Goal: Information Seeking & Learning: Learn about a topic

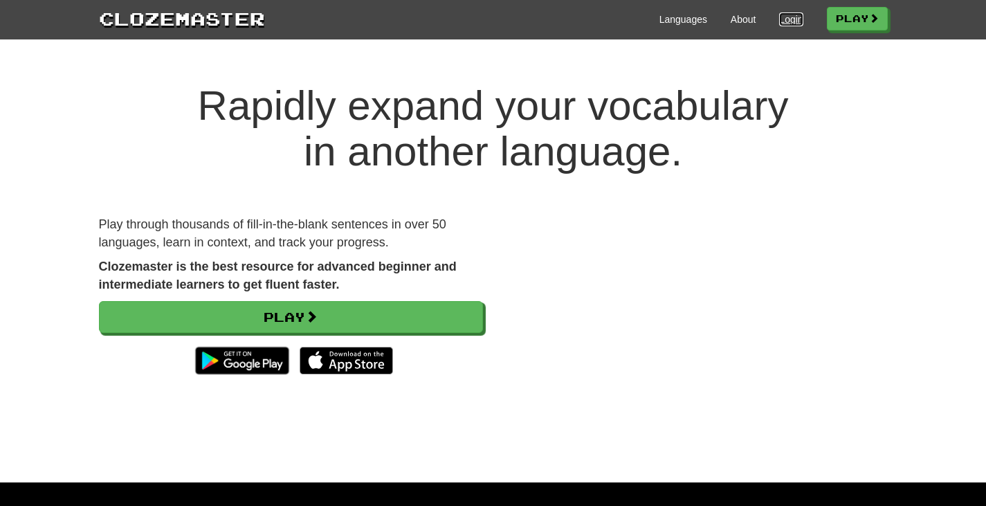
click at [792, 19] on link "Login" at bounding box center [791, 19] width 24 height 14
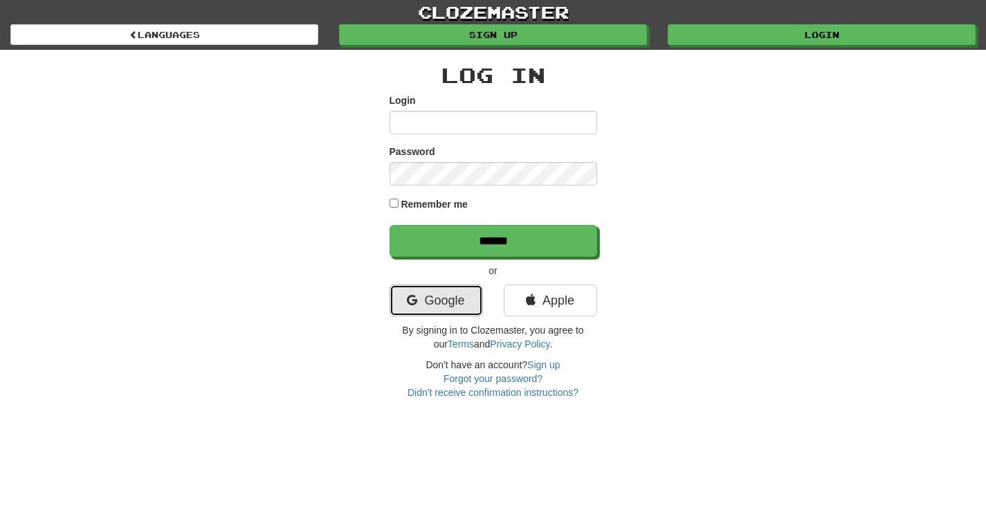
click at [450, 298] on link "Google" at bounding box center [436, 300] width 93 height 32
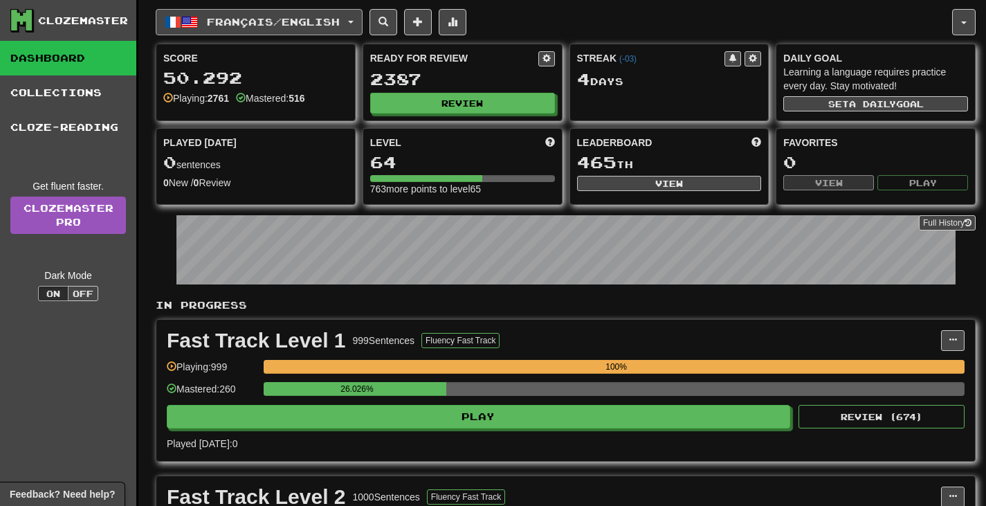
click at [340, 16] on span "Français / English" at bounding box center [273, 22] width 133 height 12
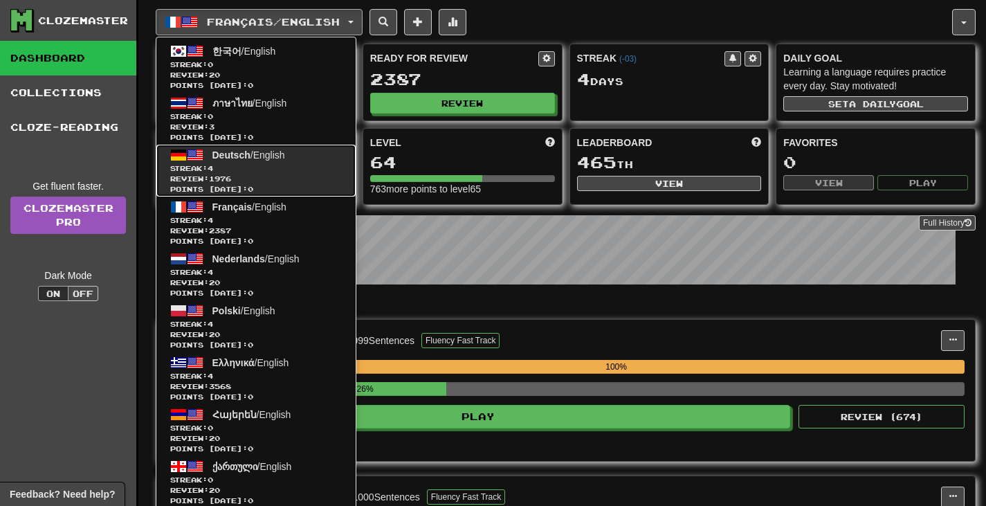
click at [320, 181] on span "Review: 1976" at bounding box center [256, 179] width 172 height 10
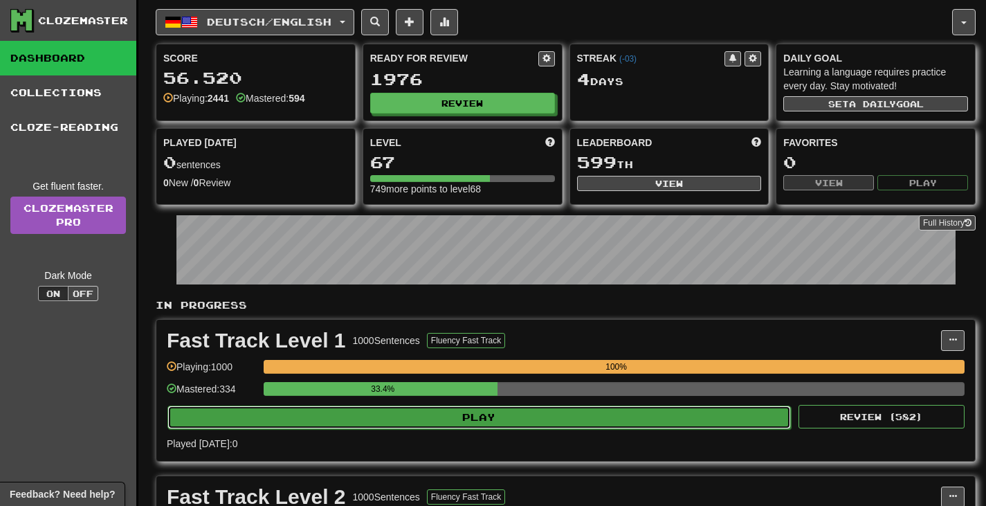
click at [510, 408] on button "Play" at bounding box center [479, 418] width 624 height 24
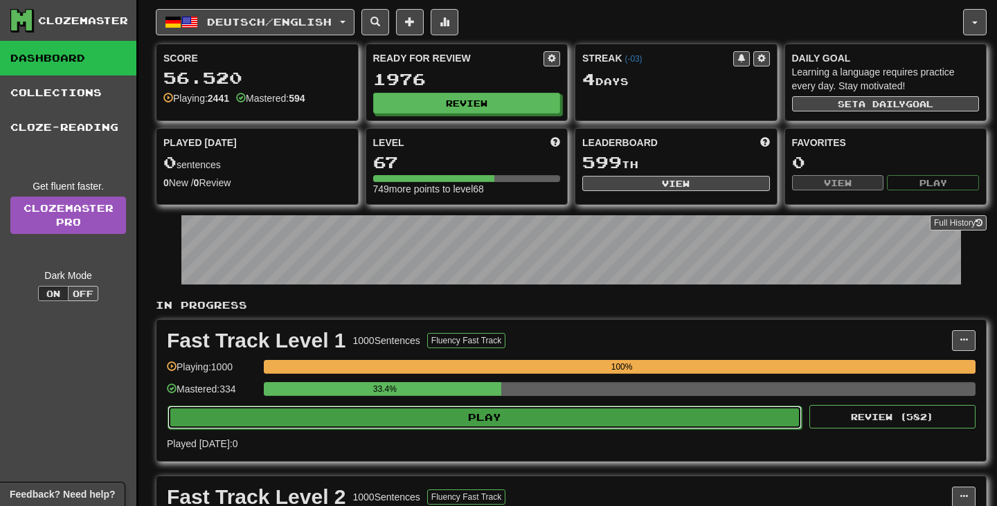
select select "**"
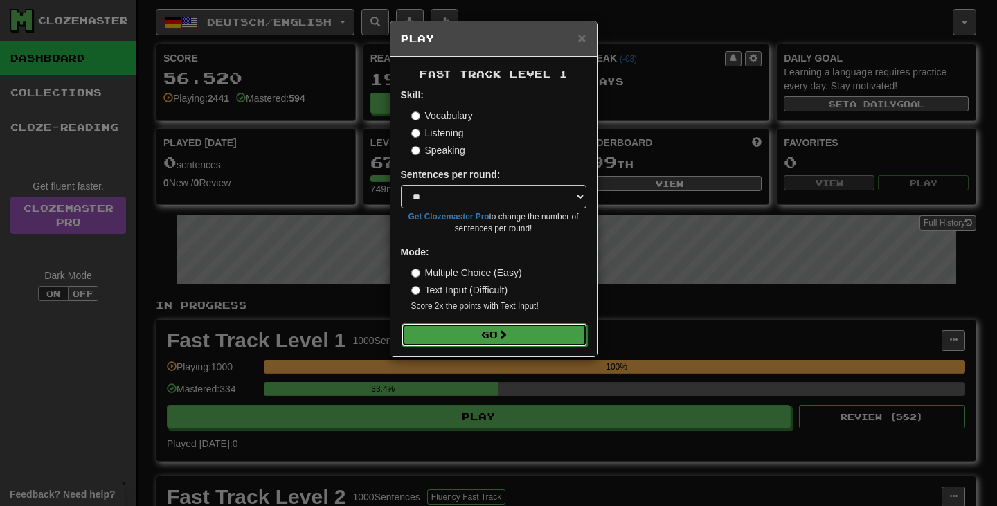
click at [515, 345] on button "Go" at bounding box center [493, 335] width 185 height 24
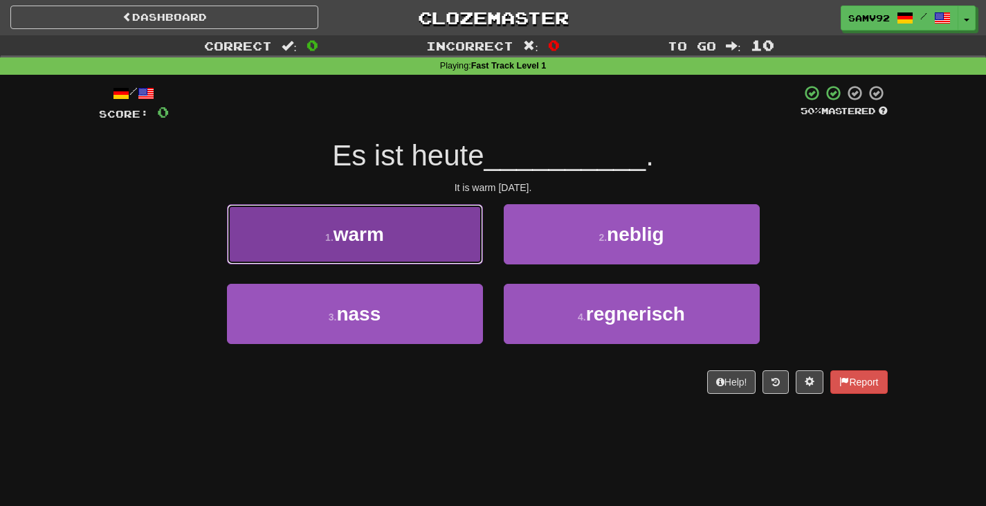
click at [461, 251] on button "1 . warm" at bounding box center [355, 234] width 256 height 60
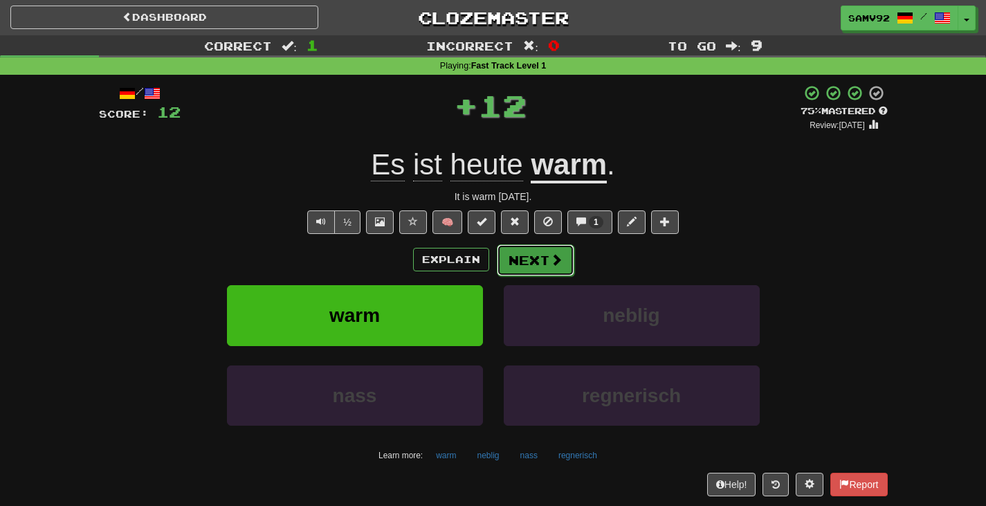
click at [526, 246] on button "Next" at bounding box center [536, 260] width 78 height 32
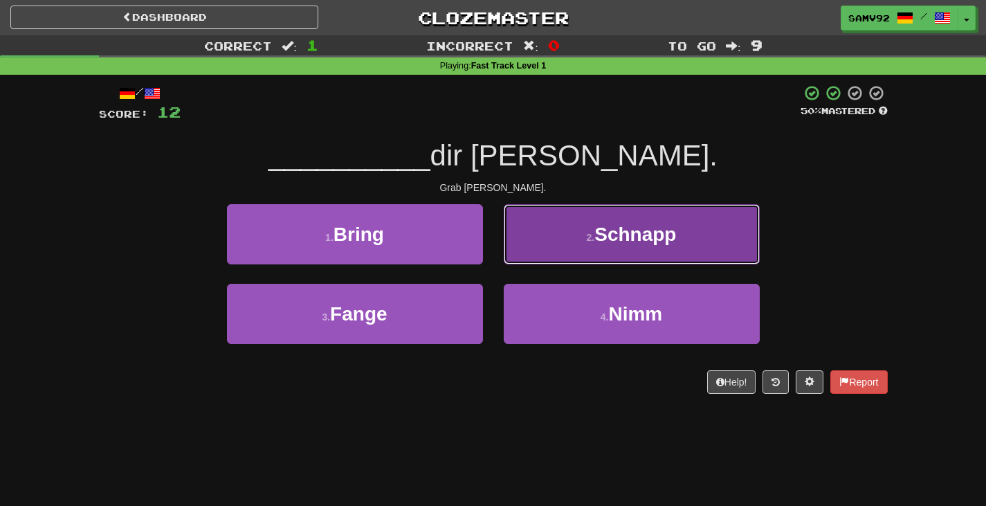
click at [525, 264] on button "2 . Schnapp" at bounding box center [632, 234] width 256 height 60
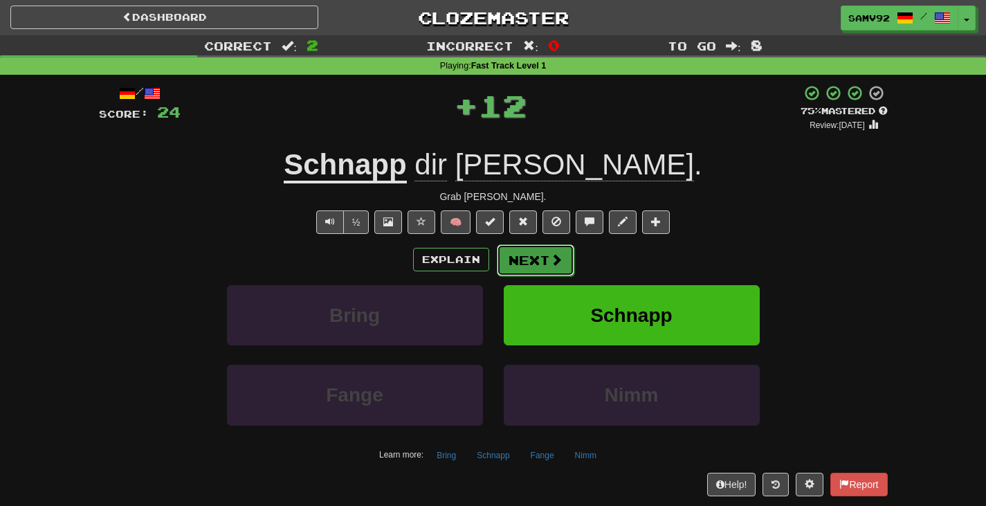
click at [525, 264] on button "Next" at bounding box center [536, 260] width 78 height 32
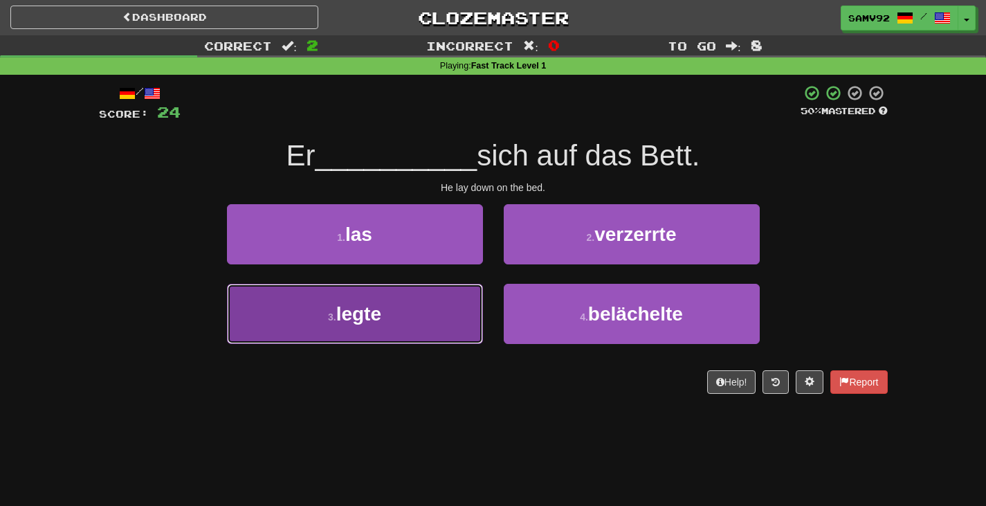
click at [461, 307] on button "3 . legte" at bounding box center [355, 314] width 256 height 60
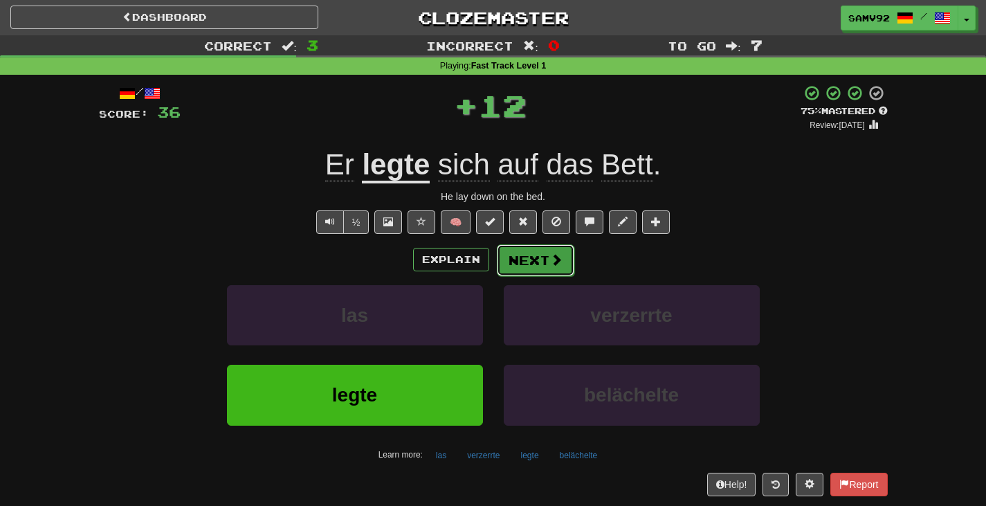
click at [527, 262] on button "Next" at bounding box center [536, 260] width 78 height 32
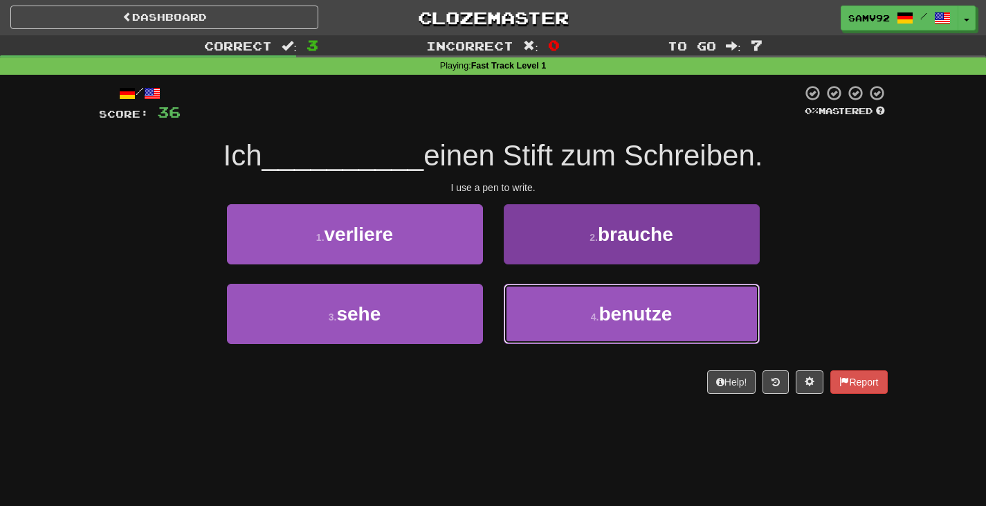
click at [539, 303] on button "4 . benutze" at bounding box center [632, 314] width 256 height 60
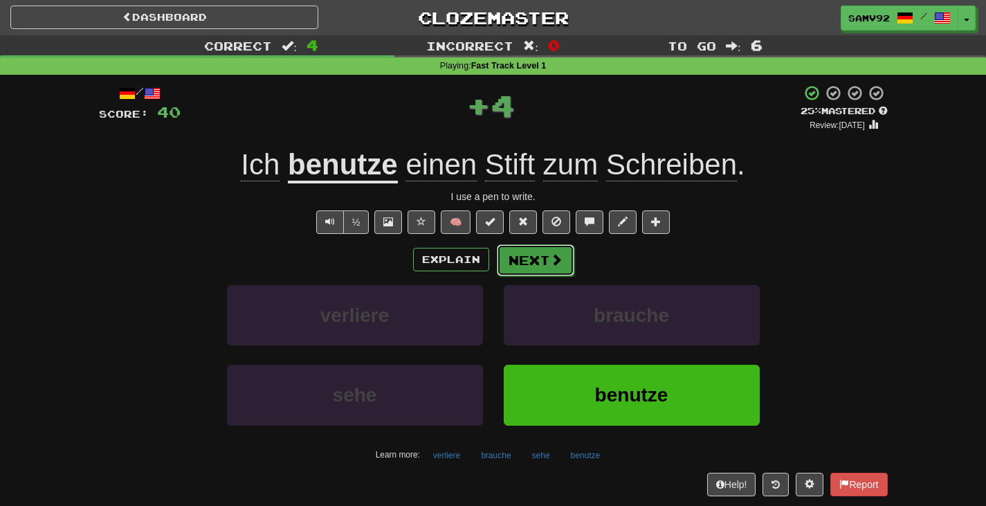
click at [537, 267] on button "Next" at bounding box center [536, 260] width 78 height 32
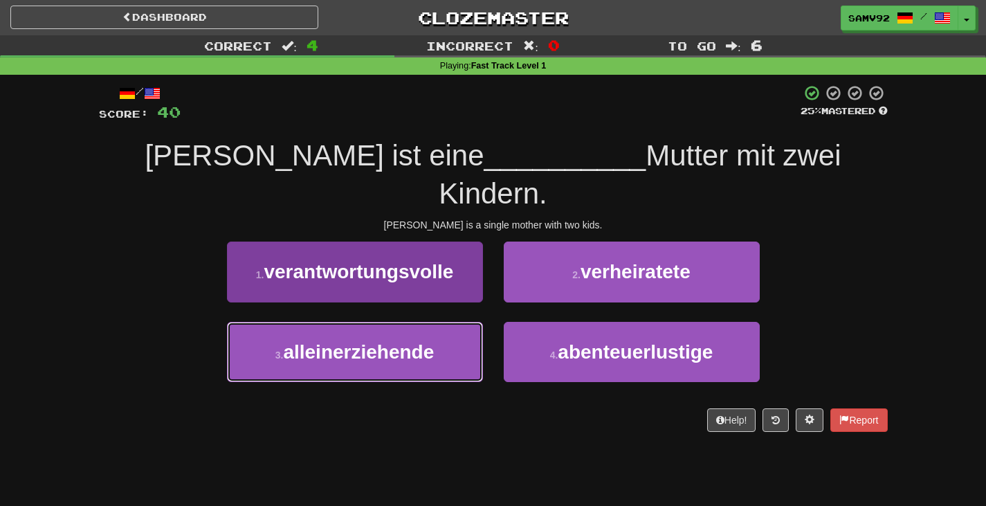
click at [464, 322] on button "3 . alleinerziehende" at bounding box center [355, 352] width 256 height 60
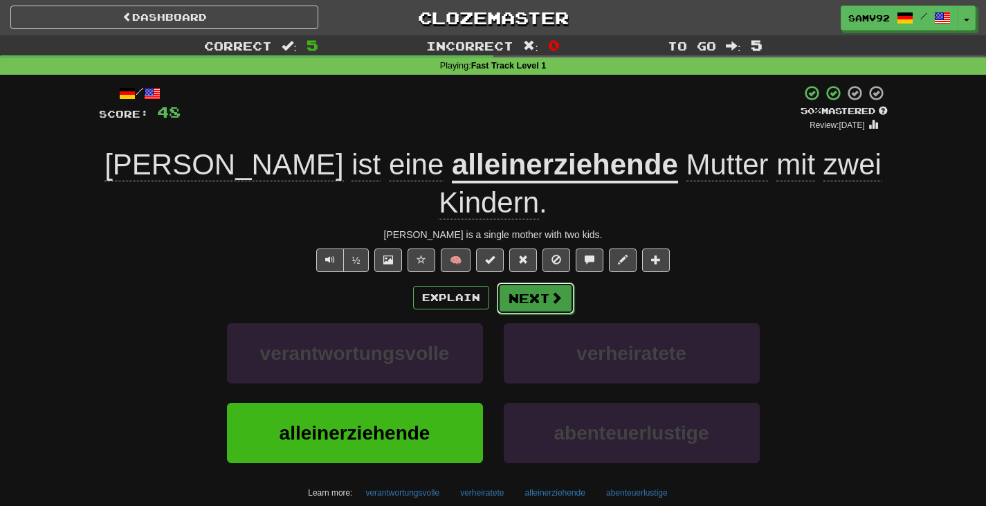
click at [529, 282] on button "Next" at bounding box center [536, 298] width 78 height 32
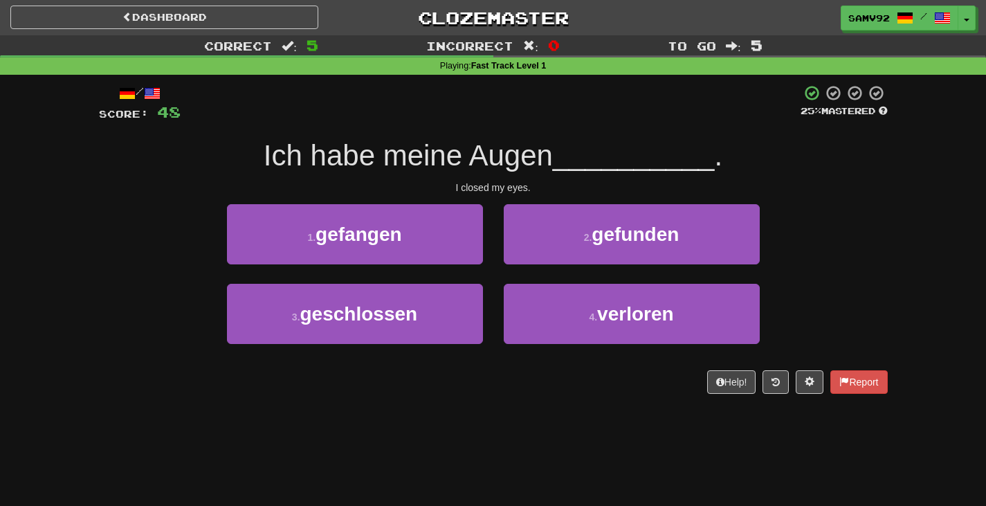
click at [482, 300] on div "3 . geschlossen" at bounding box center [355, 324] width 277 height 80
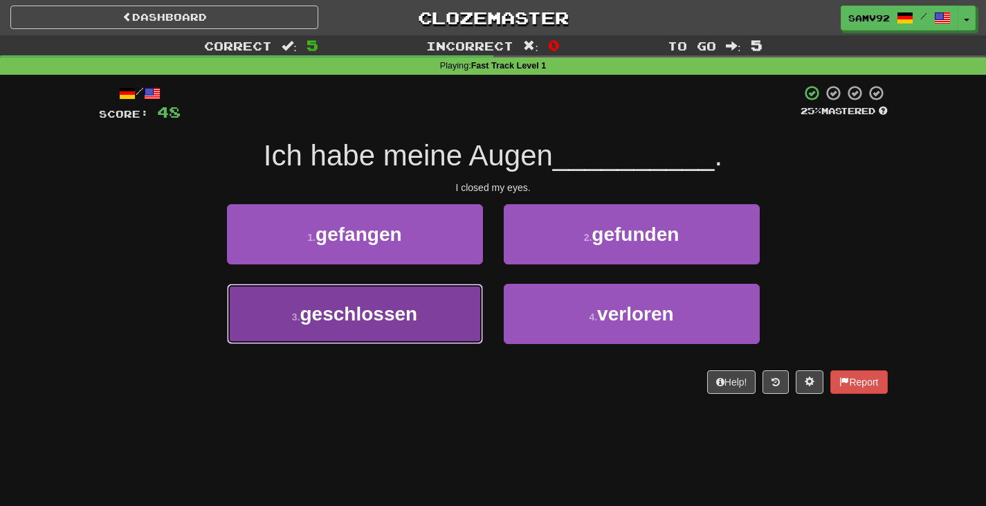
click at [465, 309] on button "3 . geschlossen" at bounding box center [355, 314] width 256 height 60
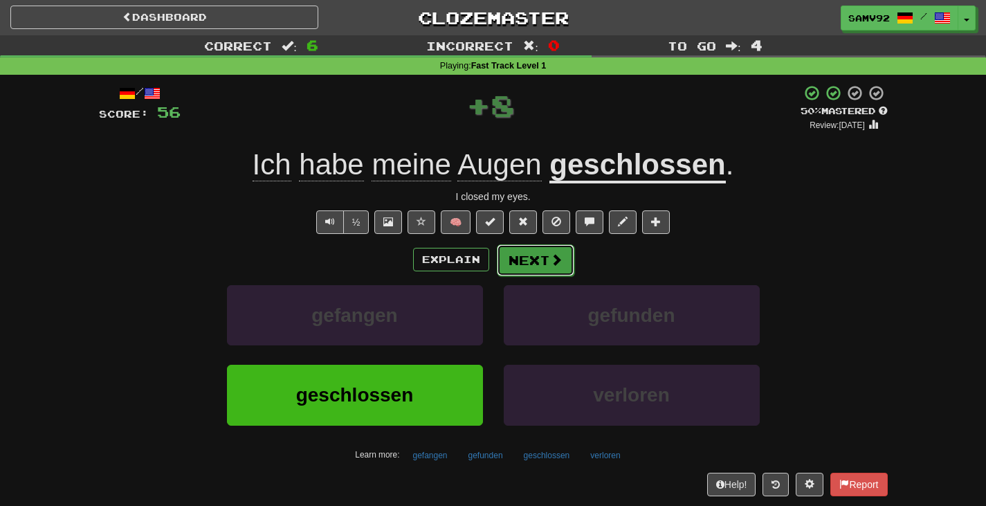
click at [533, 259] on button "Next" at bounding box center [536, 260] width 78 height 32
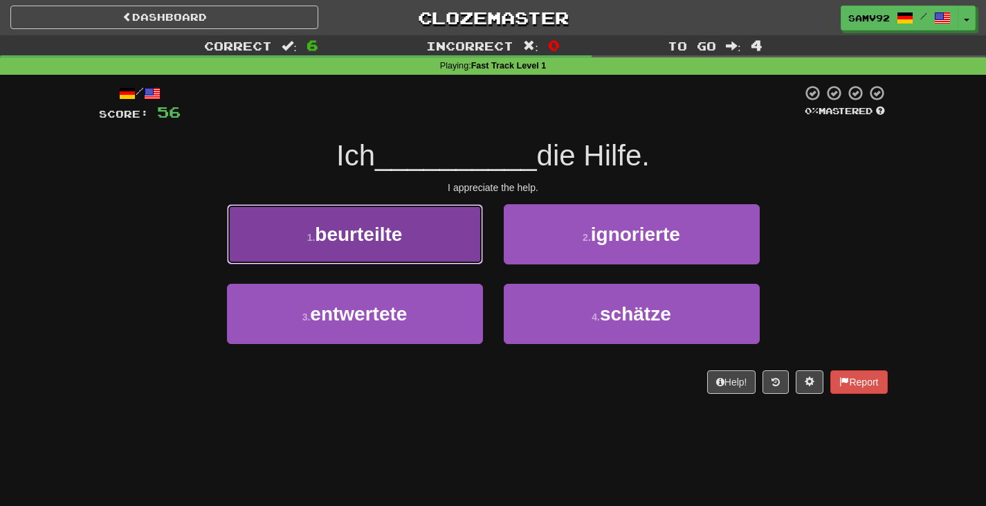
click at [463, 255] on button "1 . beurteilte" at bounding box center [355, 234] width 256 height 60
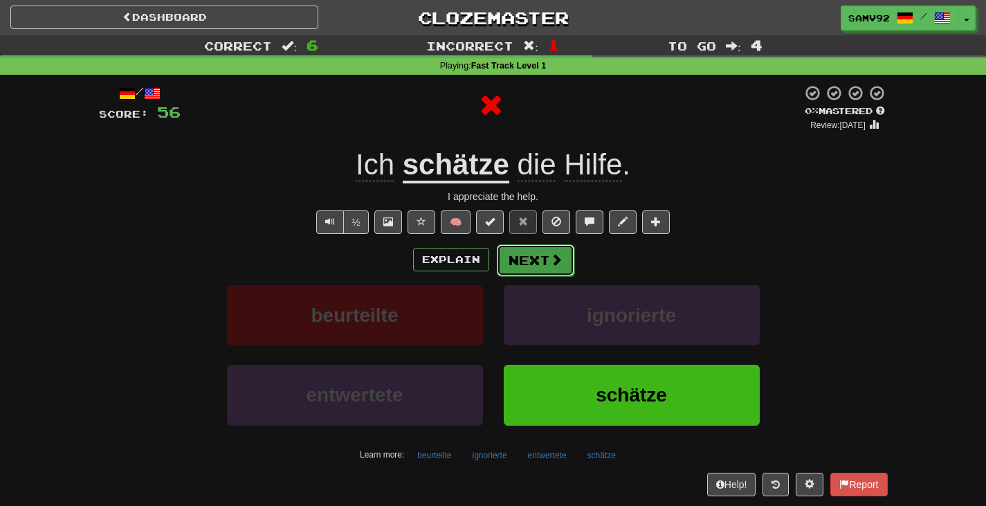
click at [525, 262] on button "Next" at bounding box center [536, 260] width 78 height 32
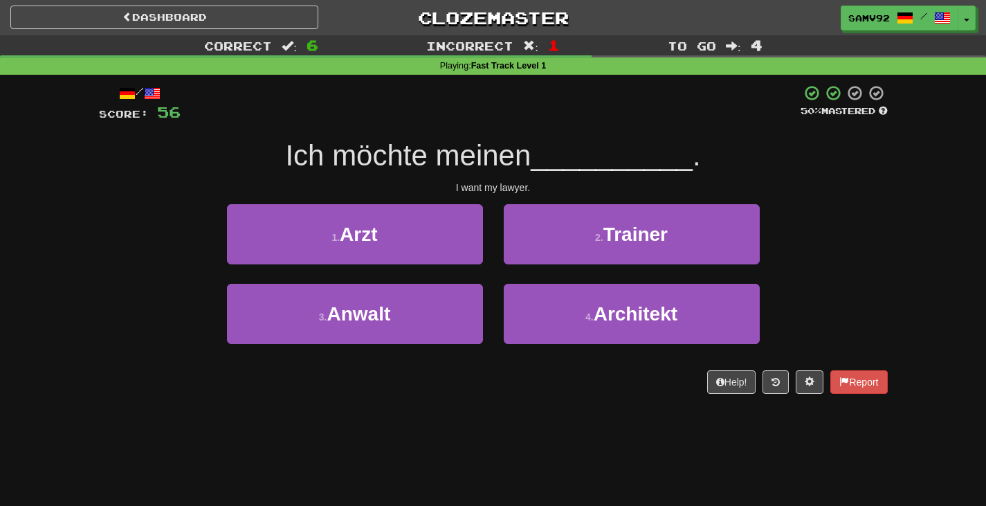
click at [488, 261] on div "1 . Arzt" at bounding box center [355, 244] width 277 height 80
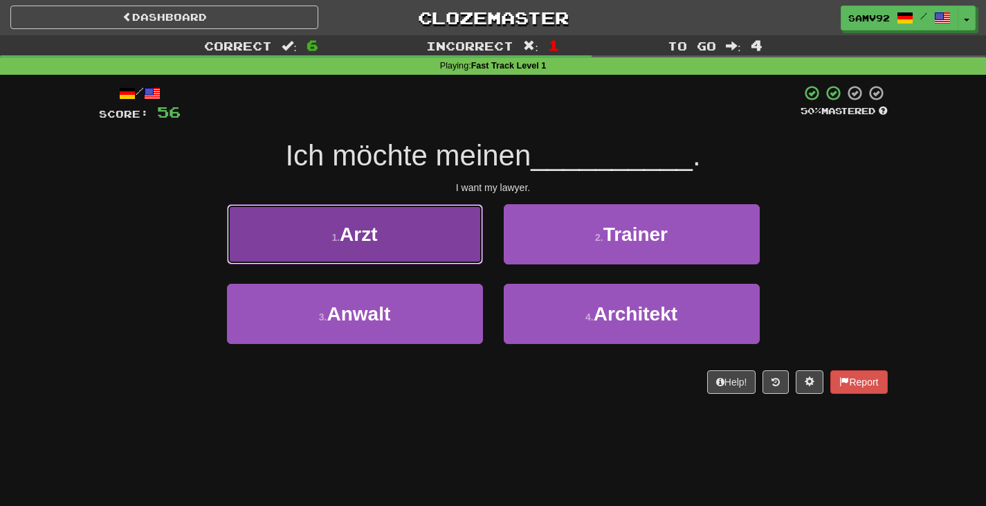
click at [477, 246] on button "1 . Arzt" at bounding box center [355, 234] width 256 height 60
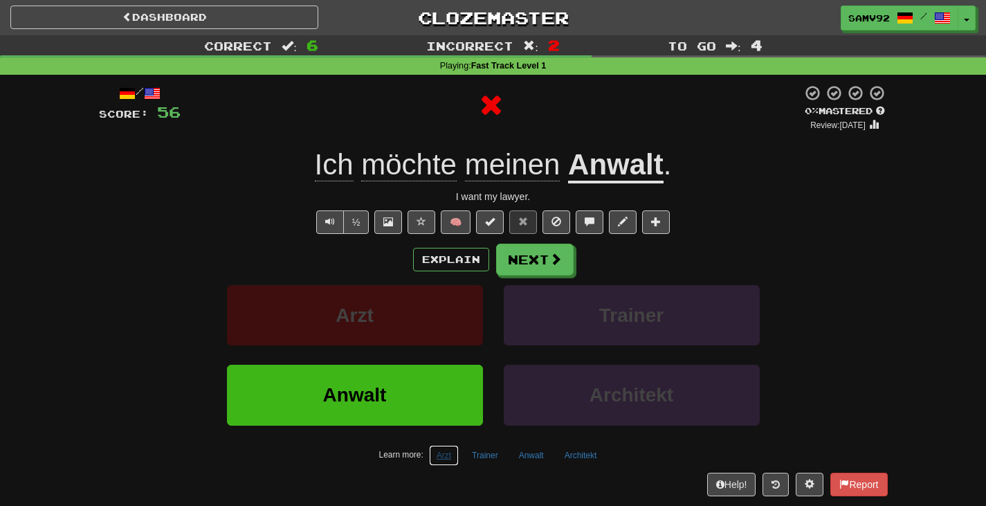
click at [457, 452] on button "Arzt" at bounding box center [444, 455] width 30 height 21
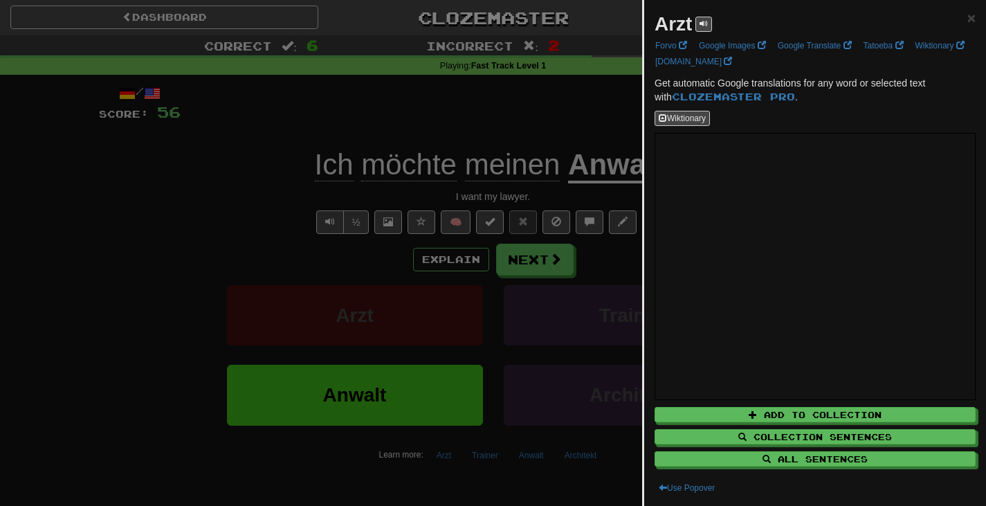
click at [597, 284] on div at bounding box center [493, 253] width 986 height 506
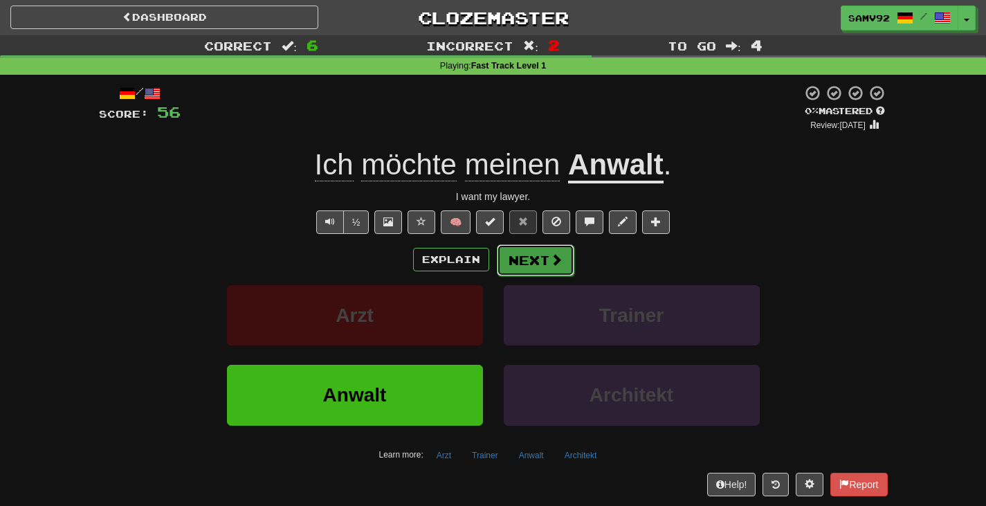
click at [538, 258] on button "Next" at bounding box center [536, 260] width 78 height 32
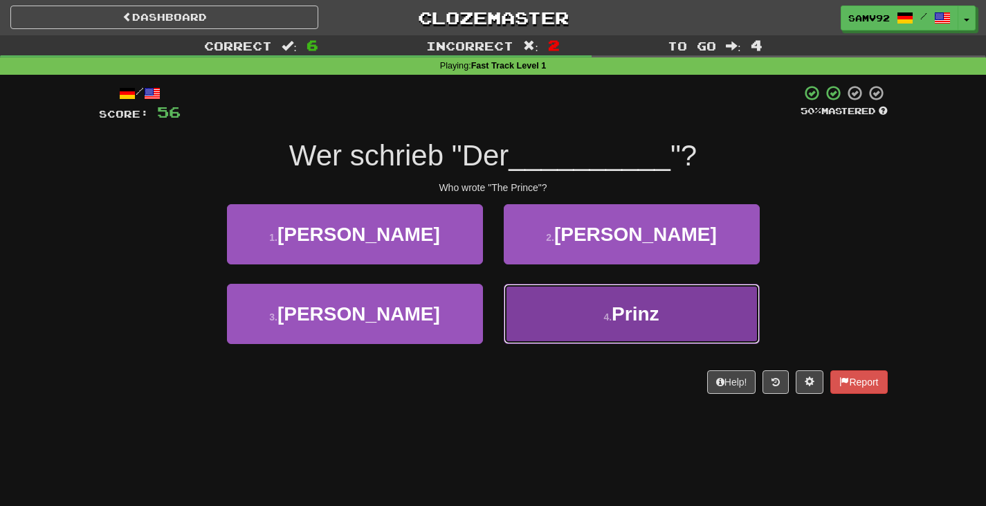
click at [513, 302] on button "4 . Prinz" at bounding box center [632, 314] width 256 height 60
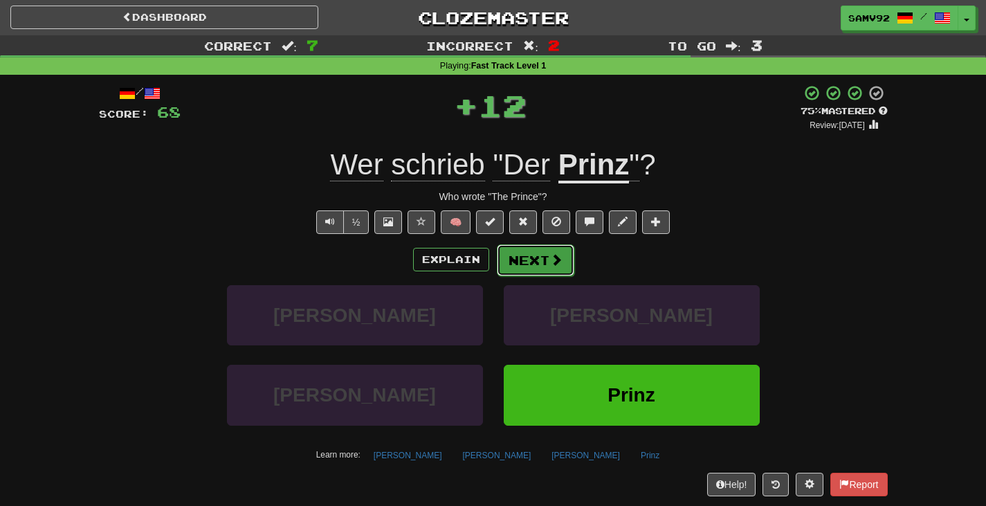
click at [533, 264] on button "Next" at bounding box center [536, 260] width 78 height 32
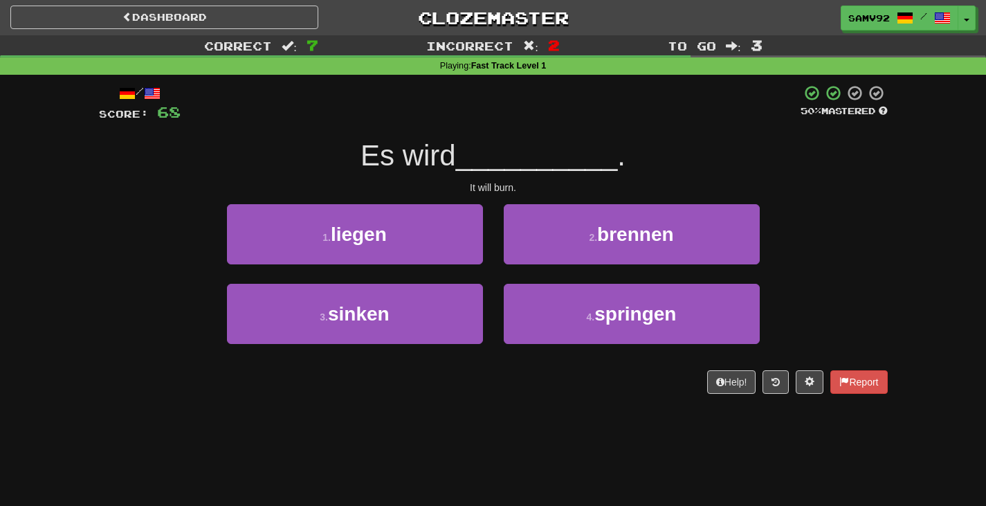
click at [528, 268] on div "2 . brennen" at bounding box center [631, 244] width 277 height 80
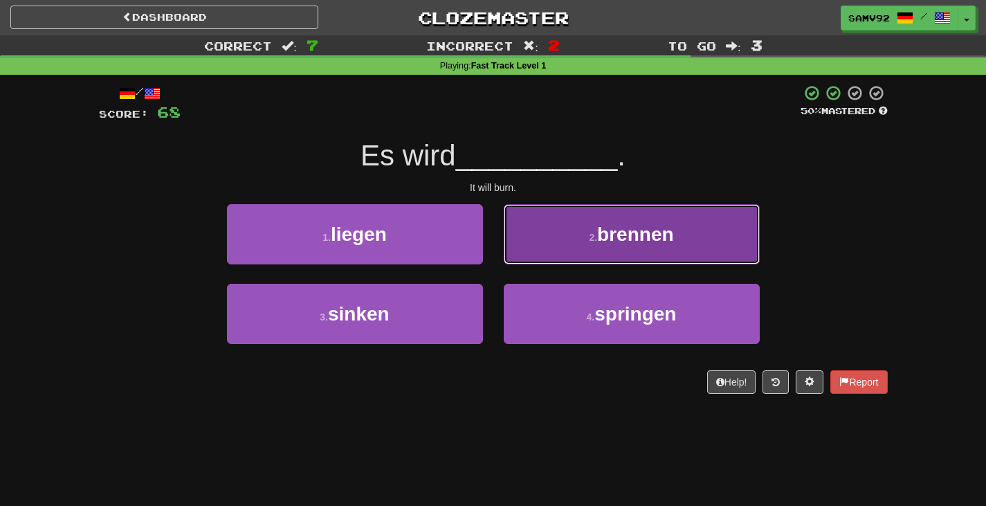
click at [529, 262] on button "2 . brennen" at bounding box center [632, 234] width 256 height 60
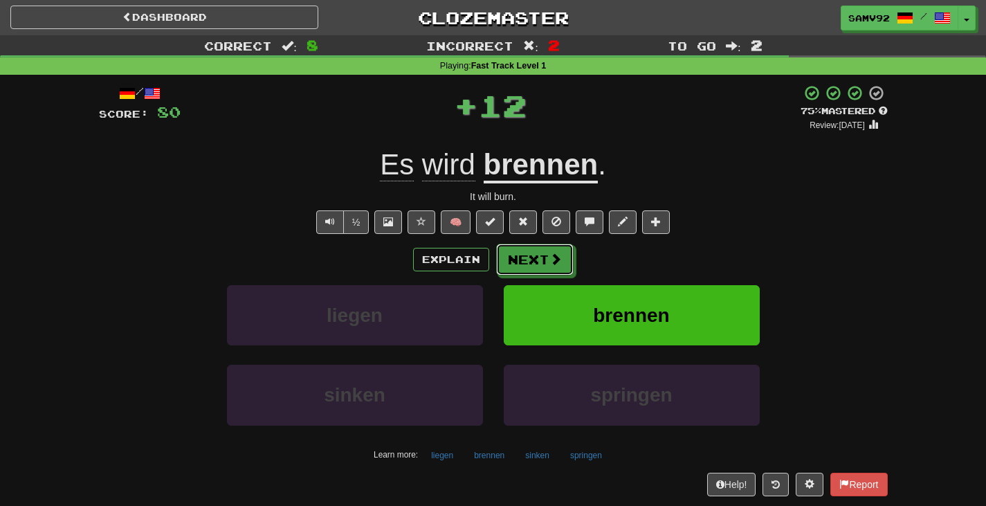
click at [529, 262] on button "Next" at bounding box center [535, 260] width 78 height 32
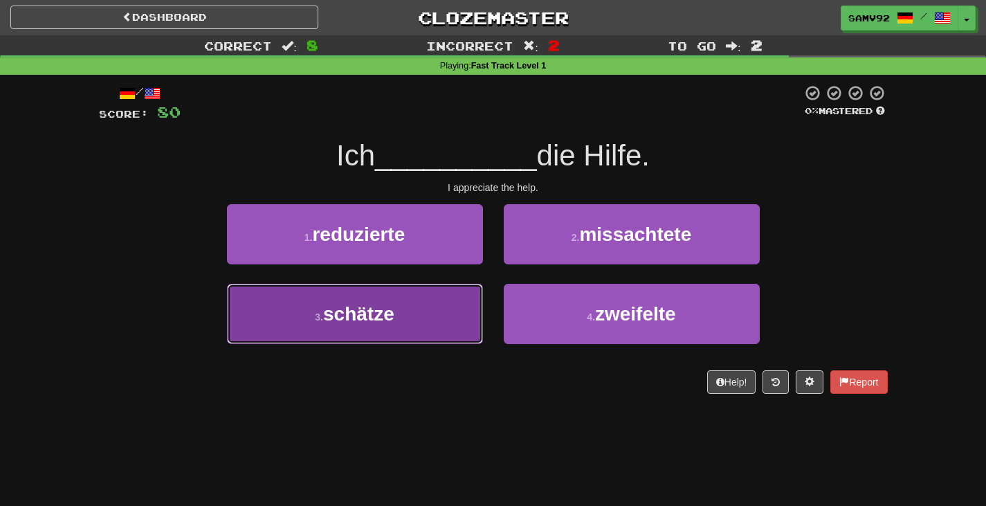
click at [465, 302] on button "3 . schätze" at bounding box center [355, 314] width 256 height 60
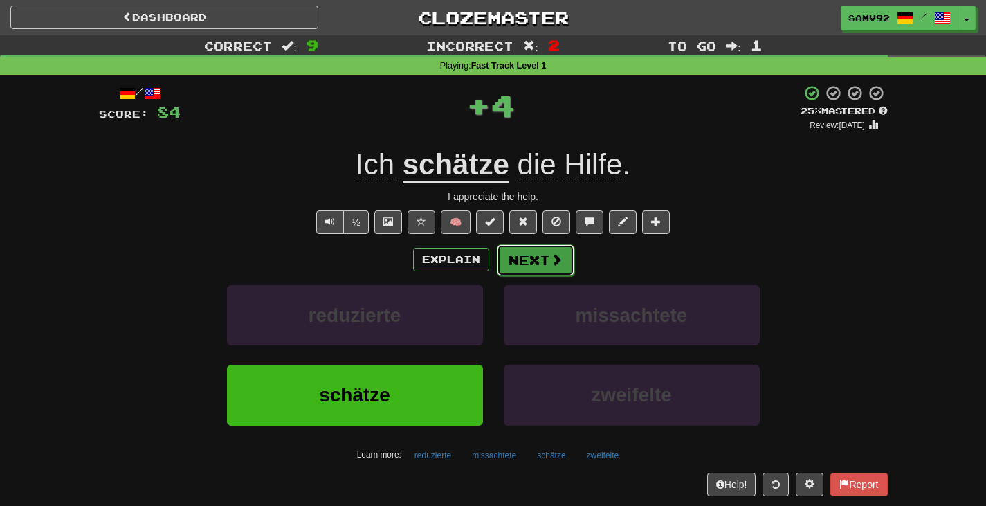
click at [541, 260] on button "Next" at bounding box center [536, 260] width 78 height 32
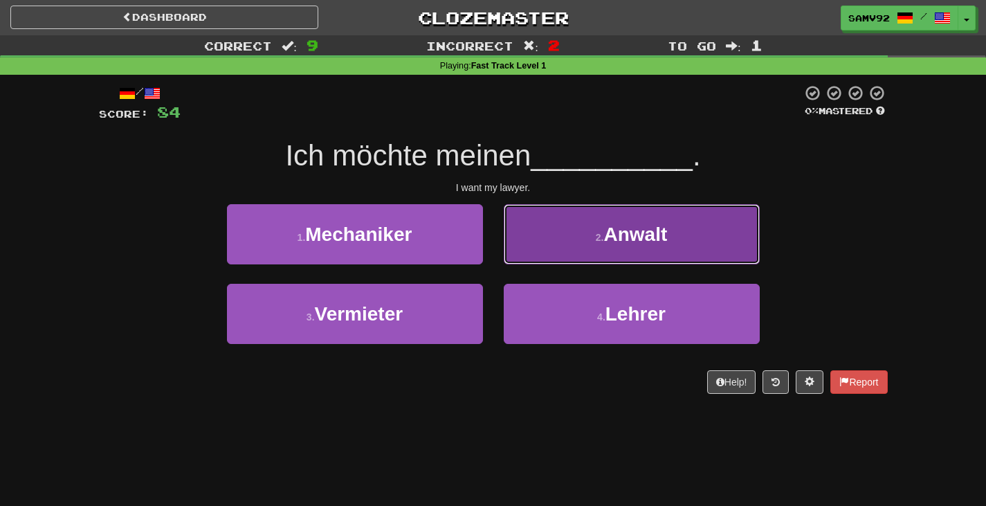
click at [542, 260] on button "2 . Anwalt" at bounding box center [632, 234] width 256 height 60
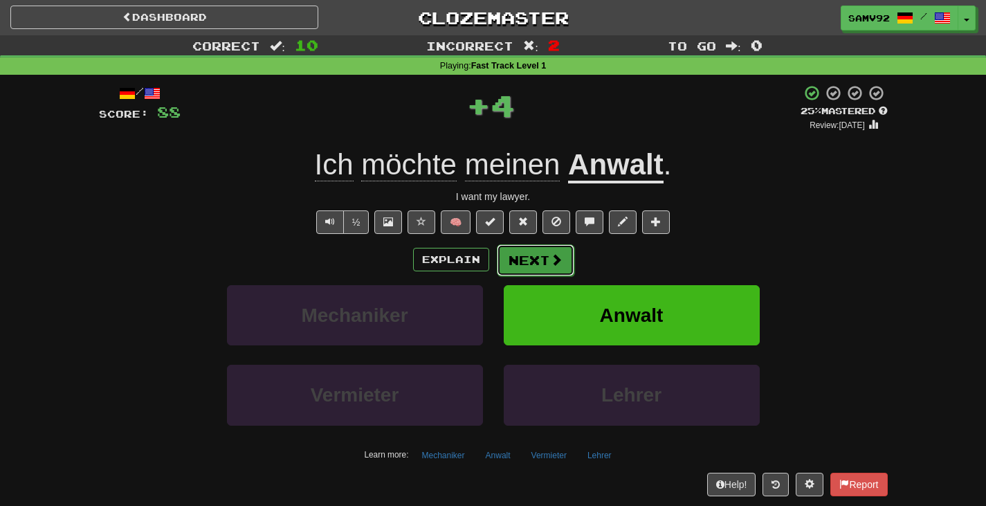
click at [542, 263] on button "Next" at bounding box center [536, 260] width 78 height 32
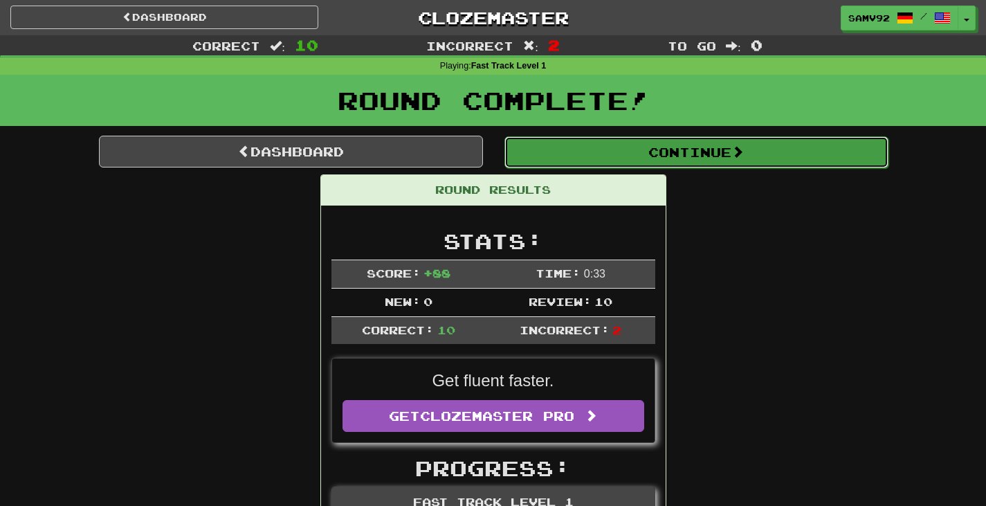
click at [663, 159] on button "Continue" at bounding box center [696, 152] width 384 height 32
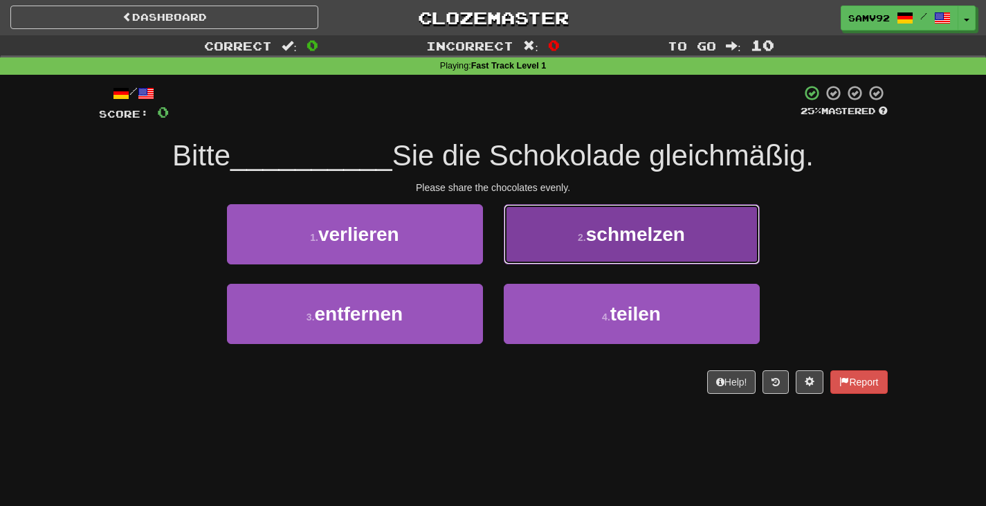
click at [592, 246] on button "2 . schmelzen" at bounding box center [632, 234] width 256 height 60
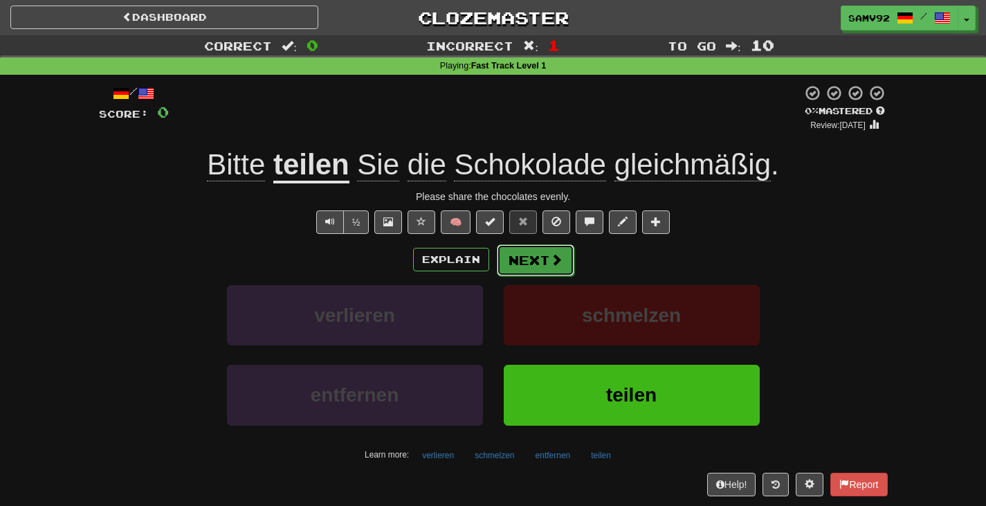
click at [563, 265] on button "Next" at bounding box center [536, 260] width 78 height 32
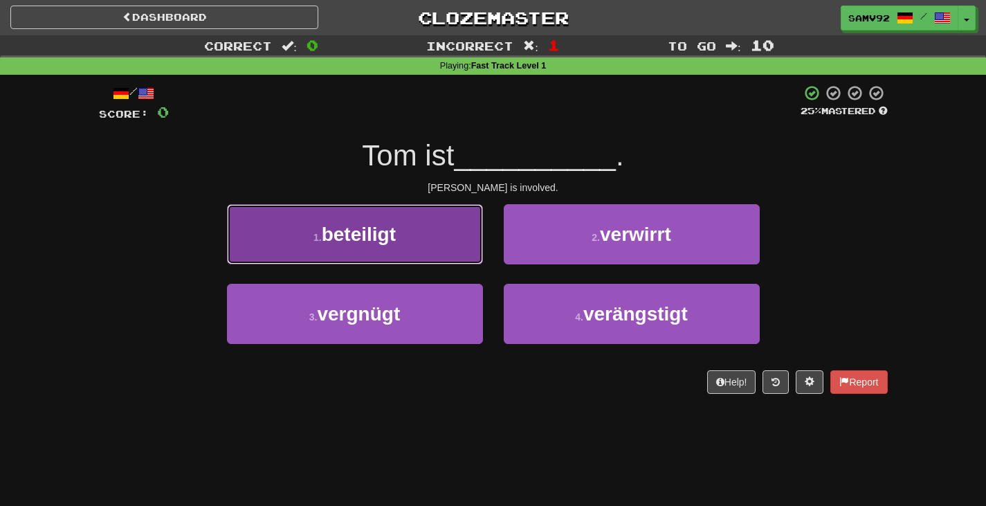
click at [467, 262] on button "1 . beteiligt" at bounding box center [355, 234] width 256 height 60
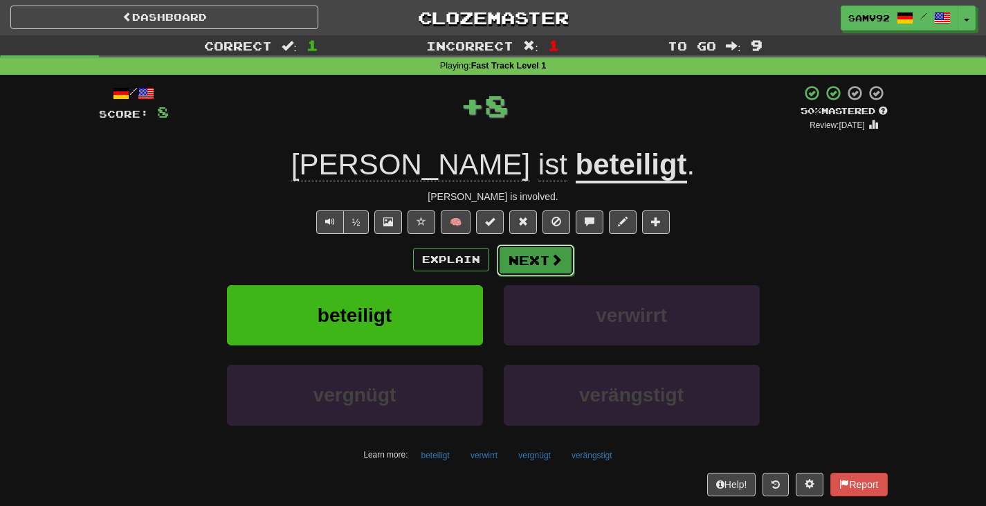
click at [526, 262] on button "Next" at bounding box center [536, 260] width 78 height 32
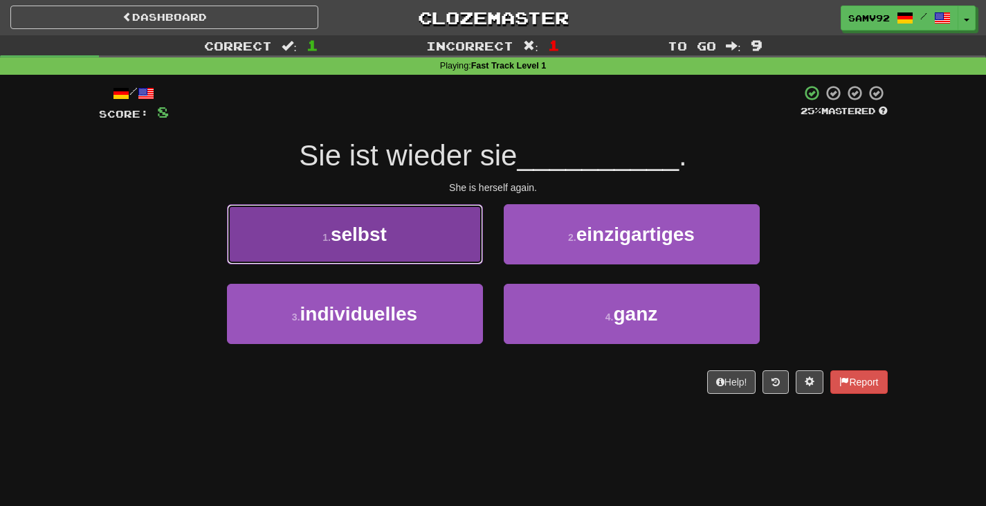
click at [479, 256] on button "1 . selbst" at bounding box center [355, 234] width 256 height 60
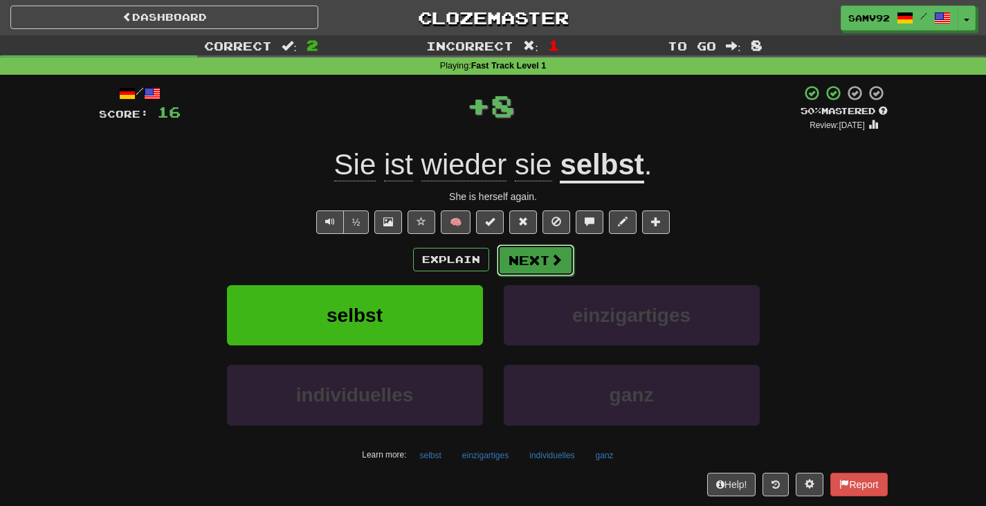
click at [526, 261] on button "Next" at bounding box center [536, 260] width 78 height 32
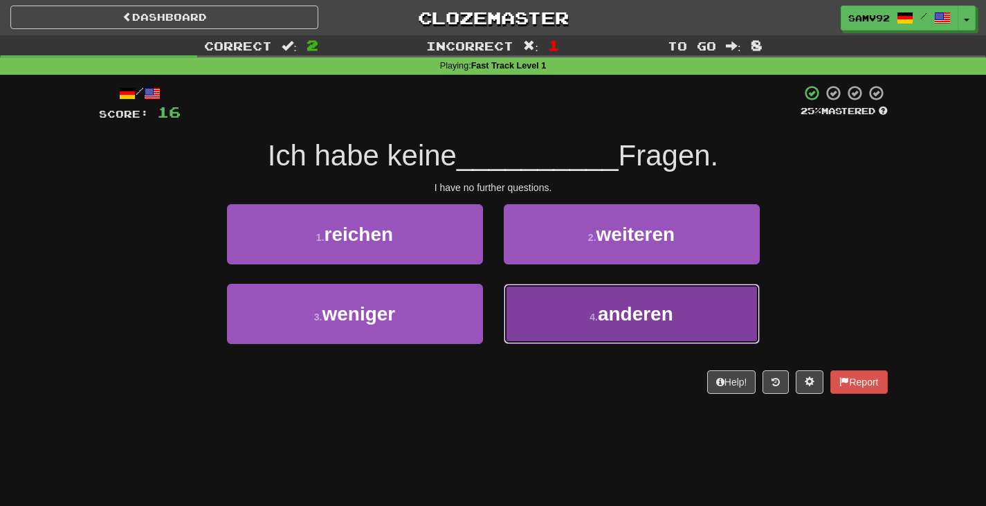
click at [516, 306] on button "4 . anderen" at bounding box center [632, 314] width 256 height 60
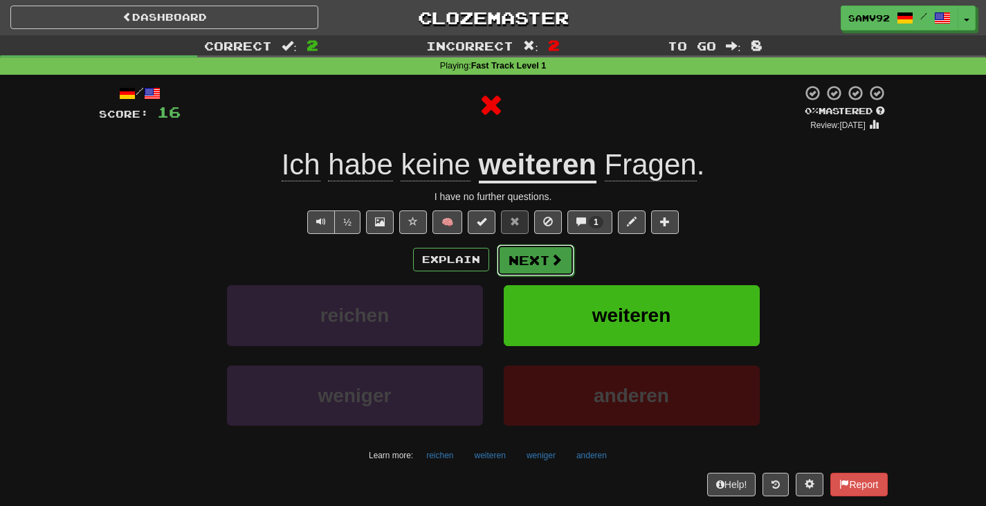
click at [521, 274] on button "Next" at bounding box center [536, 260] width 78 height 32
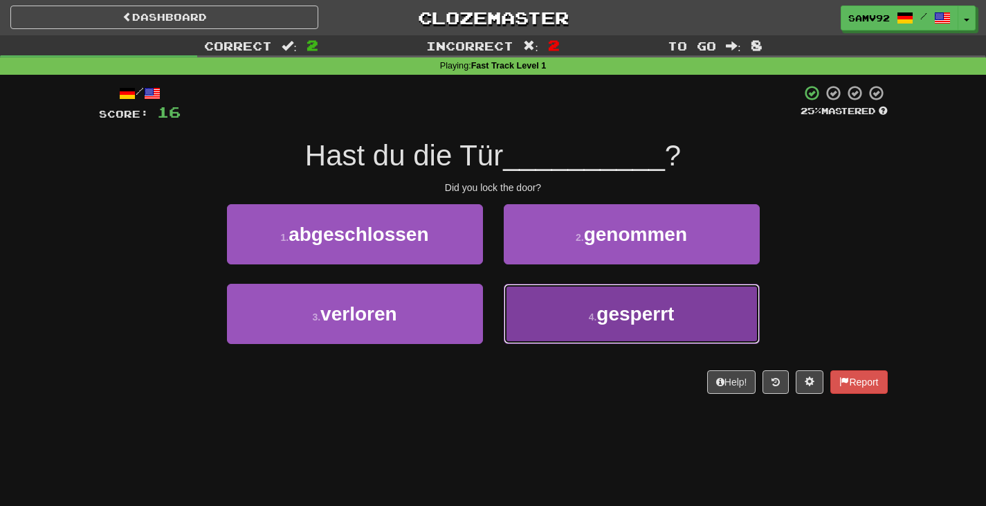
click at [517, 309] on button "4 . gesperrt" at bounding box center [632, 314] width 256 height 60
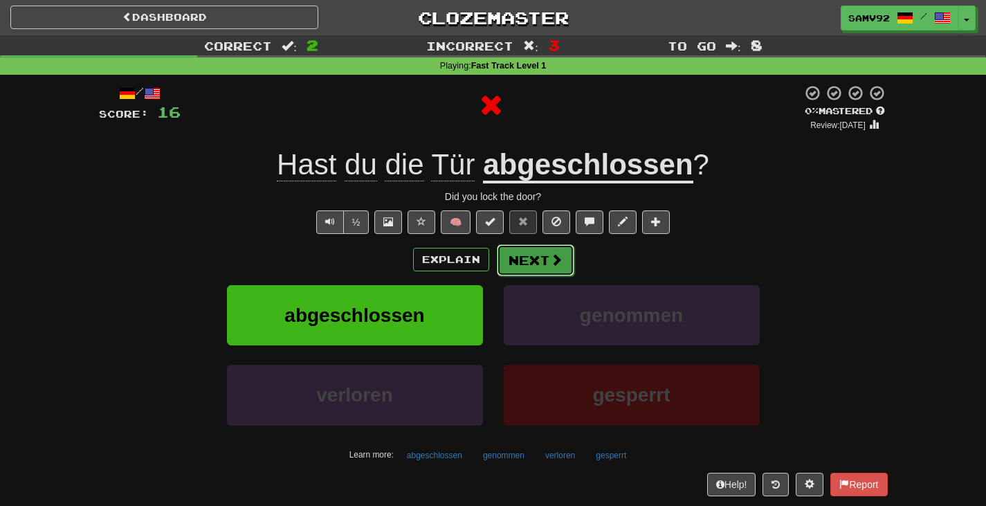
click at [536, 272] on button "Next" at bounding box center [536, 260] width 78 height 32
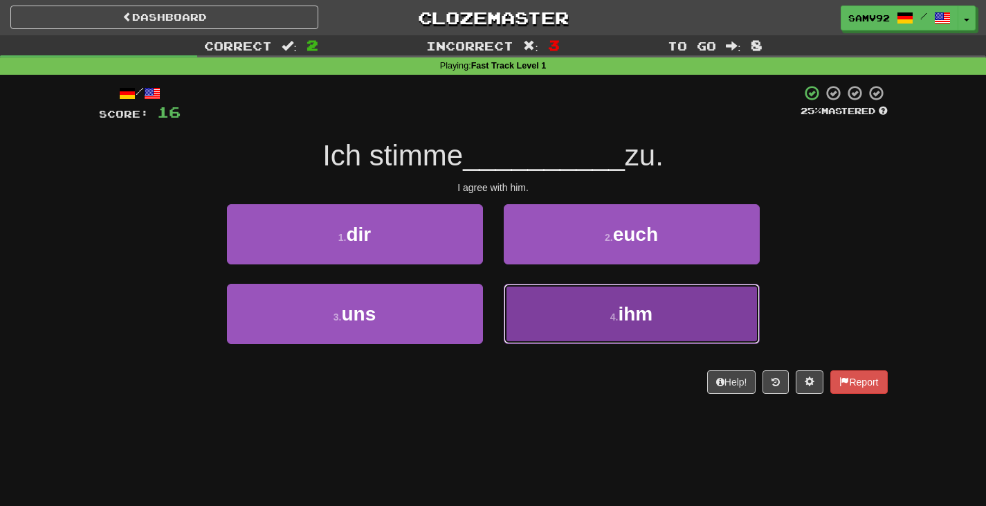
click at [528, 304] on button "4 . ihm" at bounding box center [632, 314] width 256 height 60
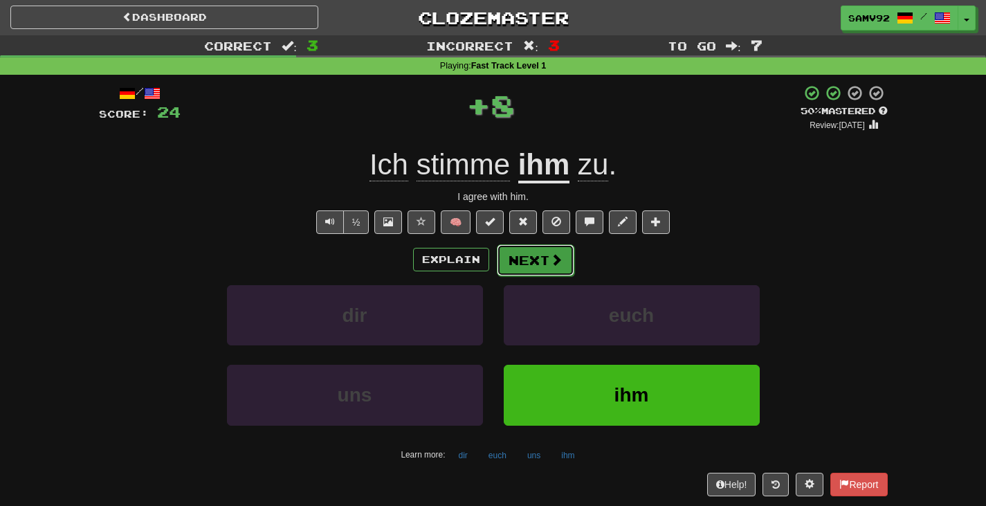
click at [540, 264] on button "Next" at bounding box center [536, 260] width 78 height 32
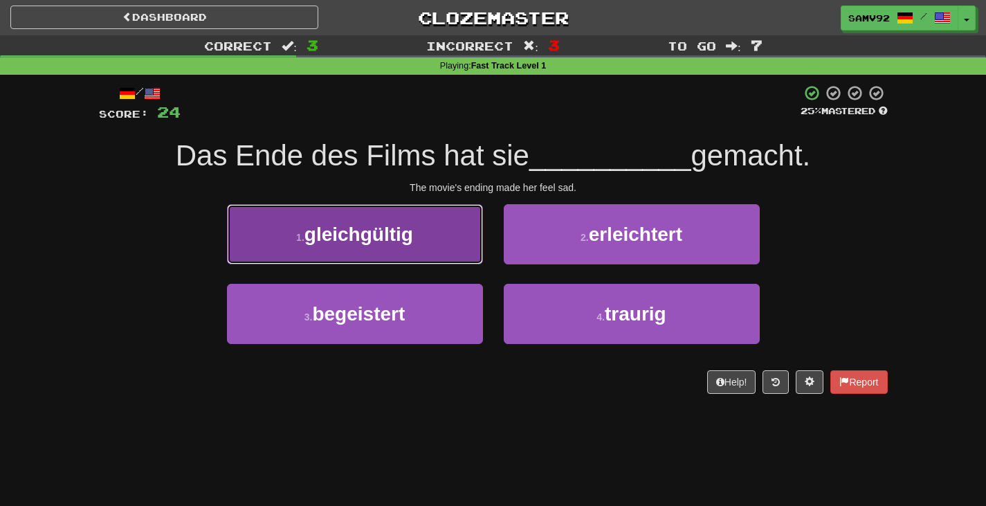
click at [458, 253] on button "1 . gleichgültig" at bounding box center [355, 234] width 256 height 60
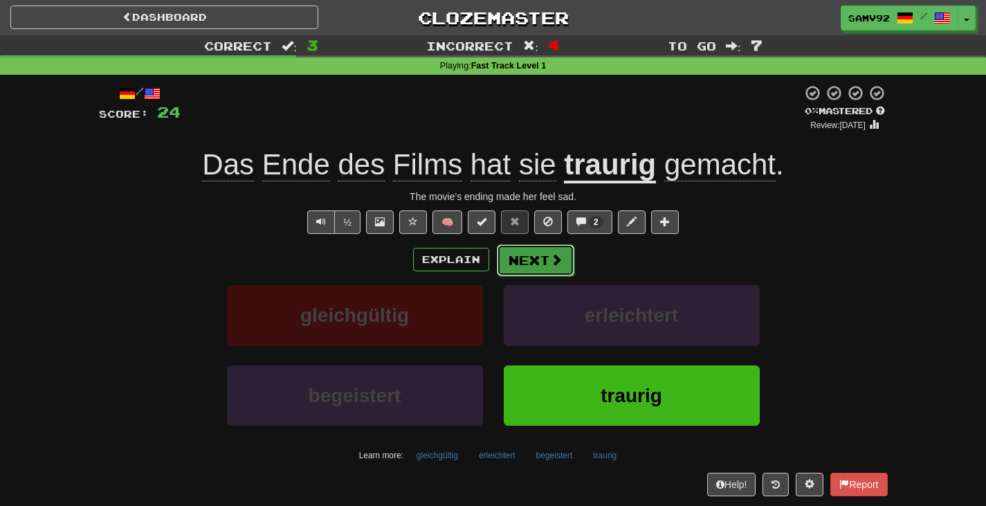
click at [514, 259] on button "Next" at bounding box center [536, 260] width 78 height 32
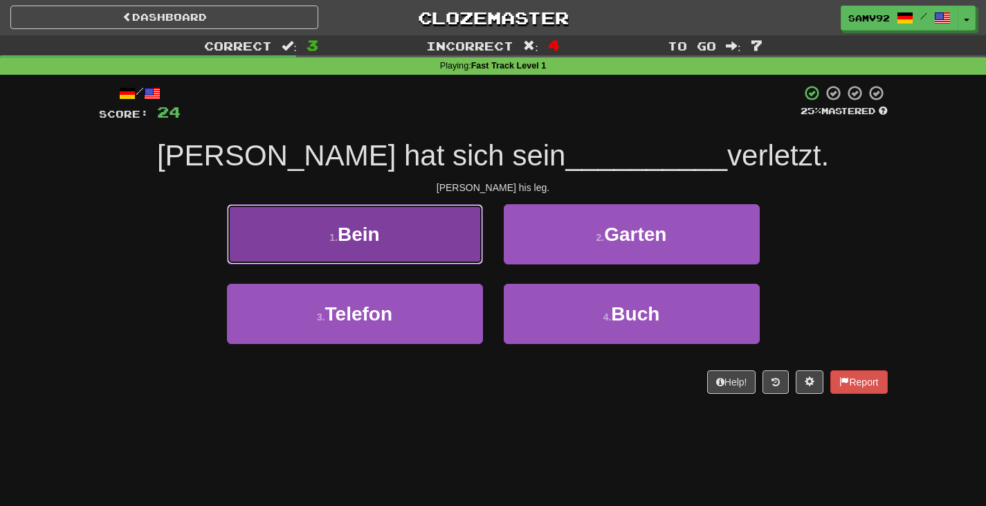
click at [435, 257] on button "1 . Bein" at bounding box center [355, 234] width 256 height 60
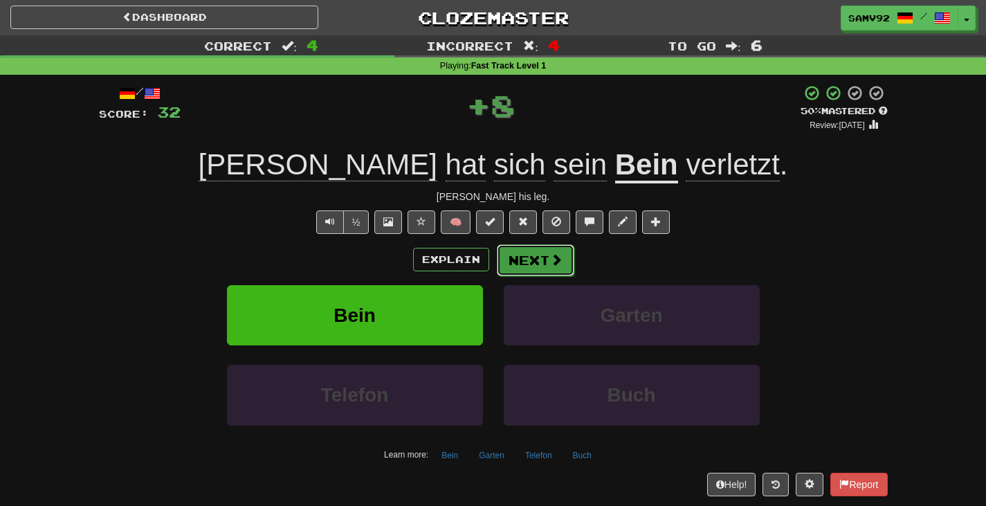
click at [520, 264] on button "Next" at bounding box center [536, 260] width 78 height 32
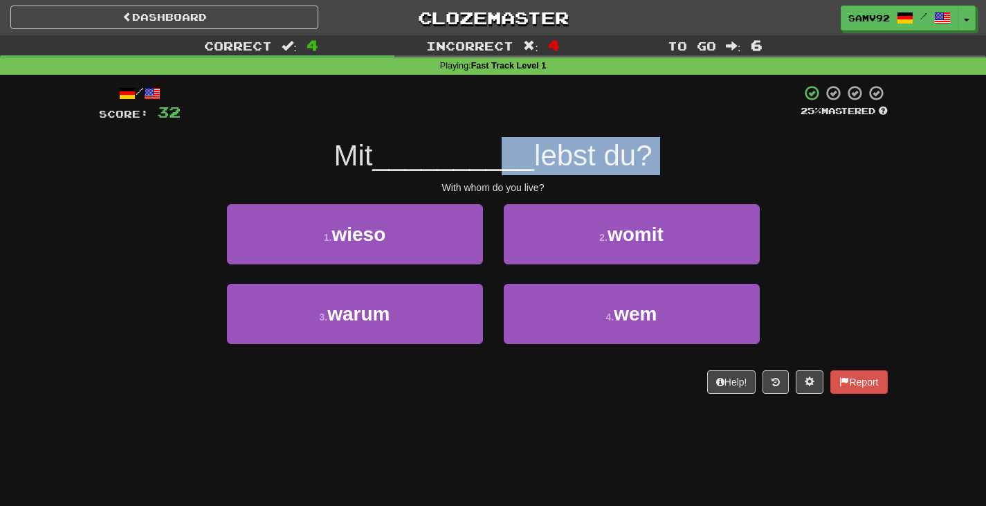
drag, startPoint x: 425, startPoint y: 181, endPoint x: 624, endPoint y: 169, distance: 199.0
click at [615, 169] on div "/ Score: 32 25 % Mastered Mit __________ lebst du? With whom do you live? 1 . w…" at bounding box center [493, 238] width 789 height 309
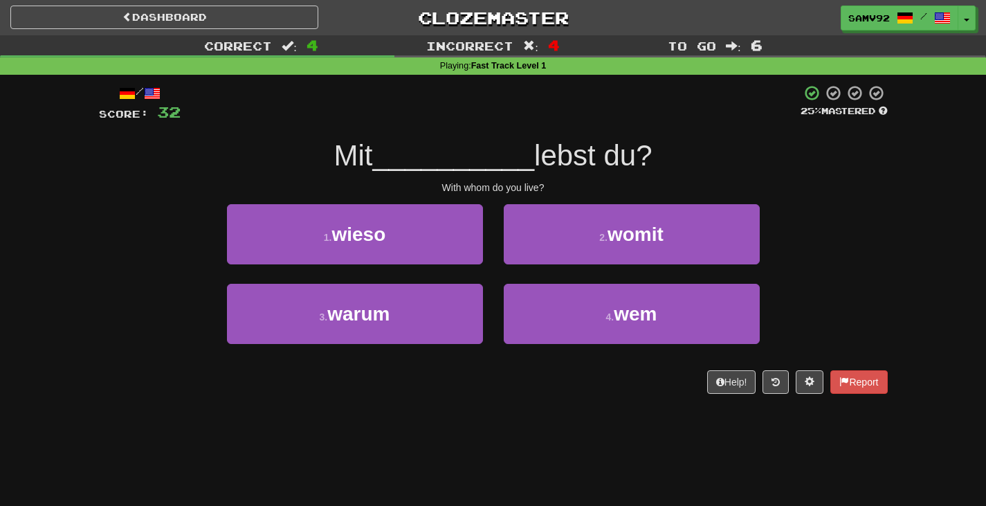
click at [609, 185] on div "With whom do you live?" at bounding box center [493, 188] width 789 height 14
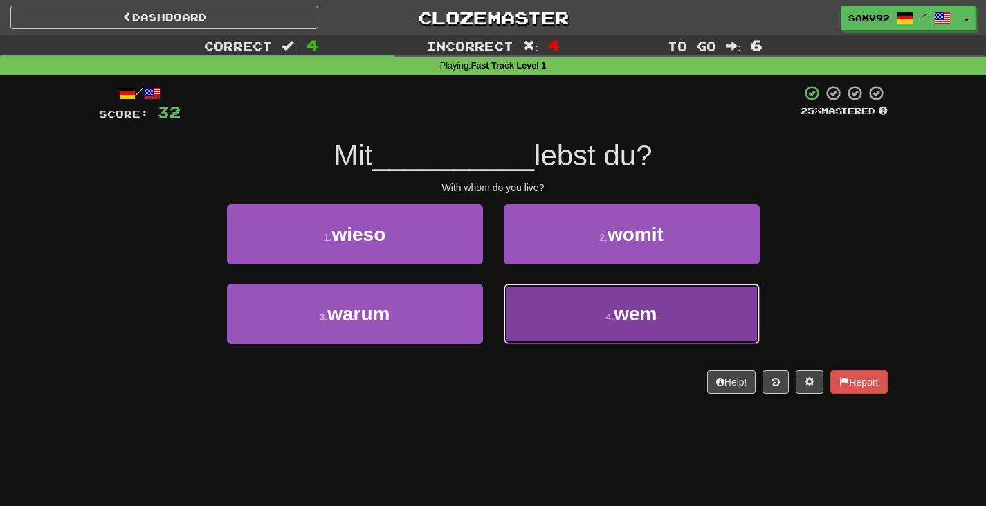
click at [526, 327] on button "4 . wem" at bounding box center [632, 314] width 256 height 60
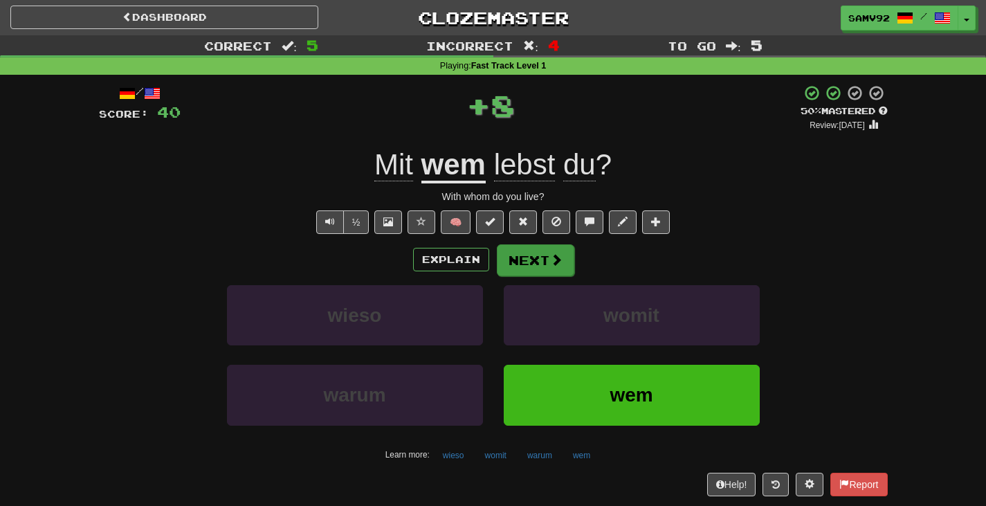
click at [552, 244] on div "/ Score: 40 + 8 50 % Mastered Review: 2025-08-25 Mit wem lebst du ? With whom d…" at bounding box center [493, 289] width 789 height 411
click at [552, 250] on button "Next" at bounding box center [536, 260] width 78 height 32
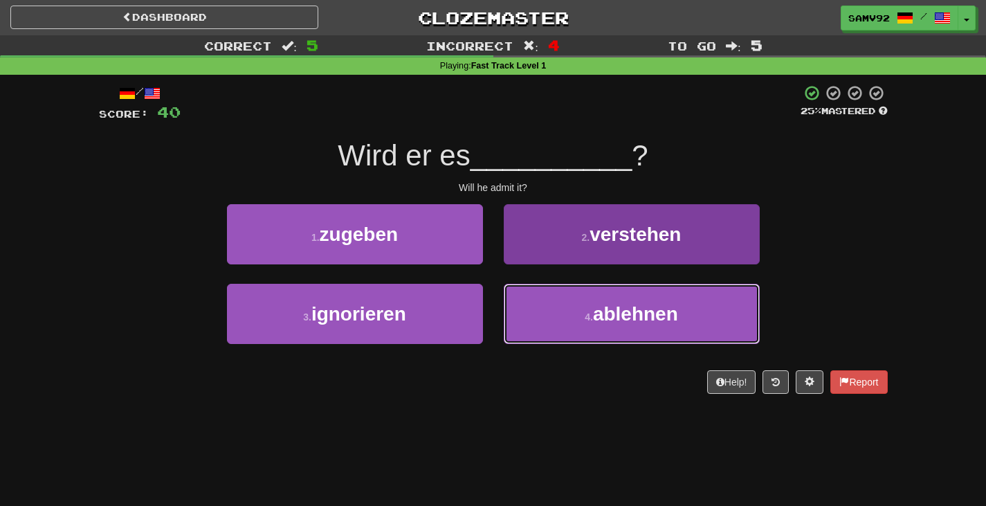
click at [510, 300] on button "4 . ablehnen" at bounding box center [632, 314] width 256 height 60
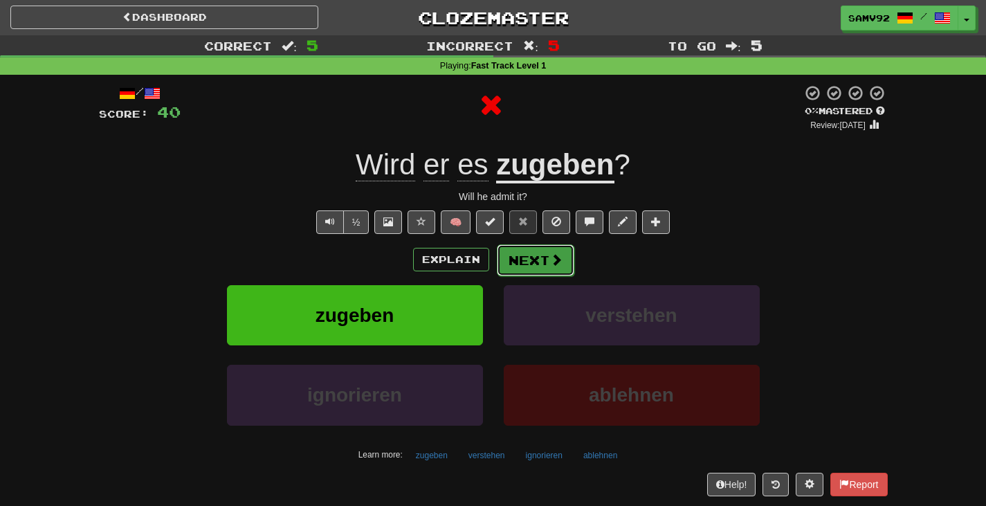
click at [513, 269] on button "Next" at bounding box center [536, 260] width 78 height 32
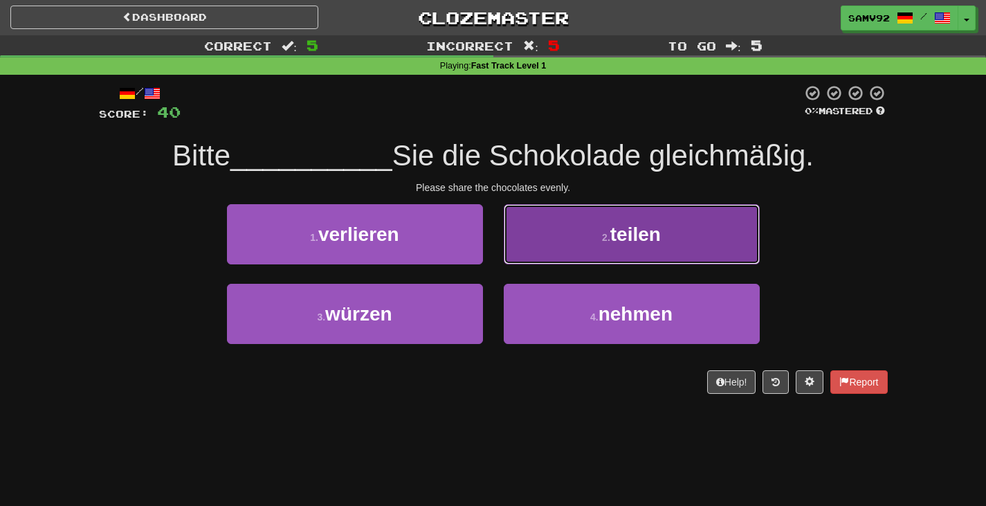
click at [543, 251] on button "2 . teilen" at bounding box center [632, 234] width 256 height 60
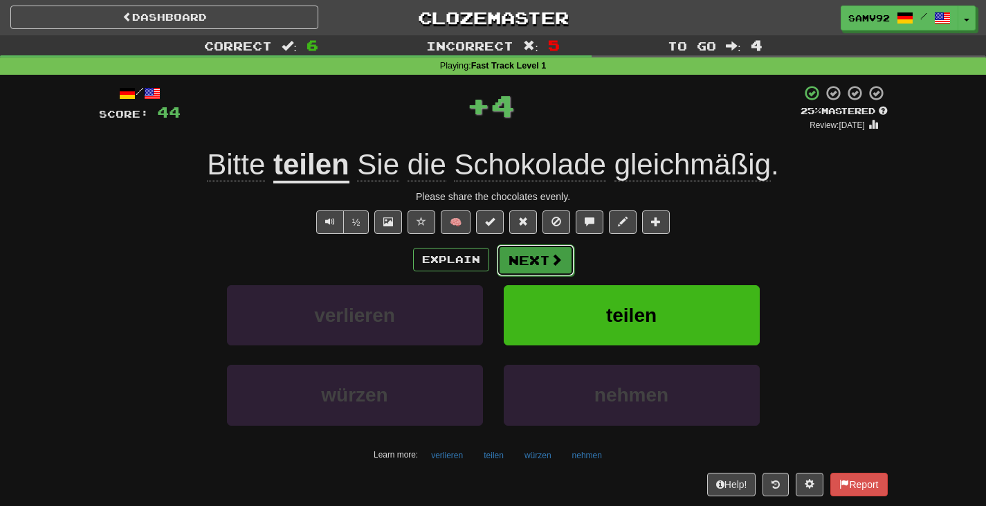
click at [537, 257] on button "Next" at bounding box center [536, 260] width 78 height 32
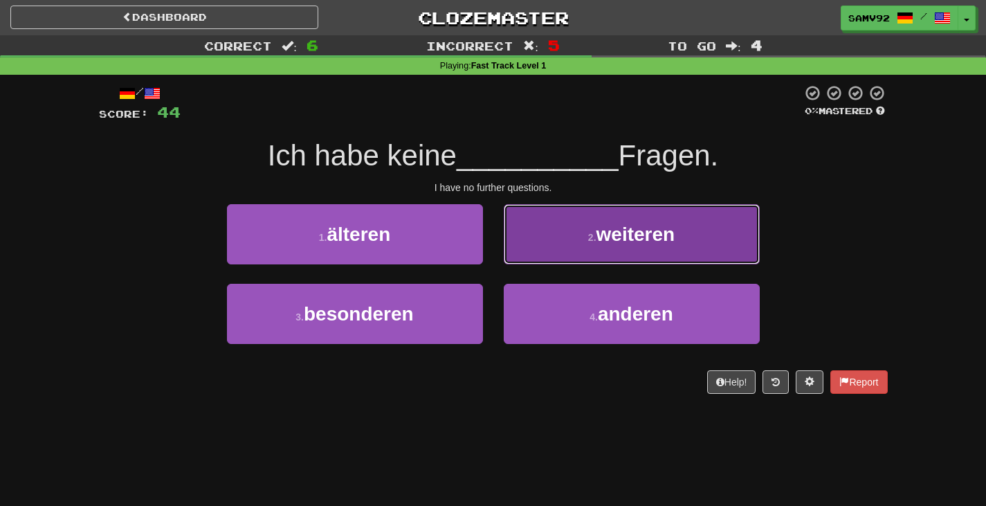
click at [543, 256] on button "2 . weiteren" at bounding box center [632, 234] width 256 height 60
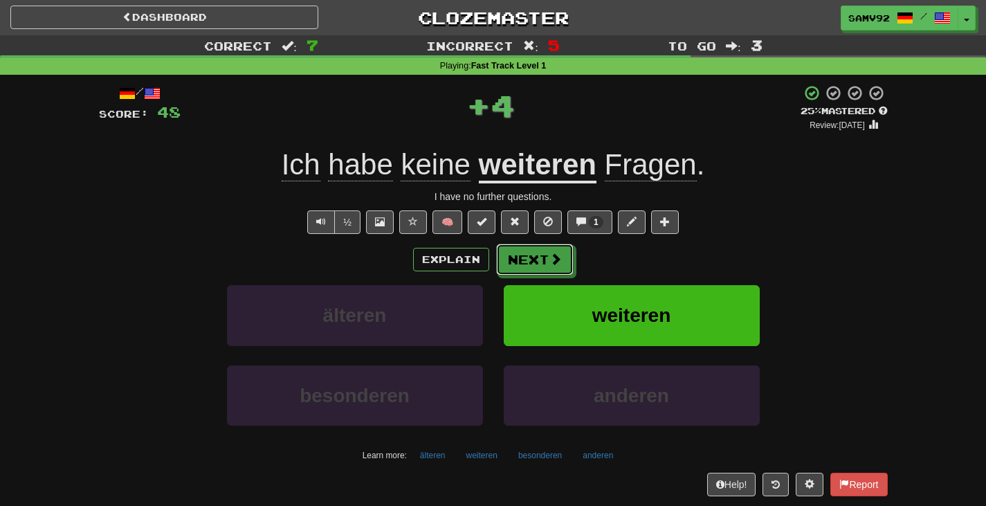
click at [543, 256] on button "Next" at bounding box center [535, 260] width 78 height 32
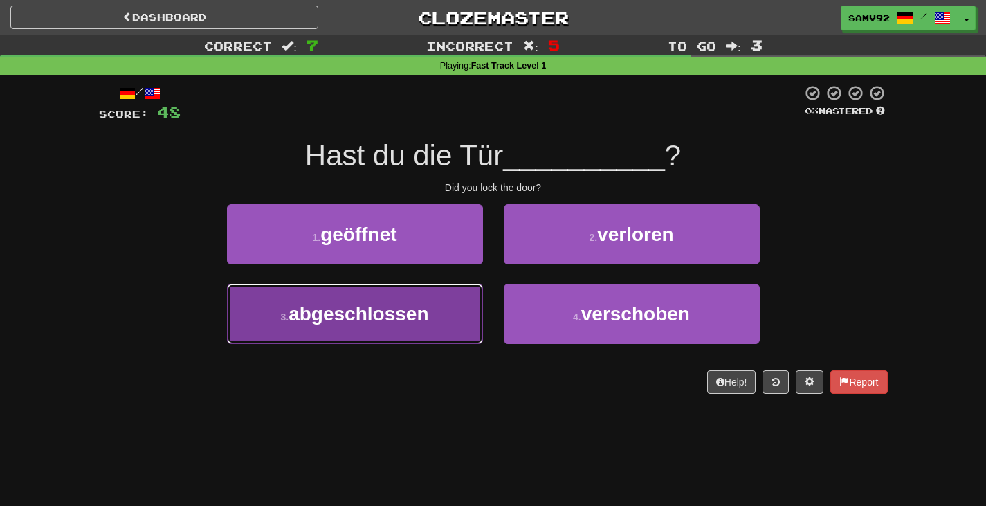
click at [454, 307] on button "3 . abgeschlossen" at bounding box center [355, 314] width 256 height 60
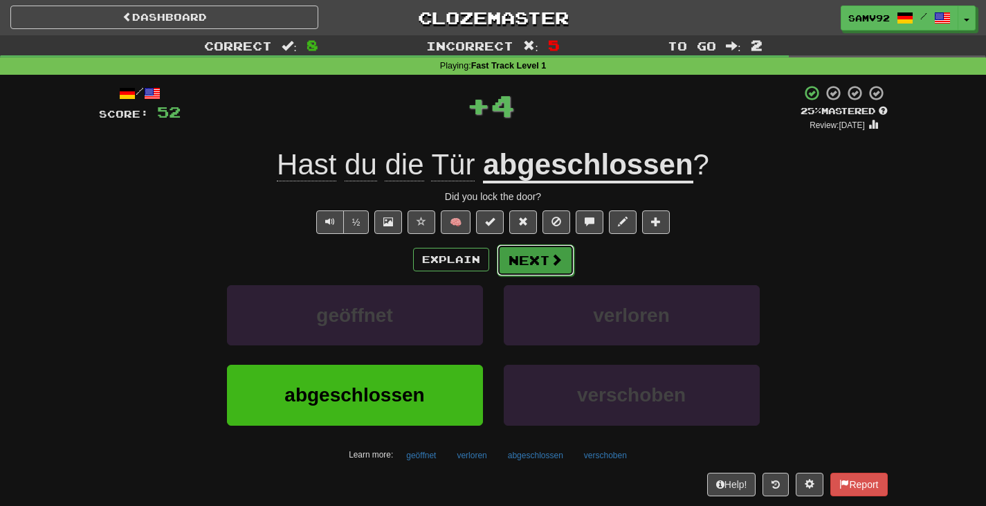
click at [527, 266] on button "Next" at bounding box center [536, 260] width 78 height 32
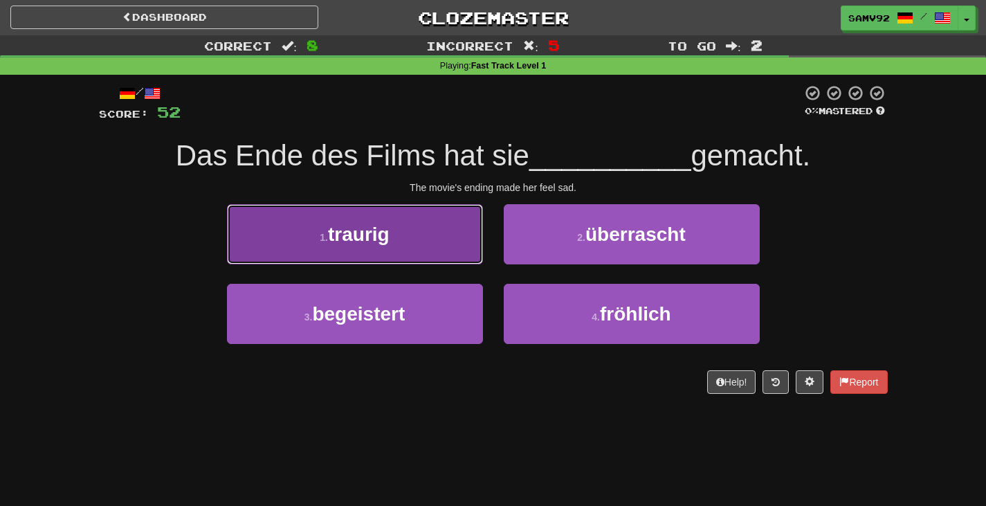
click at [417, 245] on button "1 . traurig" at bounding box center [355, 234] width 256 height 60
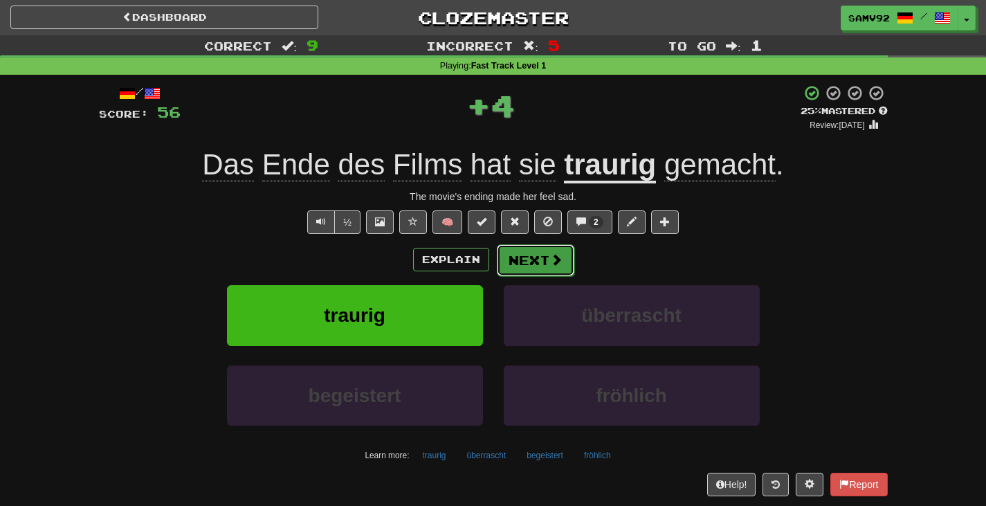
click at [542, 256] on button "Next" at bounding box center [536, 260] width 78 height 32
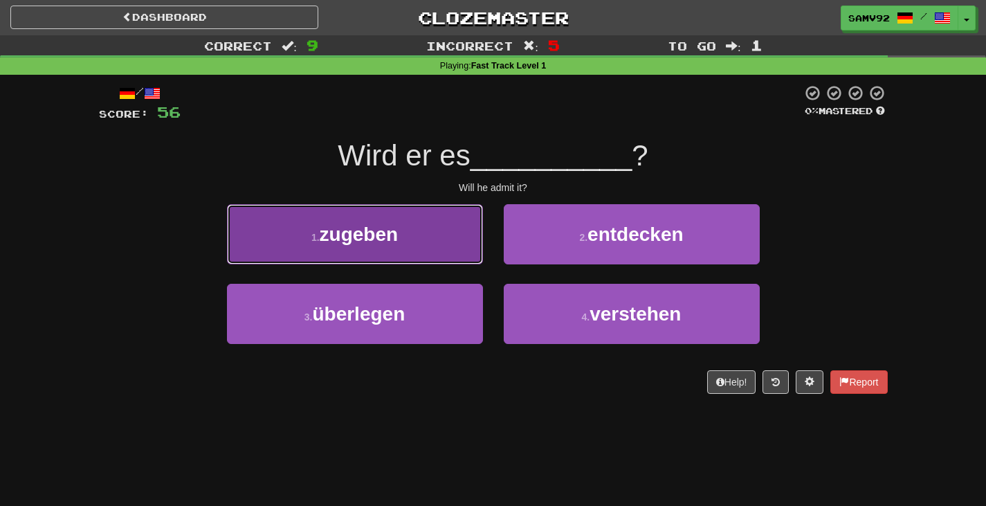
click at [453, 263] on button "1 . zugeben" at bounding box center [355, 234] width 256 height 60
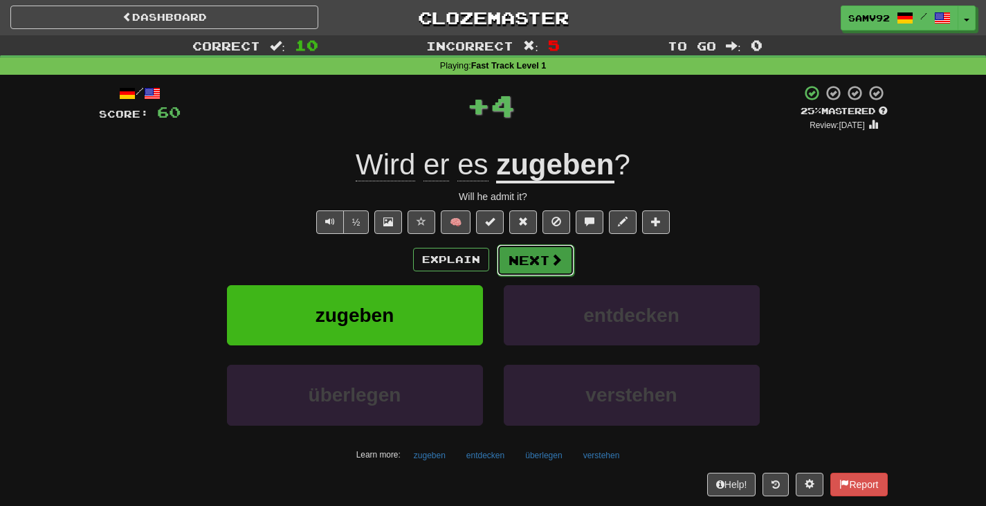
click at [529, 263] on button "Next" at bounding box center [536, 260] width 78 height 32
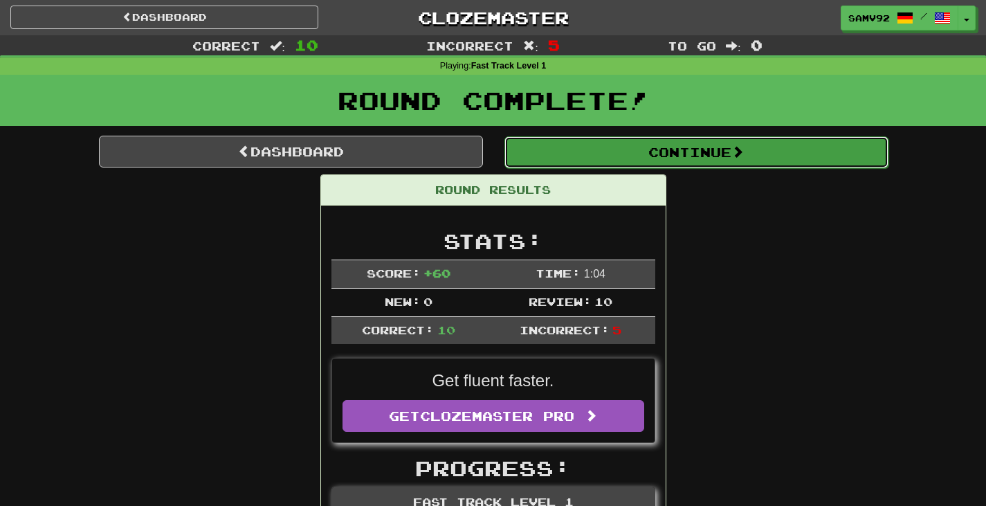
click at [640, 163] on button "Continue" at bounding box center [696, 152] width 384 height 32
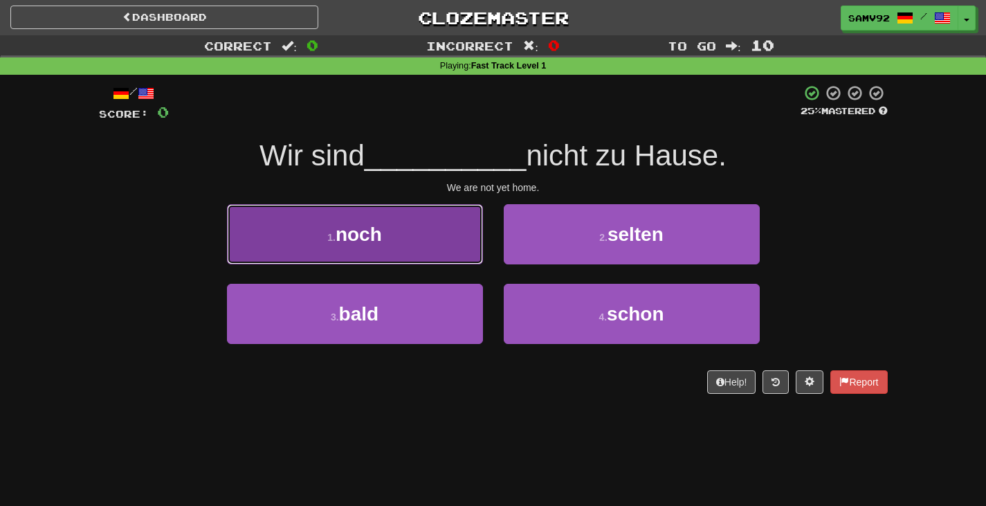
click at [469, 249] on button "1 . noch" at bounding box center [355, 234] width 256 height 60
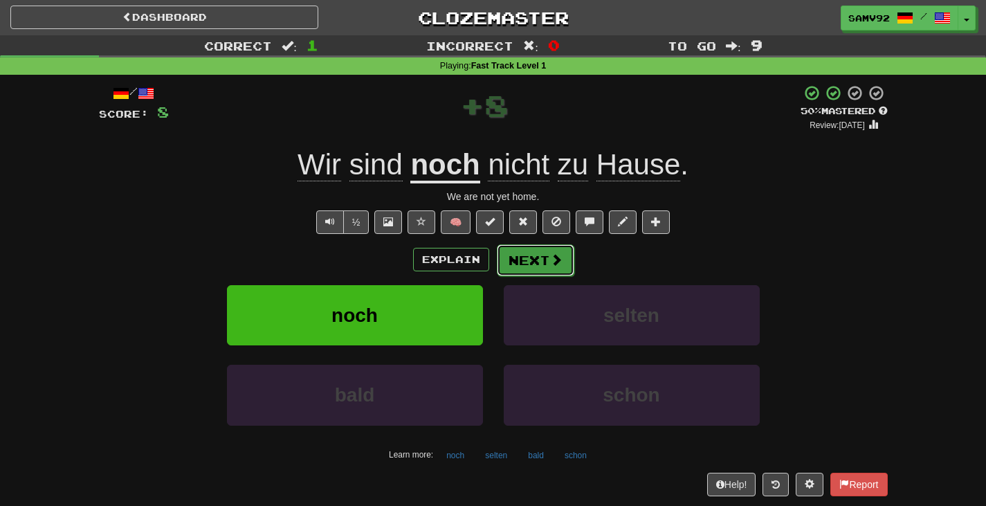
click at [540, 262] on button "Next" at bounding box center [536, 260] width 78 height 32
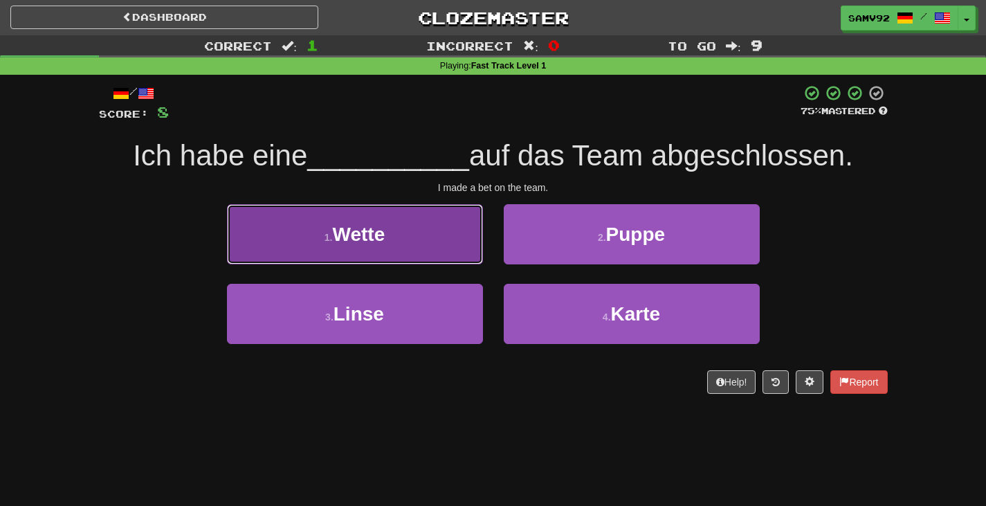
click at [440, 246] on button "1 . Wette" at bounding box center [355, 234] width 256 height 60
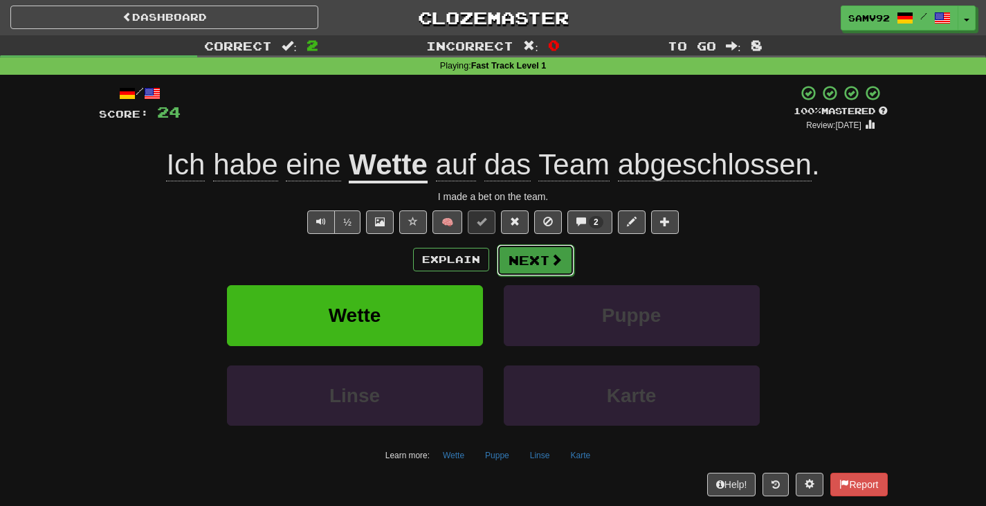
click at [550, 260] on span at bounding box center [556, 259] width 12 height 12
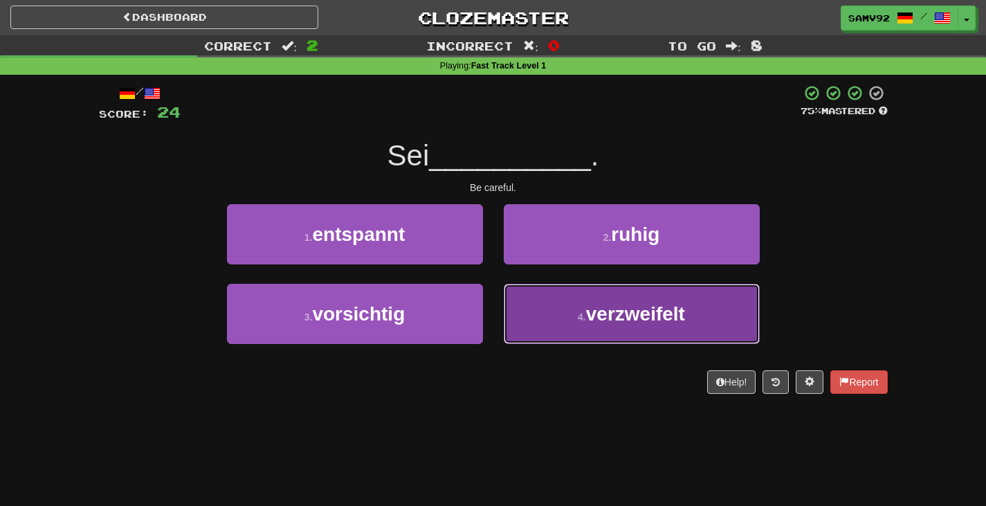
click at [531, 302] on button "4 . verzweifelt" at bounding box center [632, 314] width 256 height 60
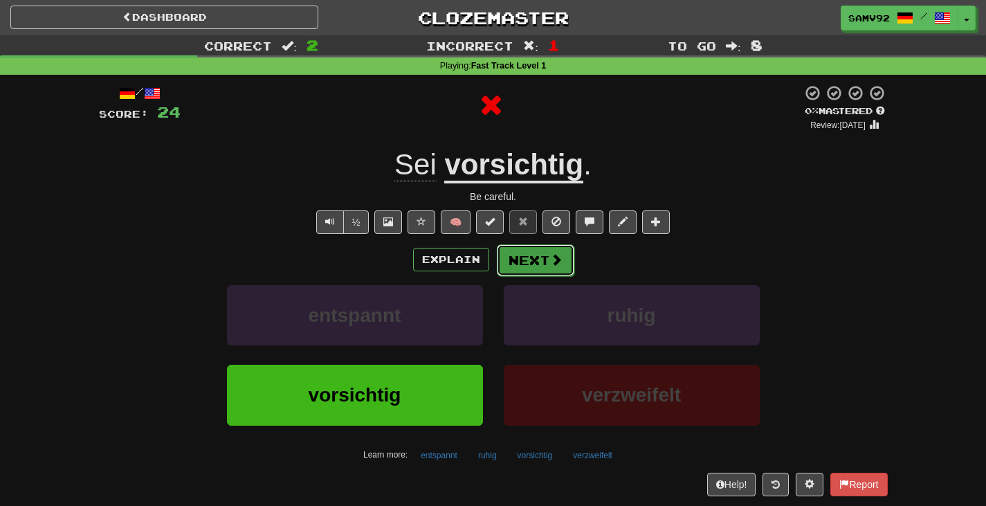
click at [535, 262] on button "Next" at bounding box center [536, 260] width 78 height 32
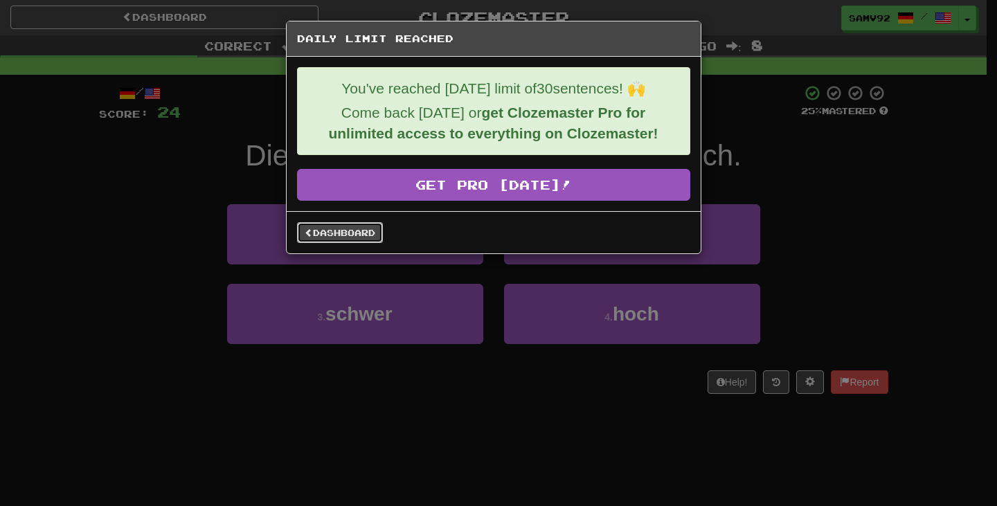
click at [357, 232] on link "Dashboard" at bounding box center [340, 232] width 86 height 21
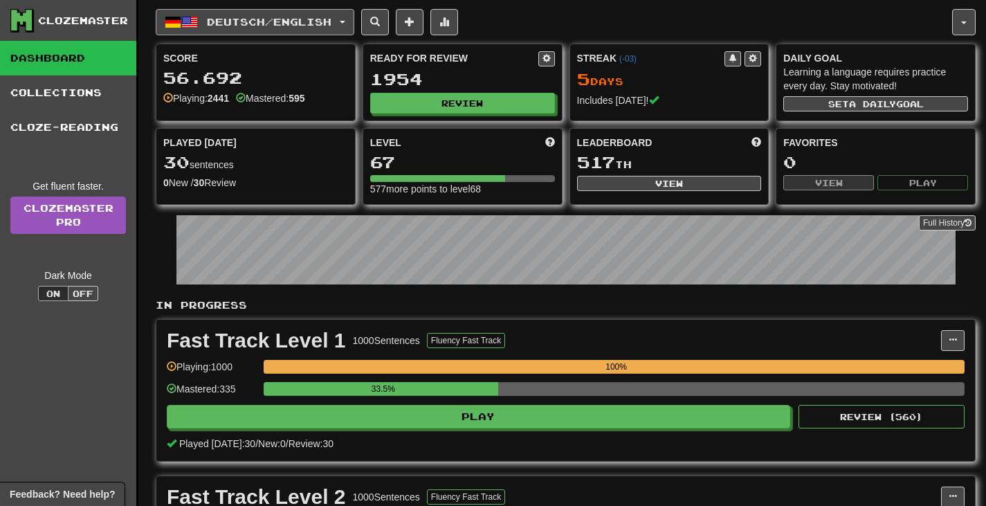
click at [329, 21] on span "Deutsch / English" at bounding box center [269, 22] width 125 height 12
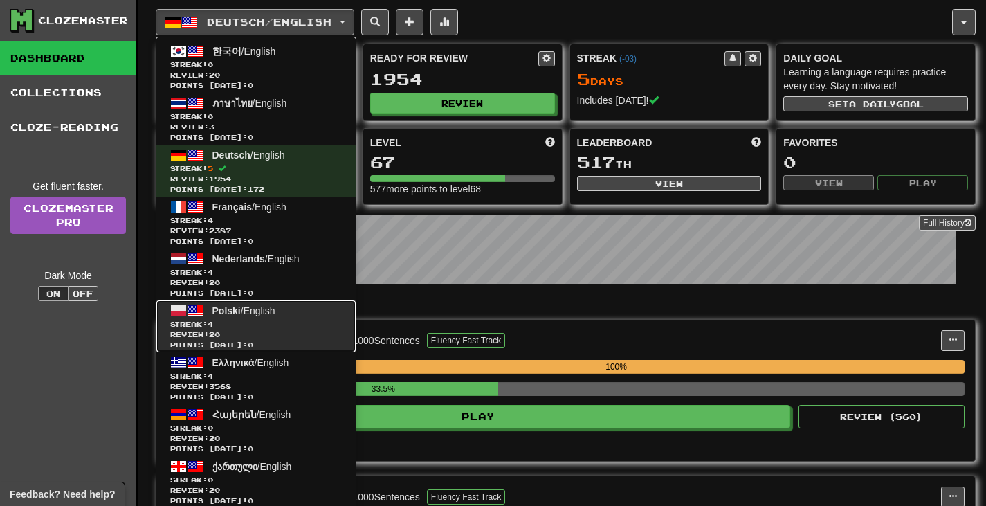
click at [270, 326] on span "Streak: 4" at bounding box center [256, 324] width 172 height 10
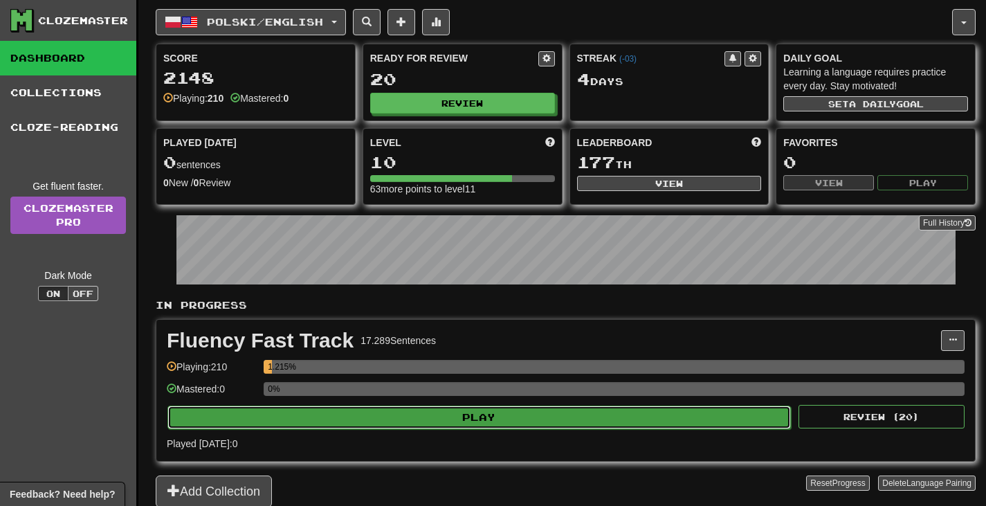
click at [482, 423] on button "Play" at bounding box center [479, 418] width 624 height 24
select select "**"
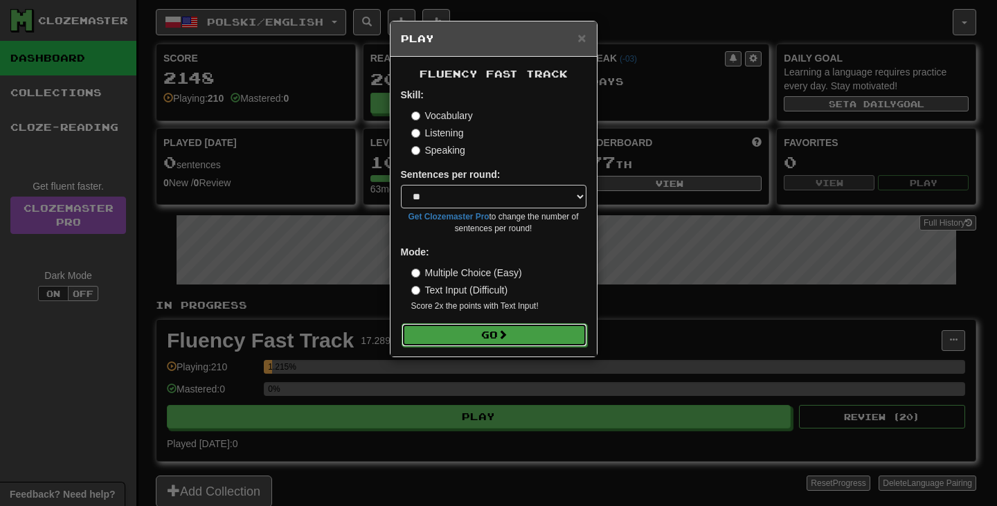
click at [487, 343] on button "Go" at bounding box center [493, 335] width 185 height 24
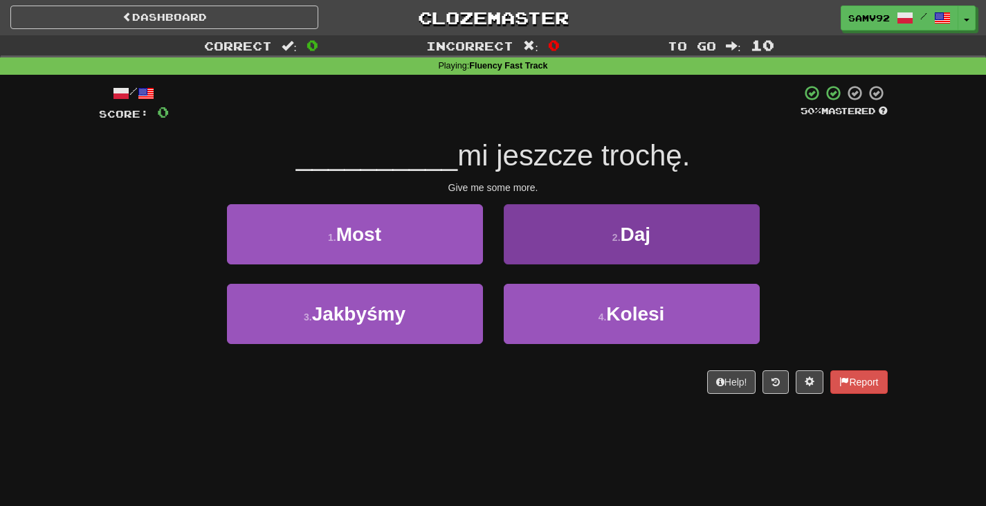
drag, startPoint x: 594, startPoint y: 193, endPoint x: 608, endPoint y: 214, distance: 25.0
click at [596, 195] on div "/ Score: 0 50 % Mastered __________ mi jeszcze trochę. Give me some more. 1 . M…" at bounding box center [493, 238] width 789 height 309
click at [608, 242] on button "2 . Daj" at bounding box center [632, 234] width 256 height 60
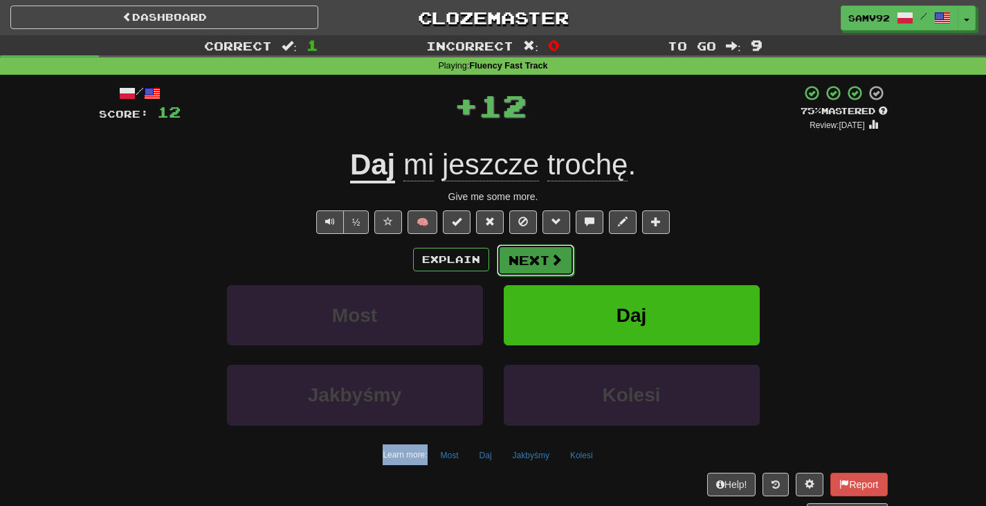
click at [545, 248] on button "Next" at bounding box center [536, 260] width 78 height 32
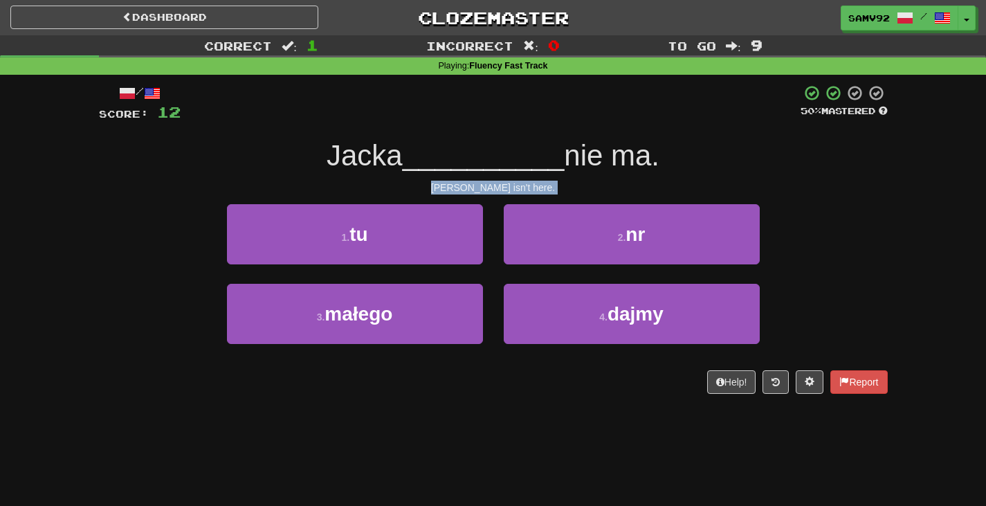
drag, startPoint x: 515, startPoint y: 181, endPoint x: 499, endPoint y: 184, distance: 16.2
click at [514, 181] on div "Jack isn't here." at bounding box center [493, 188] width 789 height 14
click at [534, 167] on span "__________" at bounding box center [484, 155] width 162 height 33
click at [534, 151] on span "__________" at bounding box center [484, 155] width 162 height 33
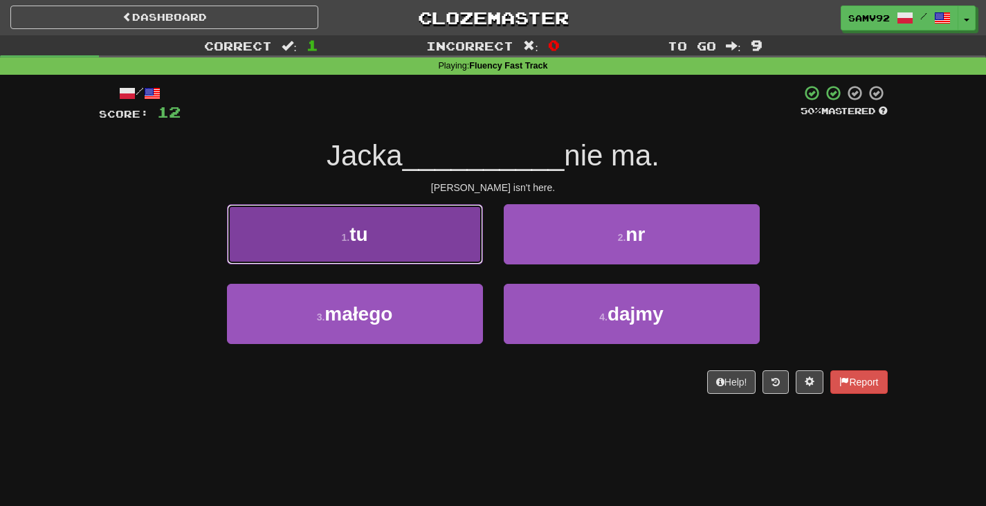
click at [441, 247] on button "1 . tu" at bounding box center [355, 234] width 256 height 60
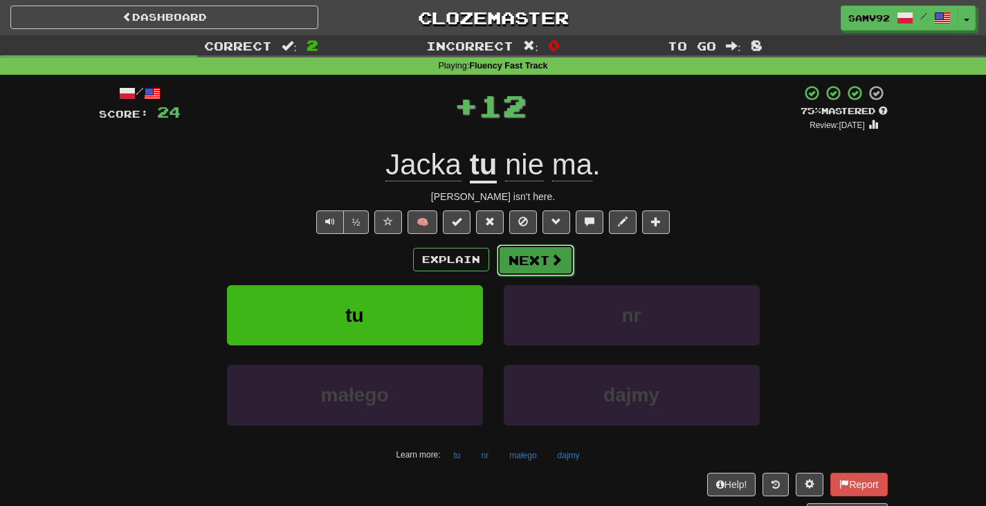
click at [525, 266] on button "Next" at bounding box center [536, 260] width 78 height 32
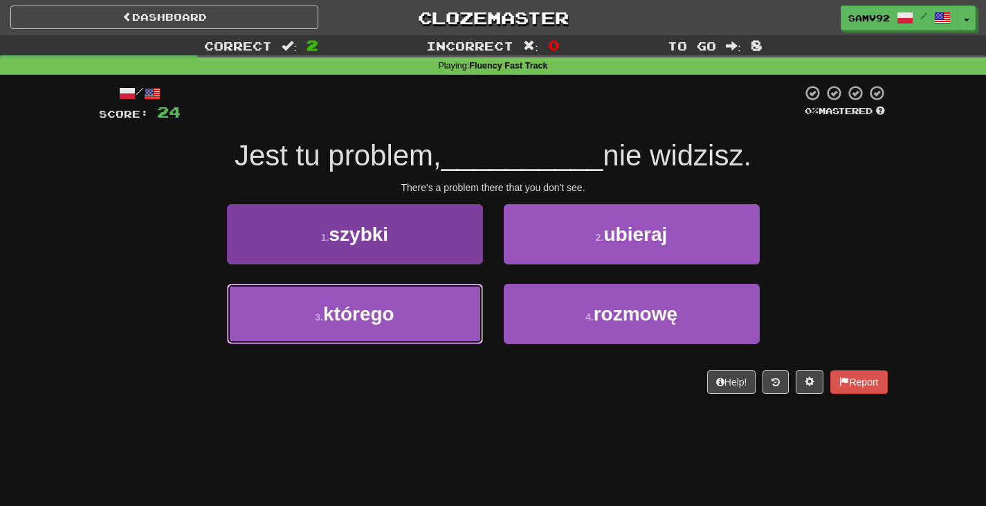
click at [476, 304] on button "3 . którego" at bounding box center [355, 314] width 256 height 60
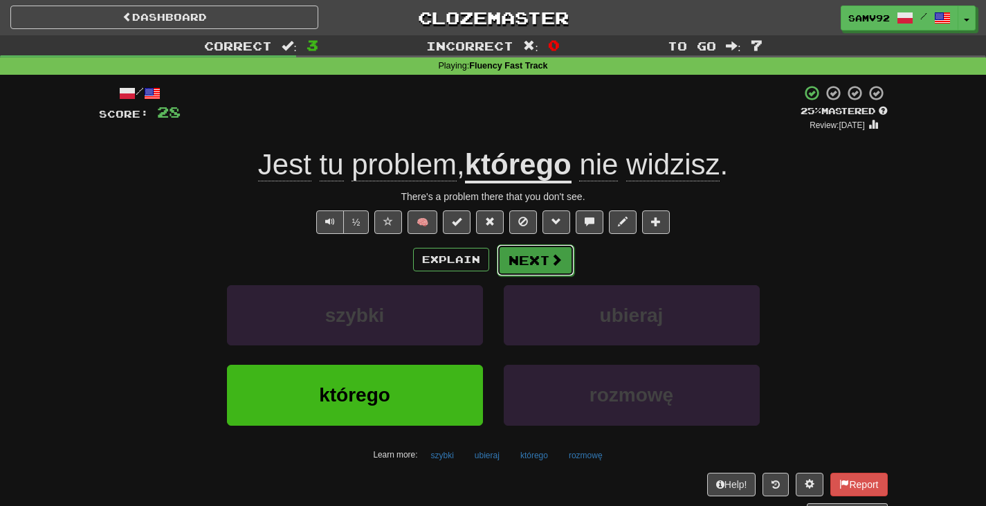
click at [510, 266] on button "Next" at bounding box center [536, 260] width 78 height 32
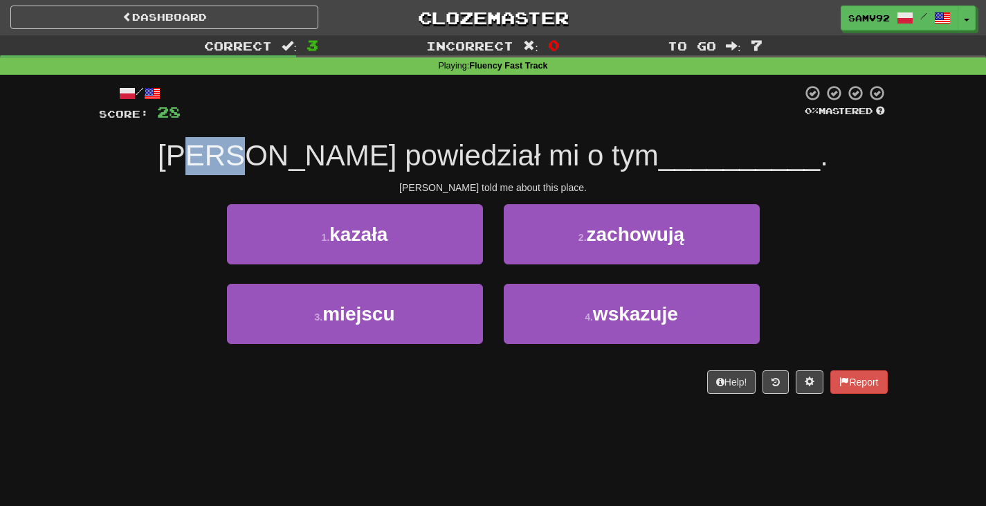
drag, startPoint x: 300, startPoint y: 148, endPoint x: 569, endPoint y: 148, distance: 269.2
click at [522, 148] on span "Tom powiedział mi o tym" at bounding box center [408, 155] width 501 height 33
click at [659, 147] on span "__________" at bounding box center [740, 155] width 162 height 33
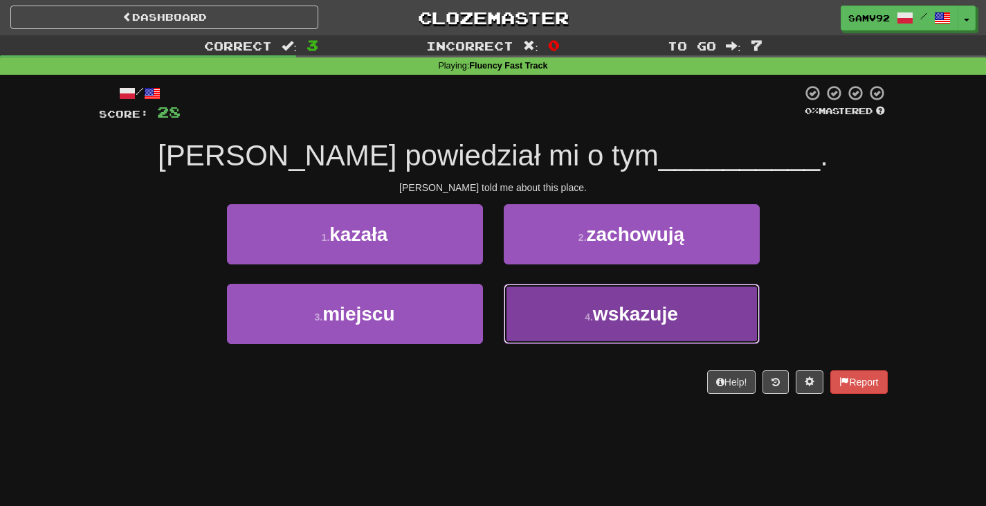
click at [534, 309] on button "4 . wskazuje" at bounding box center [632, 314] width 256 height 60
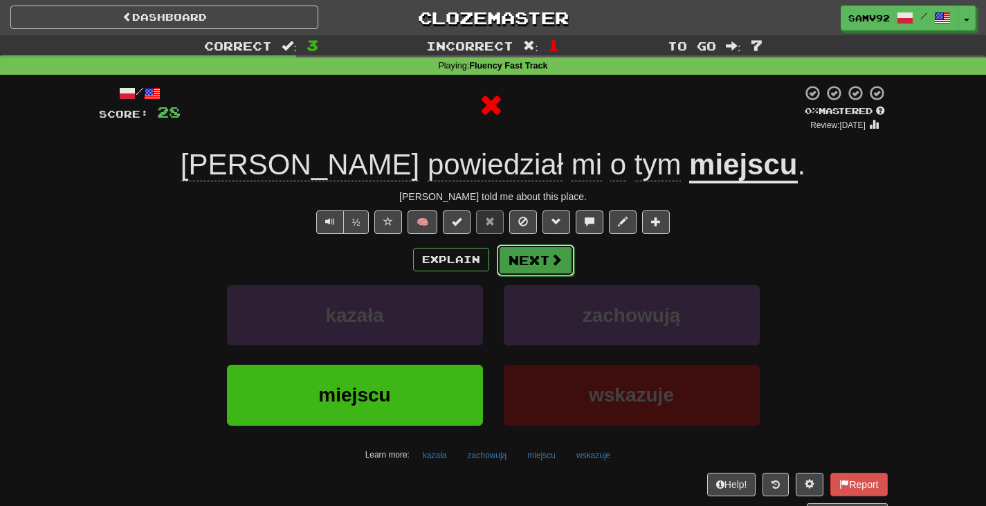
click at [554, 268] on button "Next" at bounding box center [536, 260] width 78 height 32
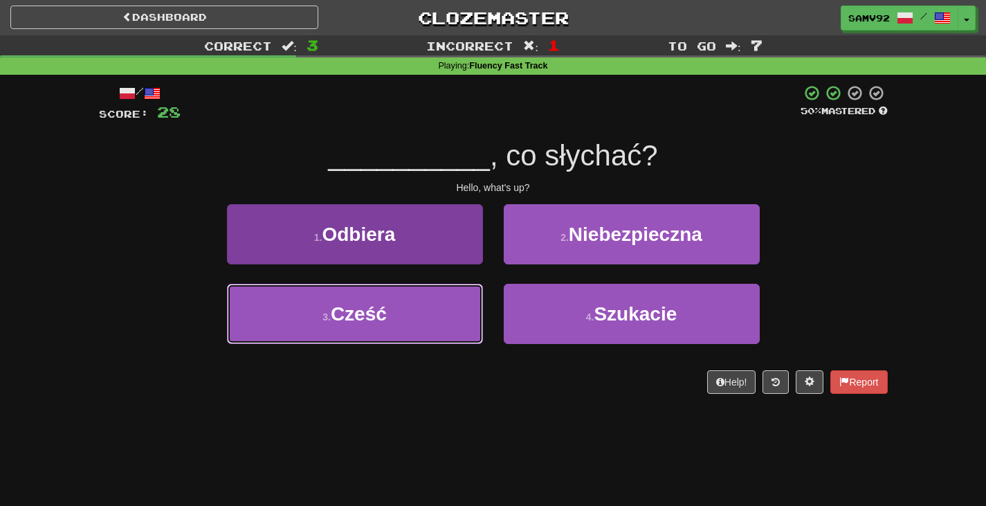
click at [466, 313] on button "3 . Cześć" at bounding box center [355, 314] width 256 height 60
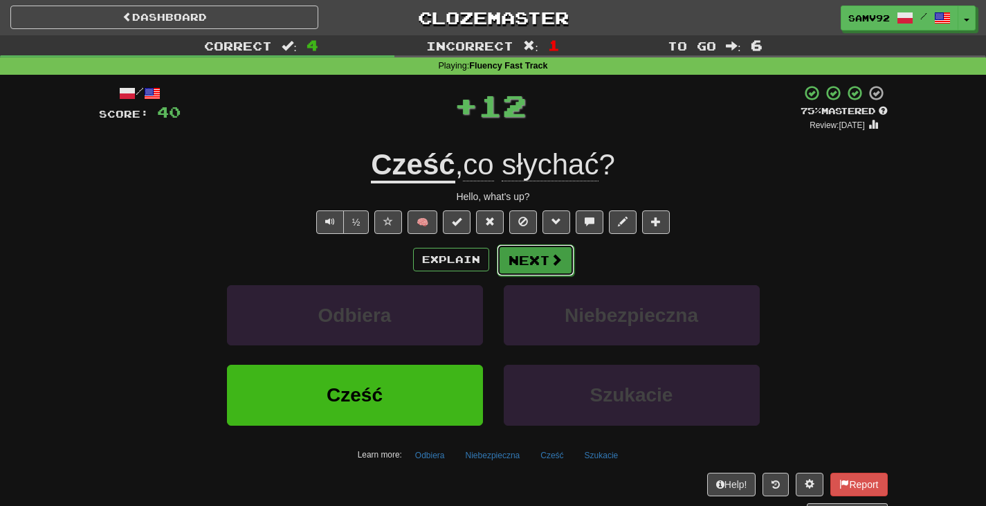
click at [520, 271] on button "Next" at bounding box center [536, 260] width 78 height 32
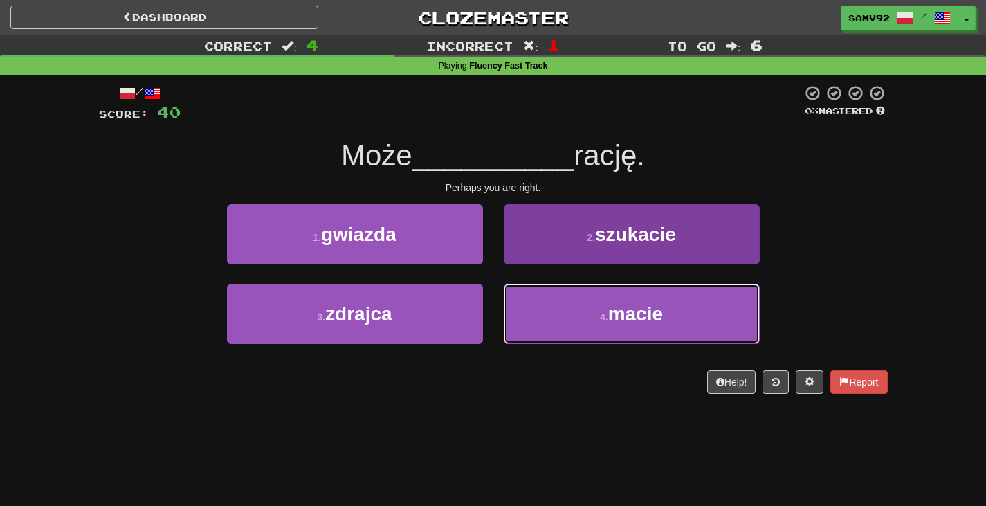
click at [520, 299] on button "4 . macie" at bounding box center [632, 314] width 256 height 60
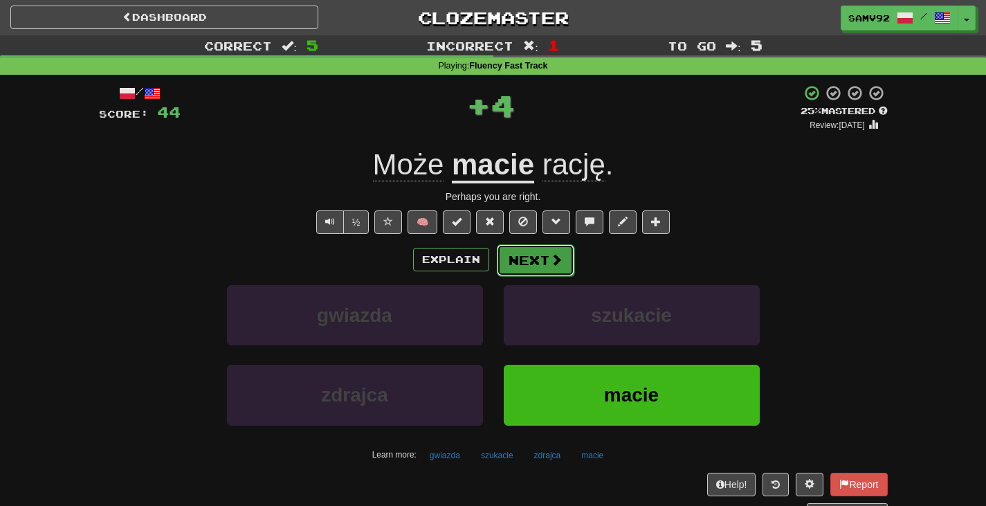
click at [540, 269] on button "Next" at bounding box center [536, 260] width 78 height 32
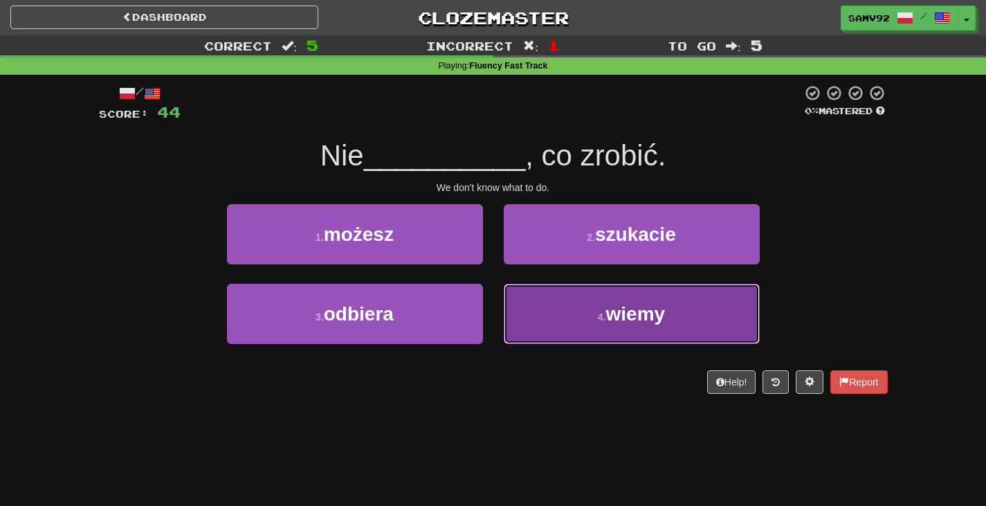
click at [522, 293] on button "4 . wiemy" at bounding box center [632, 314] width 256 height 60
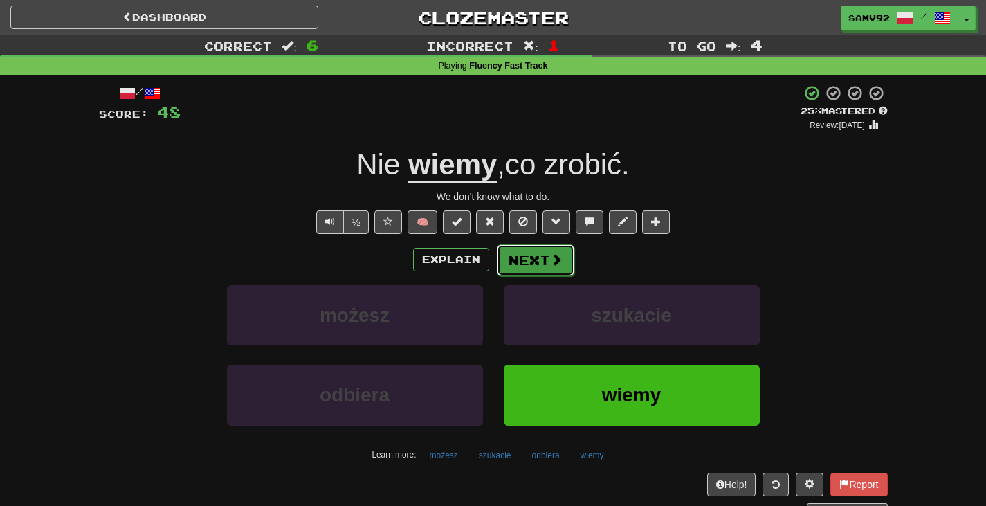
click at [510, 264] on button "Next" at bounding box center [536, 260] width 78 height 32
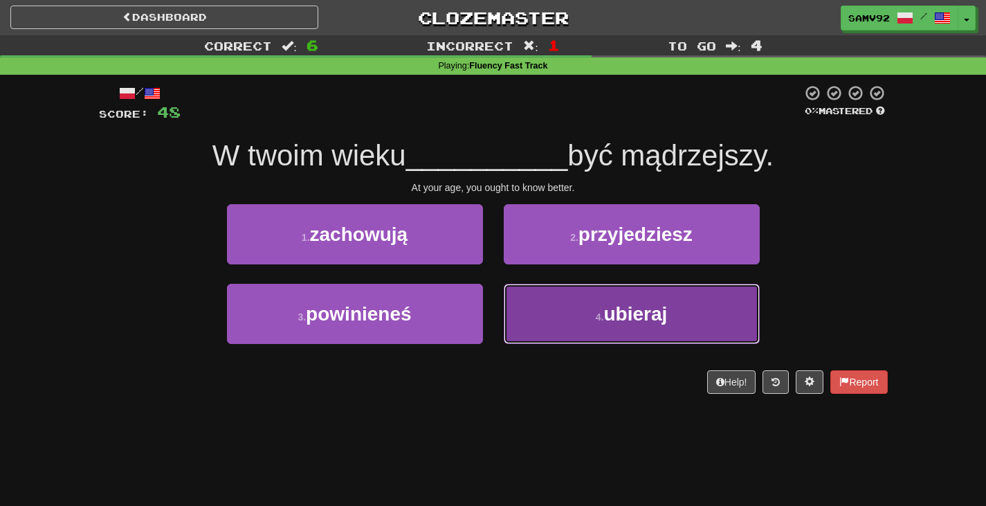
click at [522, 293] on button "4 . ubieraj" at bounding box center [632, 314] width 256 height 60
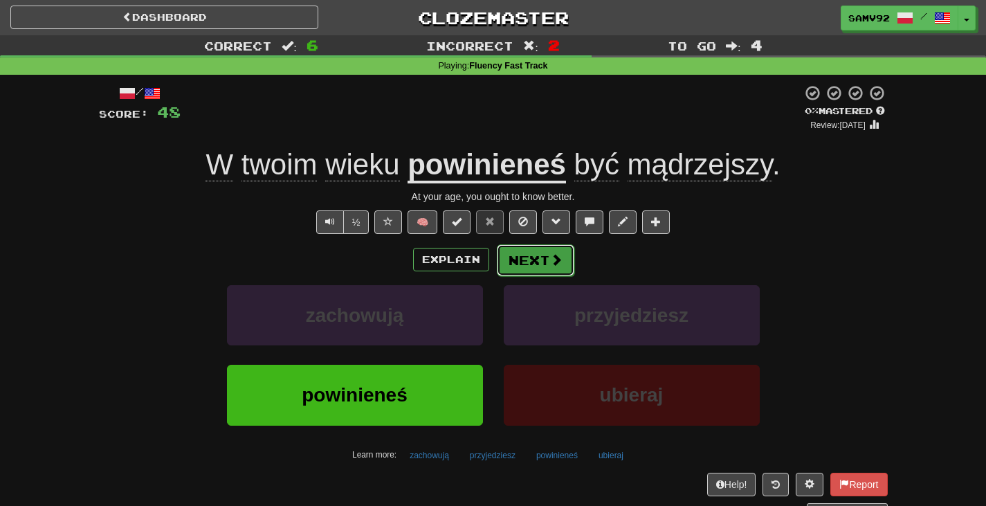
click at [518, 271] on button "Next" at bounding box center [536, 260] width 78 height 32
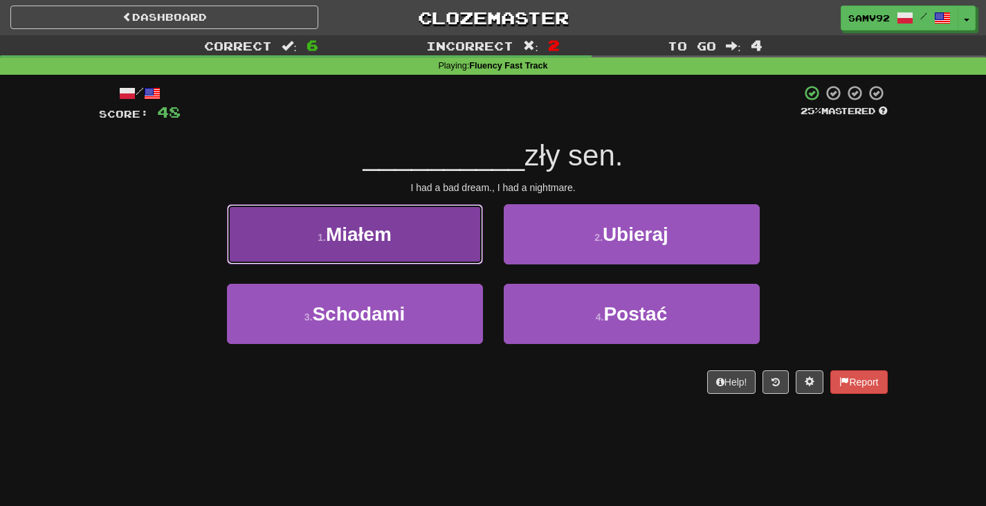
click at [474, 255] on button "1 . Miałem" at bounding box center [355, 234] width 256 height 60
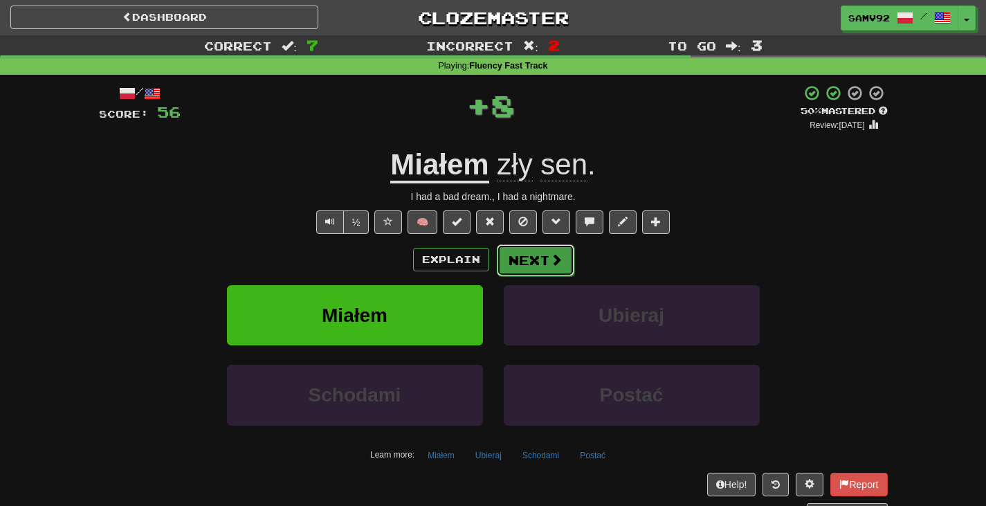
click at [522, 257] on button "Next" at bounding box center [536, 260] width 78 height 32
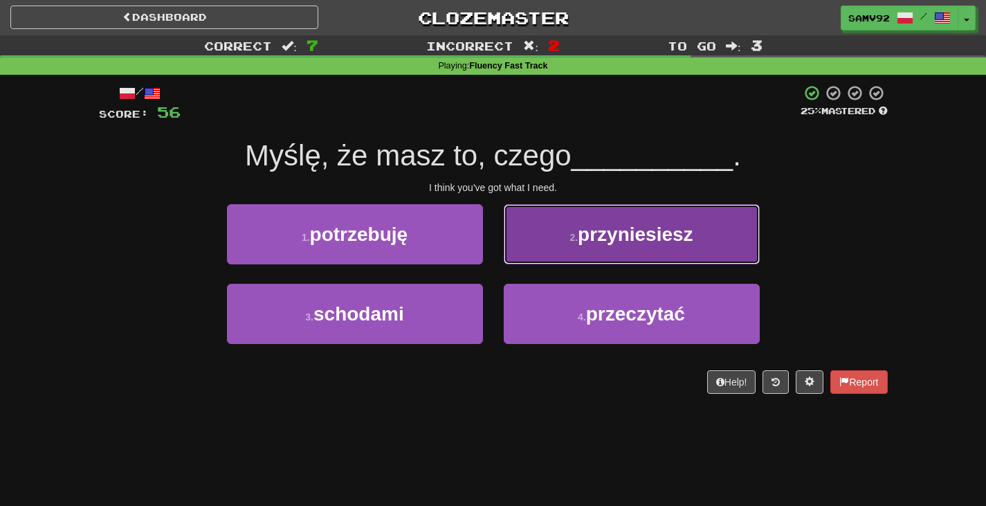
click at [561, 245] on button "2 . przyniesiesz" at bounding box center [632, 234] width 256 height 60
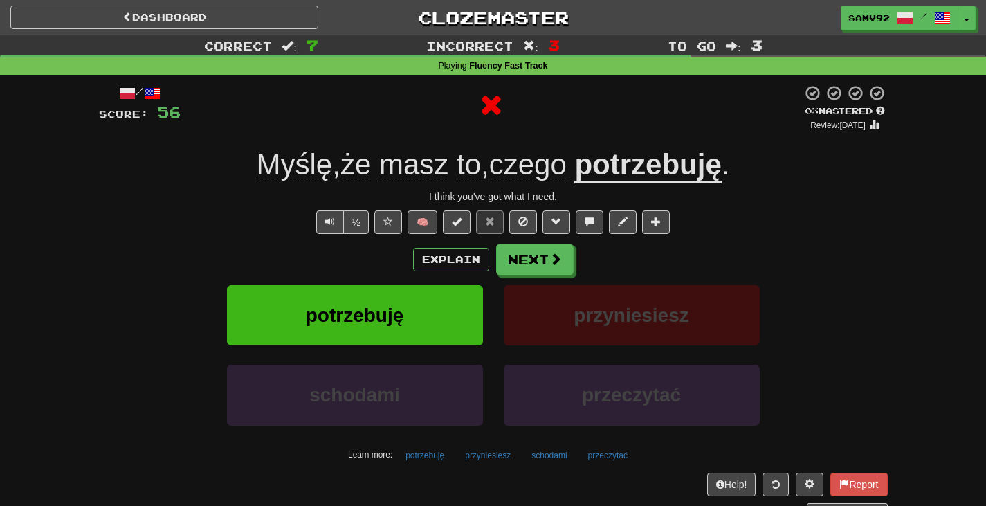
drag, startPoint x: 556, startPoint y: 278, endPoint x: 552, endPoint y: 269, distance: 9.9
click at [555, 278] on div "Explain Next potrzebuję przyniesiesz schodami przeczytać Learn more: potrzebuję…" at bounding box center [493, 355] width 789 height 222
click at [548, 263] on button "Next" at bounding box center [536, 260] width 78 height 32
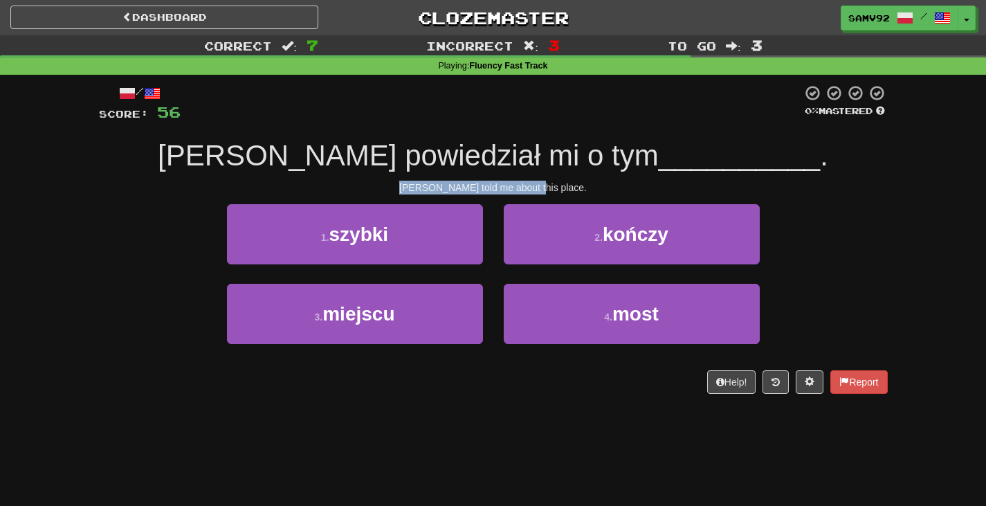
drag, startPoint x: 506, startPoint y: 181, endPoint x: 592, endPoint y: 182, distance: 85.8
click at [592, 182] on div "/ Score: 56 0 % Mastered Tom powiedział mi o tym __________ . Tom told me about…" at bounding box center [493, 238] width 789 height 309
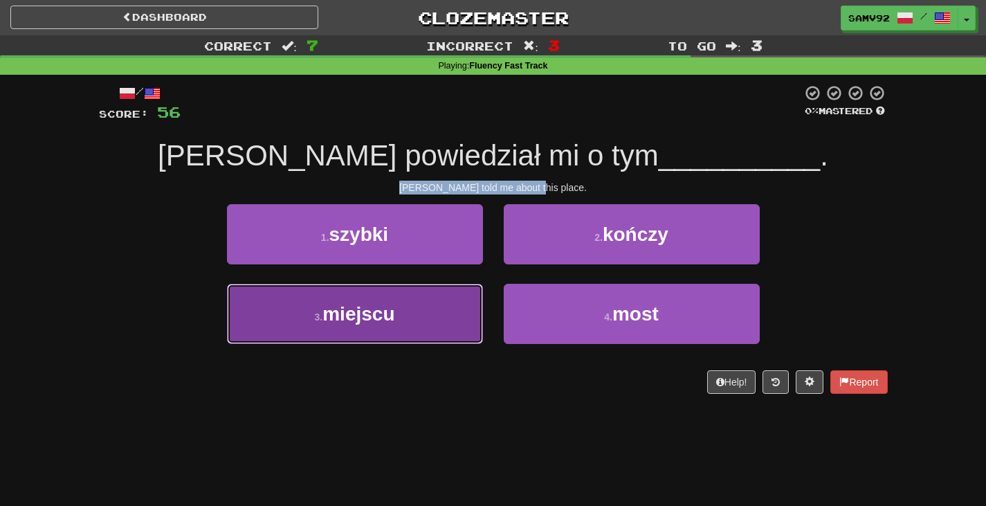
click at [373, 326] on button "3 . miejscu" at bounding box center [355, 314] width 256 height 60
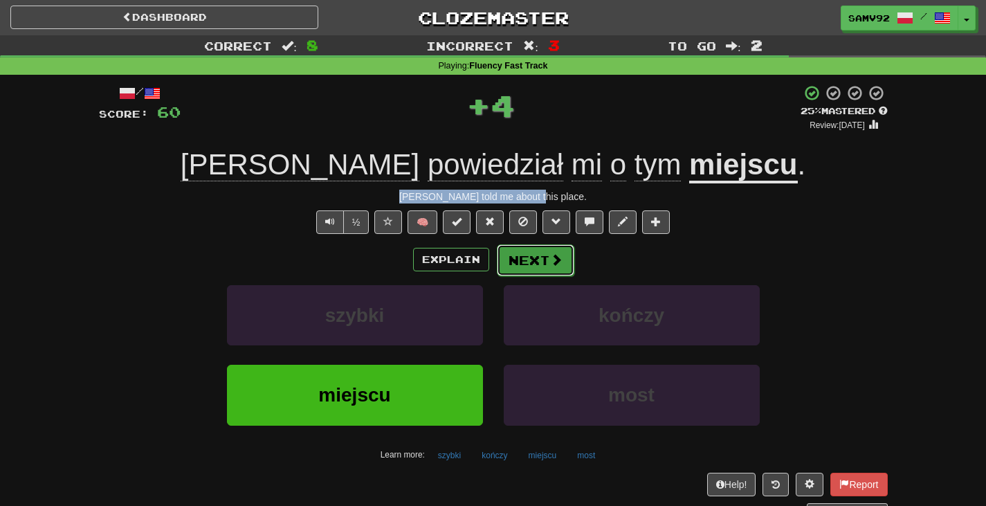
click at [539, 257] on button "Next" at bounding box center [536, 260] width 78 height 32
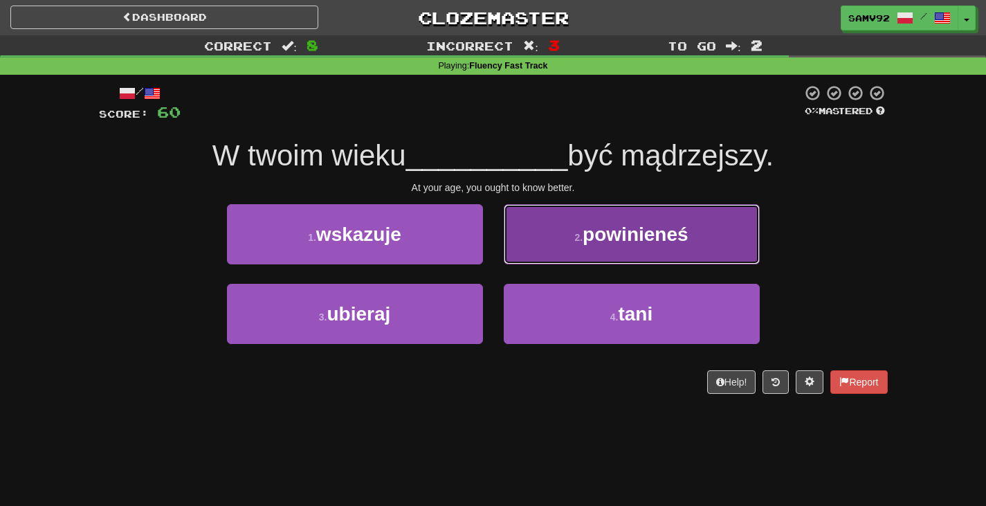
click at [556, 253] on button "2 . powinieneś" at bounding box center [632, 234] width 256 height 60
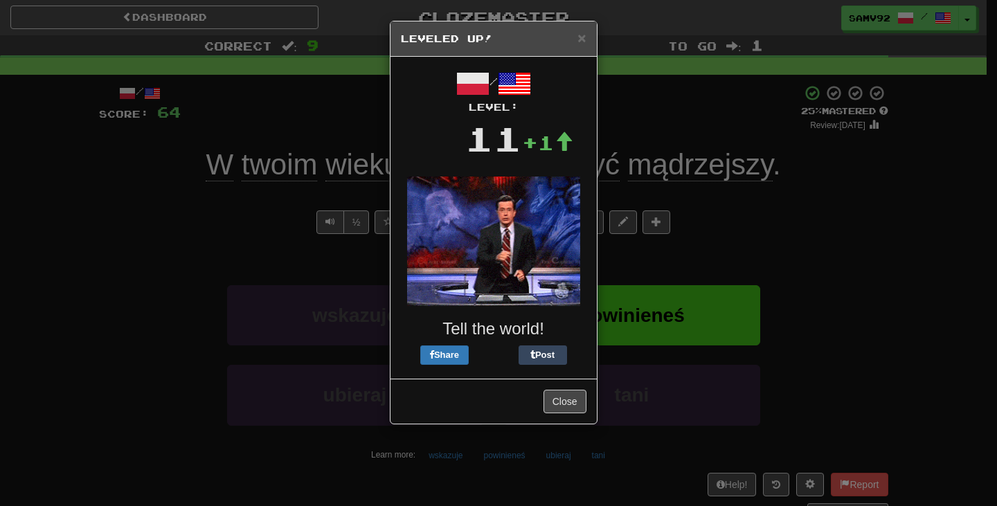
click at [542, 395] on div "Close" at bounding box center [493, 401] width 206 height 45
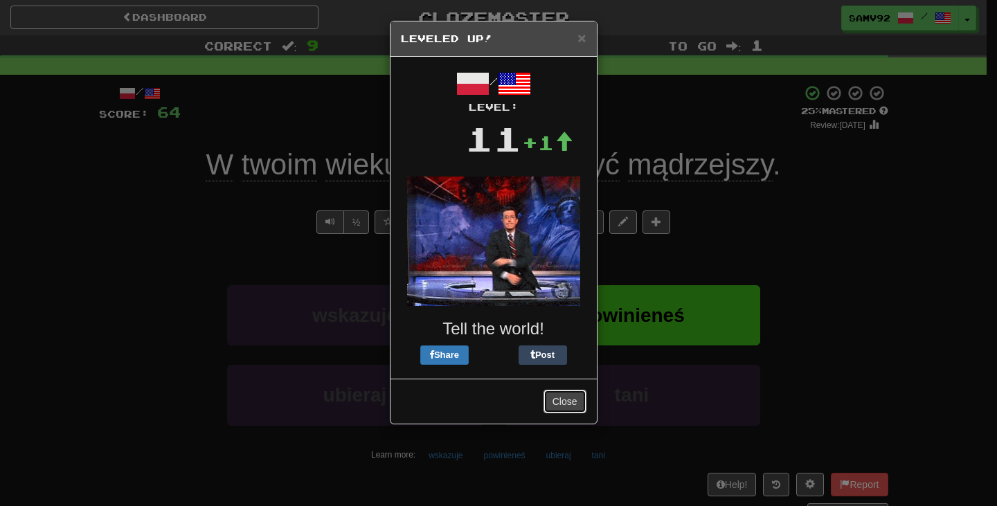
click at [544, 395] on button "Close" at bounding box center [564, 402] width 43 height 24
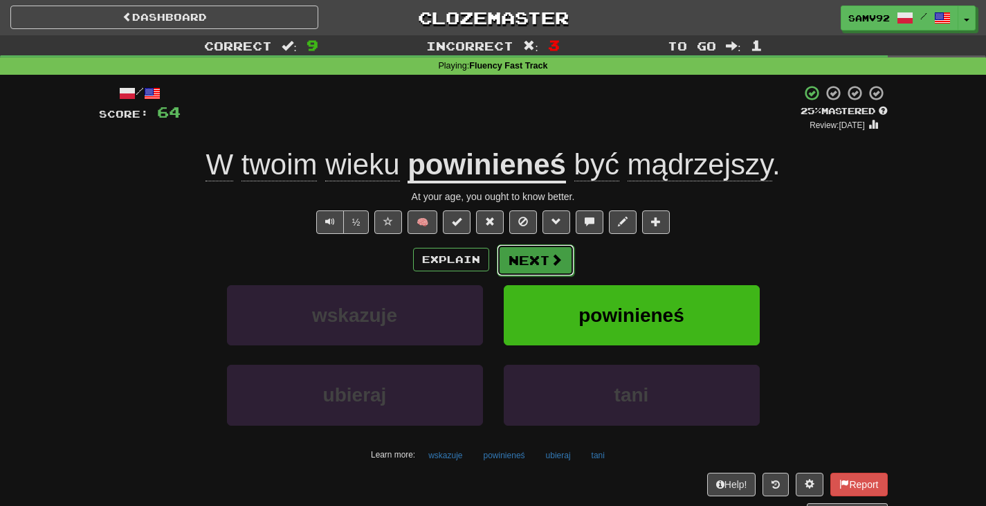
click at [535, 253] on button "Next" at bounding box center [536, 260] width 78 height 32
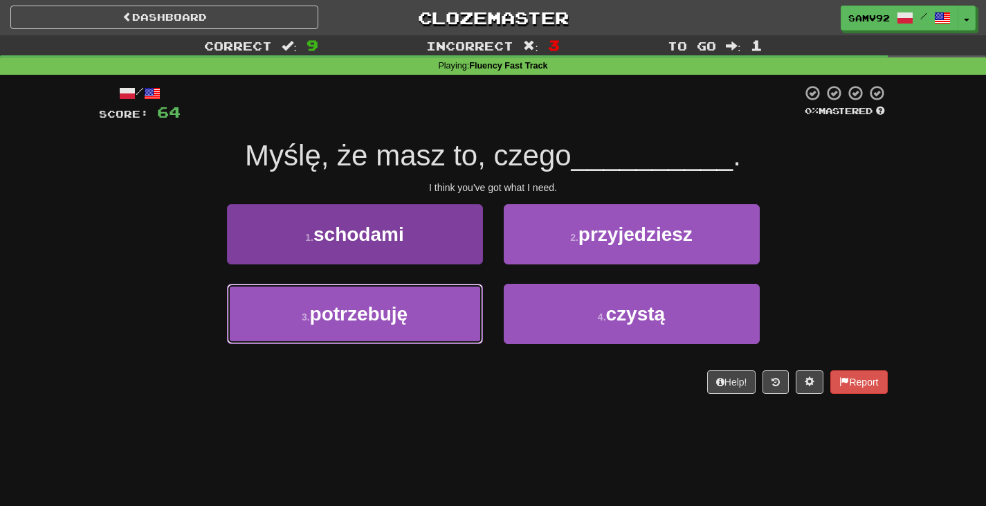
click at [454, 309] on button "3 . potrzebuję" at bounding box center [355, 314] width 256 height 60
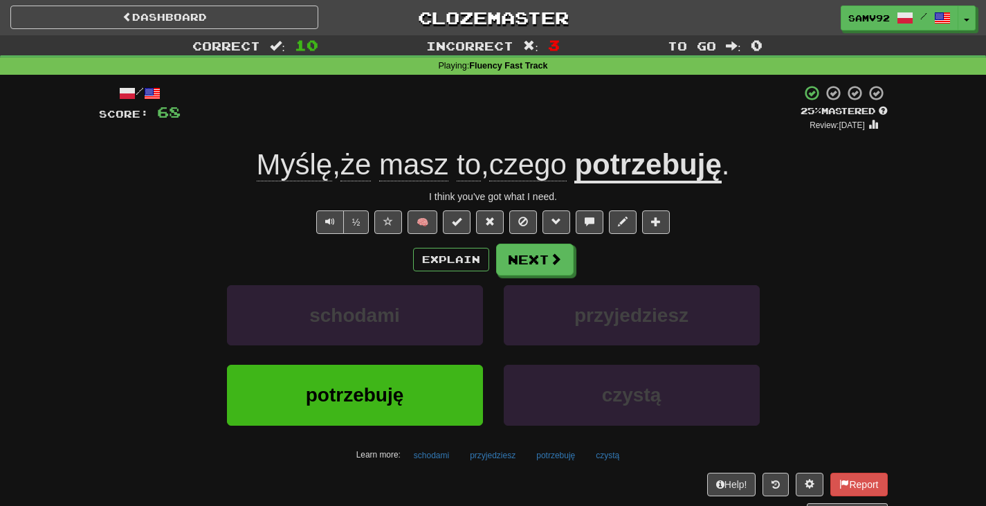
click at [542, 281] on div "Explain Next schodami przyjedziesz potrzebuję czystą Learn more: schodami przyj…" at bounding box center [493, 355] width 789 height 222
click at [541, 278] on div "Explain Next schodami przyjedziesz potrzebuję czystą Learn more: schodami przyj…" at bounding box center [493, 355] width 789 height 222
click at [539, 269] on button "Next" at bounding box center [536, 260] width 78 height 32
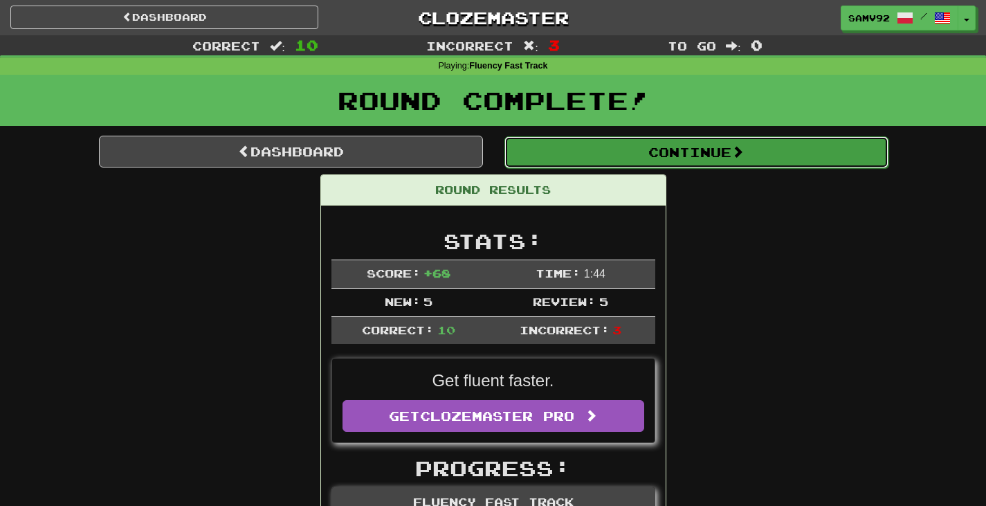
click at [653, 151] on button "Continue" at bounding box center [696, 152] width 384 height 32
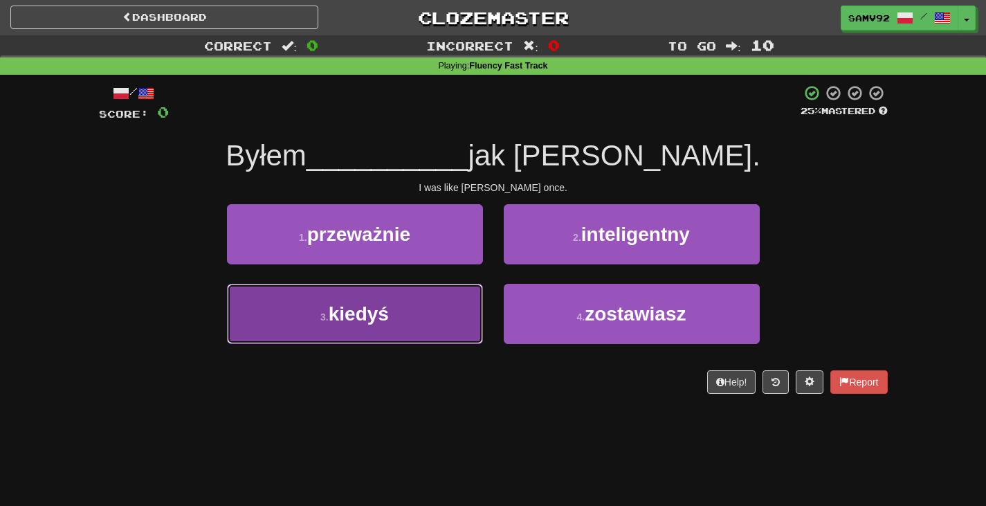
click at [459, 314] on button "3 . kiedyś" at bounding box center [355, 314] width 256 height 60
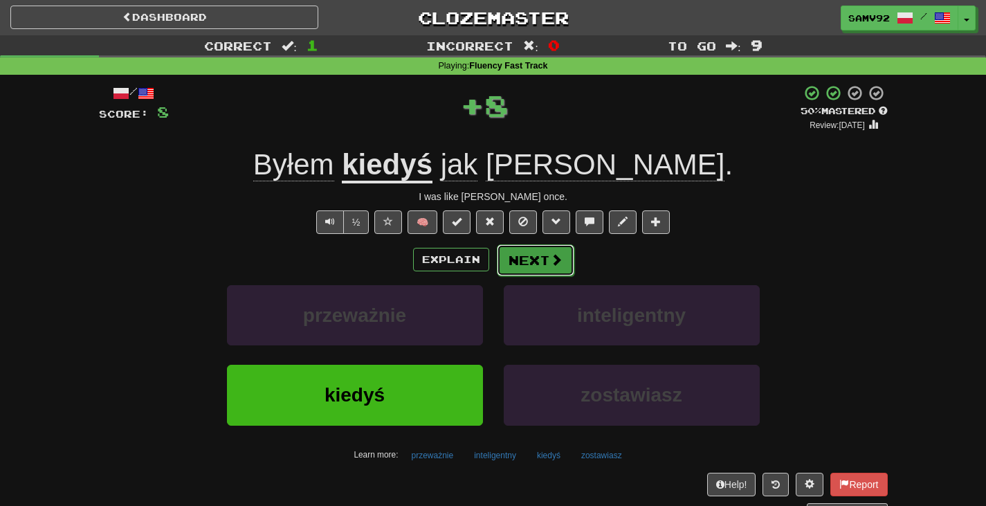
click at [549, 250] on button "Next" at bounding box center [536, 260] width 78 height 32
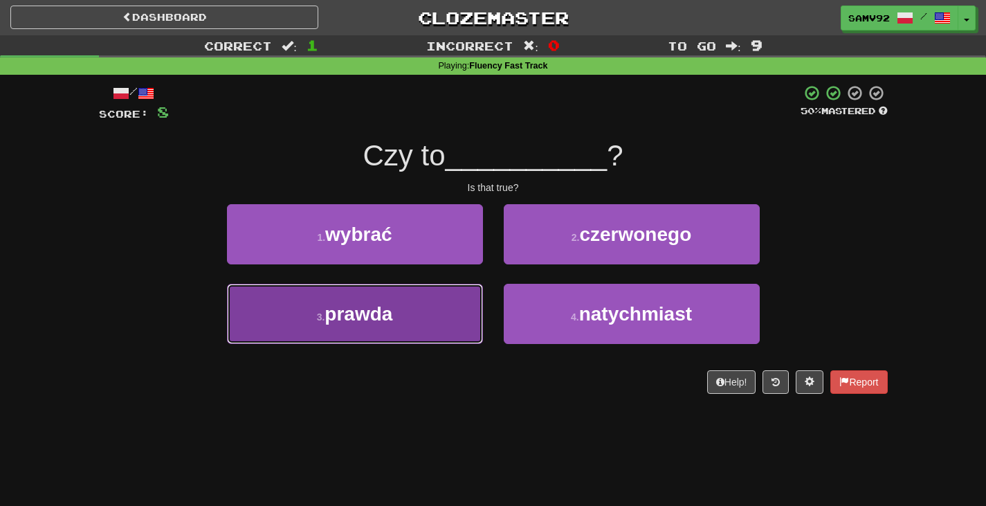
click at [468, 299] on button "3 . prawda" at bounding box center [355, 314] width 256 height 60
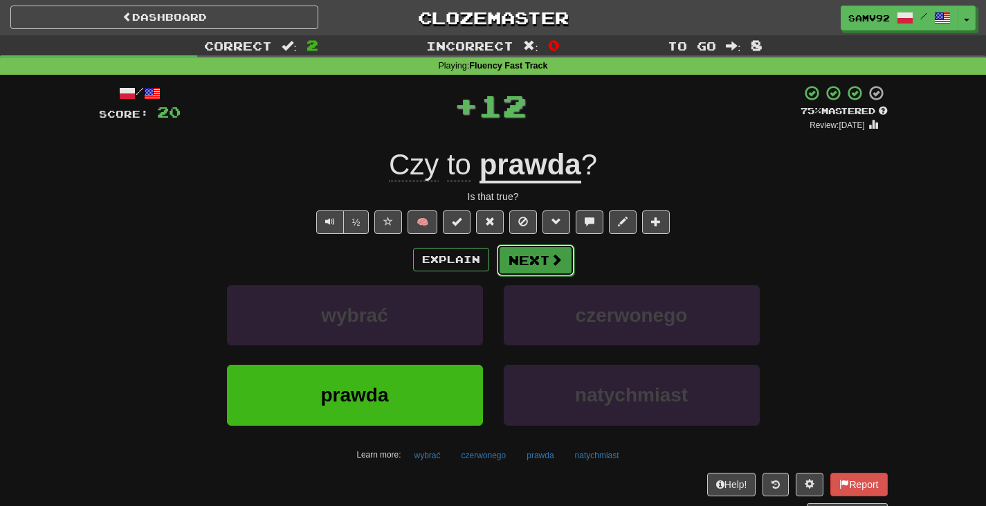
click at [520, 258] on button "Next" at bounding box center [536, 260] width 78 height 32
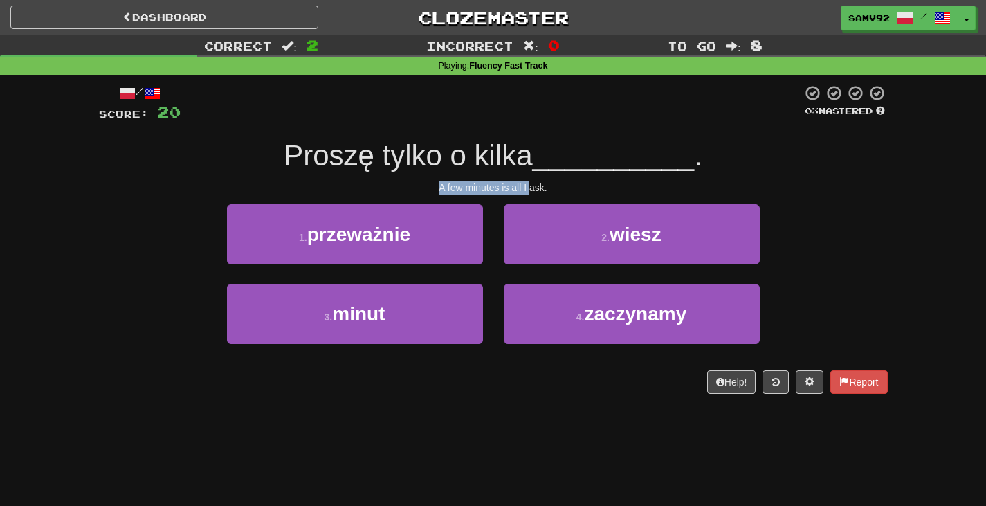
drag, startPoint x: 455, startPoint y: 187, endPoint x: 572, endPoint y: 187, distance: 116.3
click at [572, 187] on div "A few minutes is all I ask." at bounding box center [493, 188] width 789 height 14
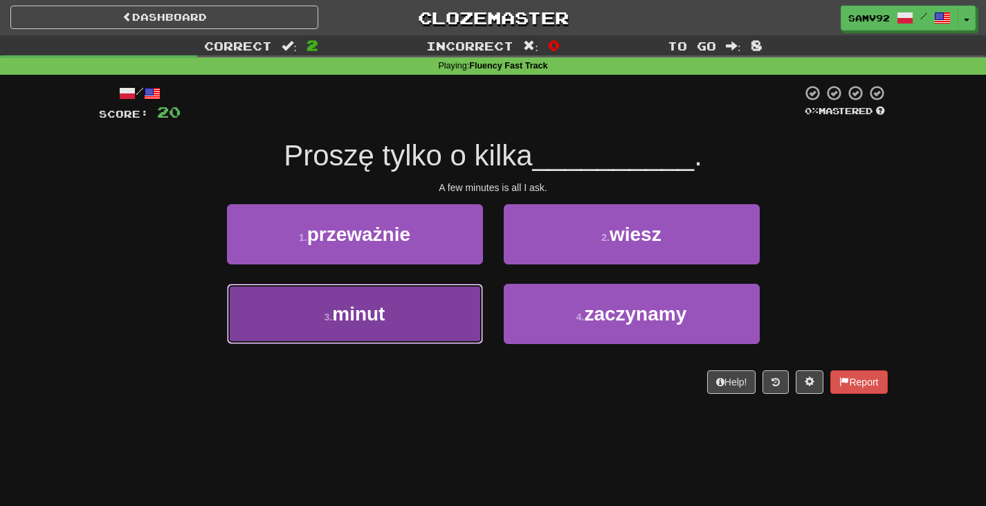
click at [447, 306] on button "3 . minut" at bounding box center [355, 314] width 256 height 60
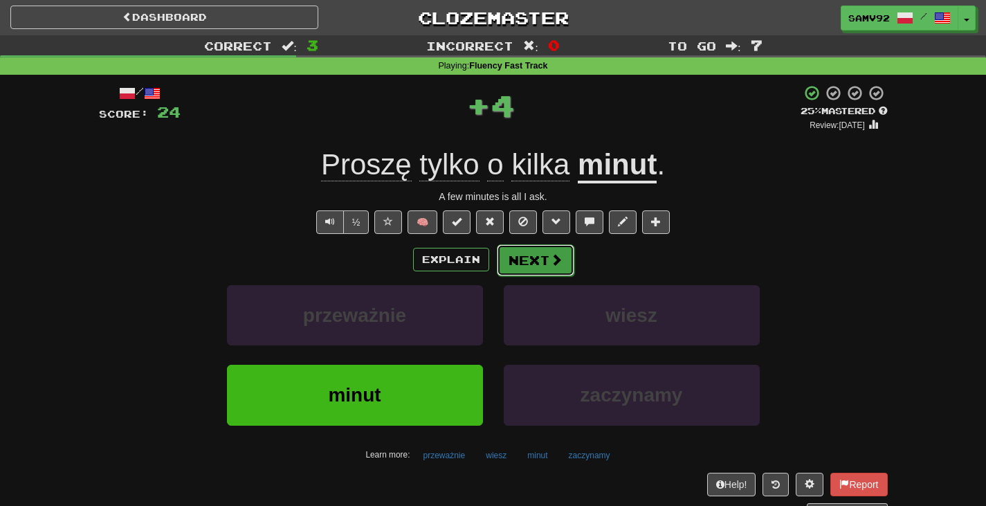
click at [525, 268] on button "Next" at bounding box center [536, 260] width 78 height 32
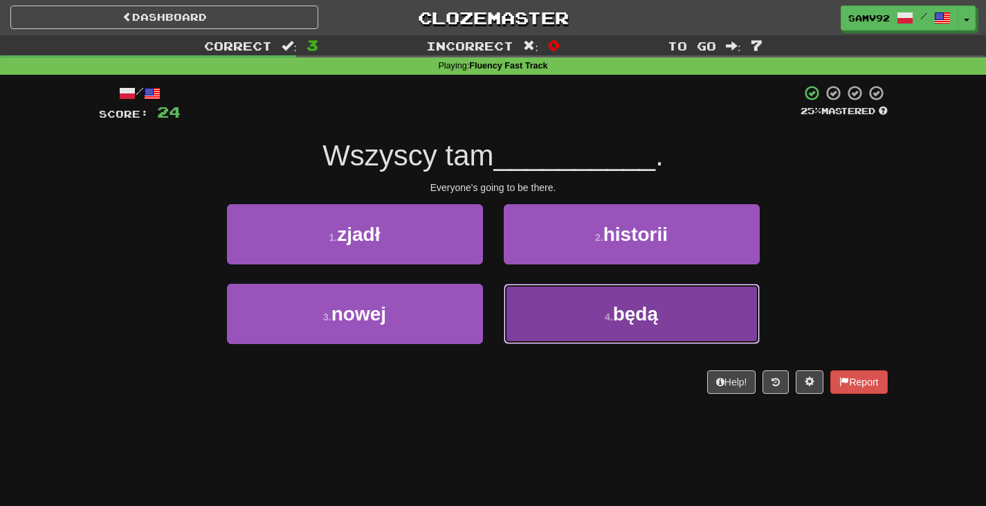
click at [516, 296] on button "4 . będą" at bounding box center [632, 314] width 256 height 60
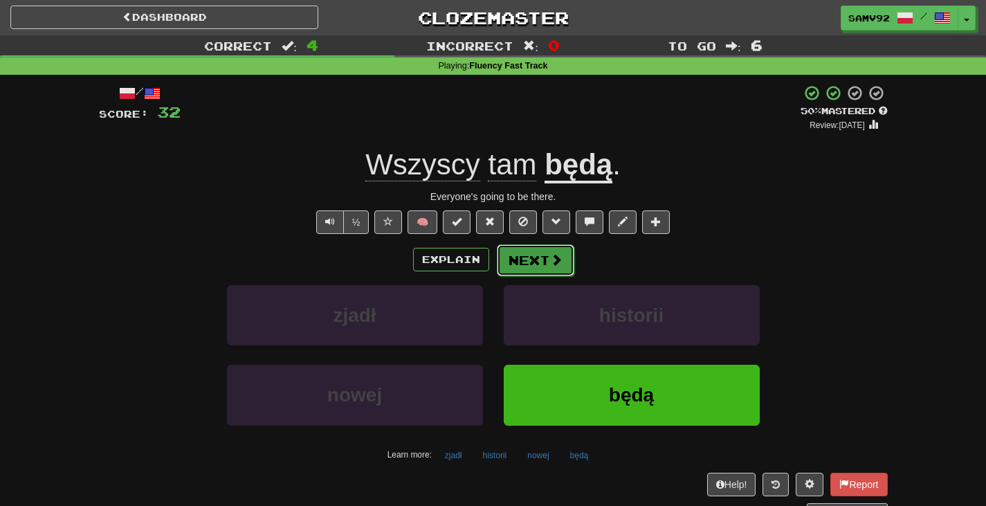
click at [559, 255] on span at bounding box center [556, 259] width 12 height 12
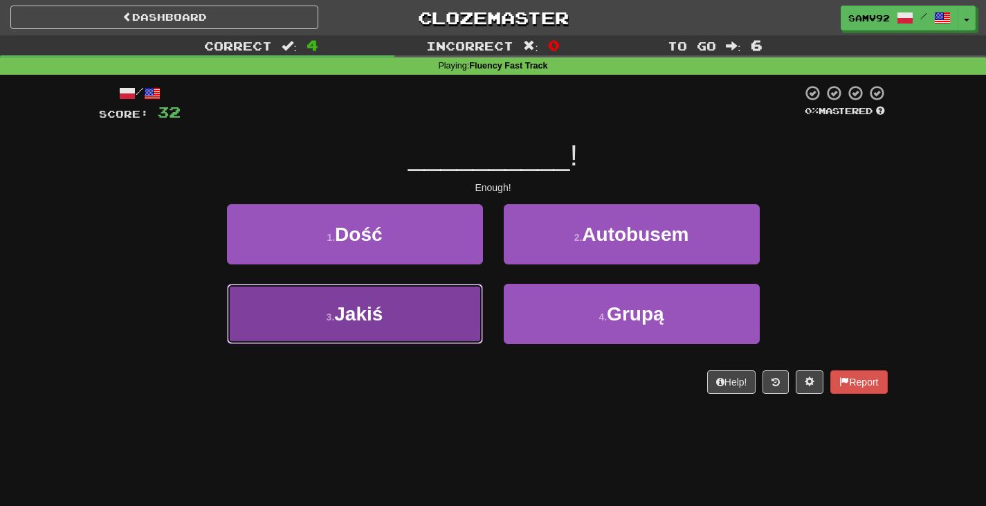
click at [451, 300] on button "3 . Jakiś" at bounding box center [355, 314] width 256 height 60
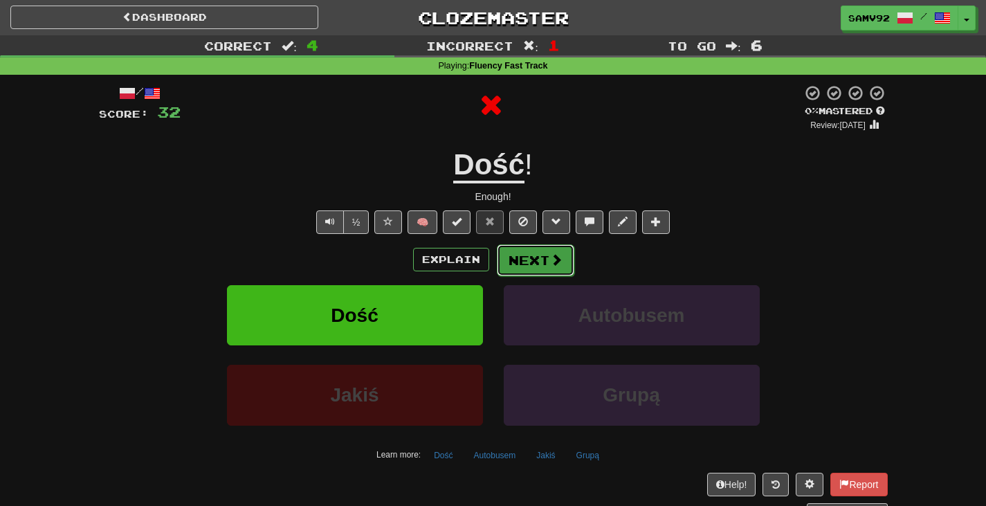
click at [513, 264] on button "Next" at bounding box center [536, 260] width 78 height 32
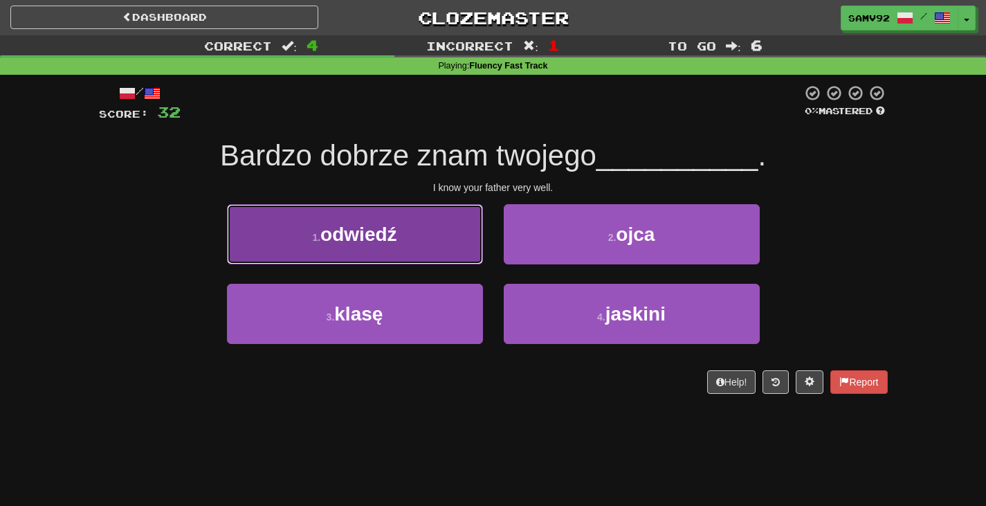
click at [447, 259] on button "1 . odwiedź" at bounding box center [355, 234] width 256 height 60
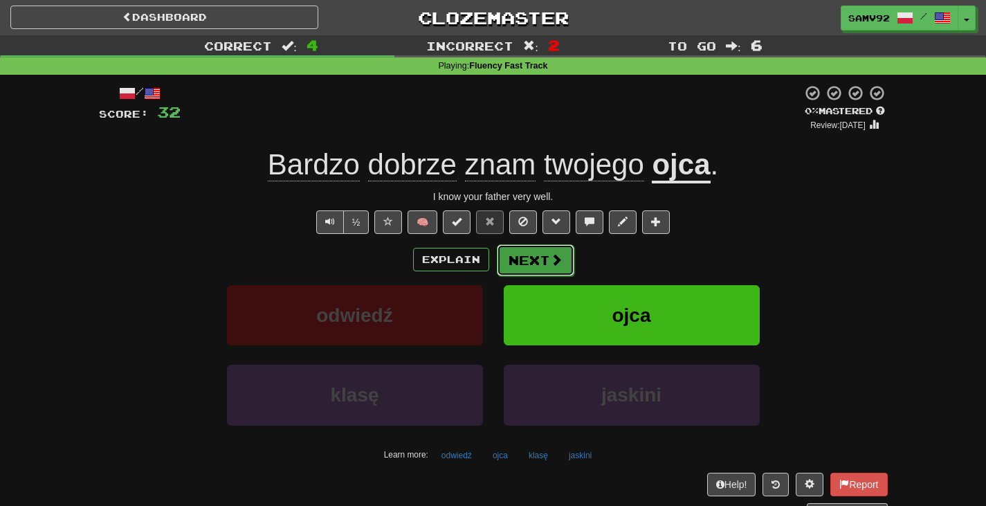
click at [547, 262] on button "Next" at bounding box center [536, 260] width 78 height 32
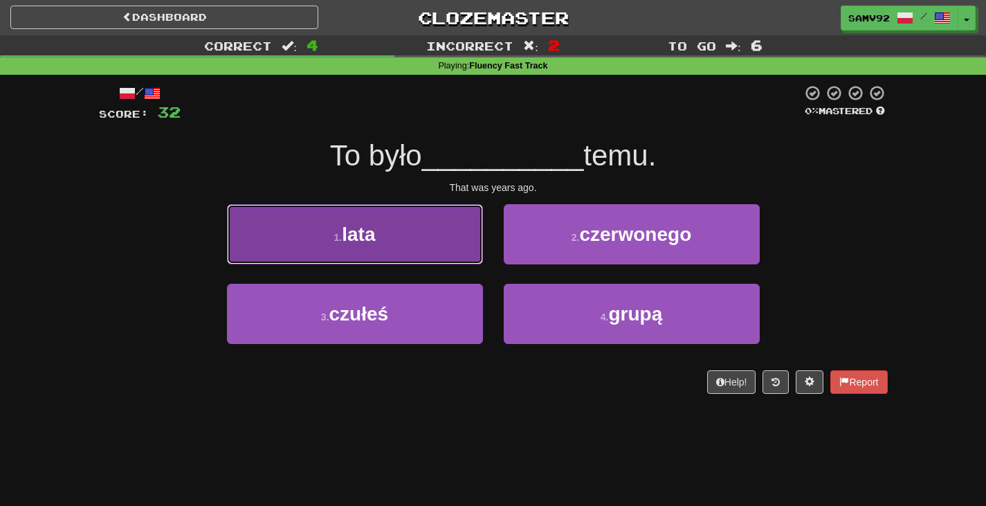
click at [455, 260] on button "1 . lata" at bounding box center [355, 234] width 256 height 60
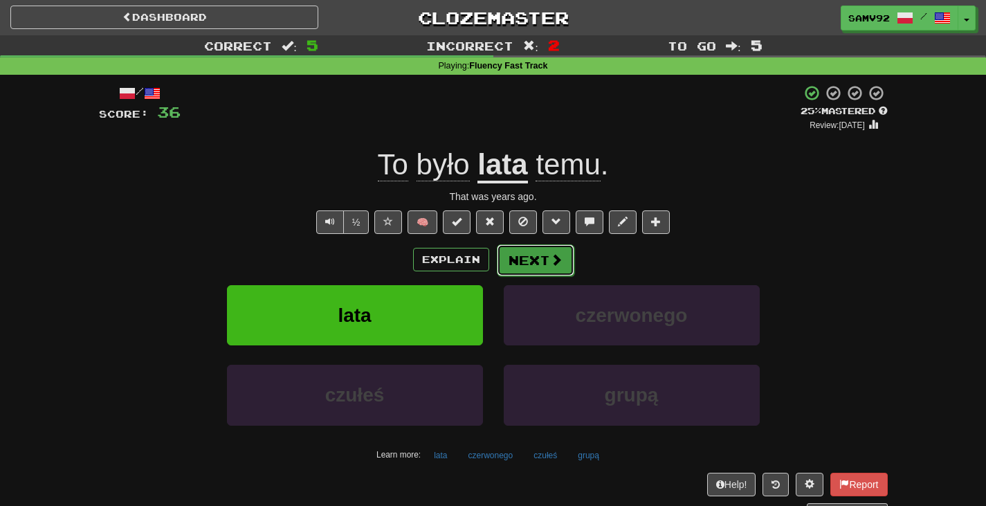
click at [543, 255] on button "Next" at bounding box center [536, 260] width 78 height 32
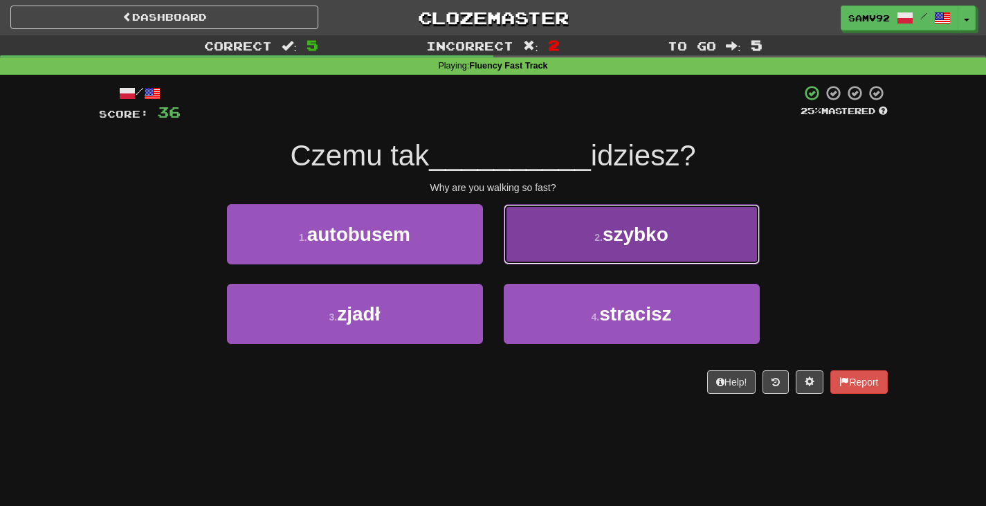
click at [560, 261] on button "2 . szybko" at bounding box center [632, 234] width 256 height 60
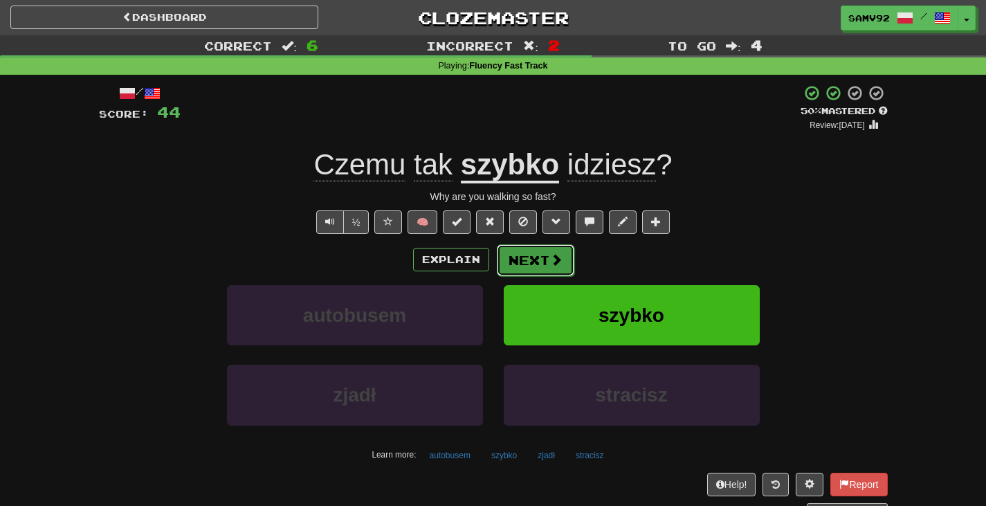
click at [559, 260] on span at bounding box center [556, 259] width 12 height 12
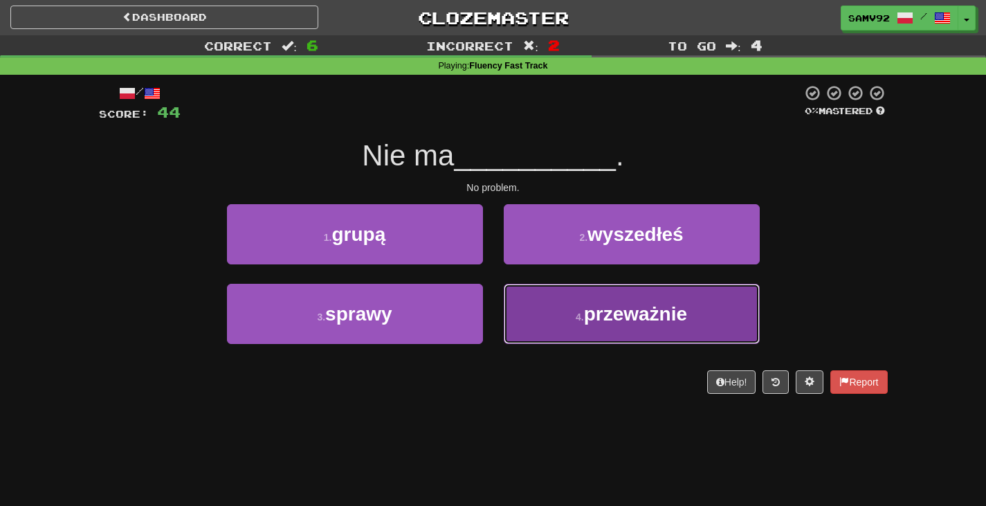
click at [524, 295] on button "4 . przeważnie" at bounding box center [632, 314] width 256 height 60
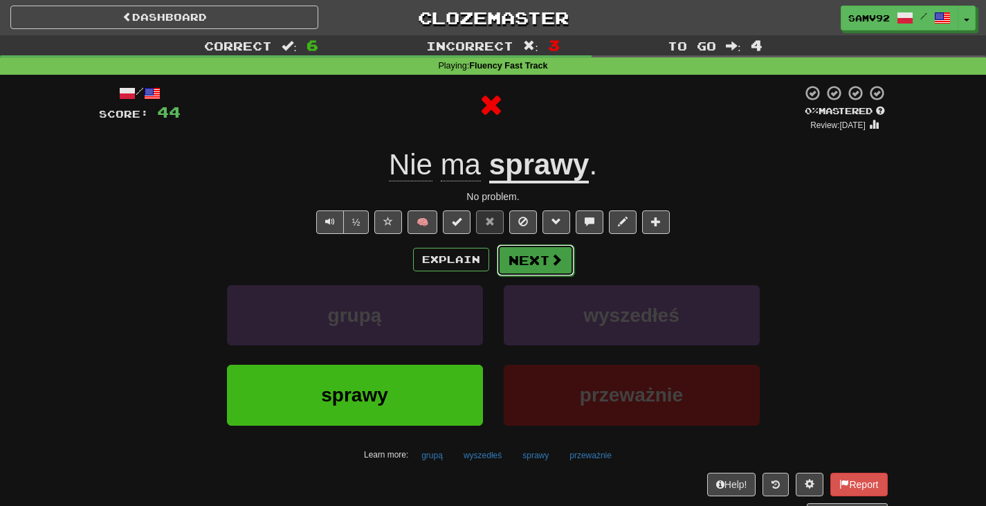
click at [527, 261] on button "Next" at bounding box center [536, 260] width 78 height 32
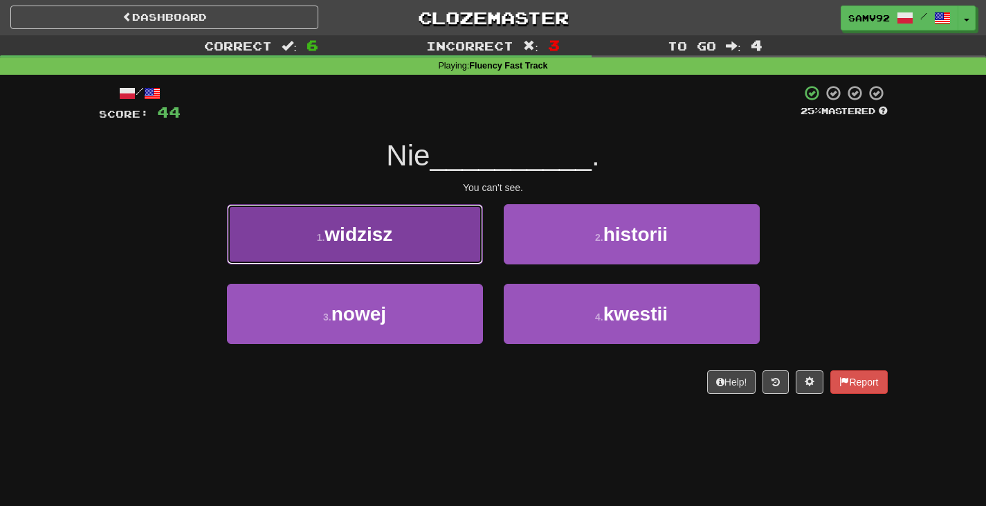
click at [464, 255] on button "1 . widzisz" at bounding box center [355, 234] width 256 height 60
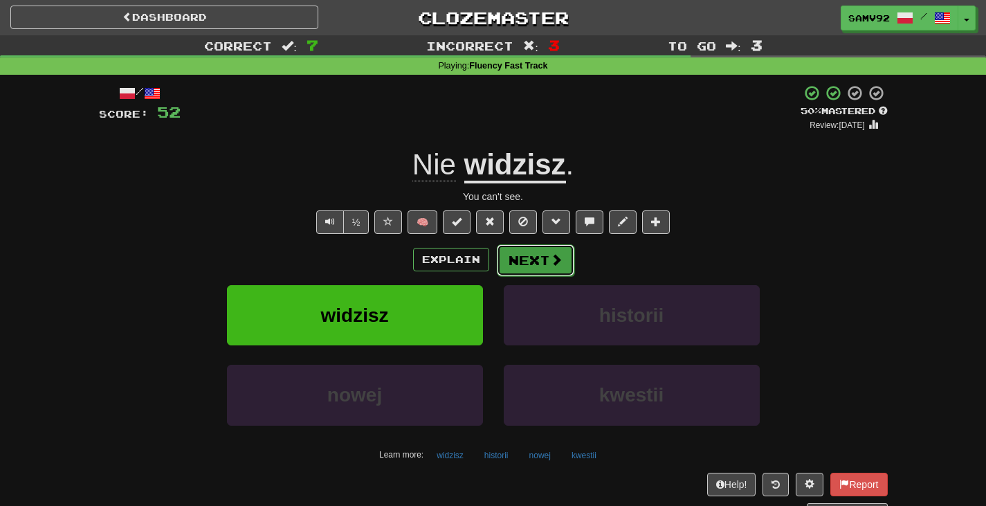
click at [527, 265] on button "Next" at bounding box center [536, 260] width 78 height 32
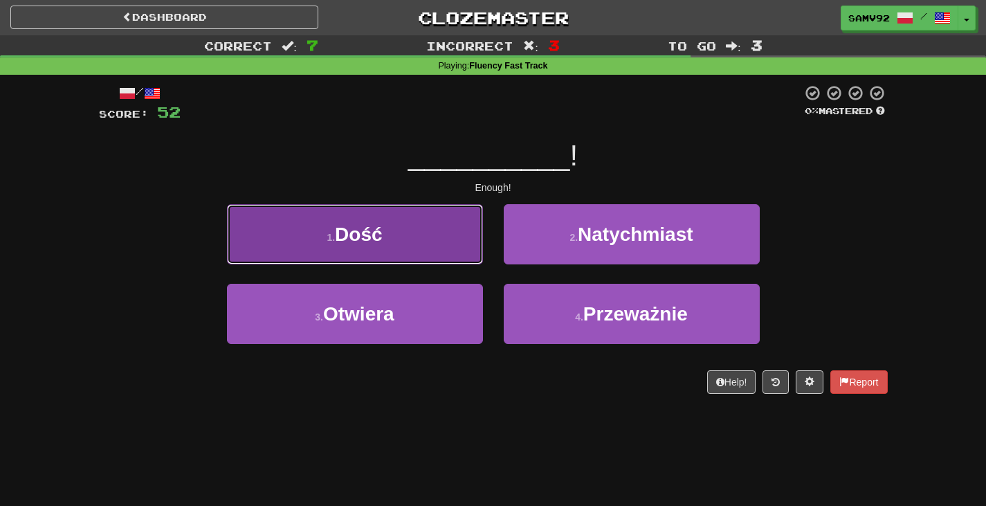
click at [476, 255] on button "1 . Dość" at bounding box center [355, 234] width 256 height 60
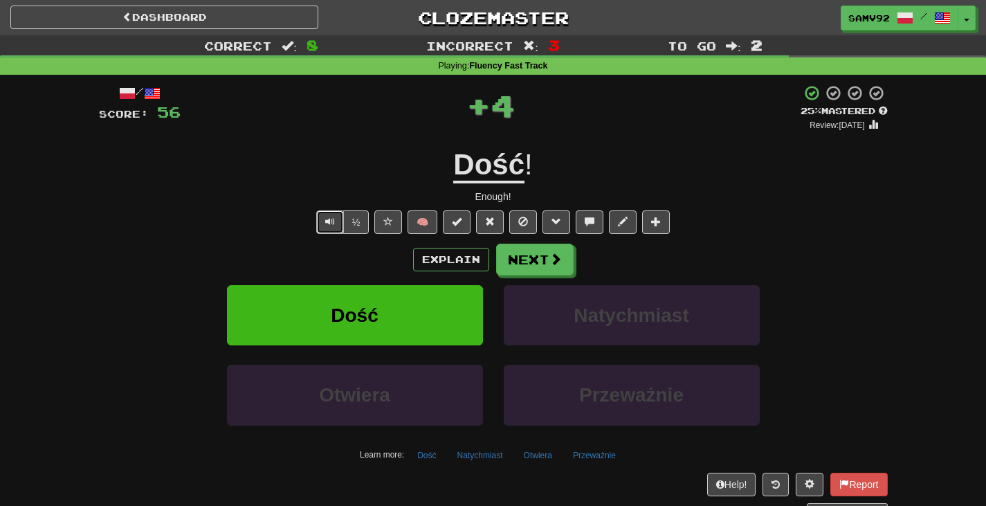
click at [324, 228] on button "Text-to-speech controls" at bounding box center [330, 222] width 28 height 24
click at [325, 223] on span "Text-to-speech controls" at bounding box center [330, 222] width 10 height 10
click at [330, 221] on span "Text-to-speech controls" at bounding box center [330, 222] width 10 height 10
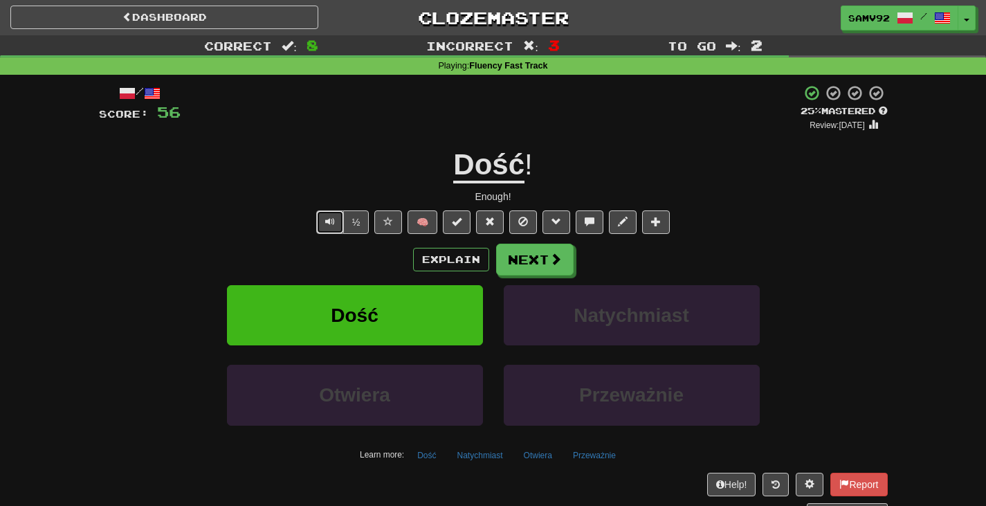
click at [330, 224] on span "Text-to-speech controls" at bounding box center [330, 222] width 10 height 10
click at [329, 219] on span "Text-to-speech controls" at bounding box center [330, 222] width 10 height 10
click at [349, 223] on button "½" at bounding box center [356, 222] width 26 height 24
click at [729, 133] on div "/ Score: 56 + 4 25 % Mastered Review: 2025-08-16 Dość ! Enough! ½ 🧠 Explain Nex…" at bounding box center [493, 301] width 789 height 434
click at [534, 260] on button "Next" at bounding box center [536, 260] width 78 height 32
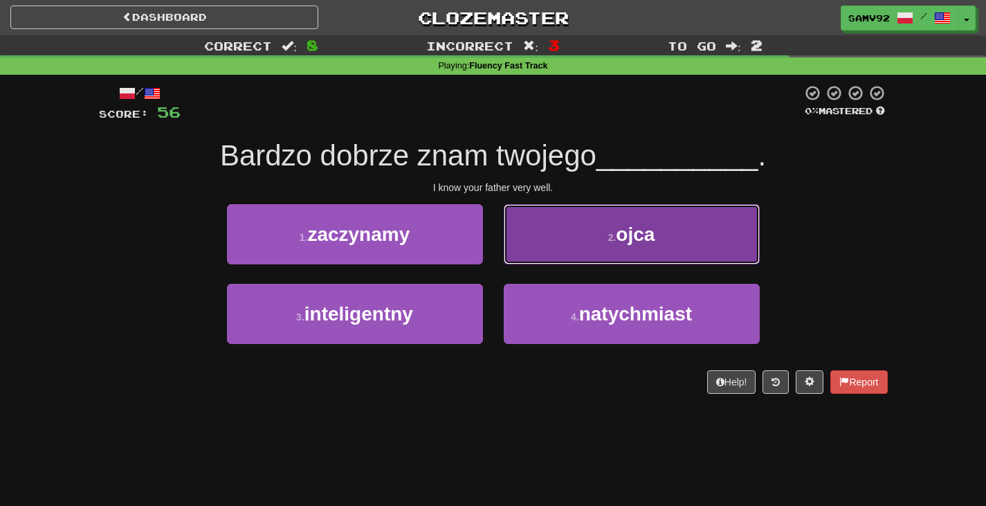
click at [543, 251] on button "2 . ojca" at bounding box center [632, 234] width 256 height 60
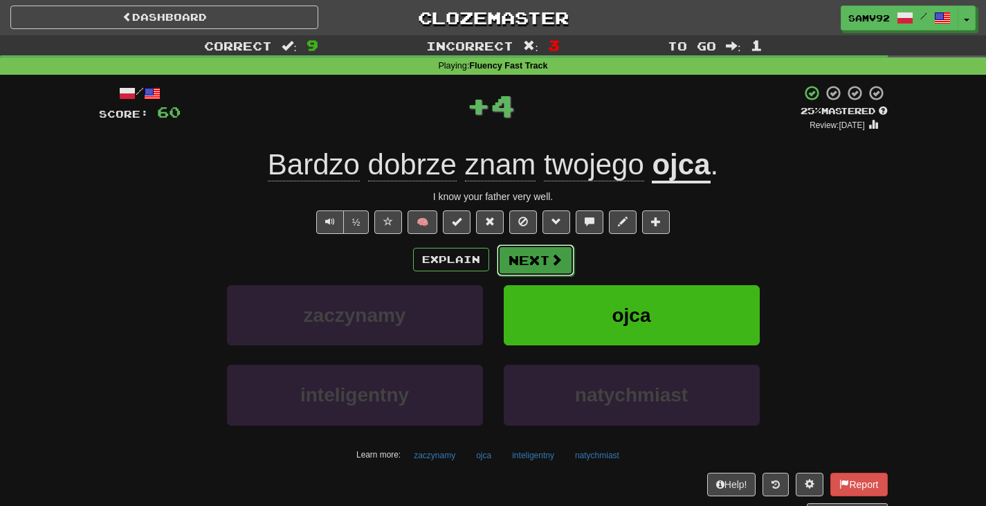
click at [550, 255] on span at bounding box center [556, 259] width 12 height 12
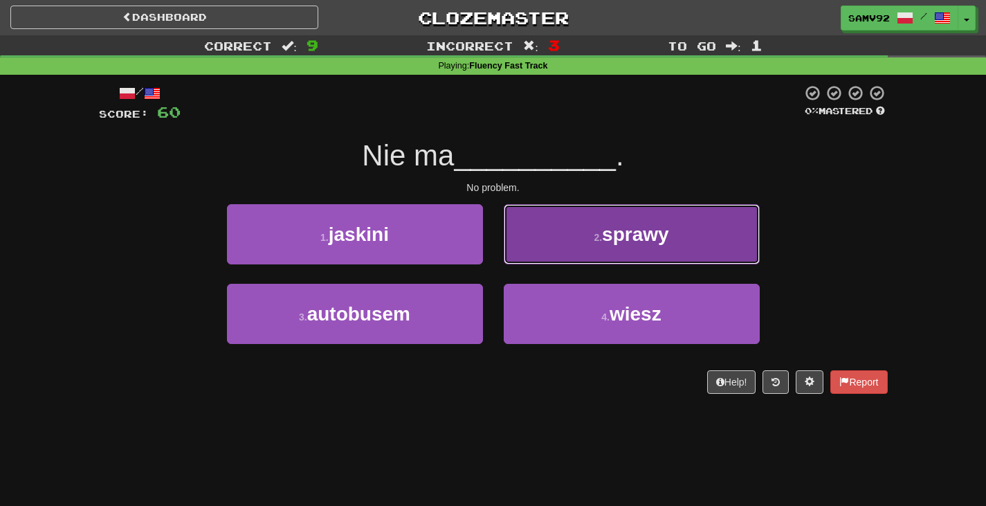
click at [536, 240] on button "2 . sprawy" at bounding box center [632, 234] width 256 height 60
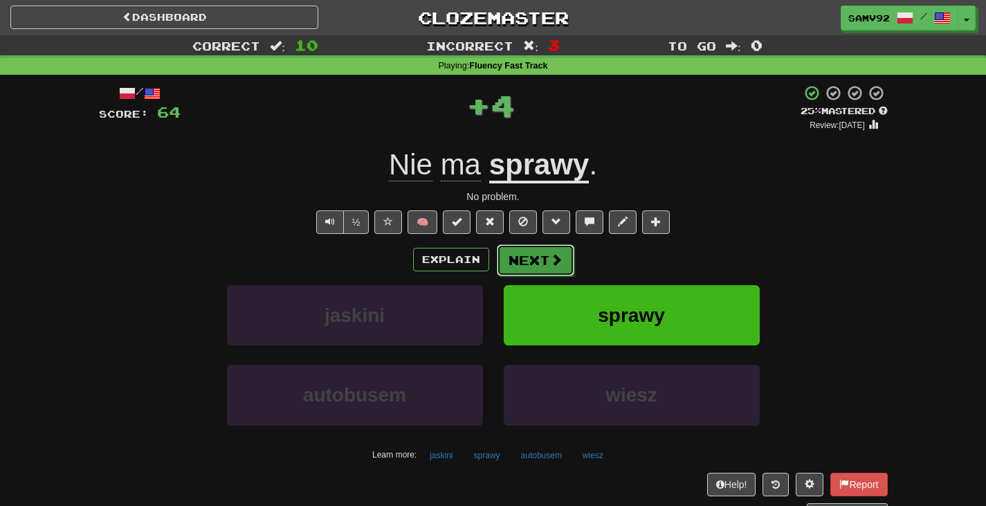
click at [520, 259] on button "Next" at bounding box center [536, 260] width 78 height 32
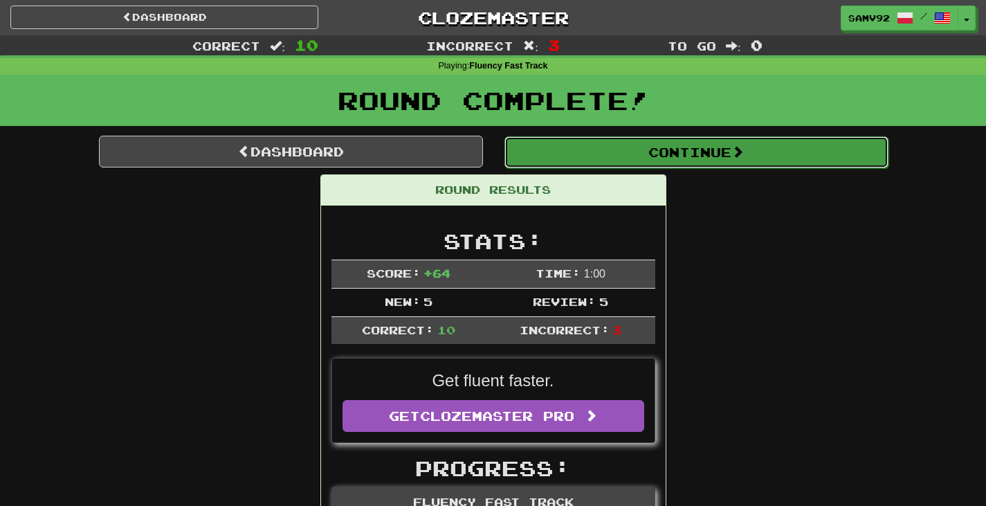
click at [636, 149] on button "Continue" at bounding box center [696, 152] width 384 height 32
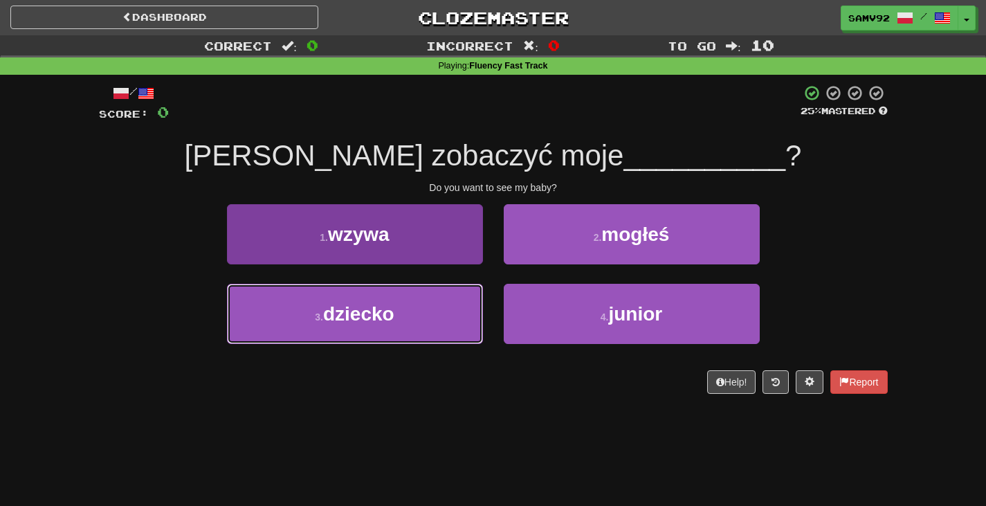
click at [430, 293] on button "3 . dziecko" at bounding box center [355, 314] width 256 height 60
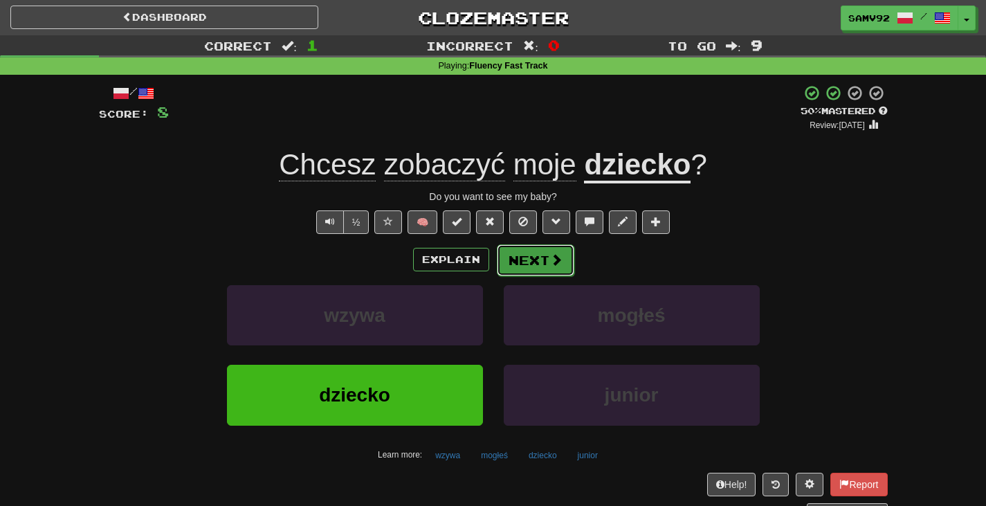
click at [536, 259] on button "Next" at bounding box center [536, 260] width 78 height 32
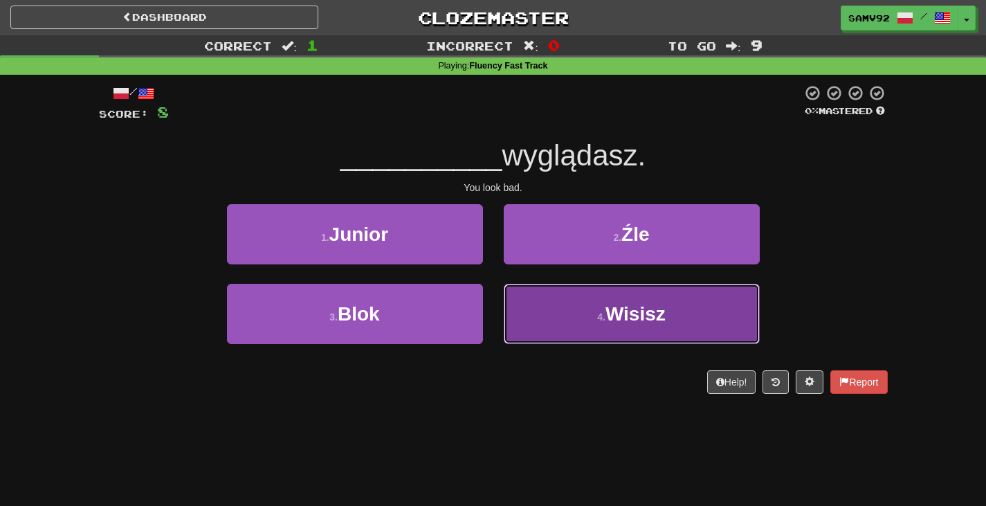
click at [545, 298] on button "4 . Wisisz" at bounding box center [632, 314] width 256 height 60
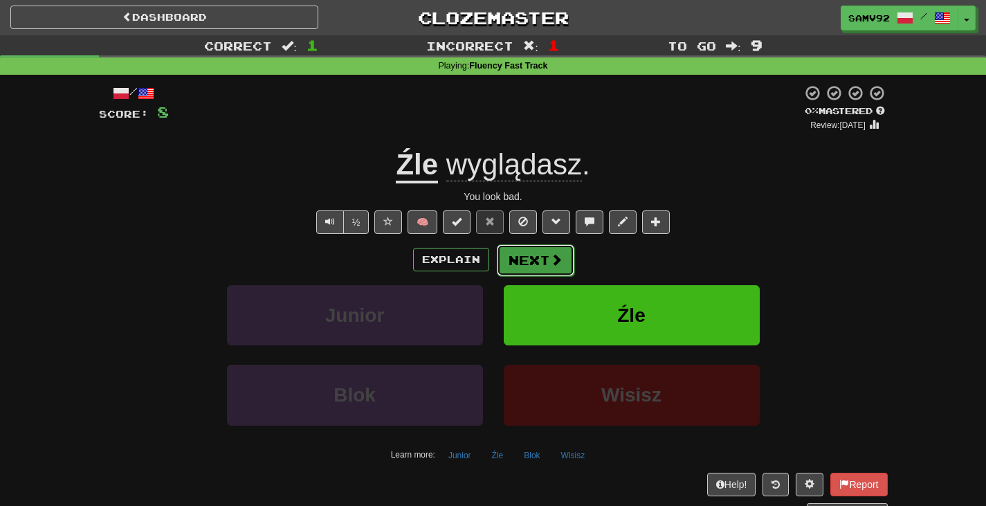
click at [546, 260] on button "Next" at bounding box center [536, 260] width 78 height 32
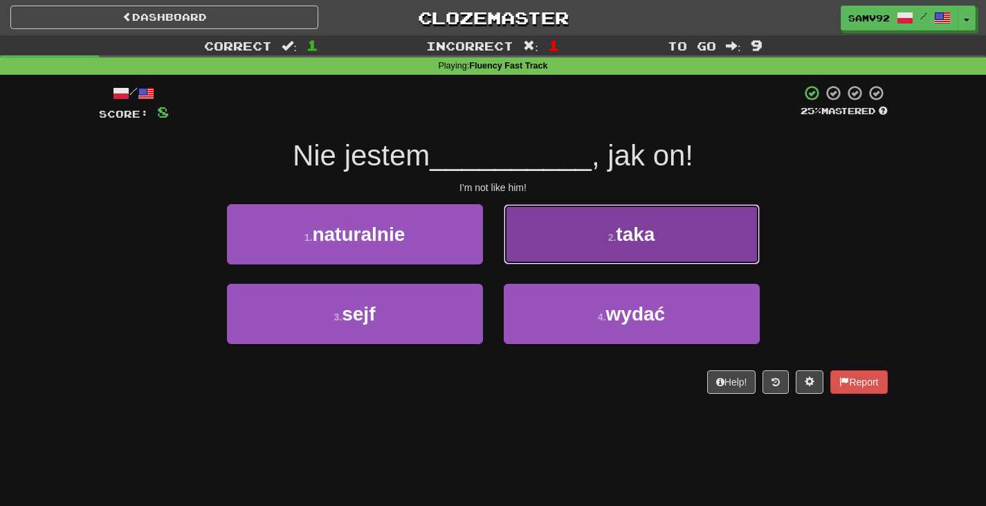
click at [516, 262] on button "2 . taka" at bounding box center [632, 234] width 256 height 60
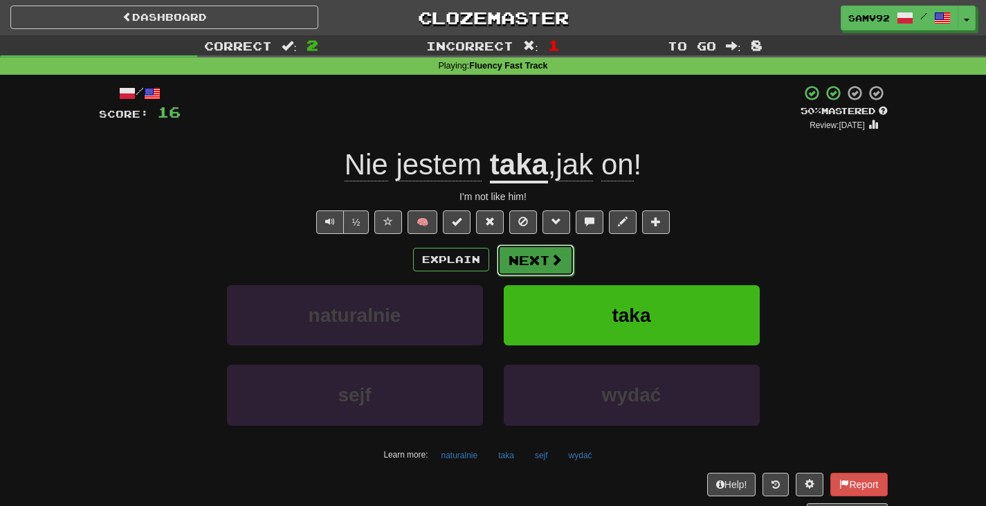
click at [557, 269] on button "Next" at bounding box center [536, 260] width 78 height 32
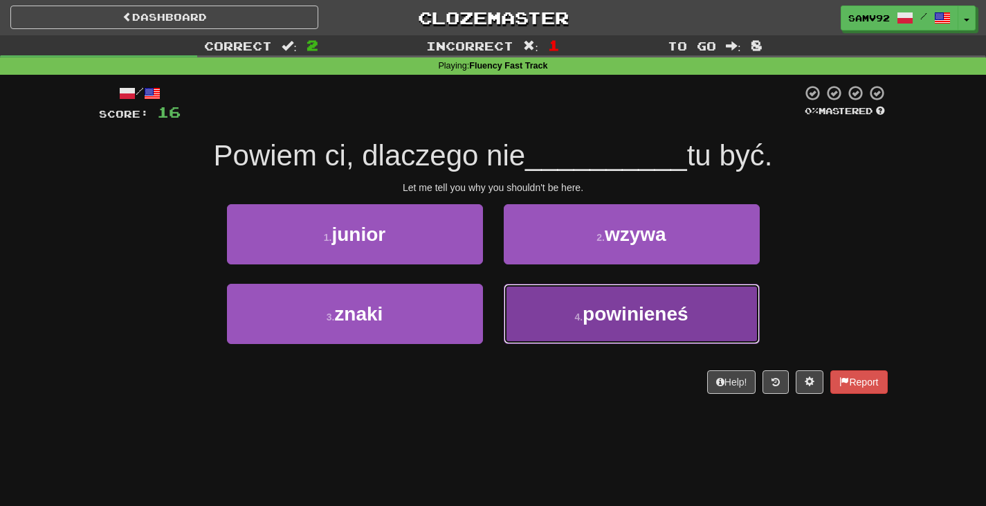
click at [538, 309] on button "4 . powinieneś" at bounding box center [632, 314] width 256 height 60
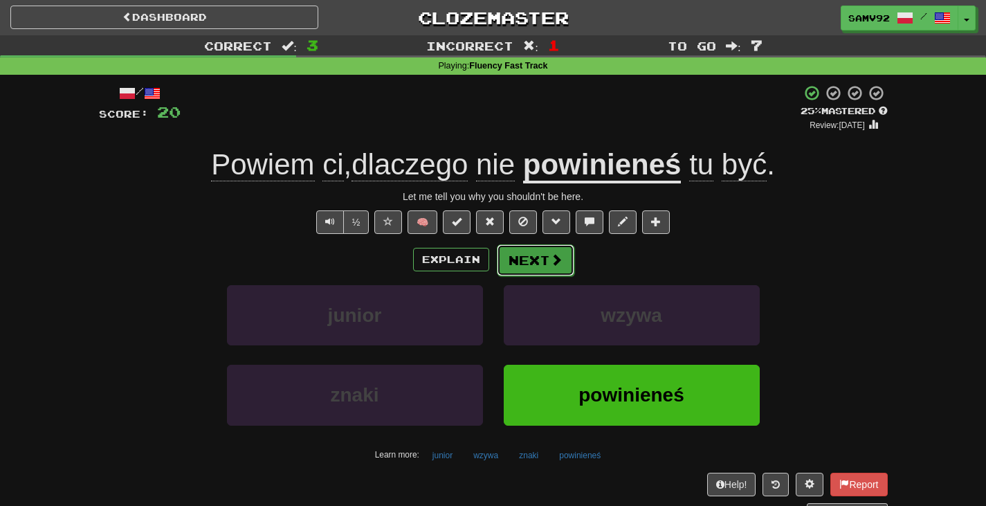
click at [537, 258] on button "Next" at bounding box center [536, 260] width 78 height 32
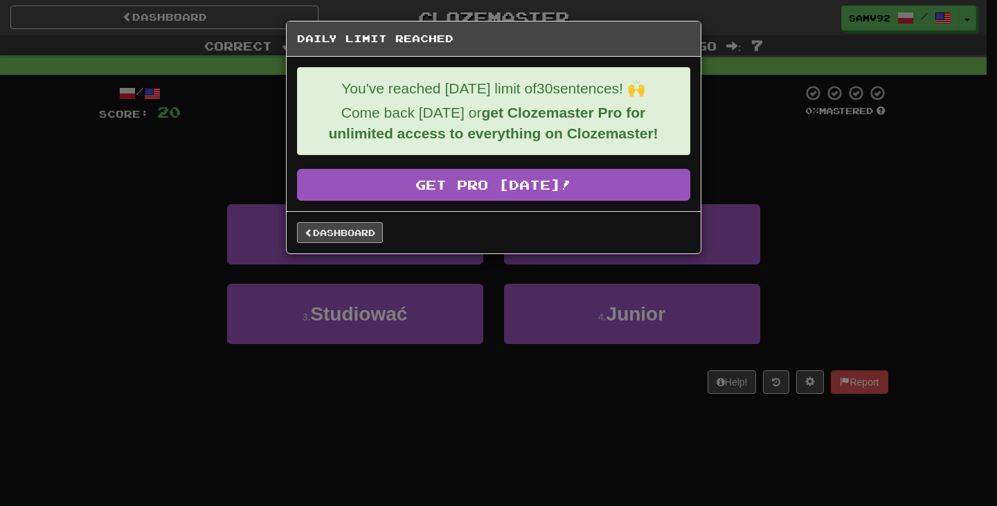
click at [369, 222] on div "Dashboard" at bounding box center [494, 232] width 414 height 42
click at [370, 226] on link "Dashboard" at bounding box center [340, 232] width 86 height 21
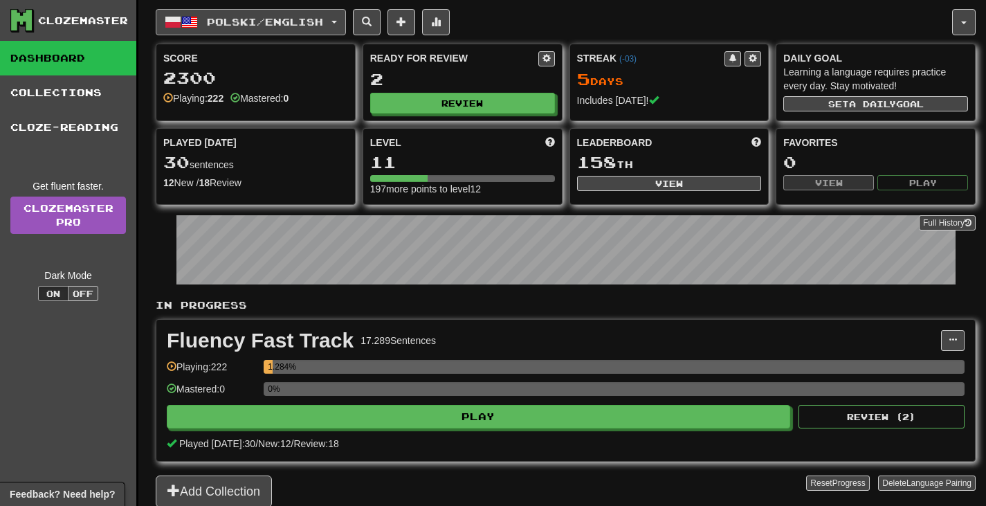
click at [287, 24] on span "Polski / English" at bounding box center [265, 22] width 116 height 12
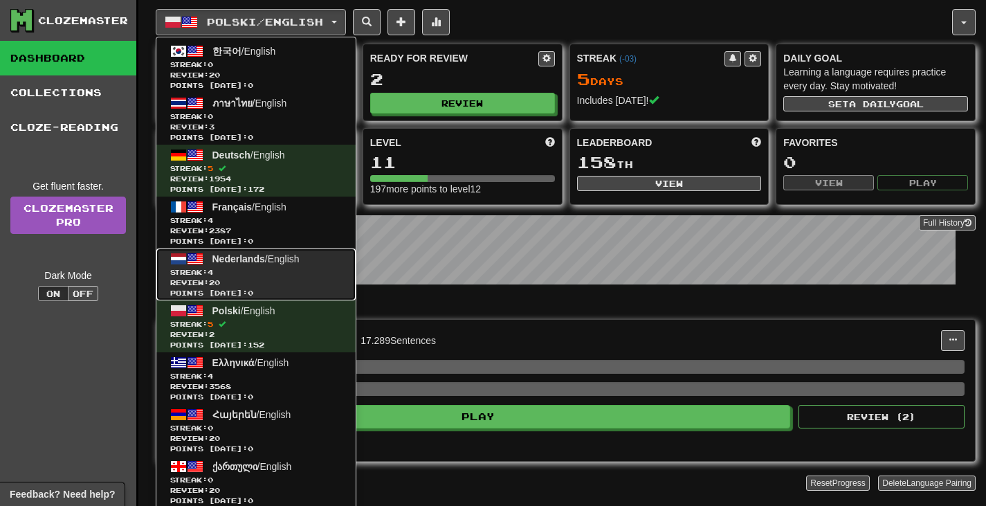
click at [264, 264] on link "Nederlands / English Streak: 4 Review: 20 Points today: 0" at bounding box center [255, 274] width 199 height 52
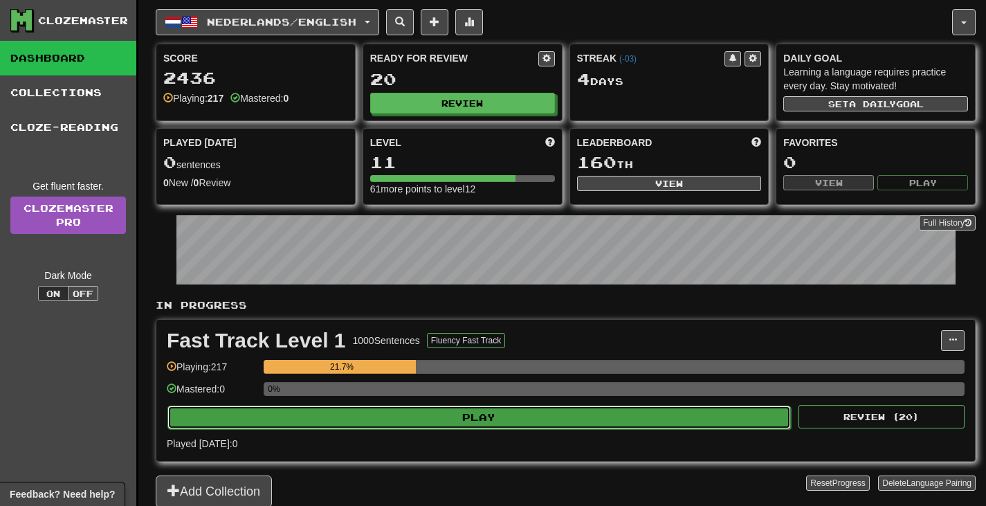
click at [682, 424] on button "Play" at bounding box center [479, 418] width 624 height 24
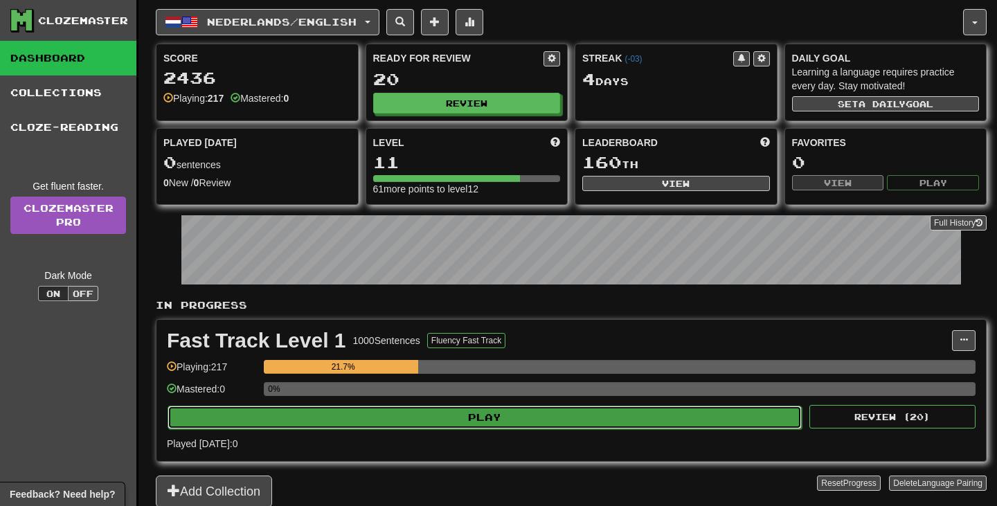
select select "**"
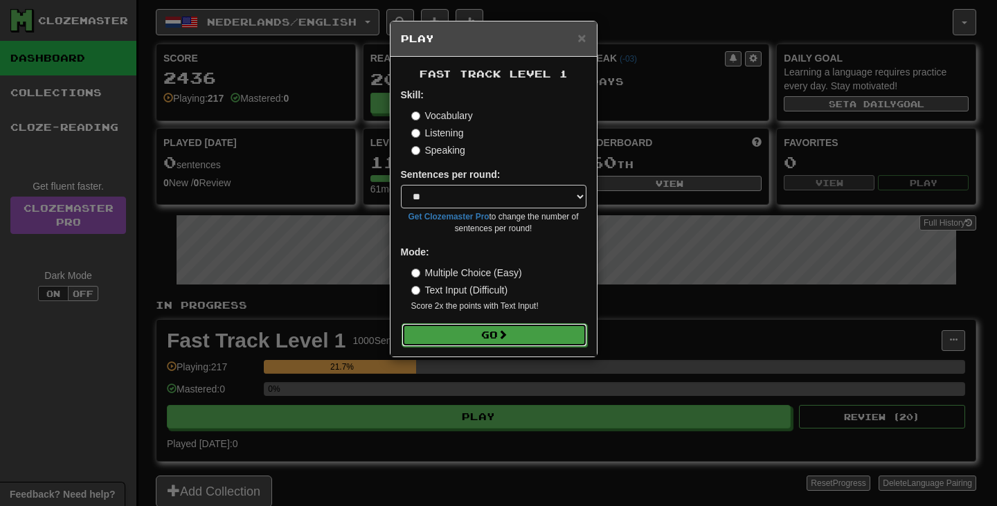
click at [547, 333] on button "Go" at bounding box center [493, 335] width 185 height 24
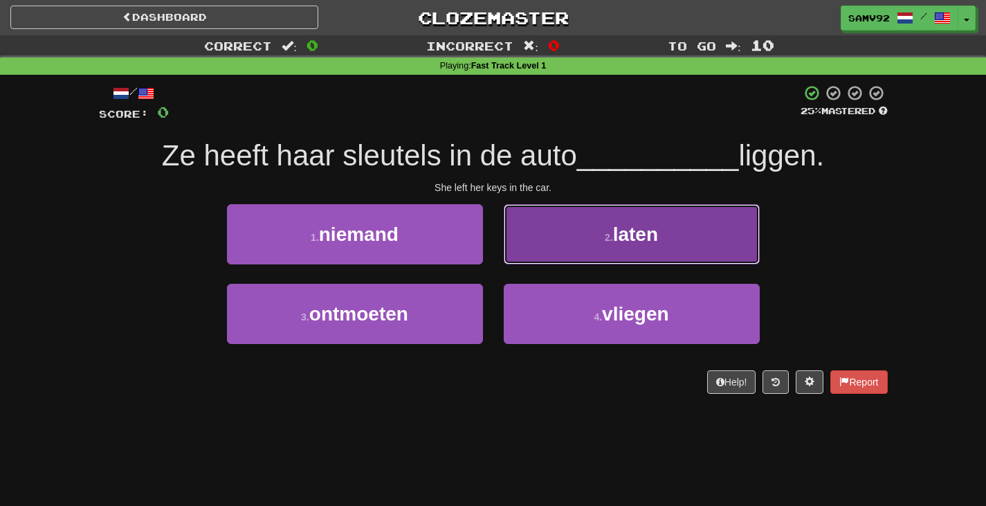
click at [593, 235] on button "2 . laten" at bounding box center [632, 234] width 256 height 60
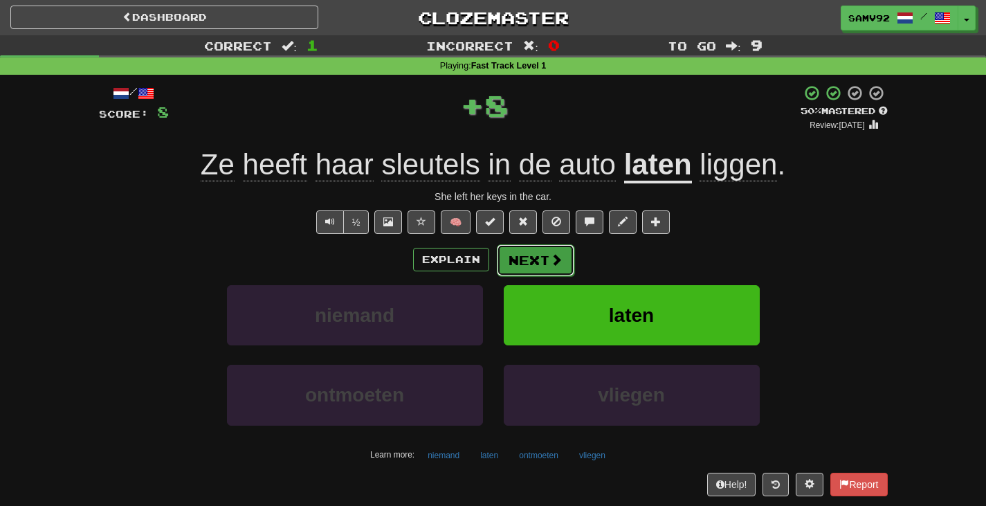
click at [543, 251] on button "Next" at bounding box center [536, 260] width 78 height 32
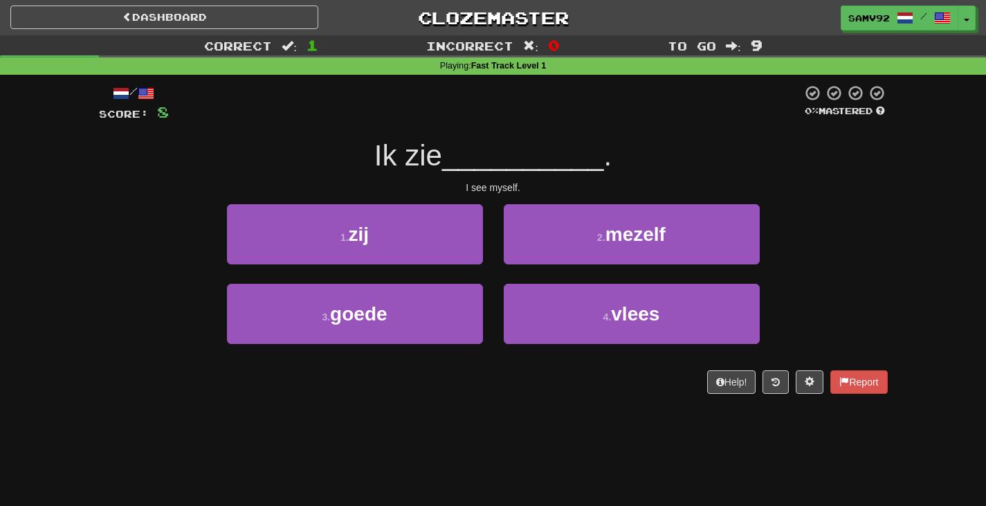
click at [558, 265] on div "2 . mezelf" at bounding box center [631, 244] width 277 height 80
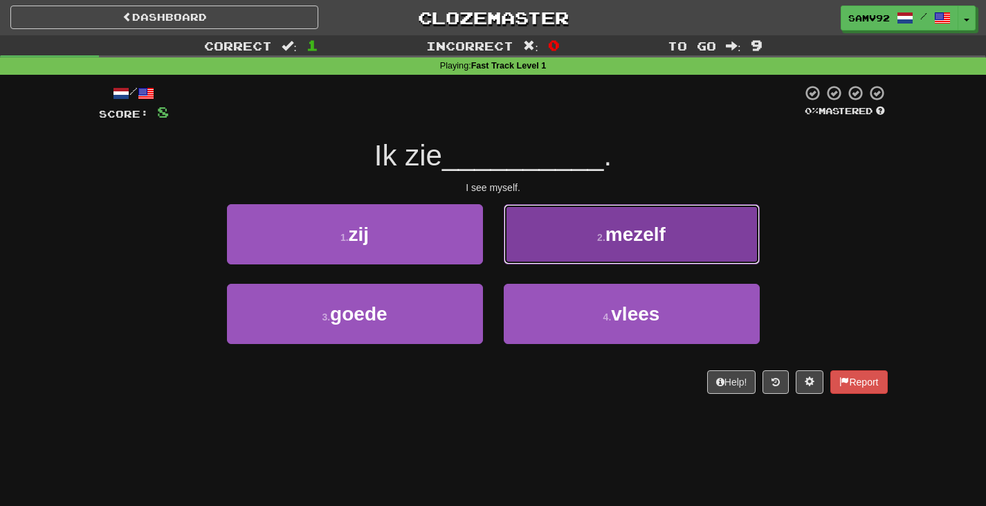
click at [556, 259] on button "2 . mezelf" at bounding box center [632, 234] width 256 height 60
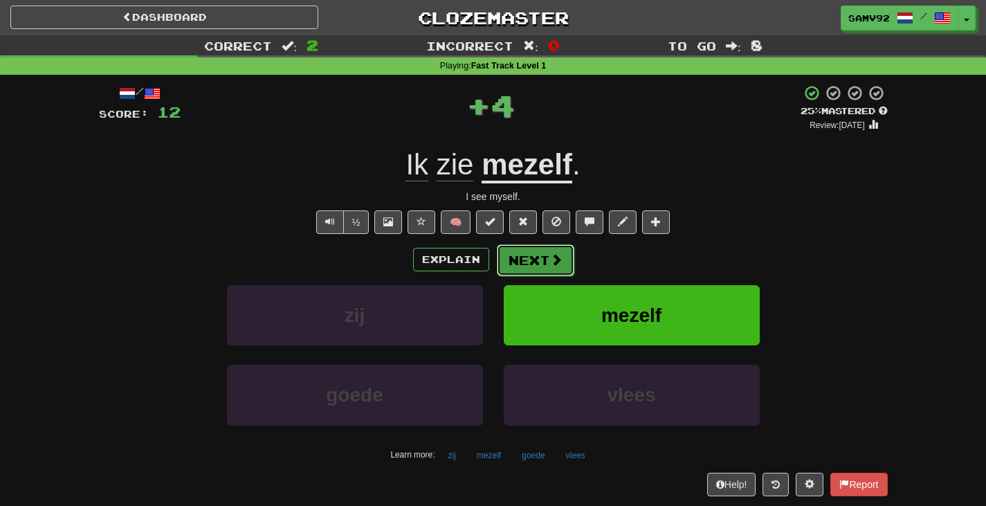
click at [553, 262] on span at bounding box center [556, 259] width 12 height 12
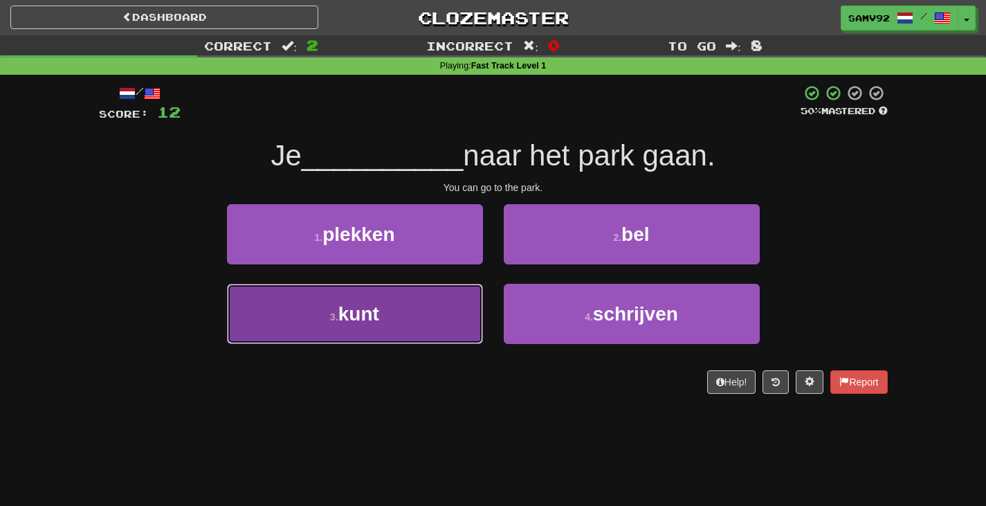
click at [469, 303] on button "3 . kunt" at bounding box center [355, 314] width 256 height 60
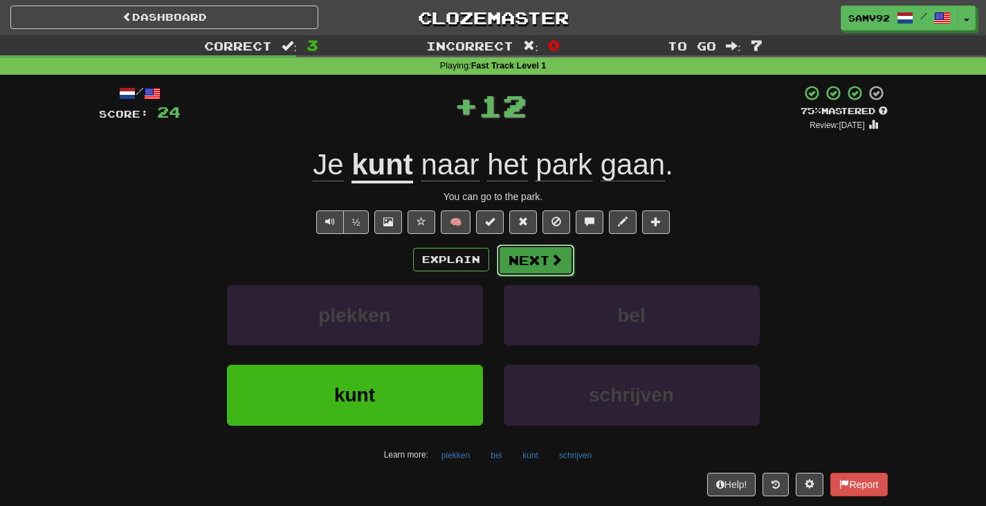
click at [541, 260] on button "Next" at bounding box center [536, 260] width 78 height 32
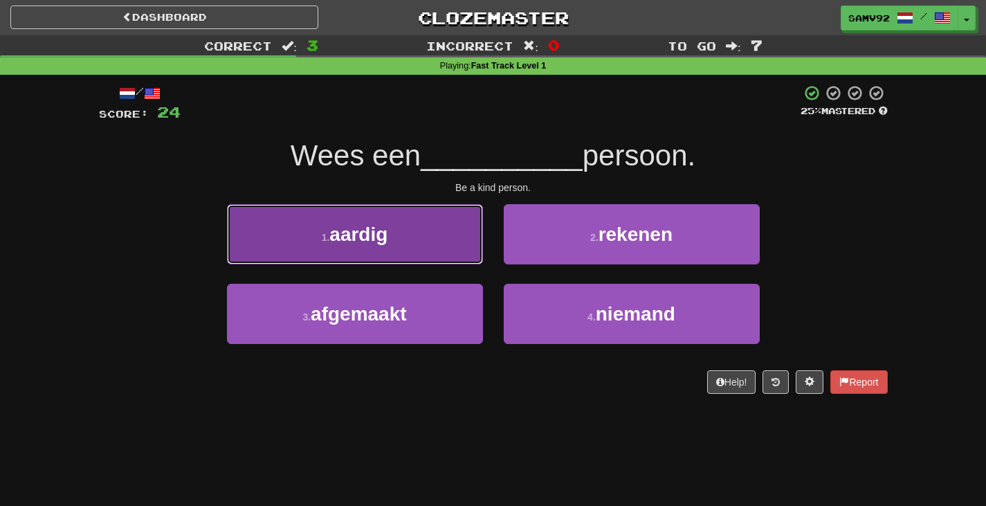
click at [447, 257] on button "1 . aardig" at bounding box center [355, 234] width 256 height 60
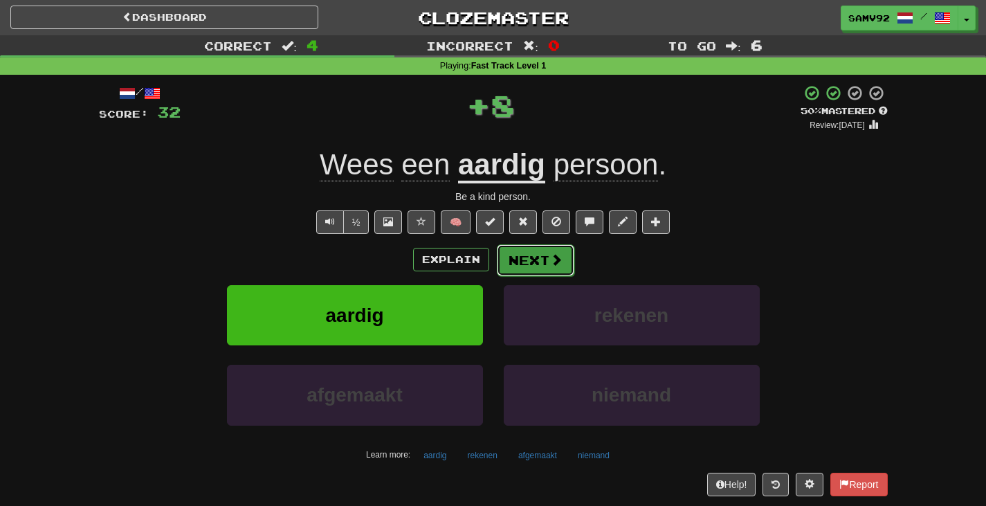
click at [527, 270] on button "Next" at bounding box center [536, 260] width 78 height 32
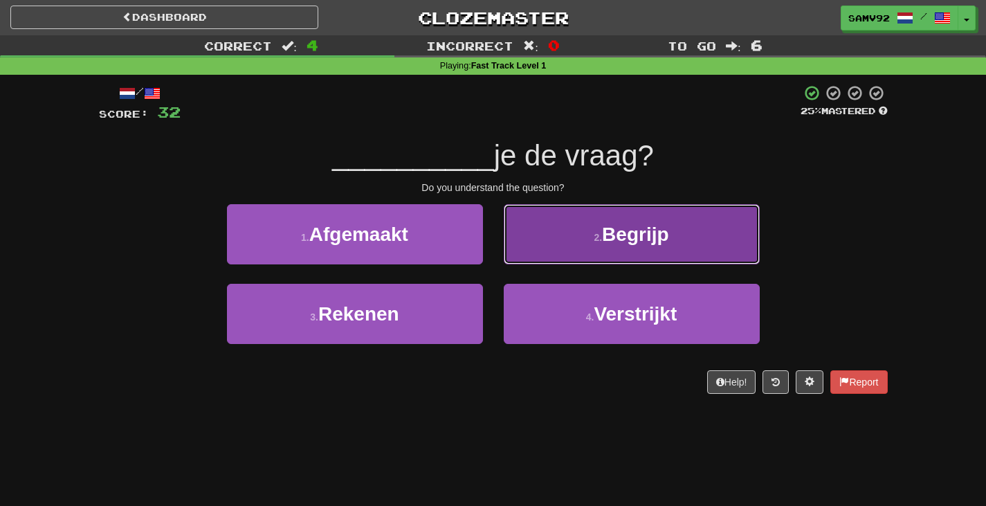
click at [558, 257] on button "2 . Begrijp" at bounding box center [632, 234] width 256 height 60
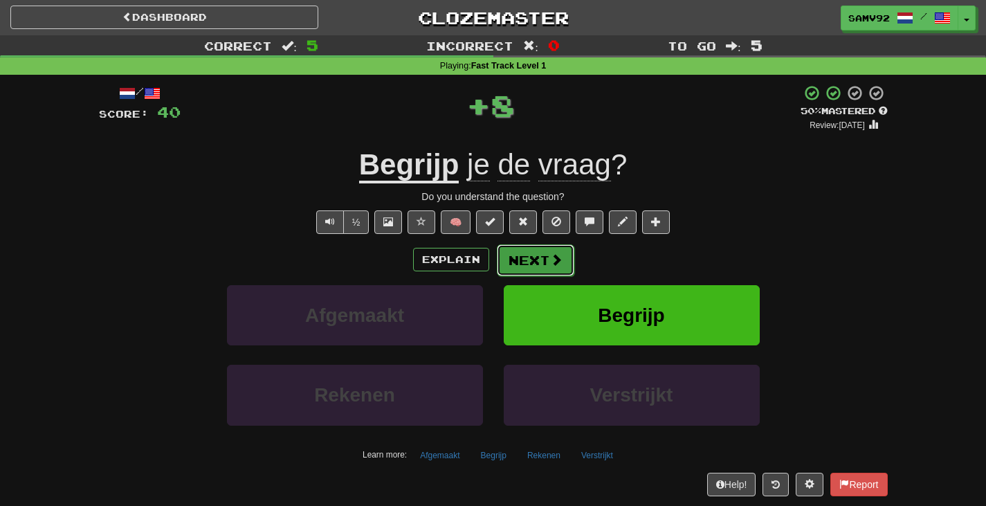
click at [554, 260] on span at bounding box center [556, 259] width 12 height 12
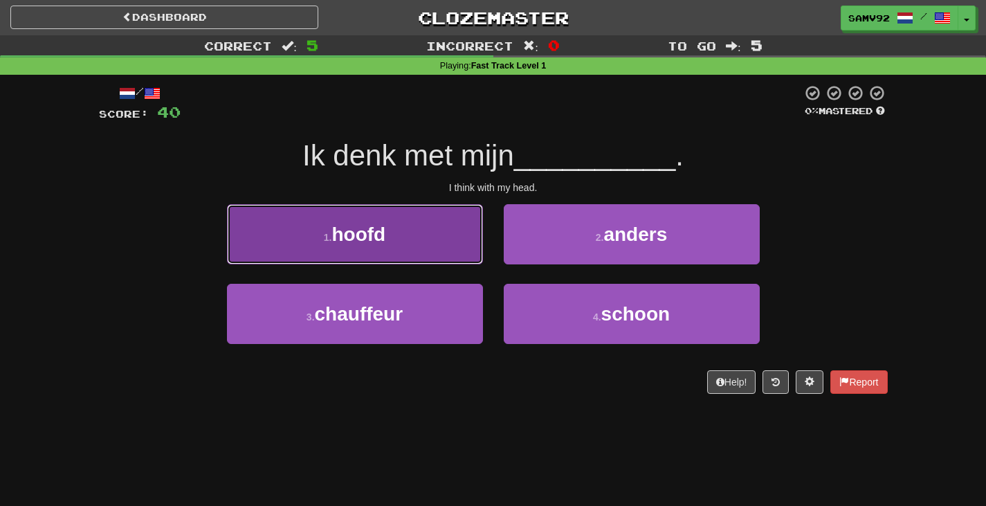
click at [475, 259] on button "1 . hoofd" at bounding box center [355, 234] width 256 height 60
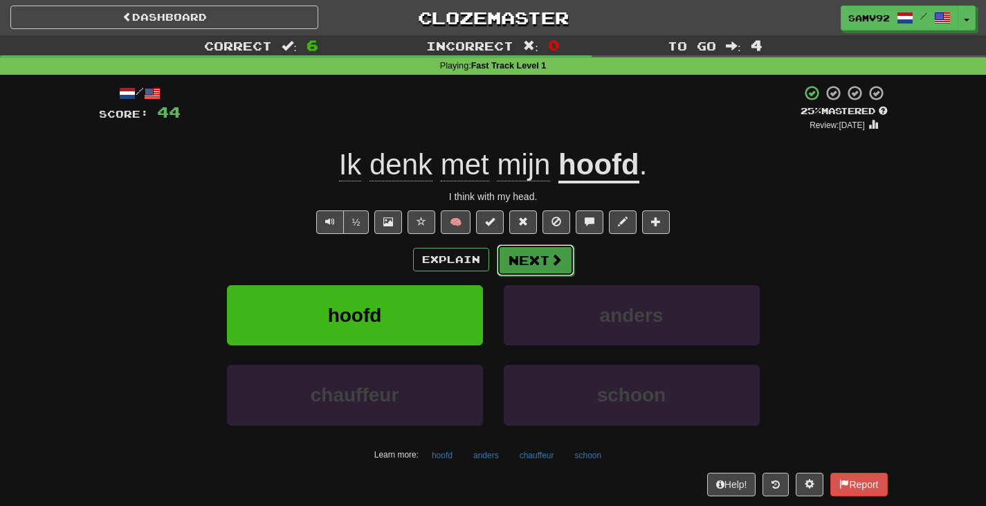
drag, startPoint x: 525, startPoint y: 261, endPoint x: 531, endPoint y: 256, distance: 7.4
click at [531, 256] on button "Next" at bounding box center [536, 260] width 78 height 32
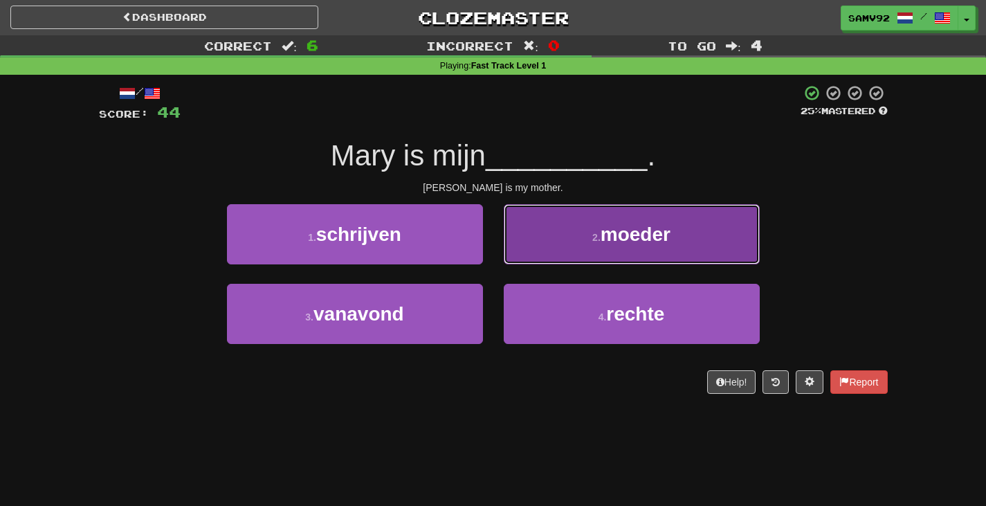
click at [536, 233] on button "2 . moeder" at bounding box center [632, 234] width 256 height 60
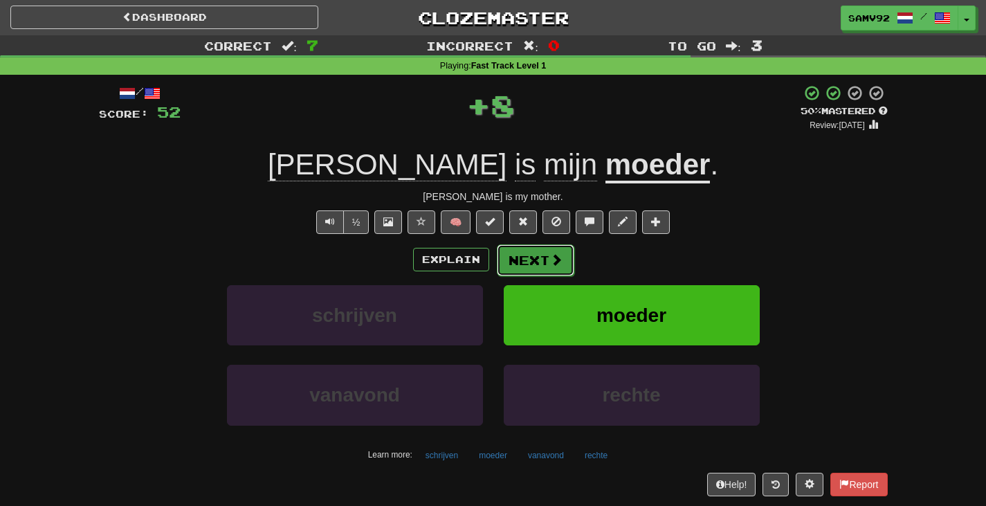
click at [535, 253] on button "Next" at bounding box center [536, 260] width 78 height 32
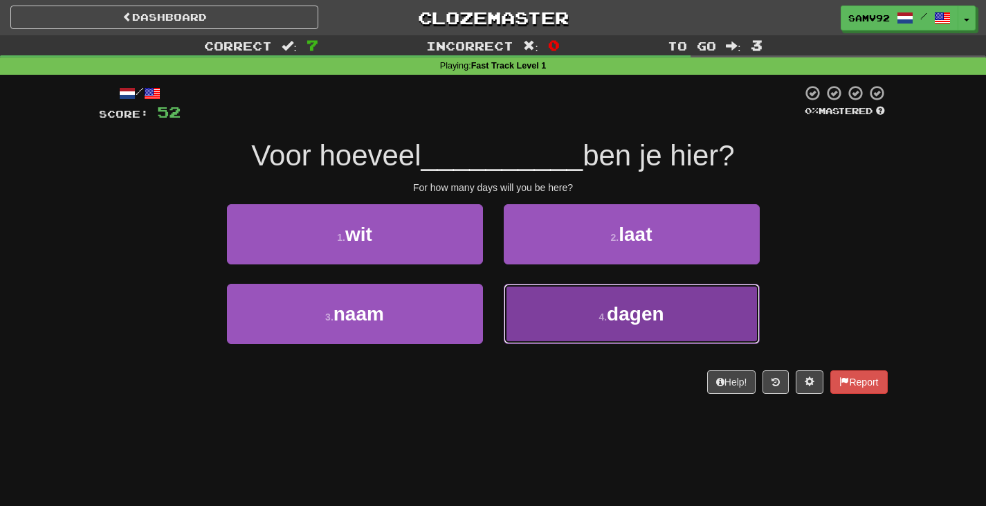
click at [532, 315] on button "4 . dagen" at bounding box center [632, 314] width 256 height 60
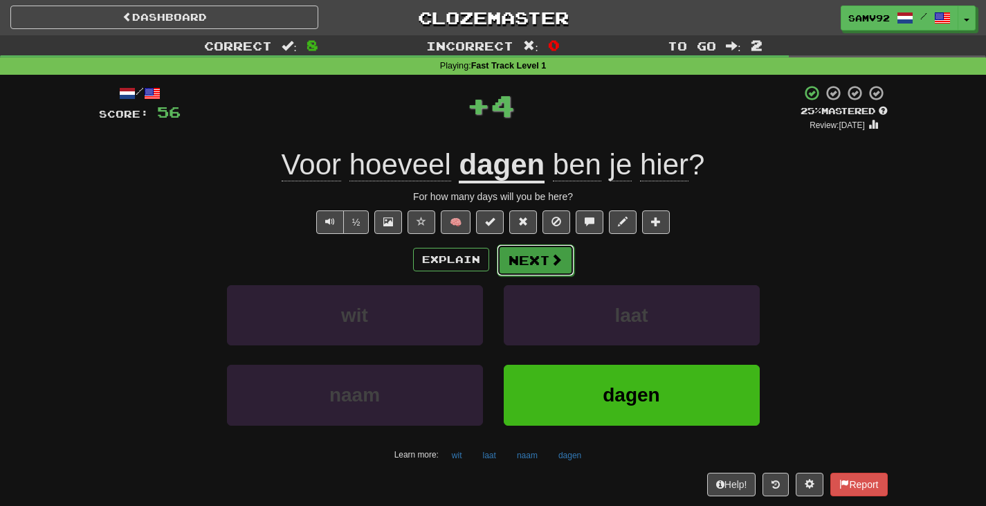
click at [542, 269] on button "Next" at bounding box center [536, 260] width 78 height 32
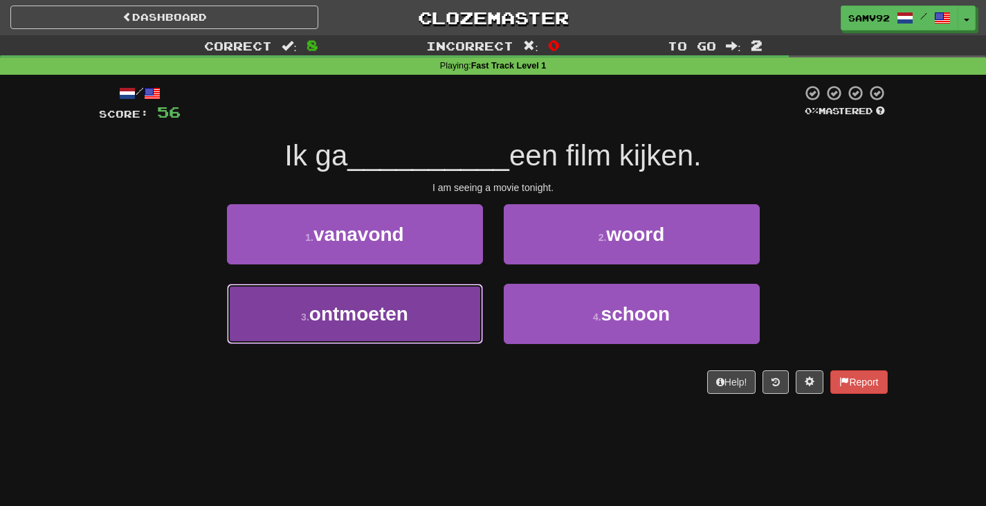
click at [473, 315] on button "3 . ontmoeten" at bounding box center [355, 314] width 256 height 60
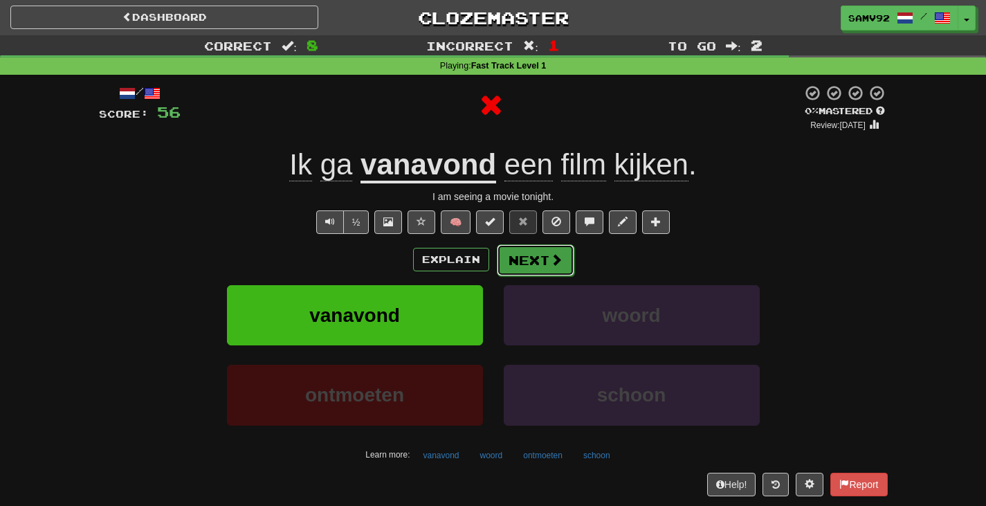
click at [522, 269] on button "Next" at bounding box center [536, 260] width 78 height 32
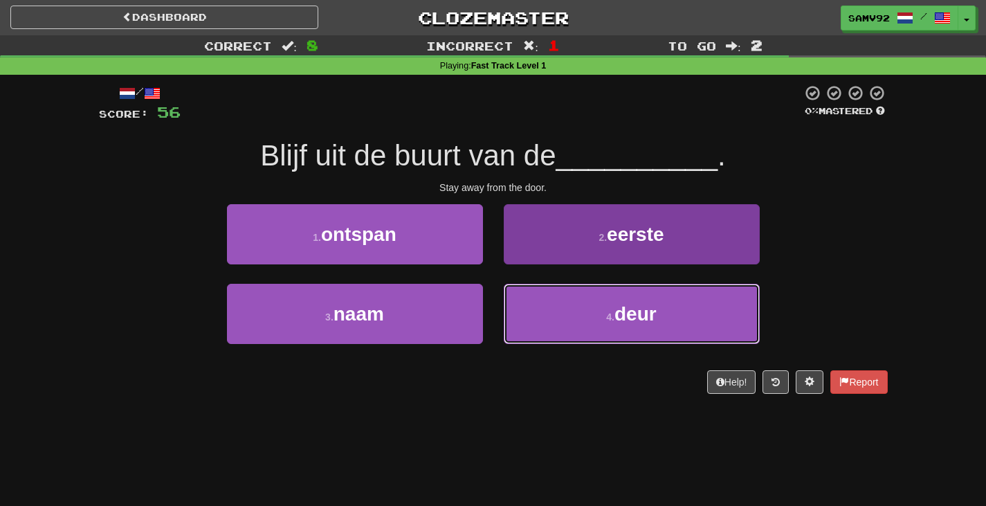
click at [525, 302] on button "4 . deur" at bounding box center [632, 314] width 256 height 60
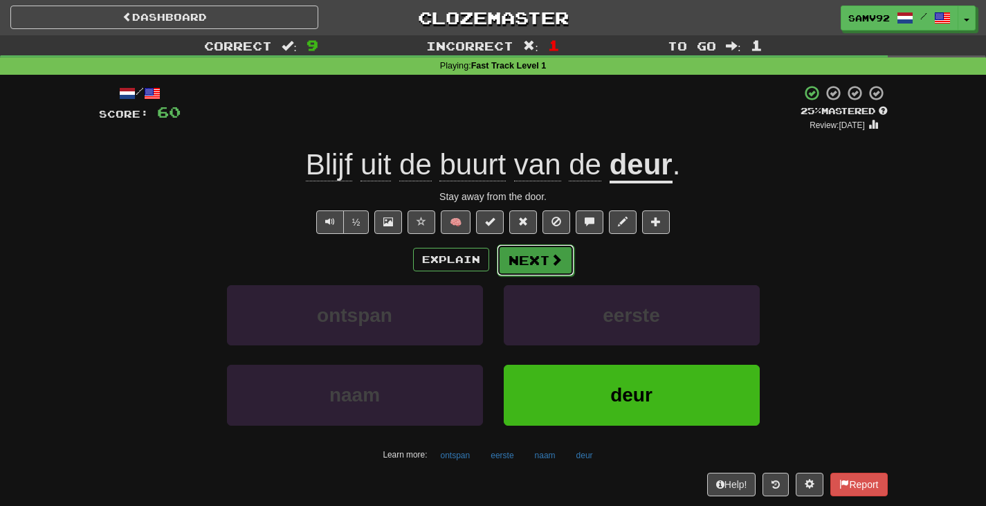
click at [522, 258] on button "Next" at bounding box center [536, 260] width 78 height 32
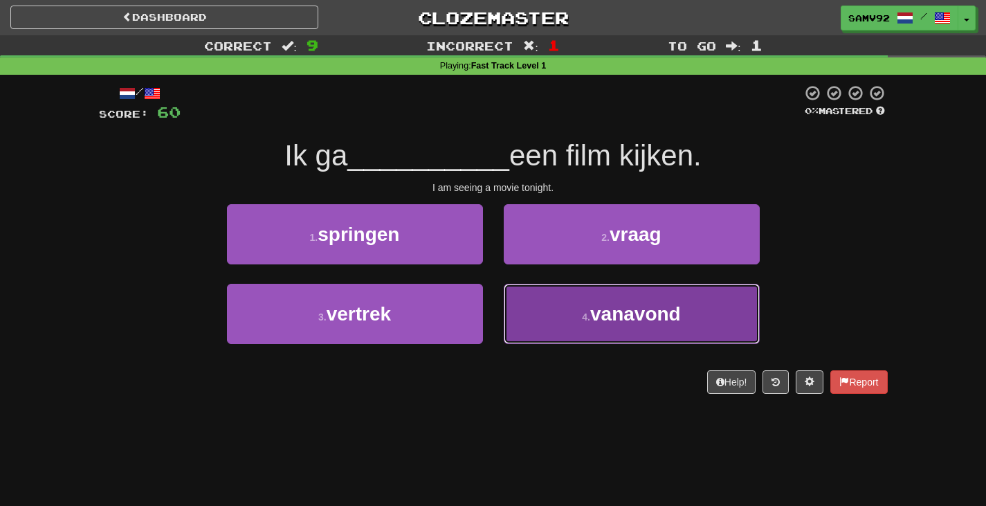
click at [525, 304] on button "4 . vanavond" at bounding box center [632, 314] width 256 height 60
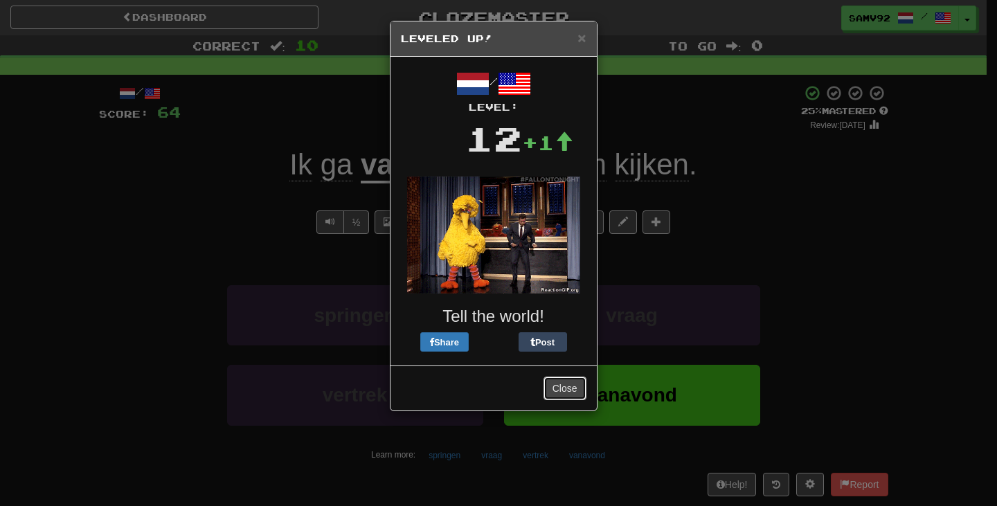
click at [569, 389] on button "Close" at bounding box center [564, 388] width 43 height 24
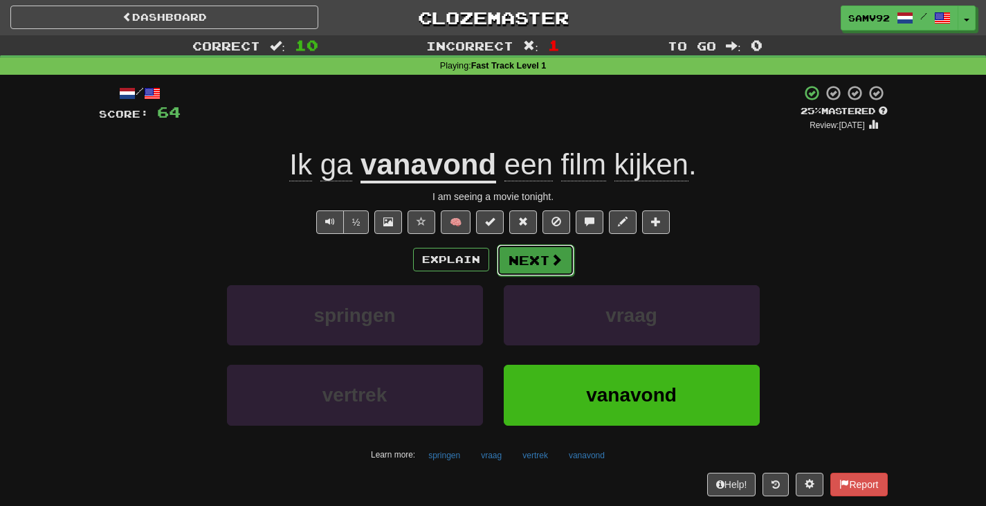
click at [508, 246] on button "Next" at bounding box center [536, 260] width 78 height 32
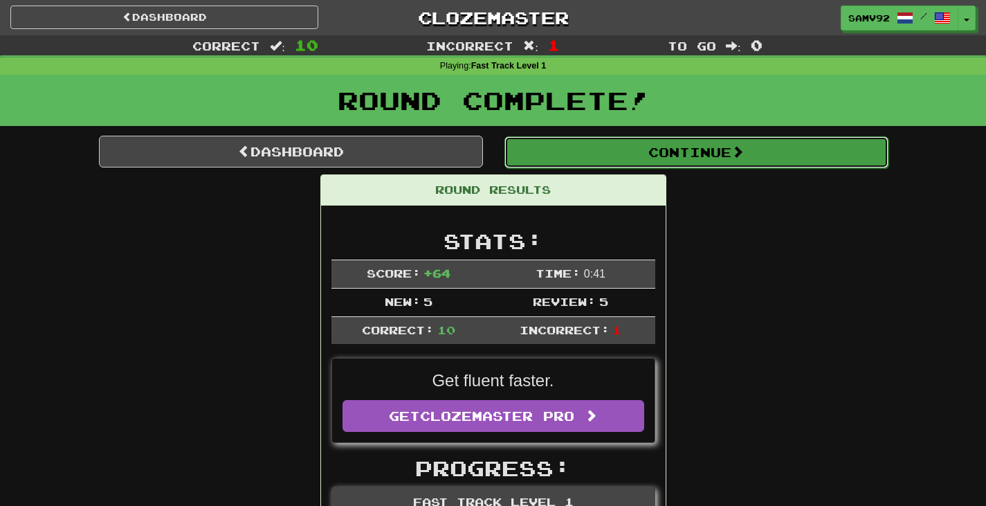
click at [574, 155] on button "Continue" at bounding box center [696, 152] width 384 height 32
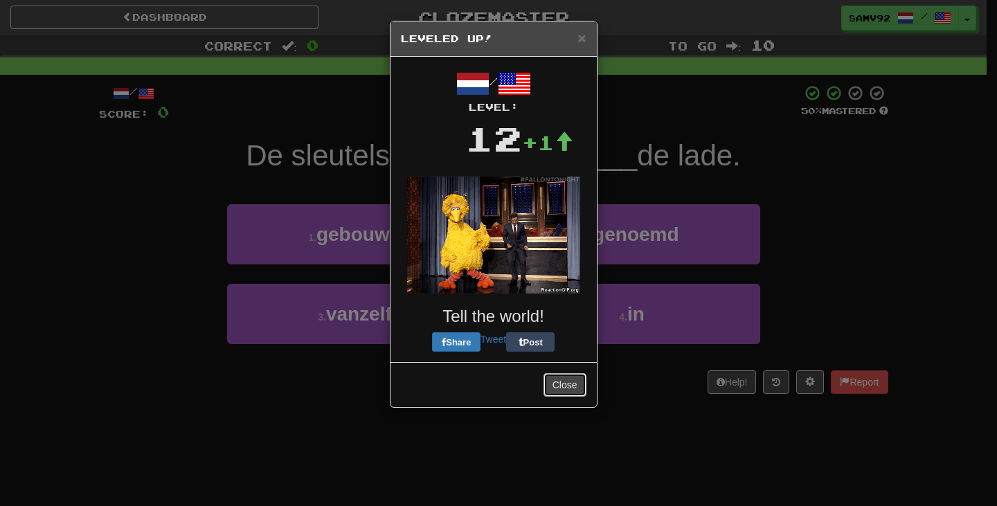
click at [584, 388] on button "Close" at bounding box center [564, 385] width 43 height 24
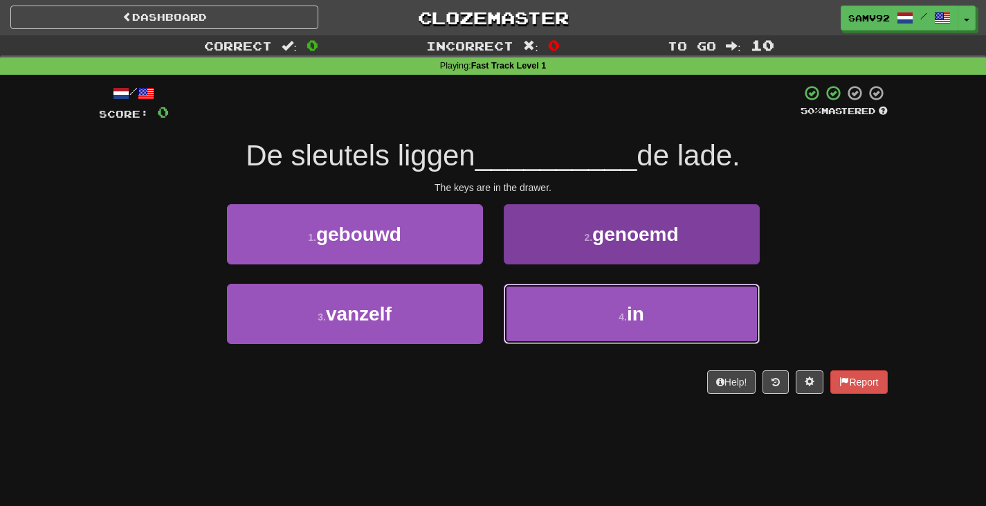
drag, startPoint x: 574, startPoint y: 305, endPoint x: 572, endPoint y: 295, distance: 10.5
click at [572, 307] on button "4 . in" at bounding box center [632, 314] width 256 height 60
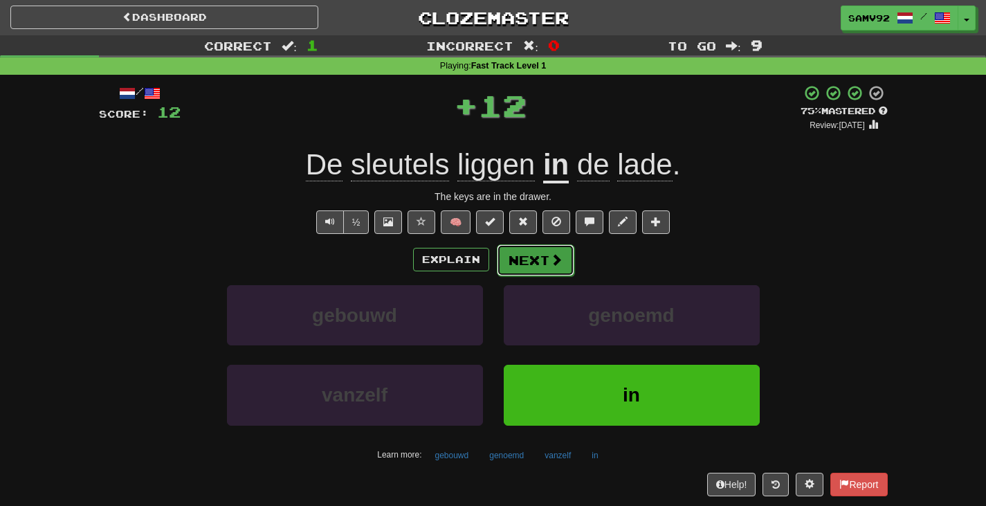
click at [565, 255] on button "Next" at bounding box center [536, 260] width 78 height 32
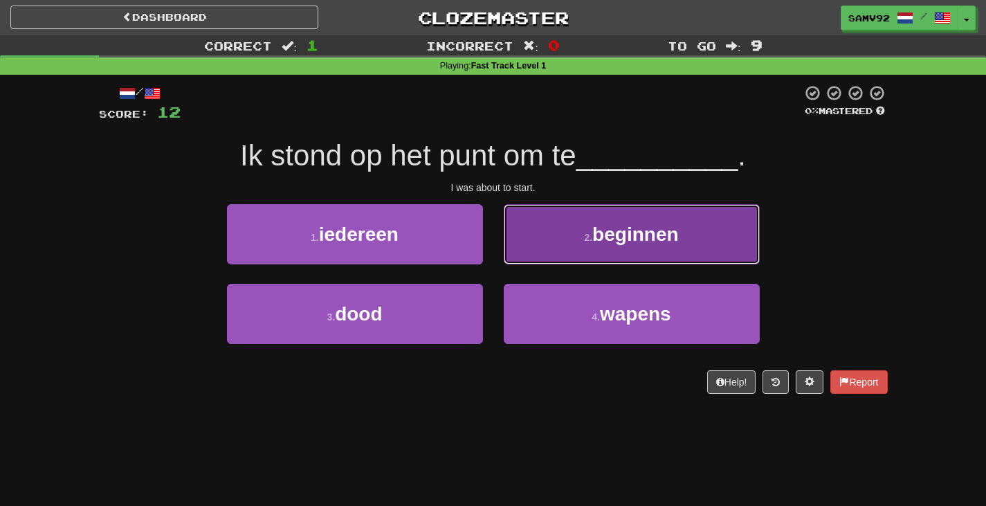
click at [558, 261] on button "2 . beginnen" at bounding box center [632, 234] width 256 height 60
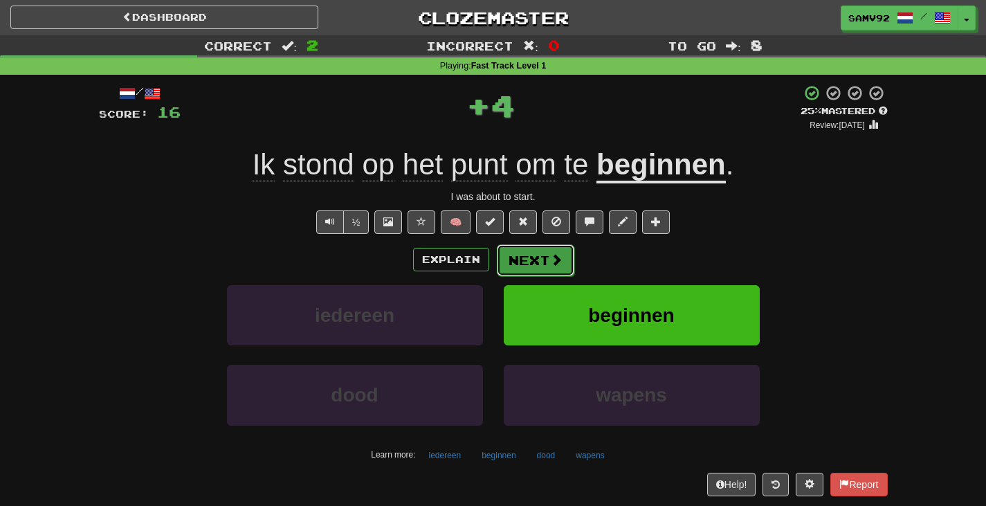
click at [539, 266] on button "Next" at bounding box center [536, 260] width 78 height 32
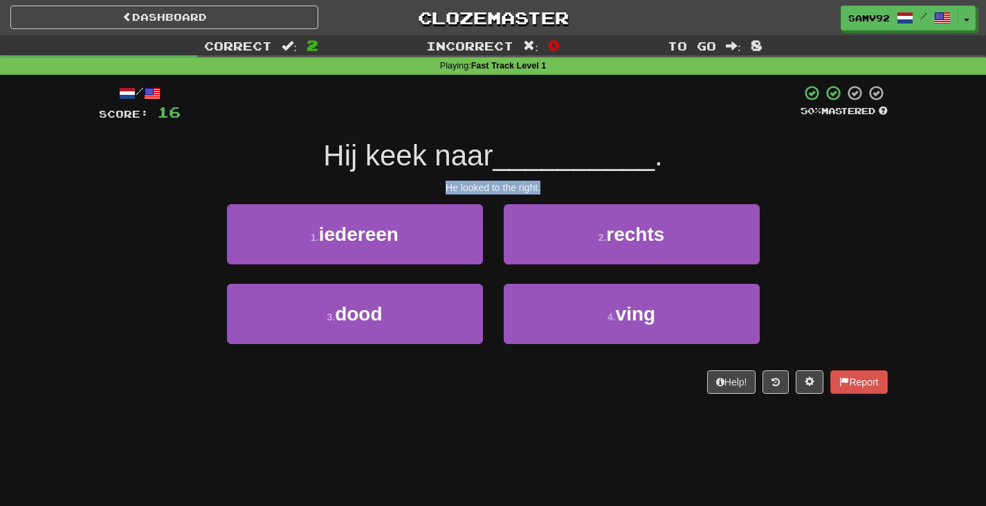
drag, startPoint x: 471, startPoint y: 190, endPoint x: 606, endPoint y: 192, distance: 135.7
click at [601, 190] on div "He looked to the right." at bounding box center [493, 188] width 789 height 14
click at [608, 192] on div "He looked to the right." at bounding box center [493, 188] width 789 height 14
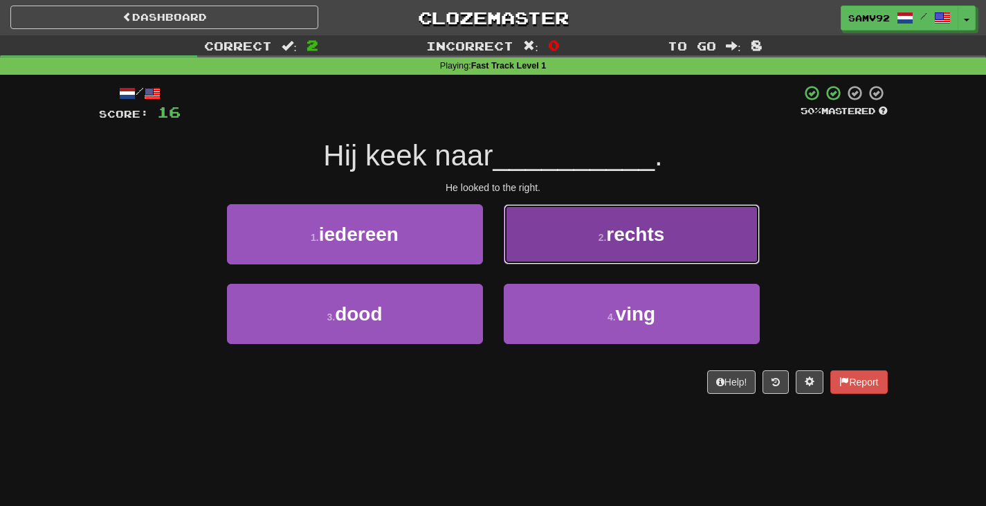
click at [603, 224] on button "2 . rechts" at bounding box center [632, 234] width 256 height 60
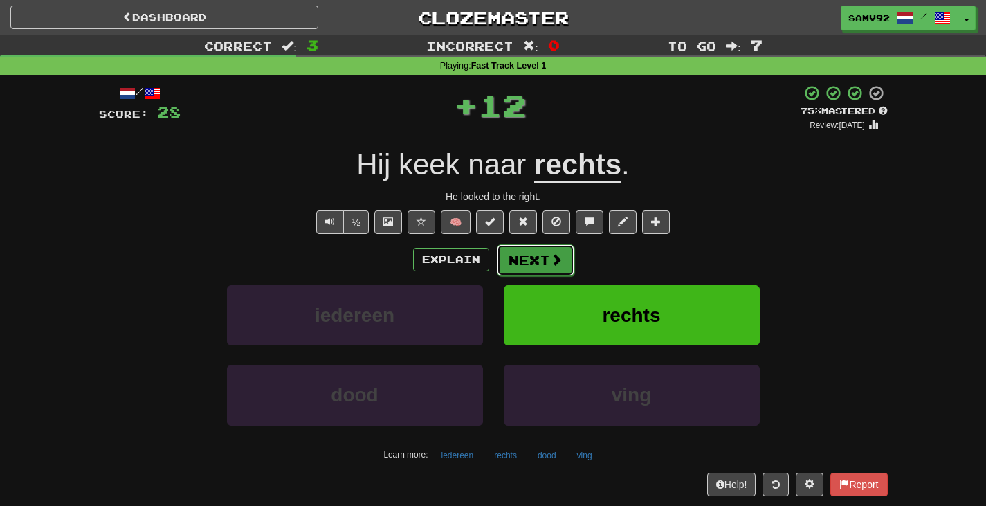
click at [545, 250] on button "Next" at bounding box center [536, 260] width 78 height 32
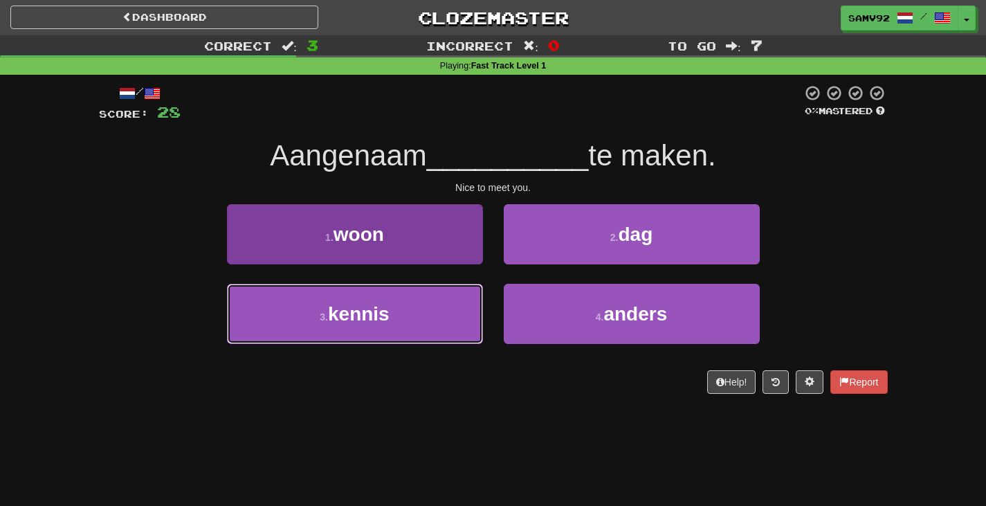
drag, startPoint x: 435, startPoint y: 336, endPoint x: 441, endPoint y: 331, distance: 7.5
click at [435, 335] on button "3 . kennis" at bounding box center [355, 314] width 256 height 60
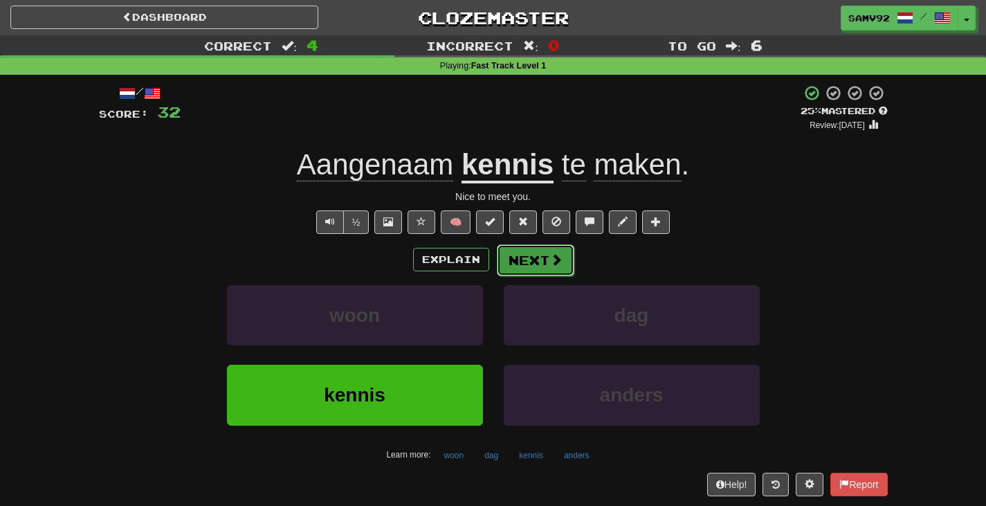
click at [537, 247] on button "Next" at bounding box center [536, 260] width 78 height 32
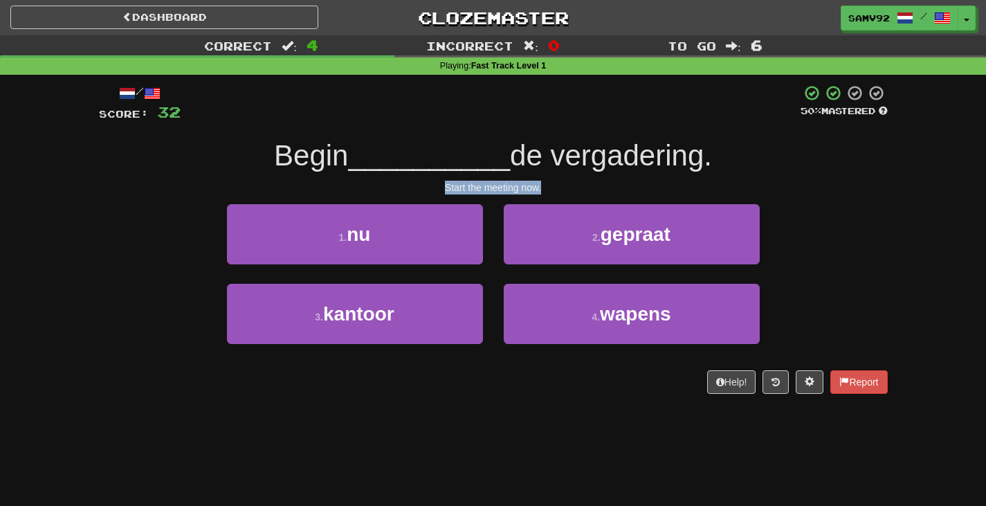
drag, startPoint x: 428, startPoint y: 192, endPoint x: 581, endPoint y: 185, distance: 153.1
click at [581, 185] on div "Start the meeting now." at bounding box center [493, 188] width 789 height 14
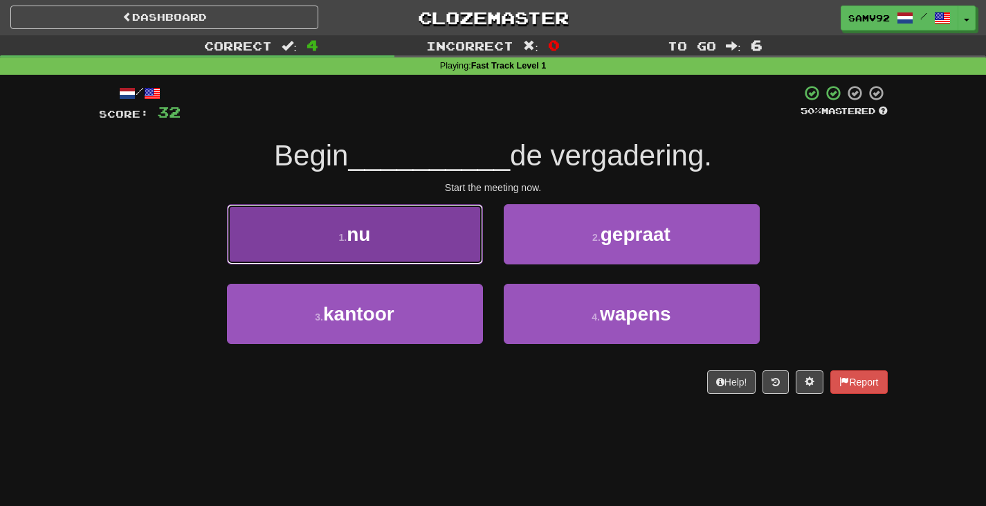
click at [468, 234] on button "1 . nu" at bounding box center [355, 234] width 256 height 60
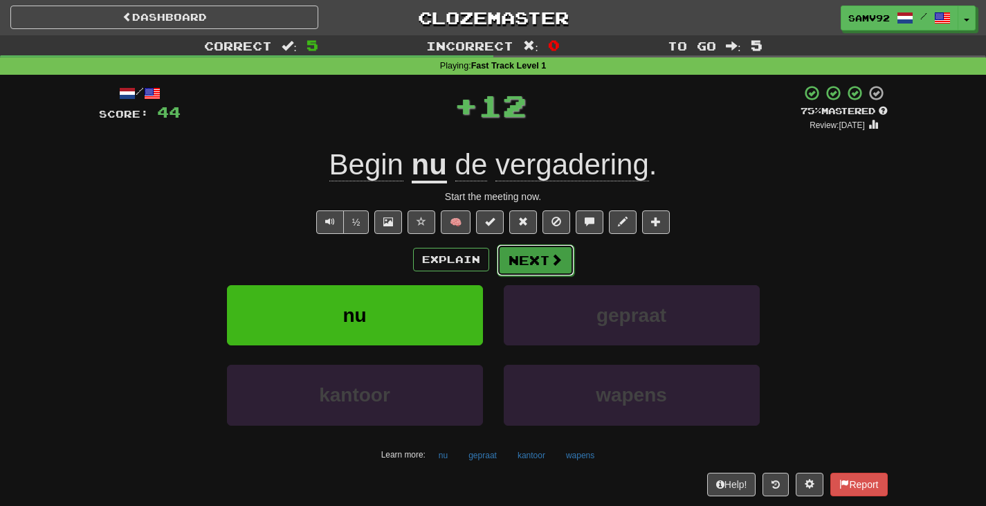
click at [529, 249] on button "Next" at bounding box center [536, 260] width 78 height 32
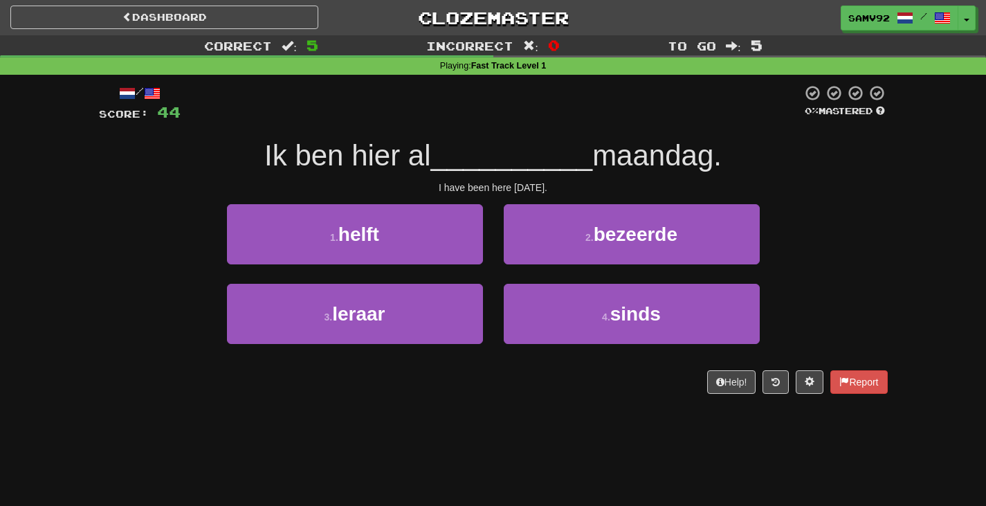
drag, startPoint x: 433, startPoint y: 188, endPoint x: 617, endPoint y: 183, distance: 184.8
click at [617, 183] on div "I have been here since Monday." at bounding box center [493, 188] width 789 height 14
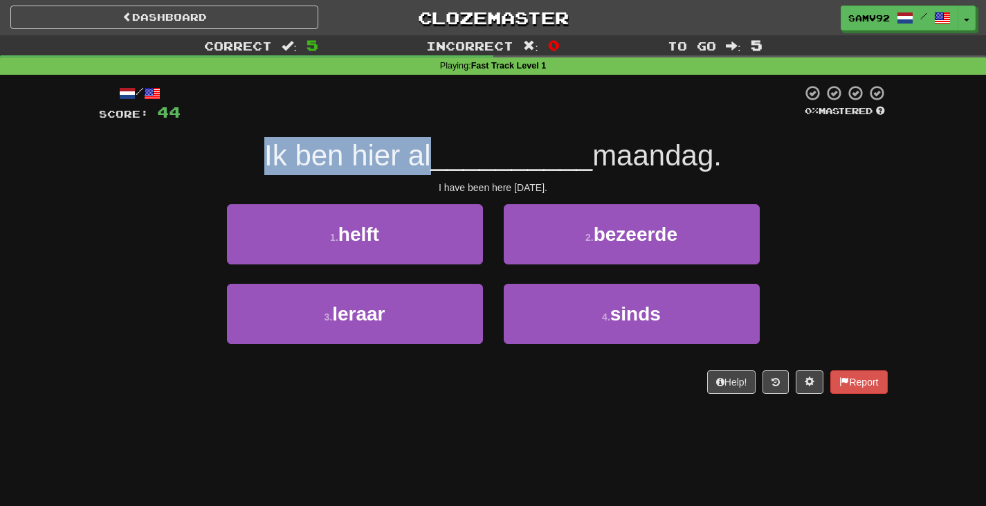
drag, startPoint x: 371, startPoint y: 154, endPoint x: 248, endPoint y: 155, distance: 122.5
click at [248, 155] on div "Ik ben hier al __________ maandag." at bounding box center [493, 156] width 789 height 38
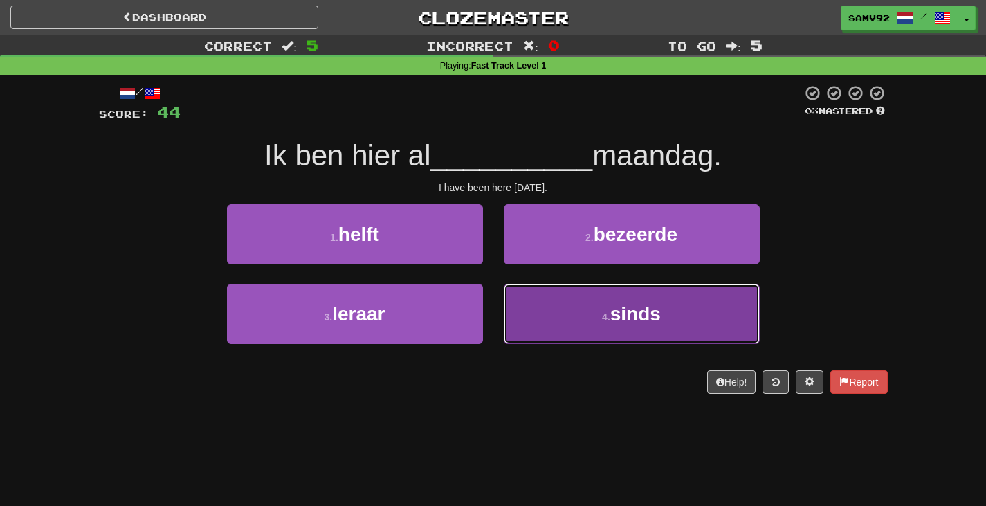
click at [561, 320] on button "4 . sinds" at bounding box center [632, 314] width 256 height 60
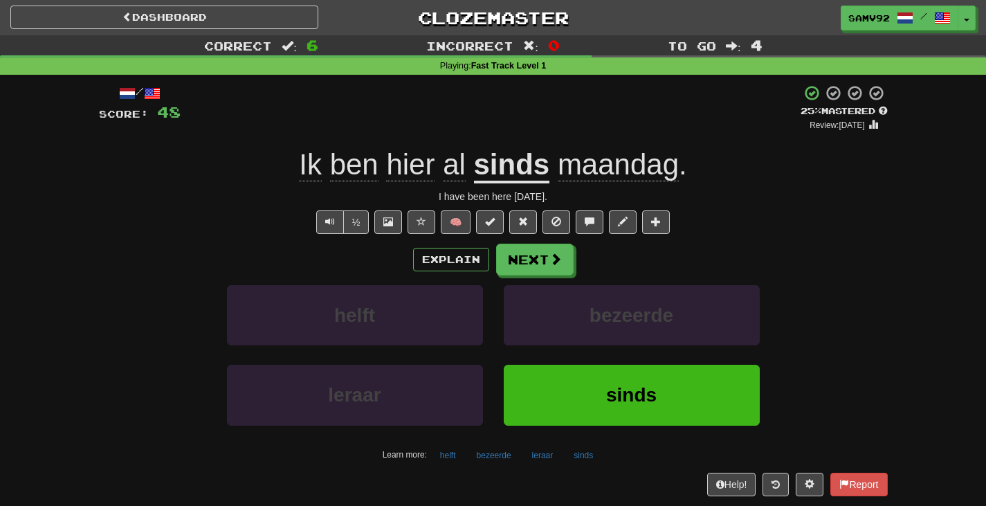
click at [546, 236] on div "/ Score: 48 + 4 25 % Mastered Review: 2025-08-16 Ik ben hier al sinds maandag .…" at bounding box center [493, 289] width 789 height 411
click at [545, 248] on button "Next" at bounding box center [536, 260] width 78 height 32
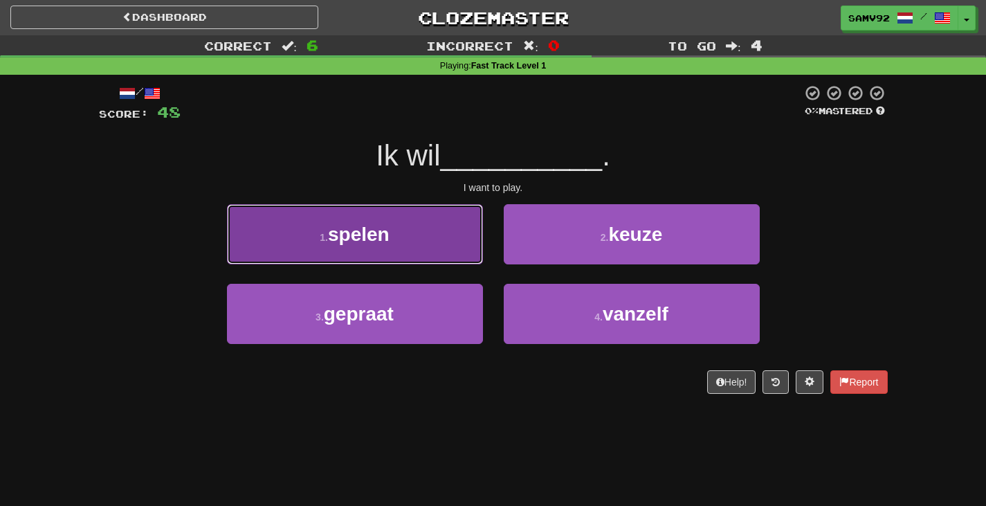
click at [447, 249] on button "1 . spelen" at bounding box center [355, 234] width 256 height 60
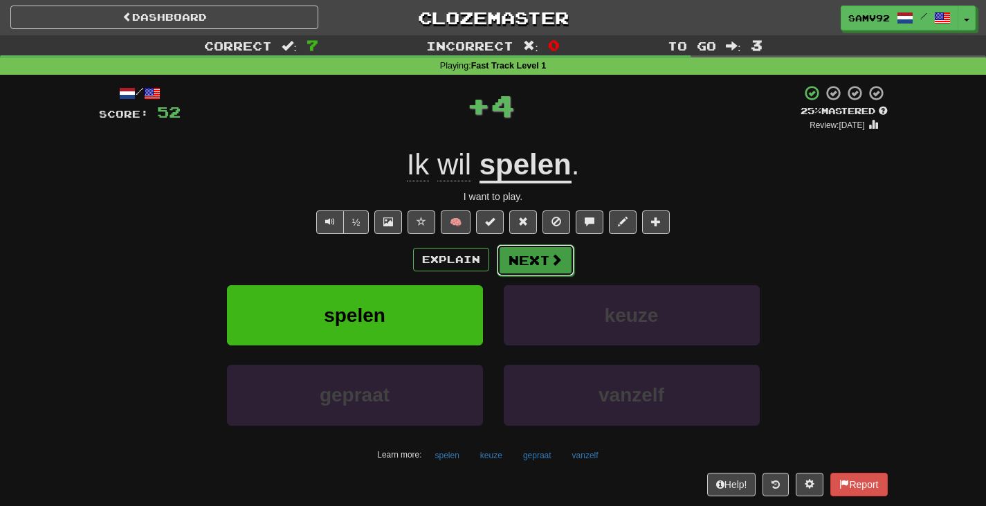
click at [516, 269] on button "Next" at bounding box center [536, 260] width 78 height 32
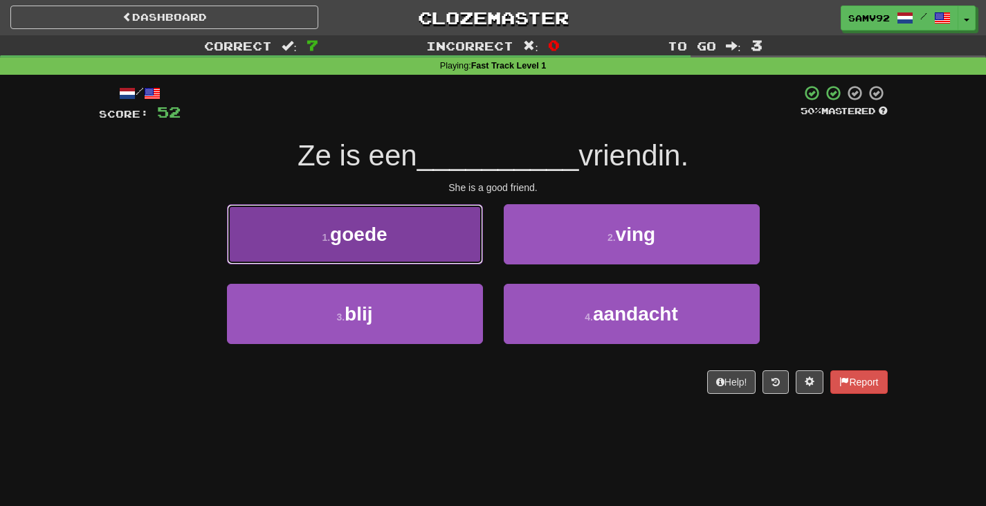
click at [443, 255] on button "1 . goede" at bounding box center [355, 234] width 256 height 60
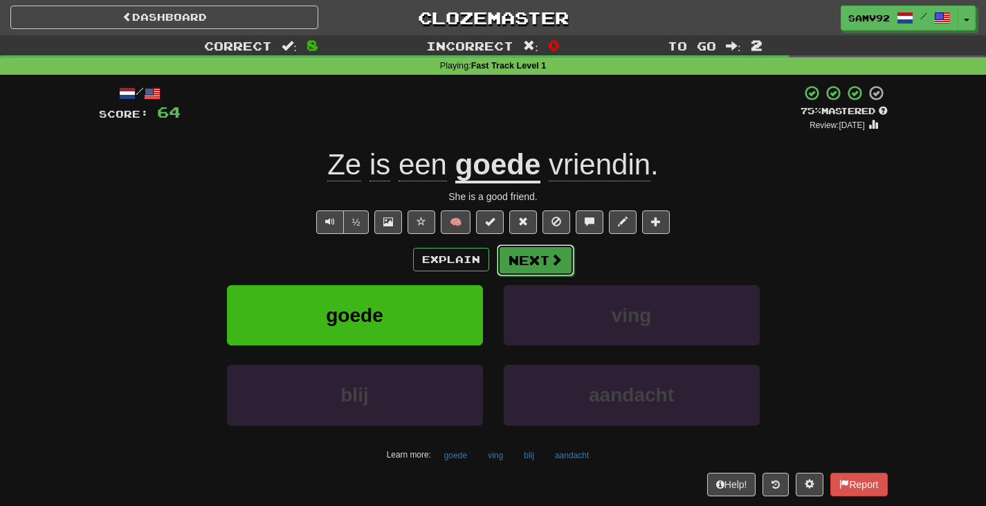
click at [526, 264] on button "Next" at bounding box center [536, 260] width 78 height 32
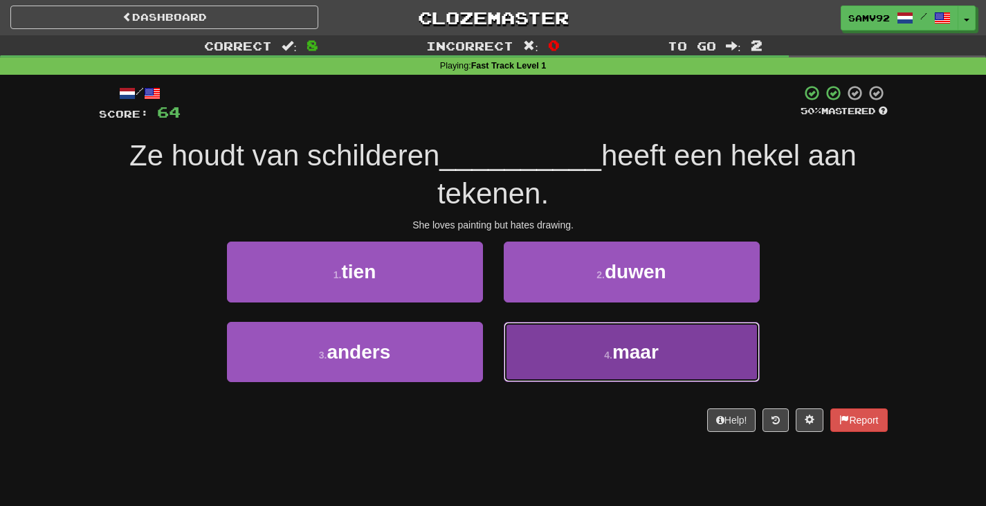
click at [577, 340] on button "4 . maar" at bounding box center [632, 352] width 256 height 60
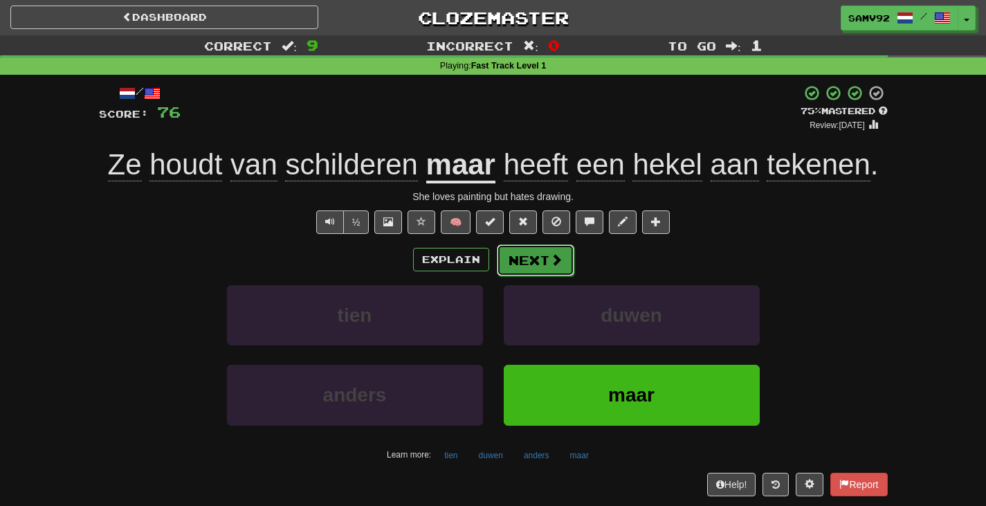
click at [511, 271] on button "Next" at bounding box center [536, 260] width 78 height 32
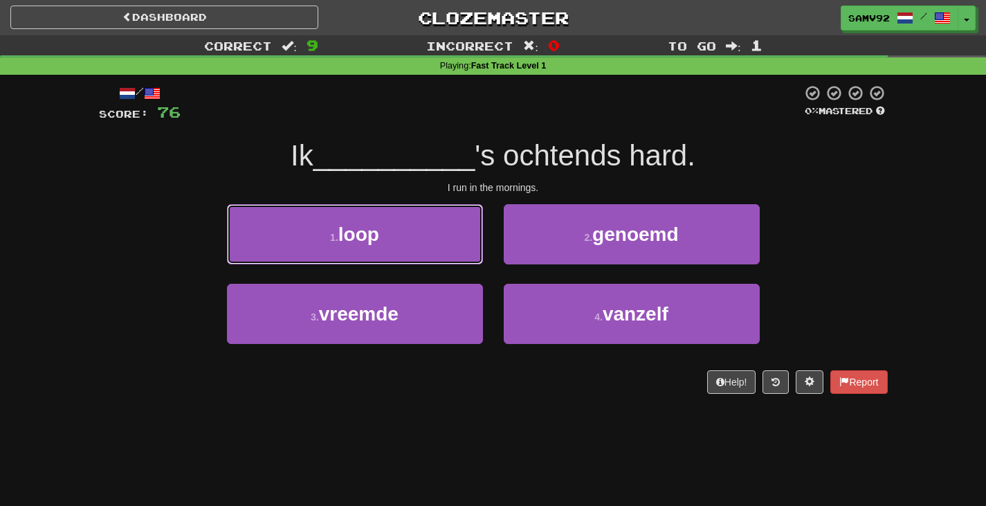
click at [437, 239] on button "1 . loop" at bounding box center [355, 234] width 256 height 60
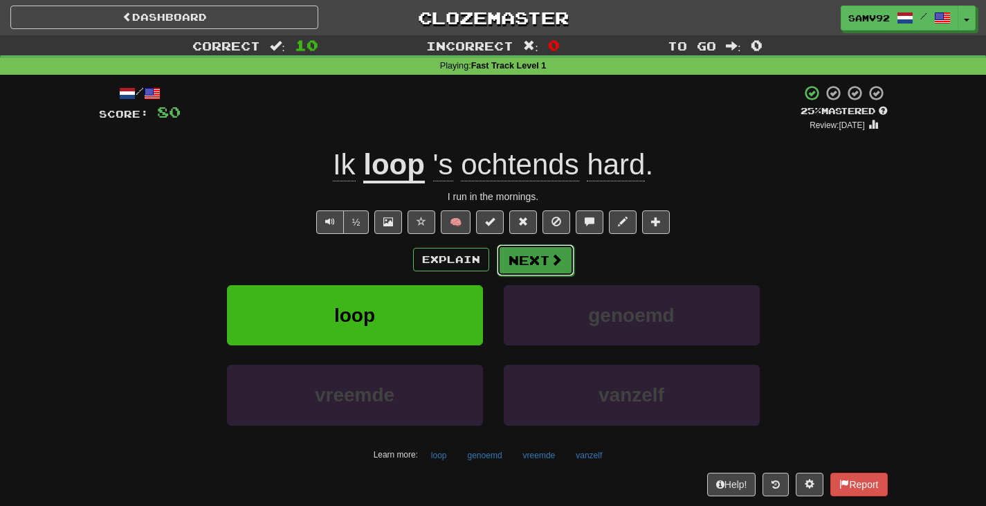
click at [523, 253] on button "Next" at bounding box center [536, 260] width 78 height 32
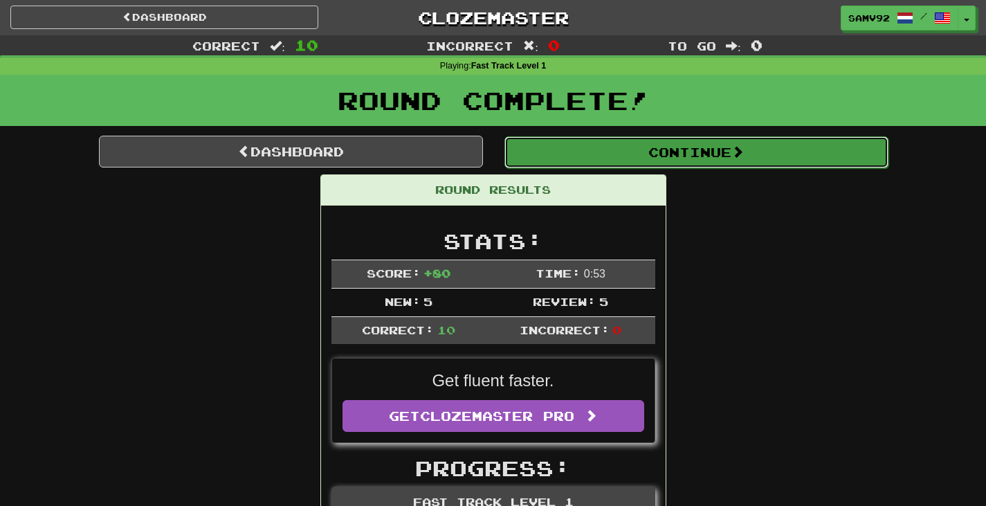
click at [613, 167] on button "Continue" at bounding box center [696, 152] width 384 height 32
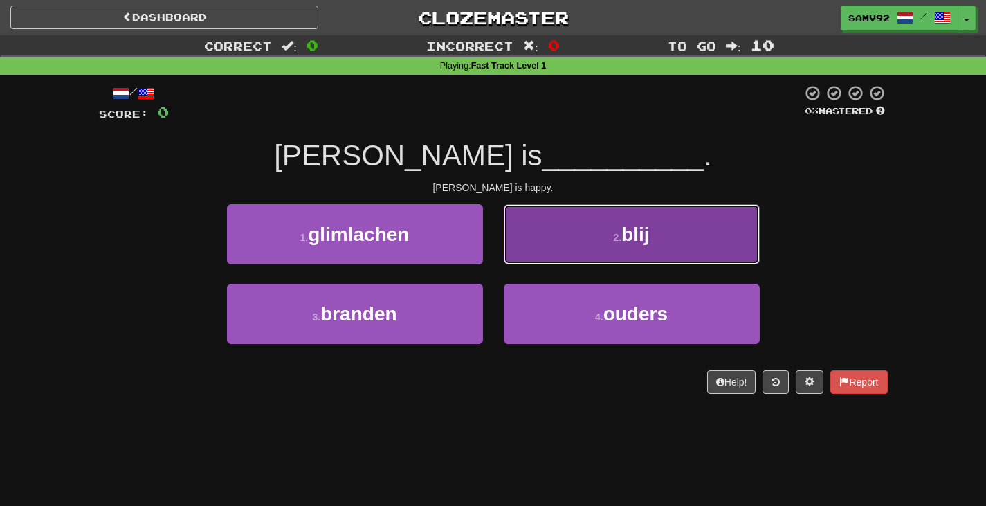
click at [515, 253] on button "2 . blij" at bounding box center [632, 234] width 256 height 60
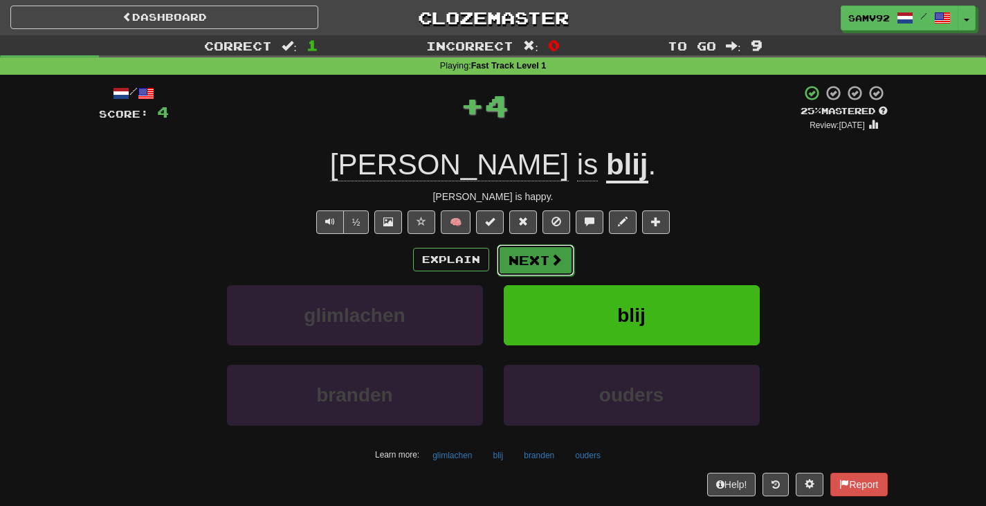
click at [516, 253] on button "Next" at bounding box center [536, 260] width 78 height 32
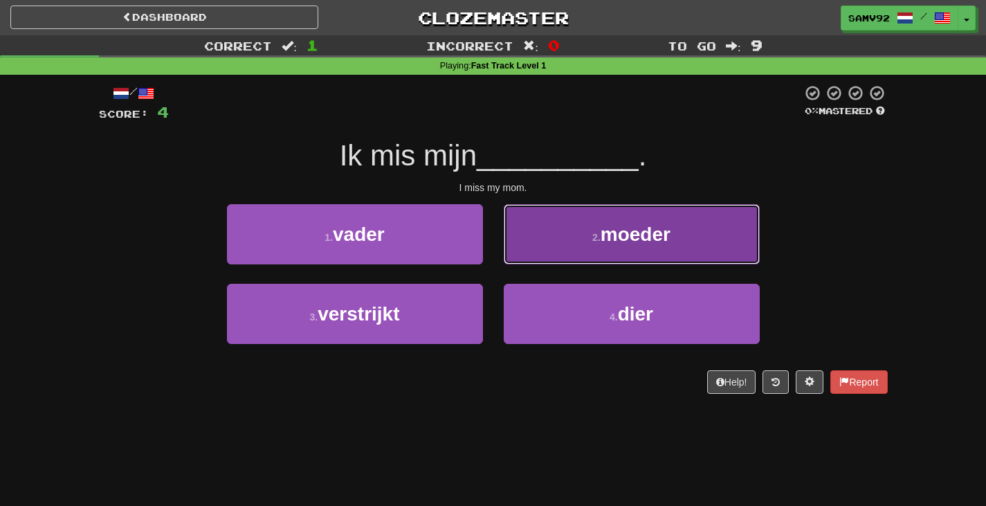
click at [531, 244] on button "2 . moeder" at bounding box center [632, 234] width 256 height 60
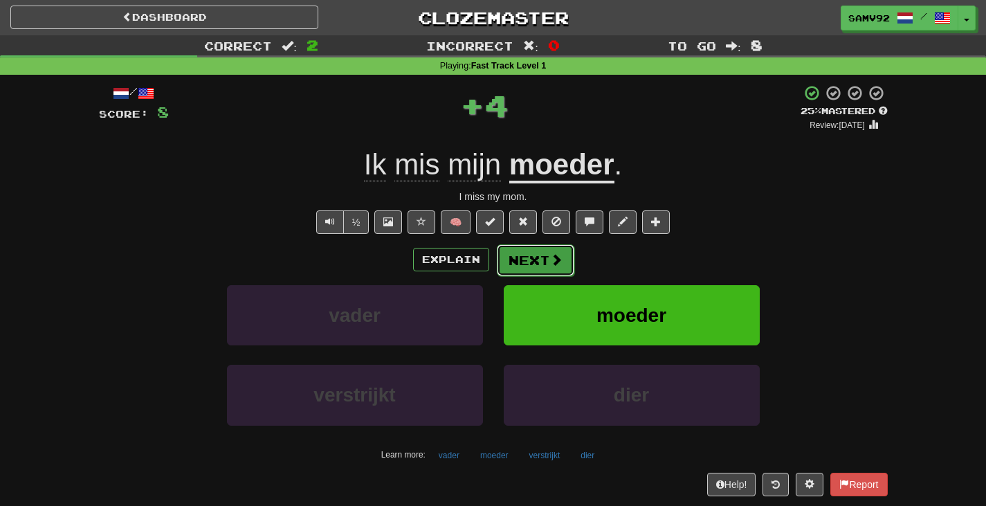
click at [531, 260] on button "Next" at bounding box center [536, 260] width 78 height 32
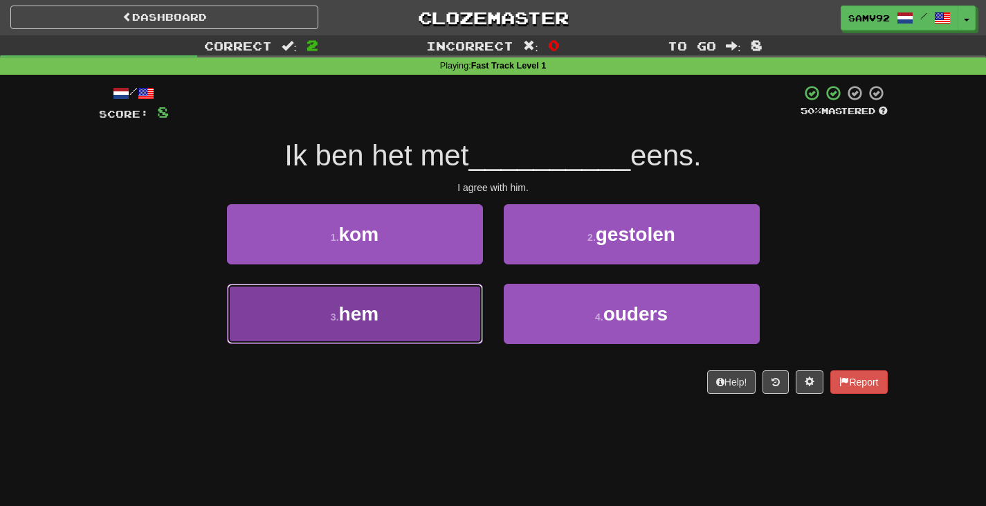
click at [427, 315] on button "3 . hem" at bounding box center [355, 314] width 256 height 60
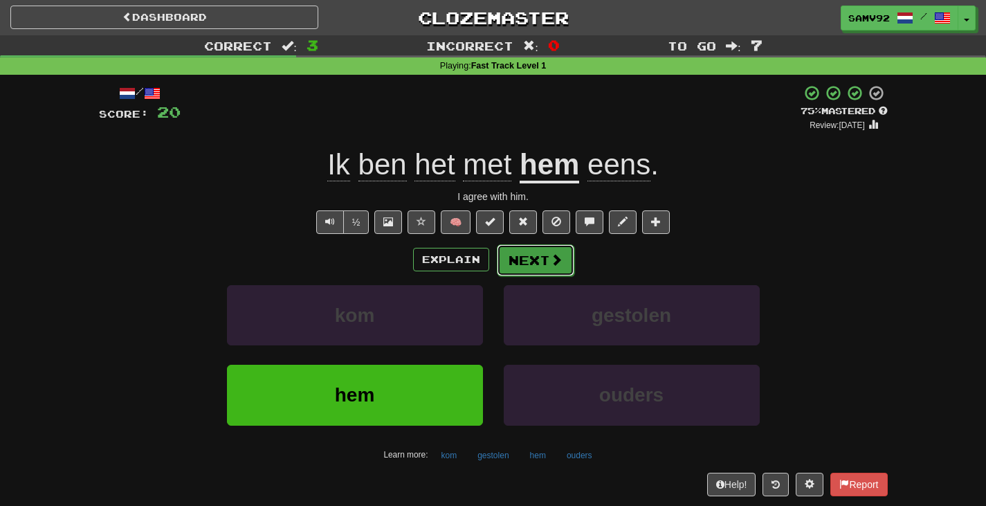
click at [514, 264] on button "Next" at bounding box center [536, 260] width 78 height 32
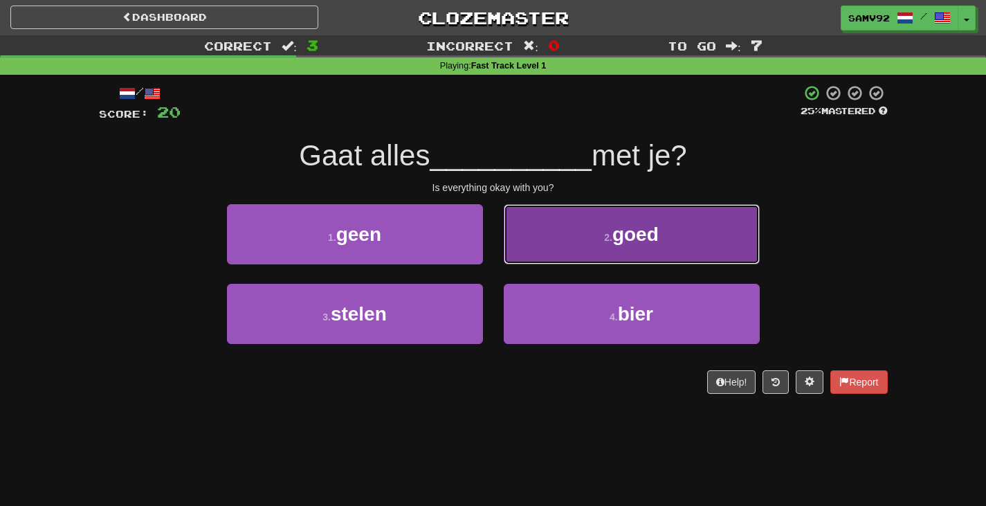
click at [543, 237] on button "2 . goed" at bounding box center [632, 234] width 256 height 60
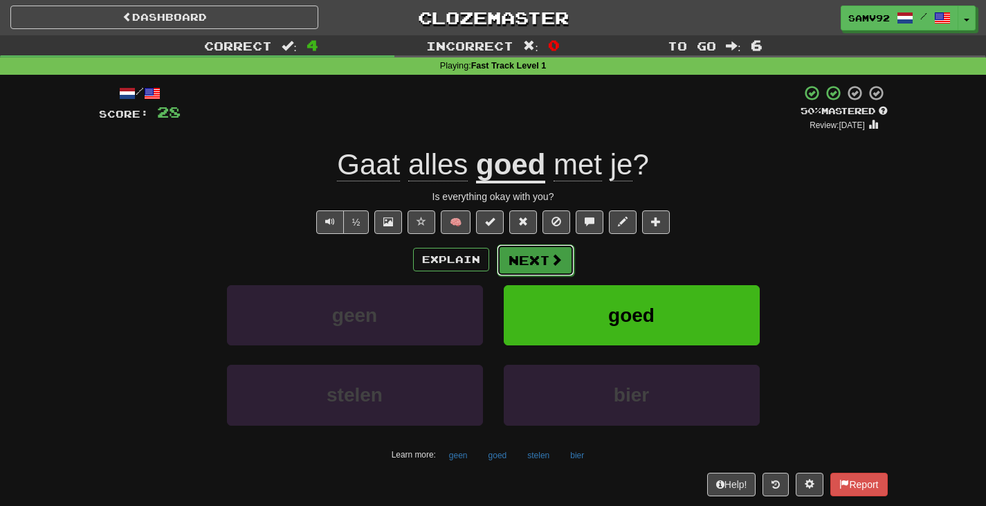
click at [570, 268] on button "Next" at bounding box center [536, 260] width 78 height 32
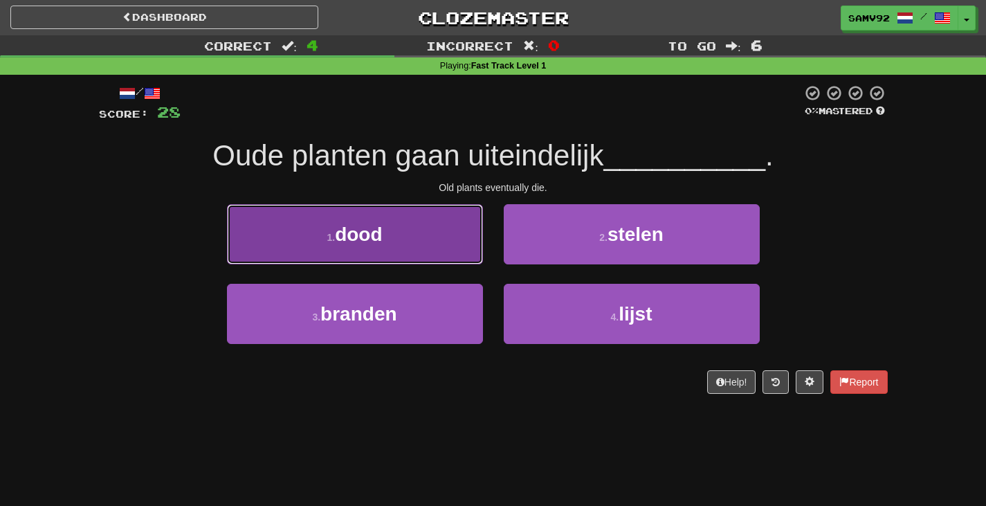
click at [439, 233] on button "1 . dood" at bounding box center [355, 234] width 256 height 60
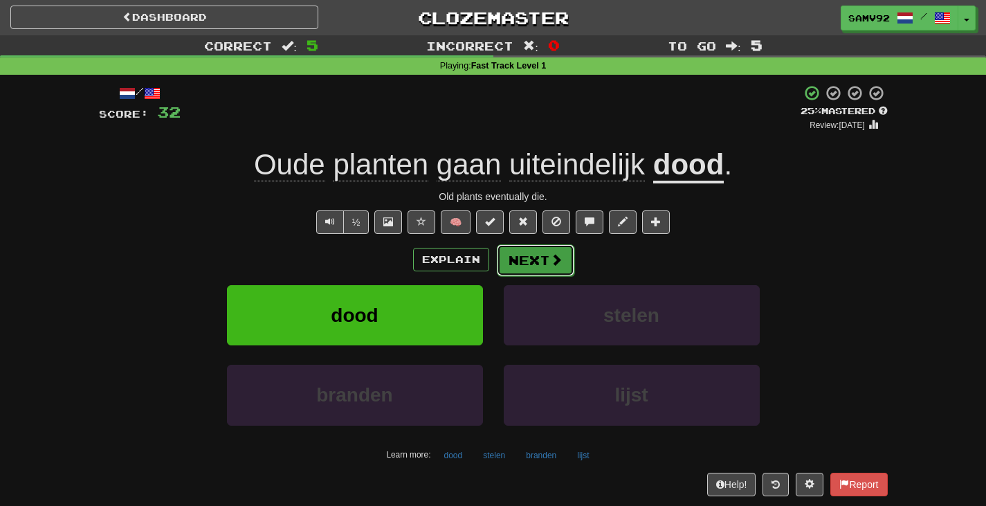
click at [568, 266] on button "Next" at bounding box center [536, 260] width 78 height 32
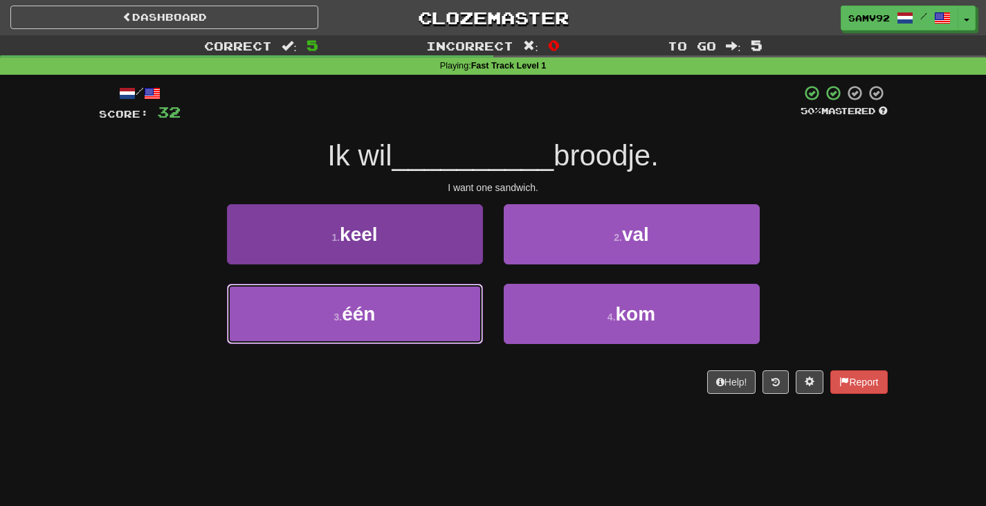
click at [399, 321] on button "3 . één" at bounding box center [355, 314] width 256 height 60
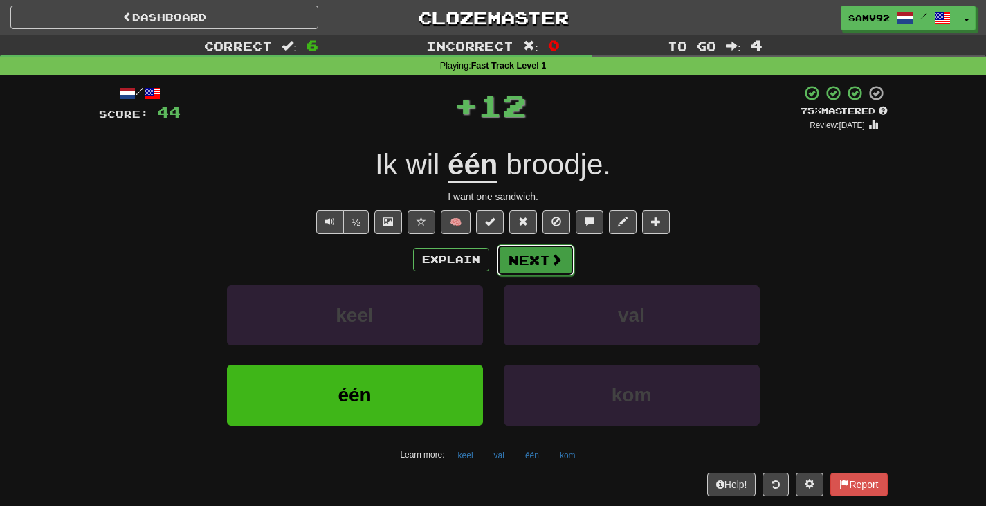
click at [540, 264] on button "Next" at bounding box center [536, 260] width 78 height 32
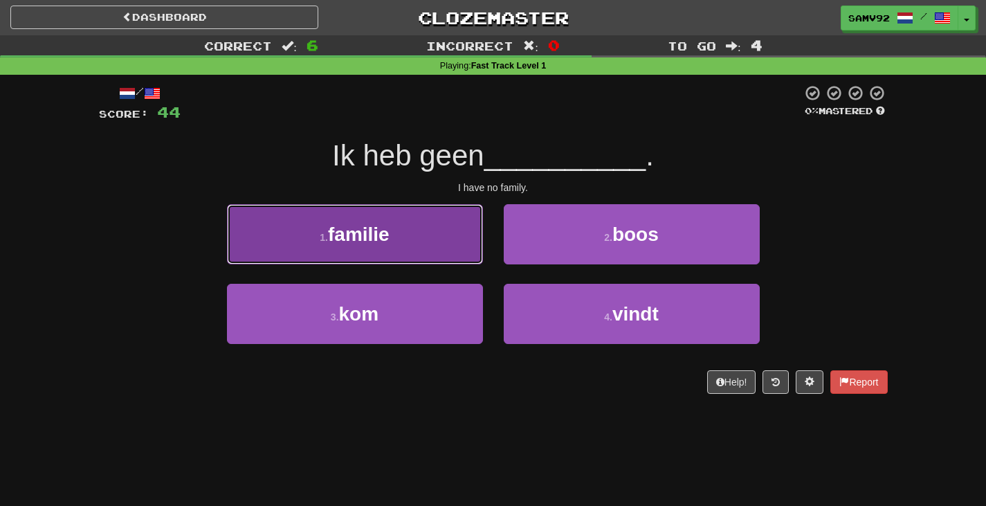
click at [442, 229] on button "1 . familie" at bounding box center [355, 234] width 256 height 60
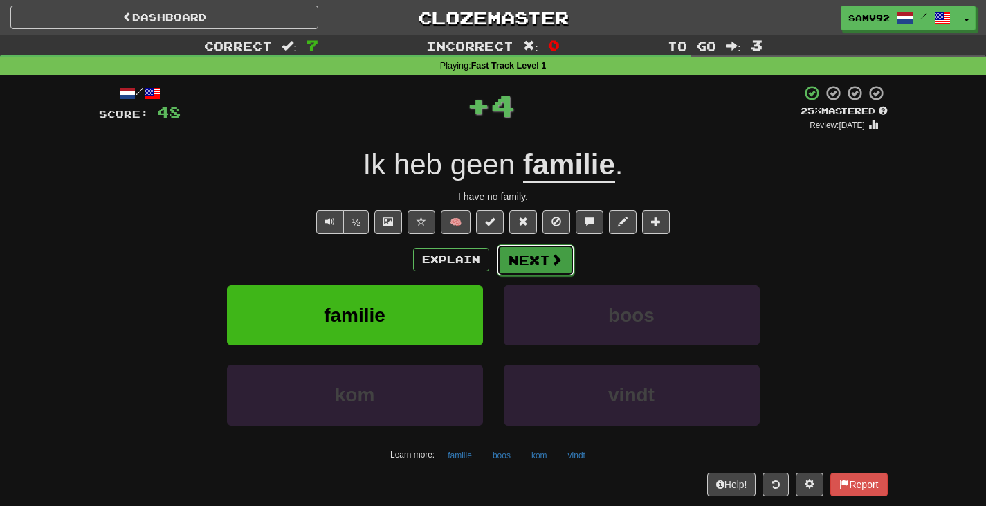
click at [554, 260] on span at bounding box center [556, 259] width 12 height 12
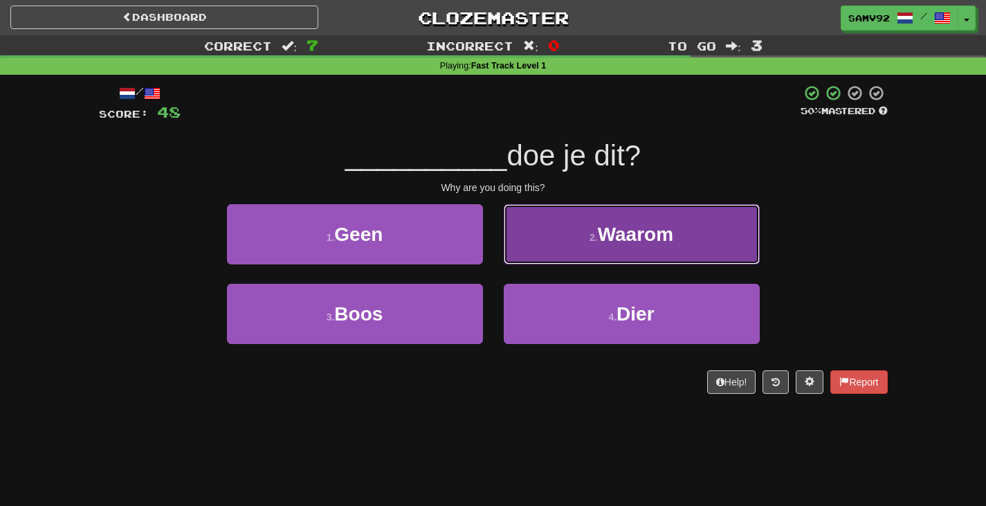
click at [536, 240] on button "2 . Waarom" at bounding box center [632, 234] width 256 height 60
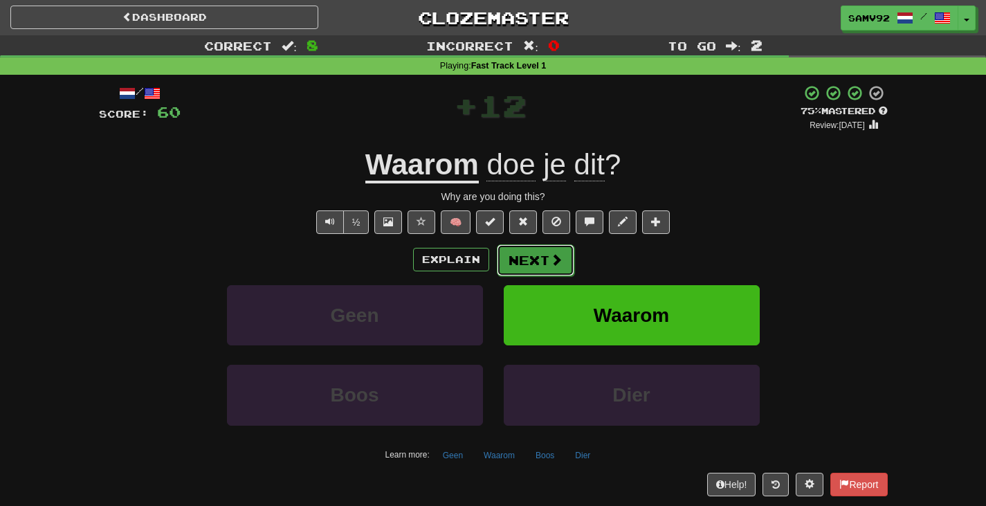
click at [547, 247] on button "Next" at bounding box center [536, 260] width 78 height 32
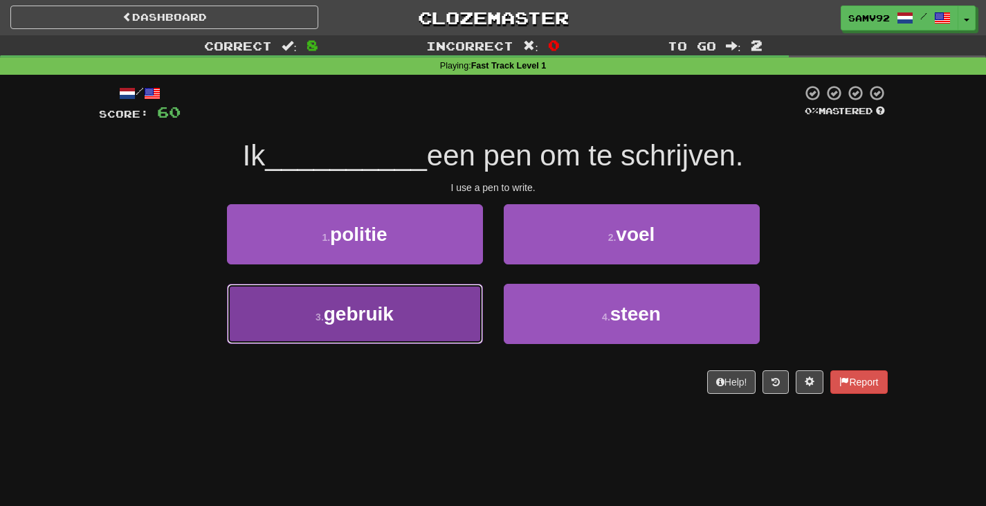
click at [457, 311] on button "3 . gebruik" at bounding box center [355, 314] width 256 height 60
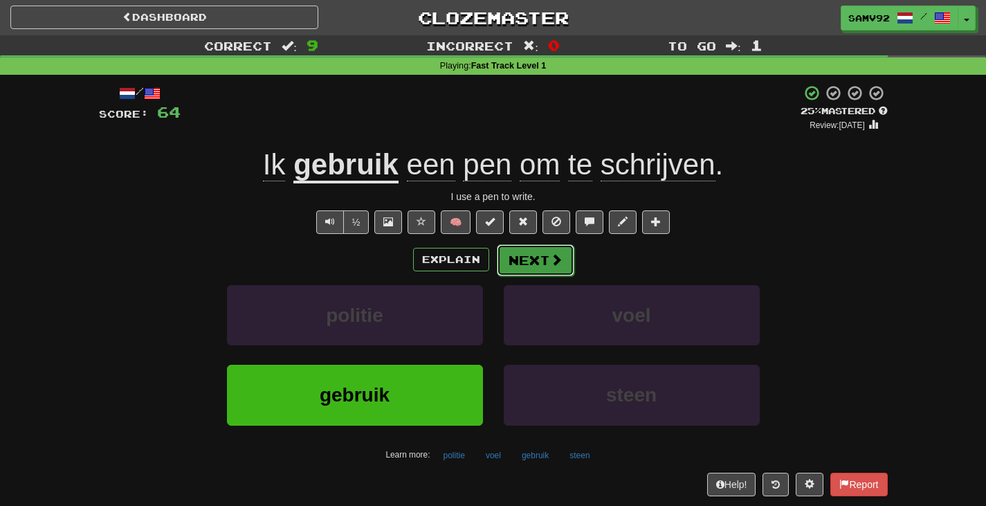
click at [545, 266] on button "Next" at bounding box center [536, 260] width 78 height 32
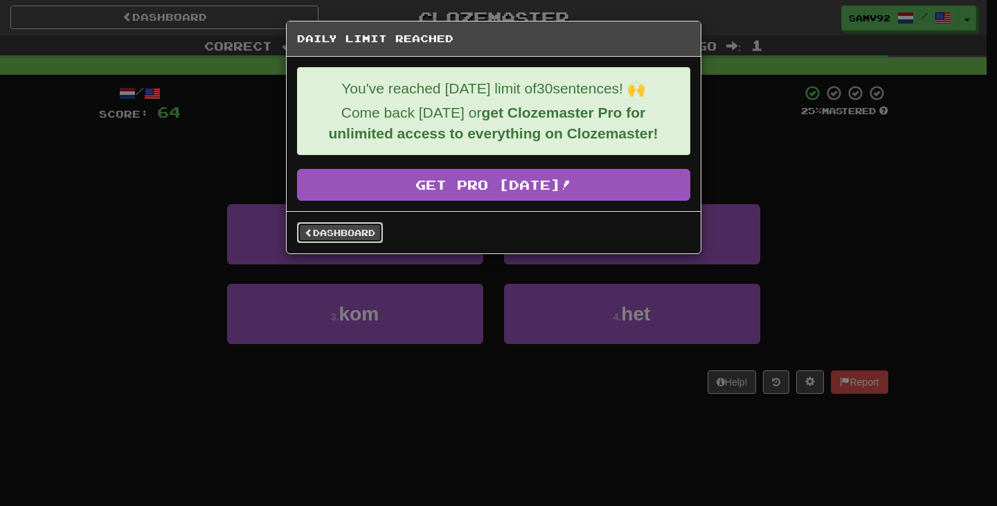
click at [362, 234] on link "Dashboard" at bounding box center [340, 232] width 86 height 21
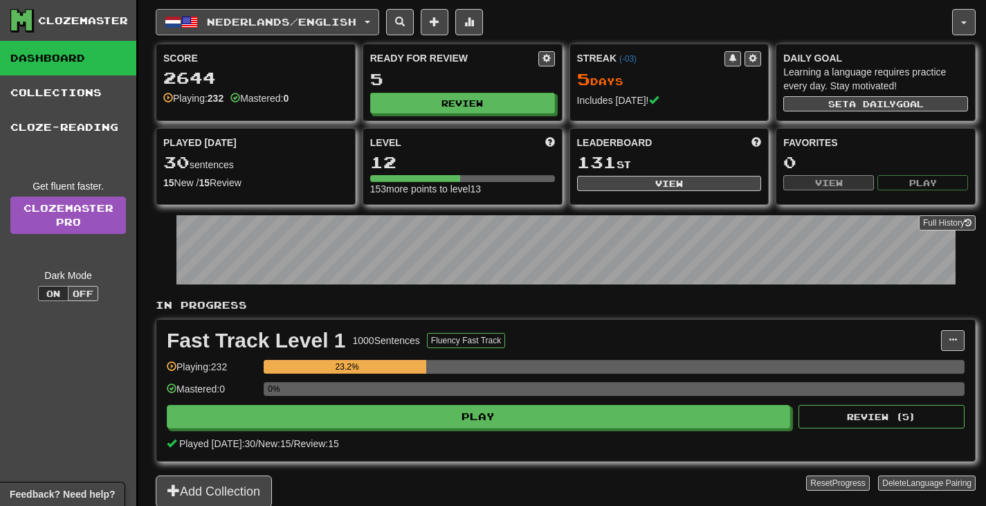
click at [356, 27] on span "Nederlands / English" at bounding box center [281, 22] width 149 height 12
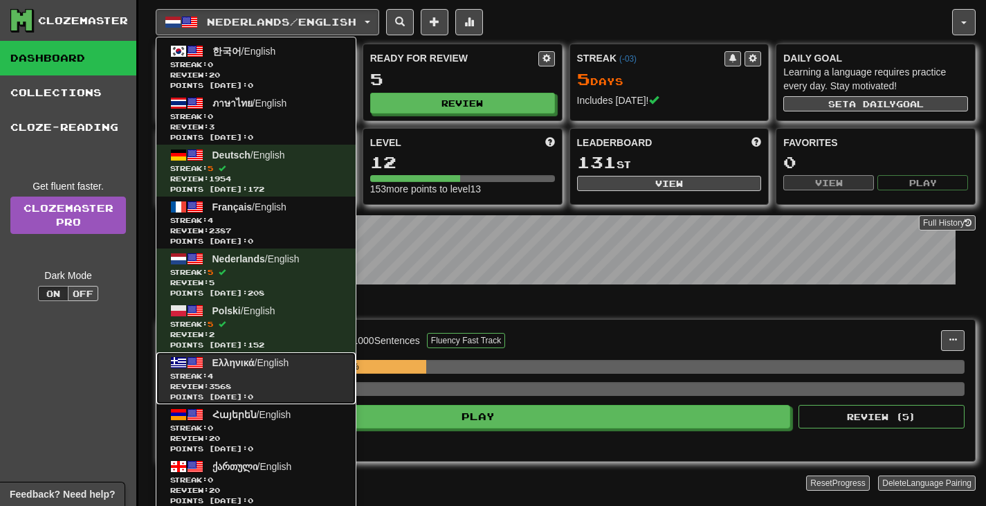
click at [293, 372] on span "Streak: 4" at bounding box center [256, 376] width 172 height 10
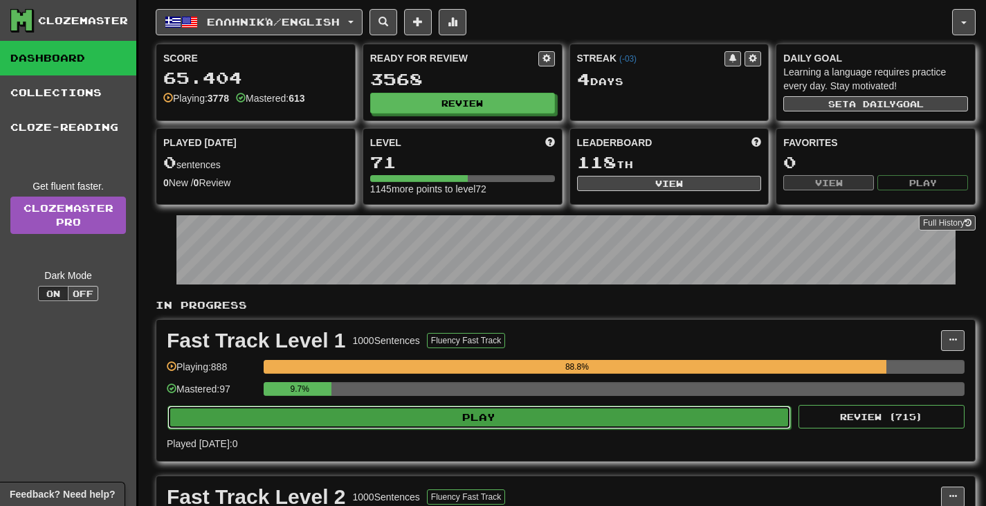
click at [440, 421] on button "Play" at bounding box center [479, 418] width 624 height 24
select select "**"
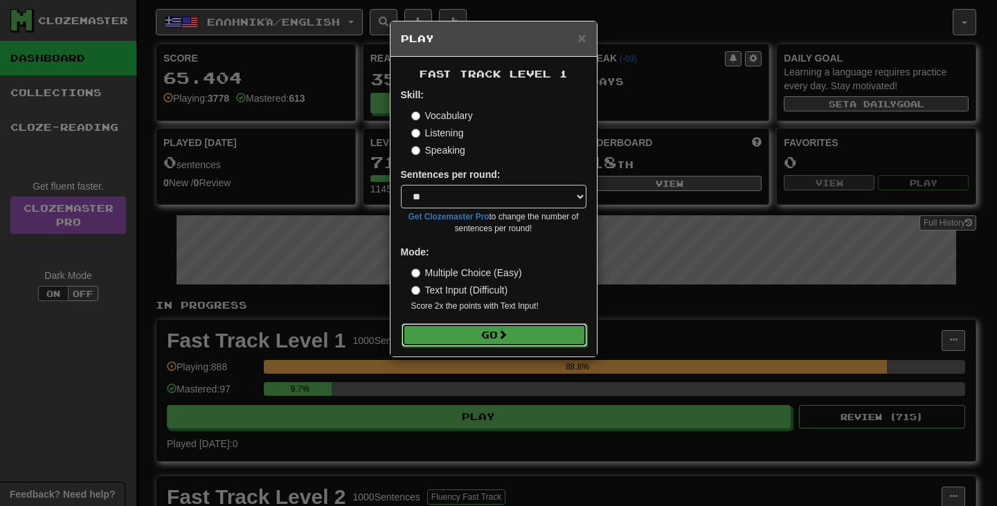
click at [469, 323] on form "Skill: Vocabulary Listening Speaking Sentences per round: * ** ** ** ** ** *** …" at bounding box center [493, 217] width 185 height 258
click at [471, 344] on button "Go" at bounding box center [493, 335] width 185 height 24
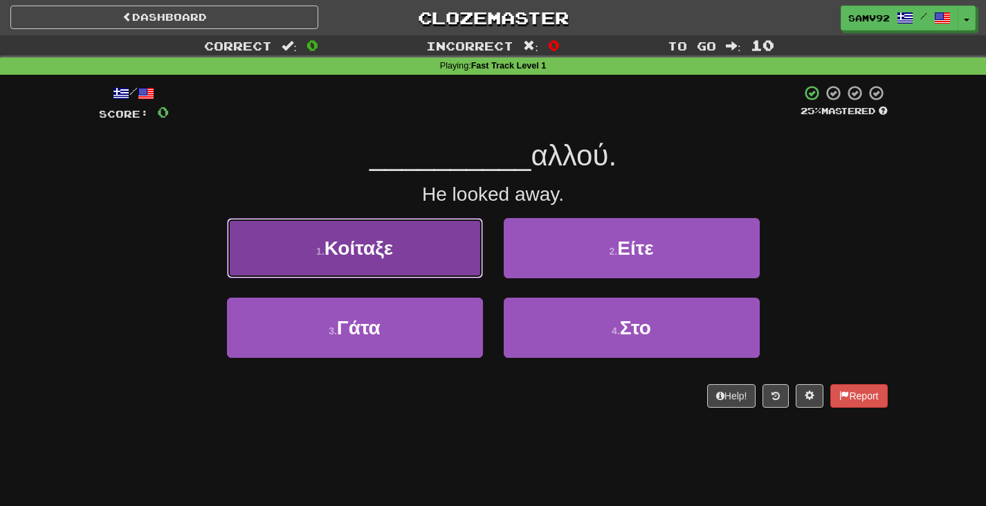
click at [477, 277] on button "1 . Κοίταξε" at bounding box center [355, 248] width 256 height 60
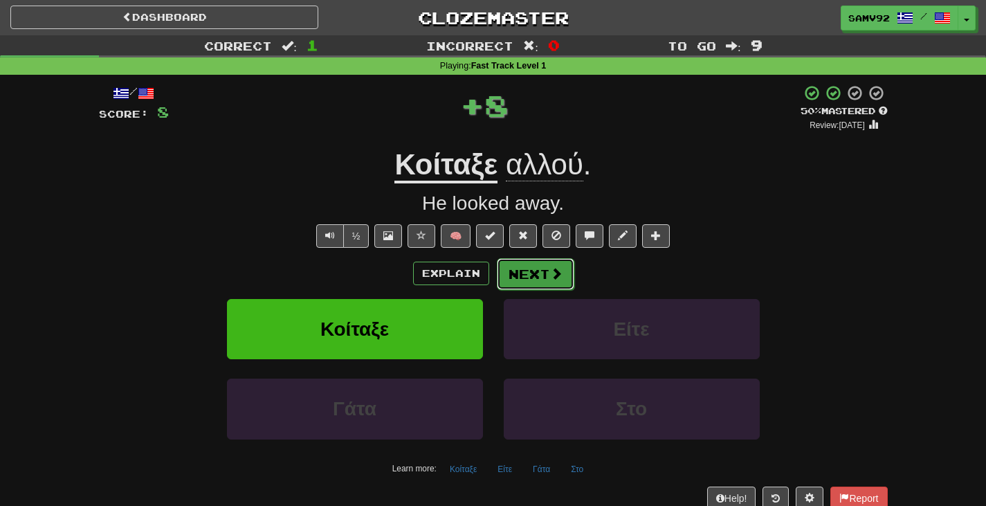
click at [514, 275] on button "Next" at bounding box center [536, 274] width 78 height 32
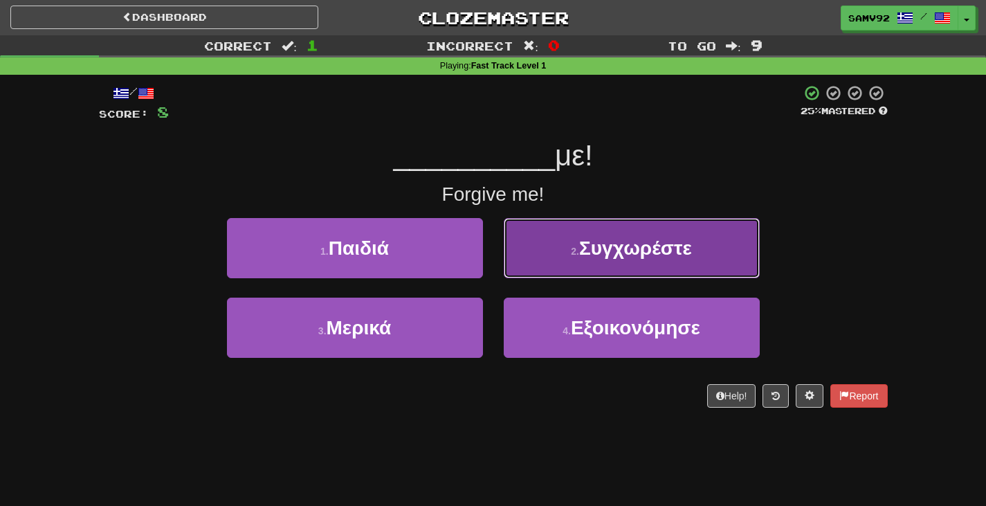
click at [534, 267] on button "2 . Συγχωρέστε" at bounding box center [632, 248] width 256 height 60
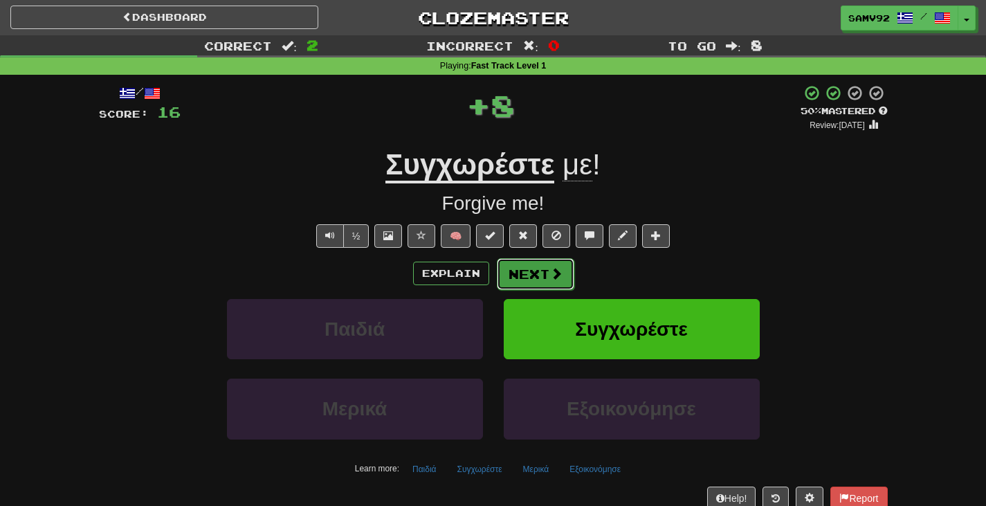
click at [537, 271] on button "Next" at bounding box center [536, 274] width 78 height 32
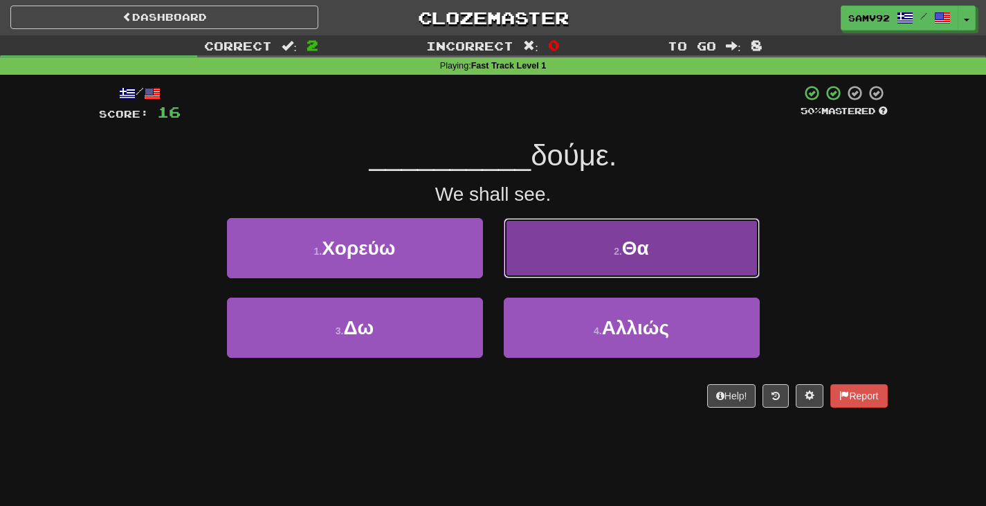
click at [526, 278] on button "2 . Θα" at bounding box center [632, 248] width 256 height 60
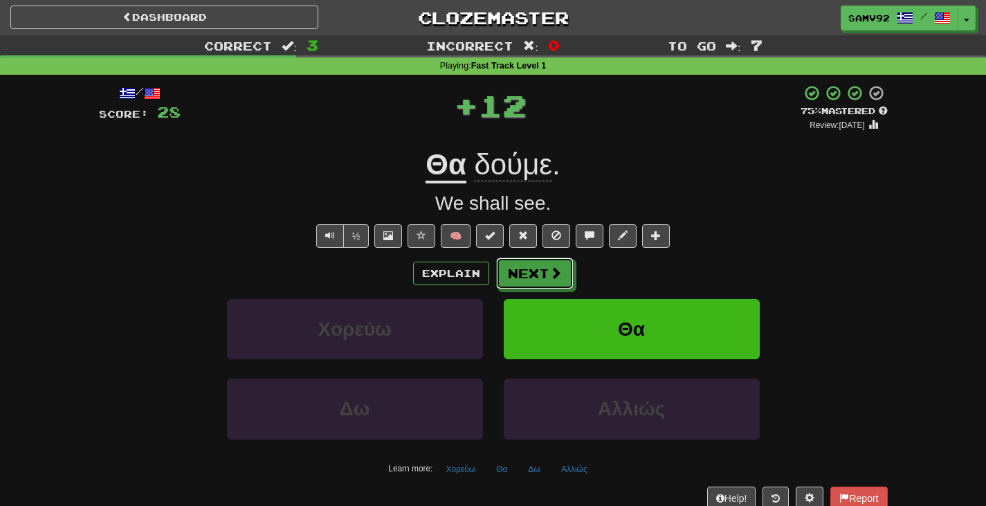
click at [526, 278] on button "Next" at bounding box center [535, 273] width 78 height 32
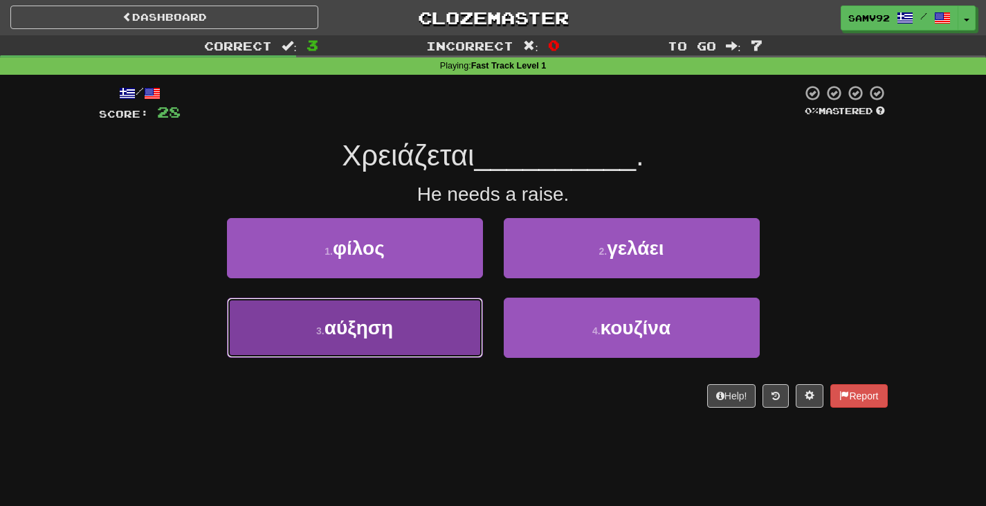
click at [476, 308] on button "3 . αύξηση" at bounding box center [355, 328] width 256 height 60
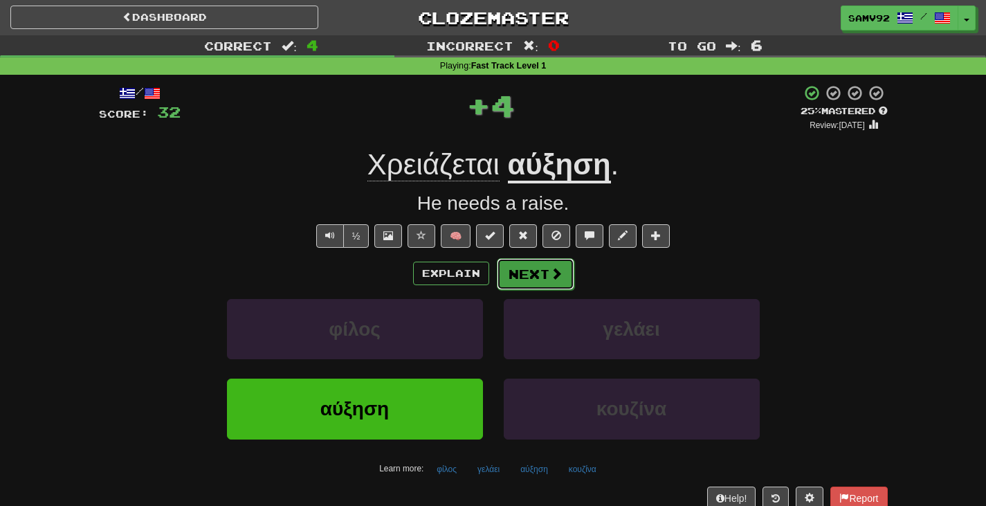
click at [506, 278] on button "Next" at bounding box center [536, 274] width 78 height 32
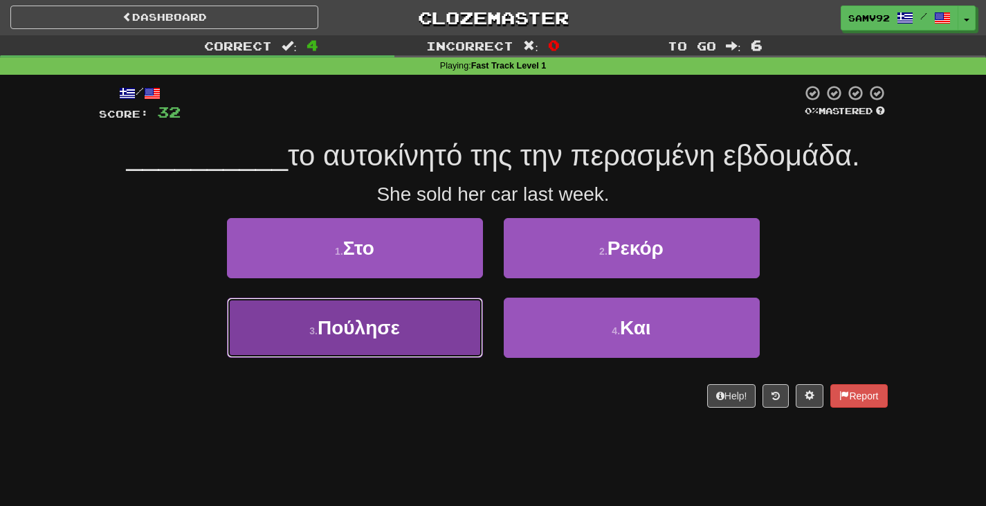
click at [465, 345] on button "3 . Πούλησε" at bounding box center [355, 328] width 256 height 60
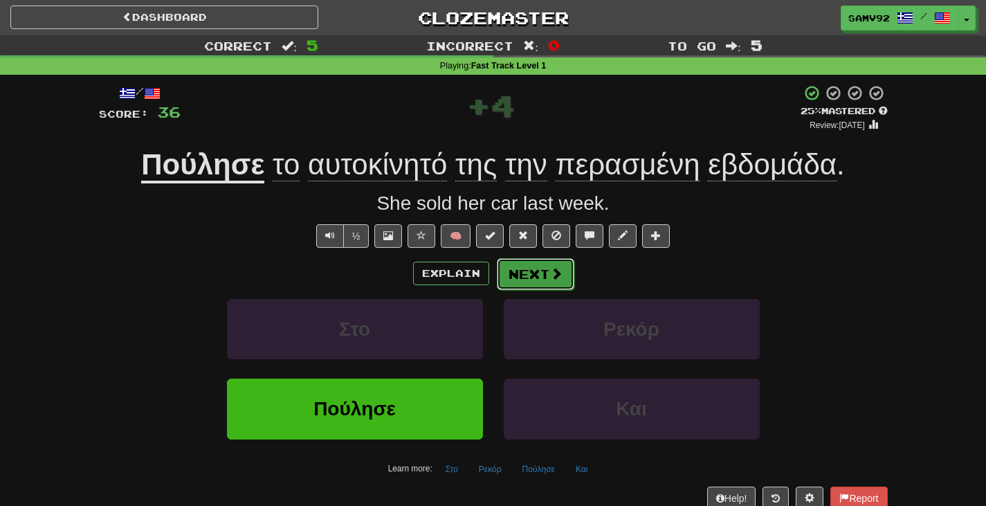
click at [547, 273] on button "Next" at bounding box center [536, 274] width 78 height 32
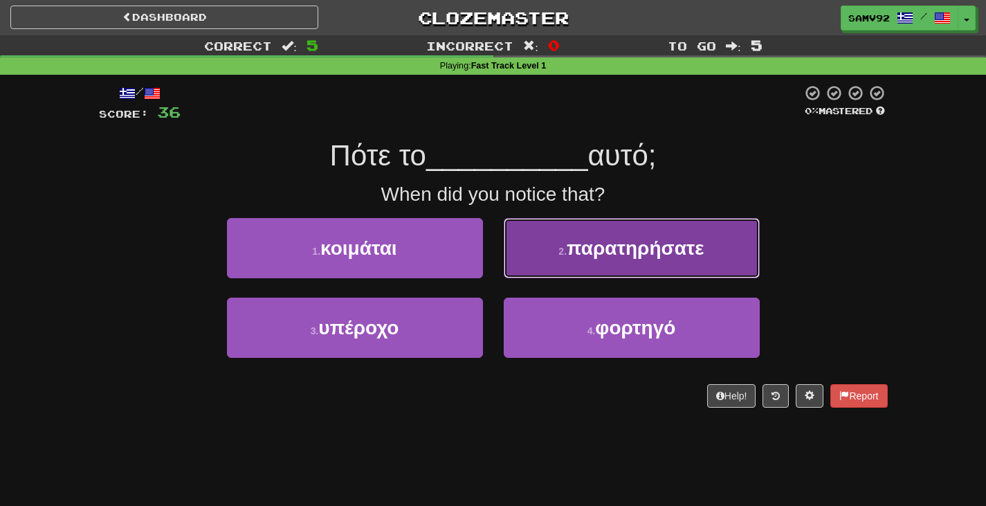
click at [522, 272] on button "2 . παρατηρήσατε" at bounding box center [632, 248] width 256 height 60
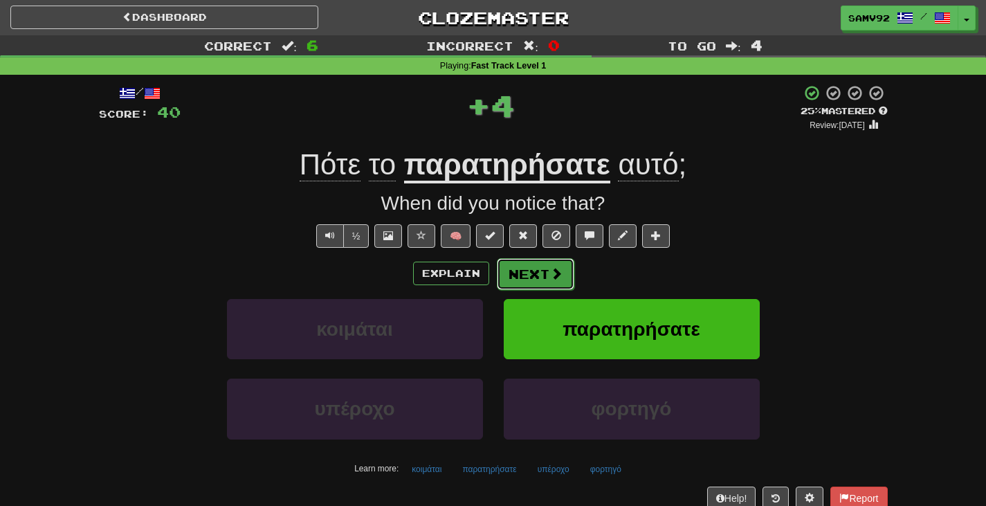
click at [519, 268] on button "Next" at bounding box center [536, 274] width 78 height 32
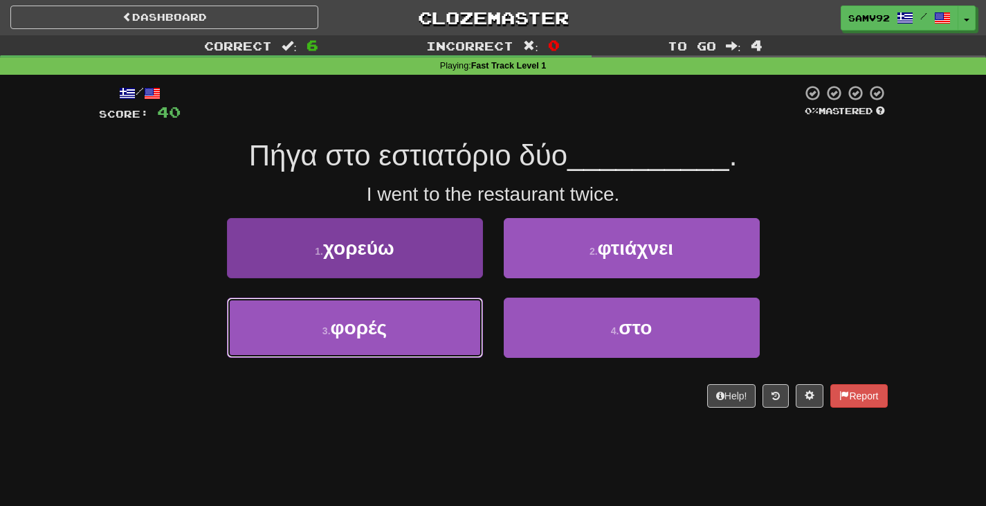
drag, startPoint x: 462, startPoint y: 311, endPoint x: 466, endPoint y: 304, distance: 7.9
click at [461, 311] on button "3 . φορές" at bounding box center [355, 328] width 256 height 60
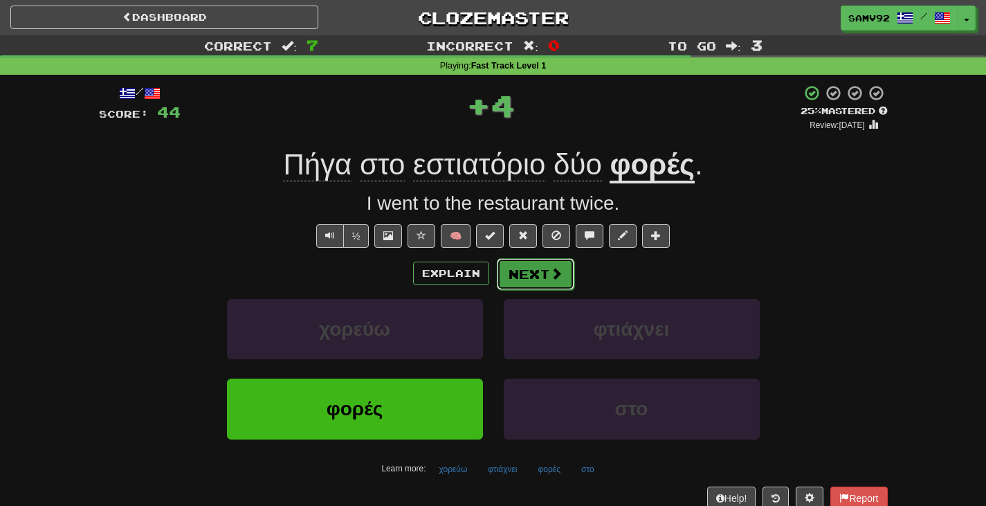
click at [507, 273] on button "Next" at bounding box center [536, 274] width 78 height 32
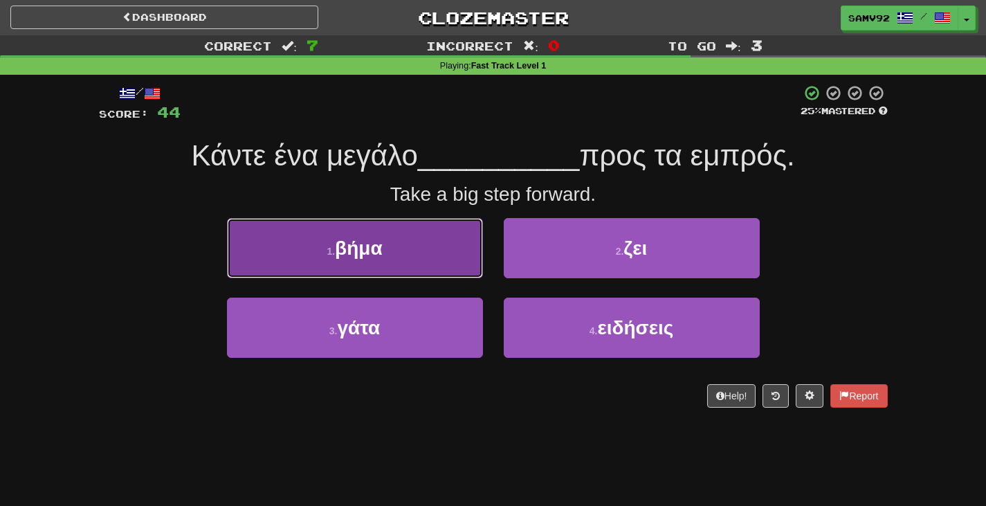
click at [464, 262] on button "1 . βήμα" at bounding box center [355, 248] width 256 height 60
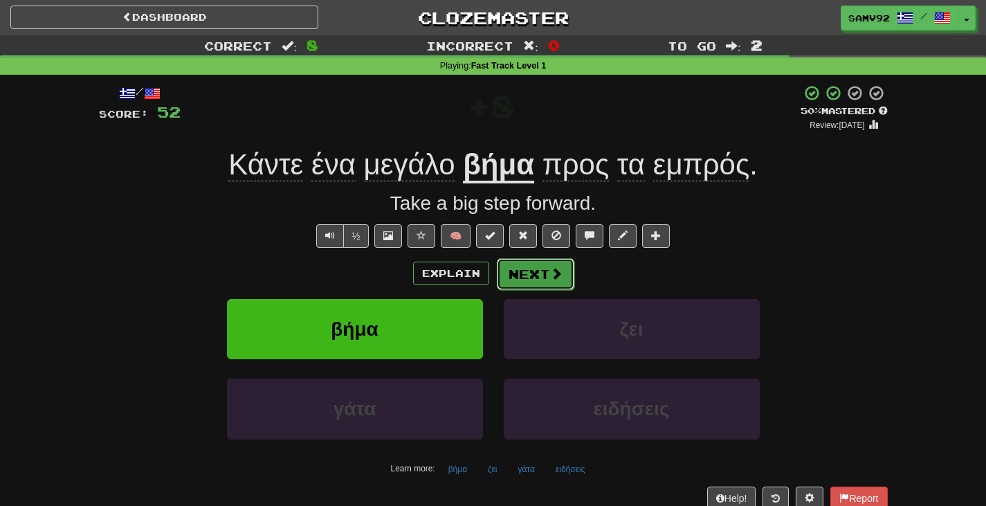
click at [523, 285] on button "Next" at bounding box center [536, 274] width 78 height 32
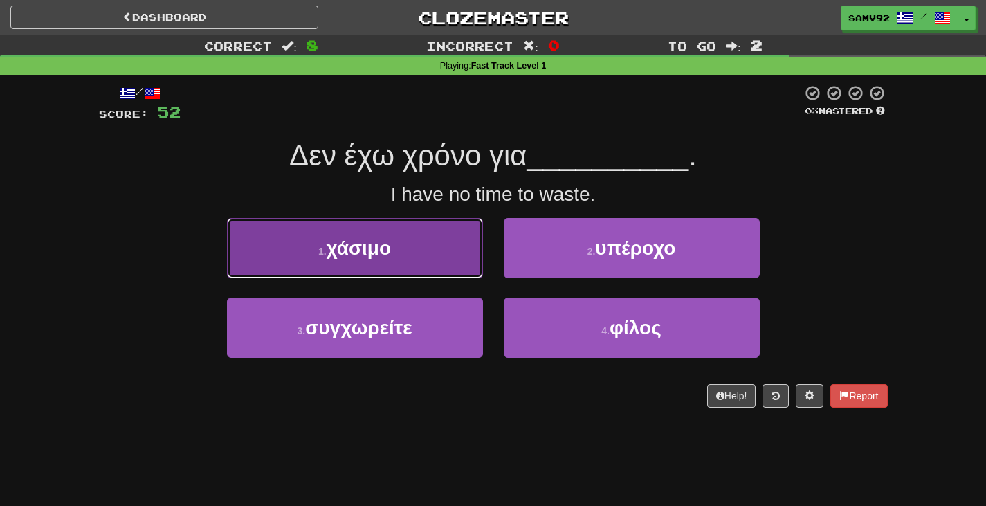
click at [478, 271] on button "1 . χάσιμο" at bounding box center [355, 248] width 256 height 60
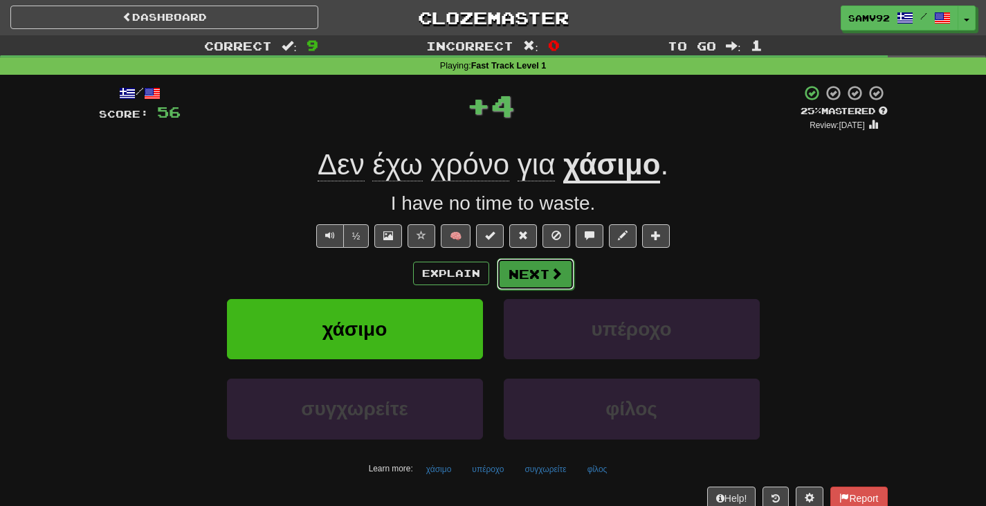
click at [513, 271] on button "Next" at bounding box center [536, 274] width 78 height 32
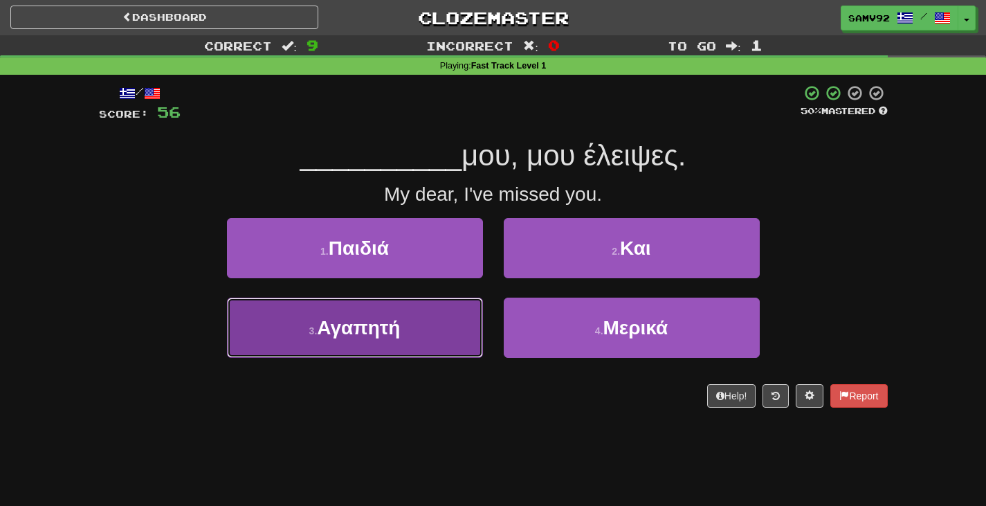
click at [477, 304] on button "3 . Αγαπητή" at bounding box center [355, 328] width 256 height 60
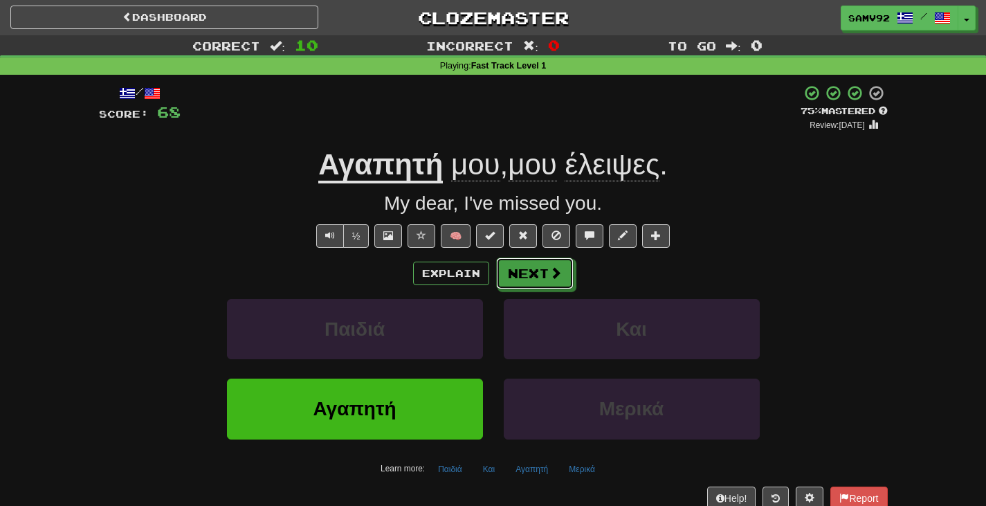
click at [512, 280] on button "Next" at bounding box center [535, 273] width 78 height 32
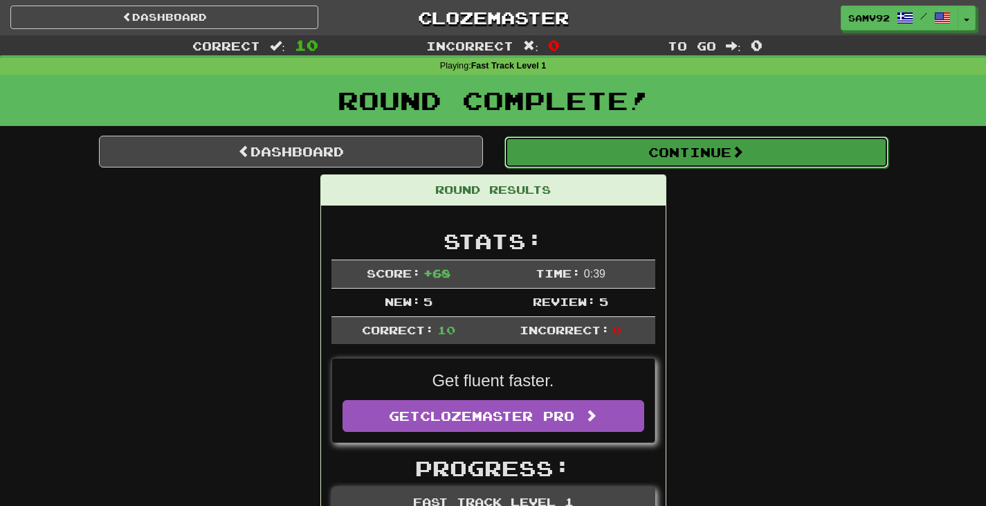
click at [581, 158] on button "Continue" at bounding box center [696, 152] width 384 height 32
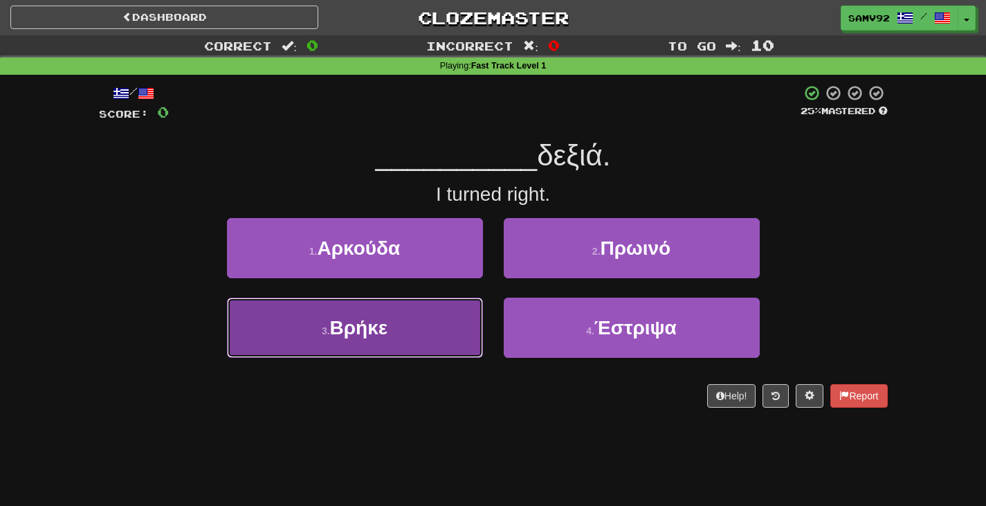
click at [473, 327] on button "3 . Βρήκε" at bounding box center [355, 328] width 256 height 60
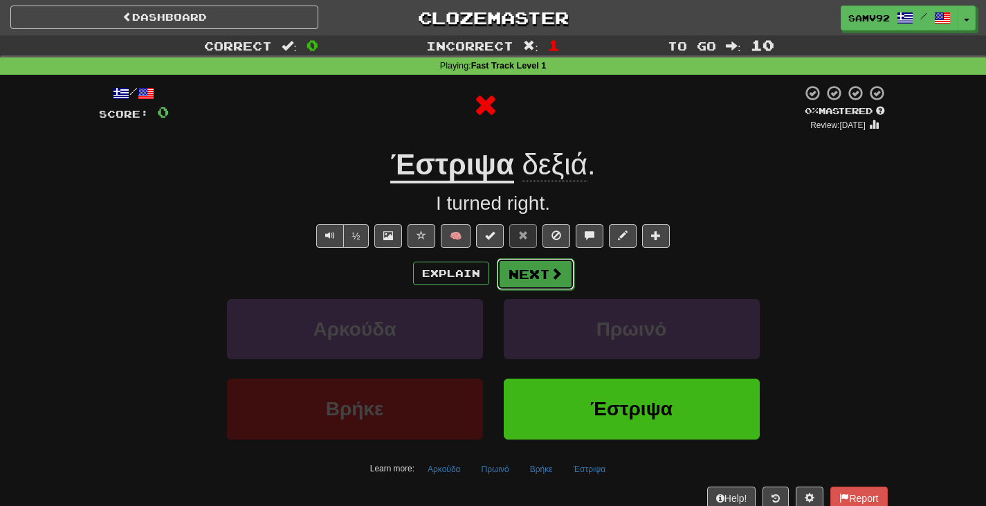
click at [516, 275] on button "Next" at bounding box center [536, 274] width 78 height 32
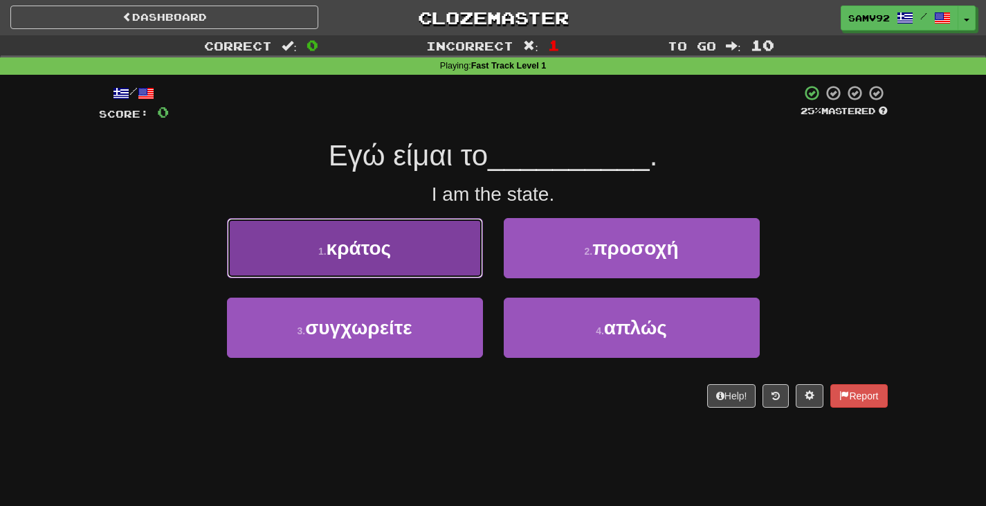
click at [448, 269] on button "1 . κράτος" at bounding box center [355, 248] width 256 height 60
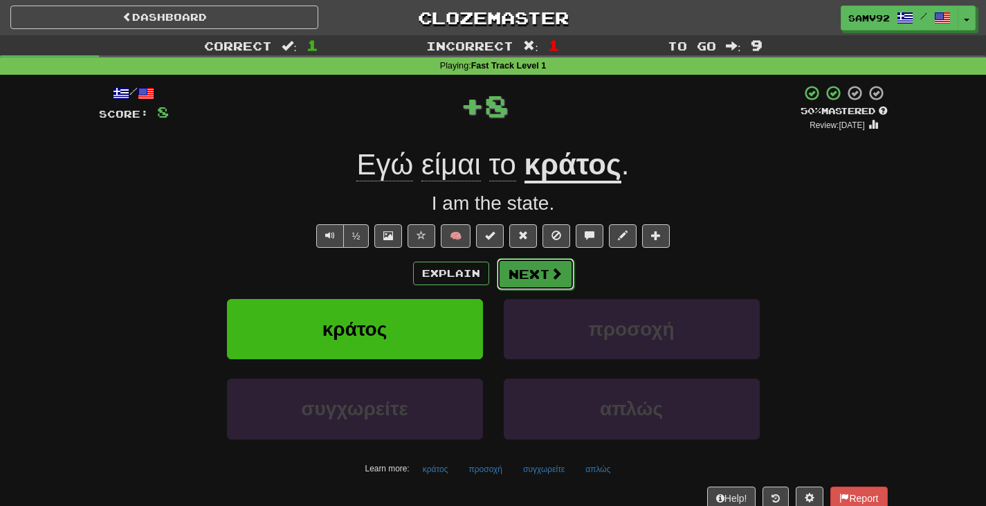
click at [518, 287] on button "Next" at bounding box center [536, 274] width 78 height 32
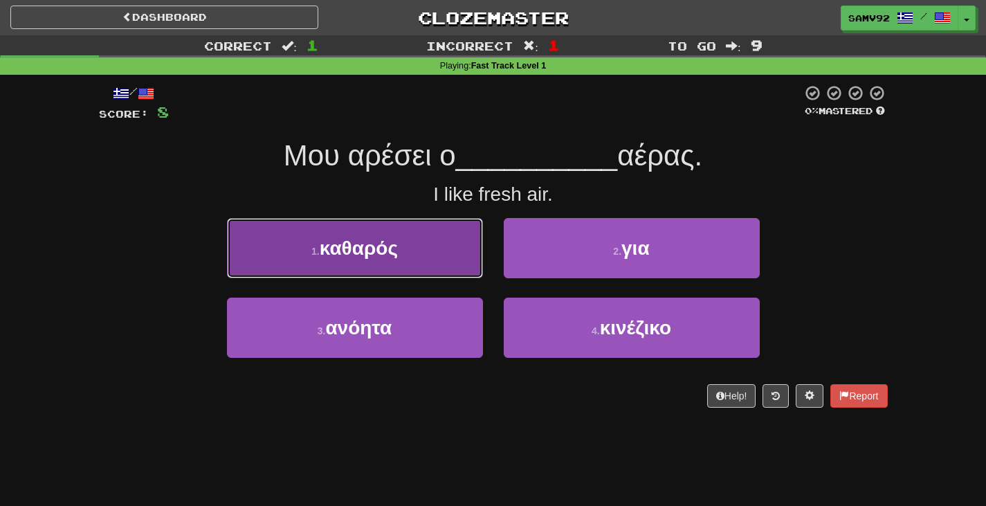
click at [458, 251] on button "1 . καθαρός" at bounding box center [355, 248] width 256 height 60
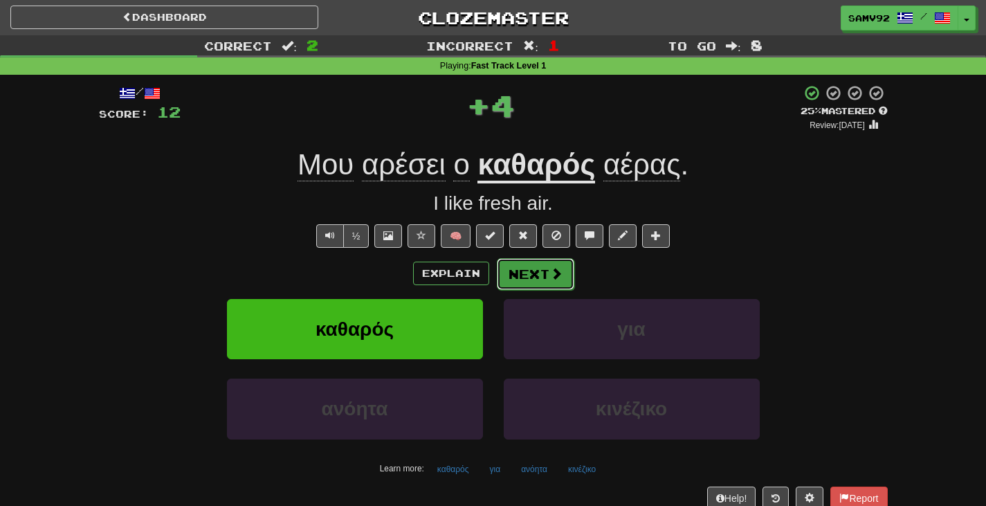
click at [561, 271] on span at bounding box center [556, 273] width 12 height 12
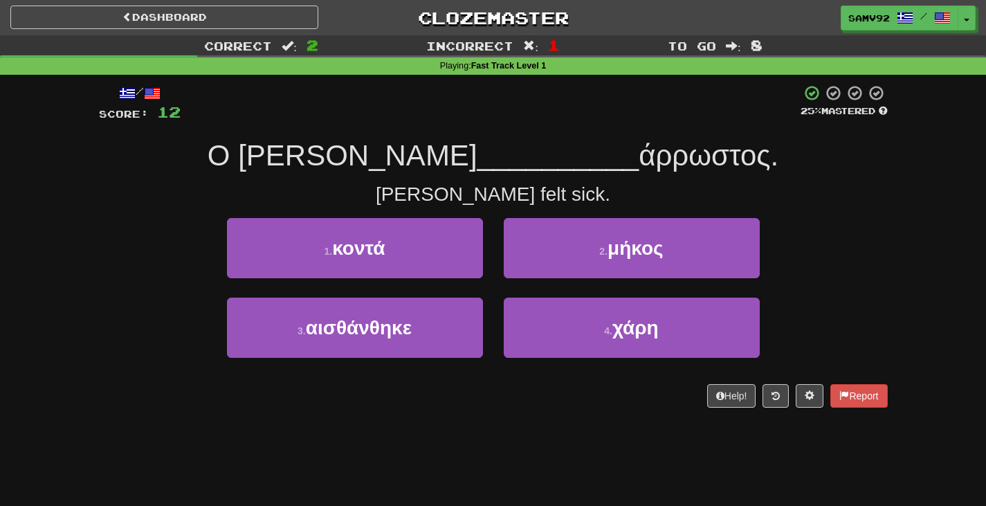
click at [482, 309] on div "3 . αισθάνθηκε" at bounding box center [355, 338] width 277 height 80
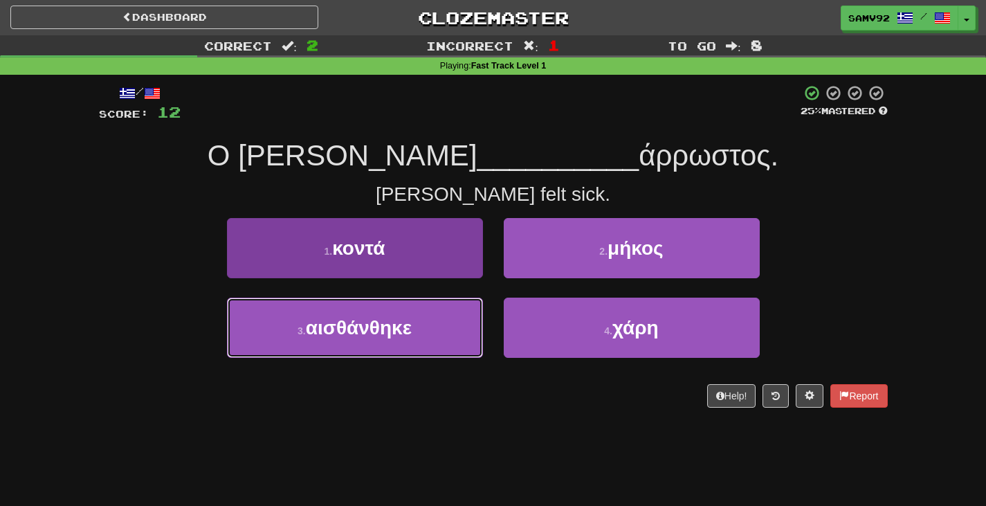
click at [475, 314] on button "3 . αισθάνθηκε" at bounding box center [355, 328] width 256 height 60
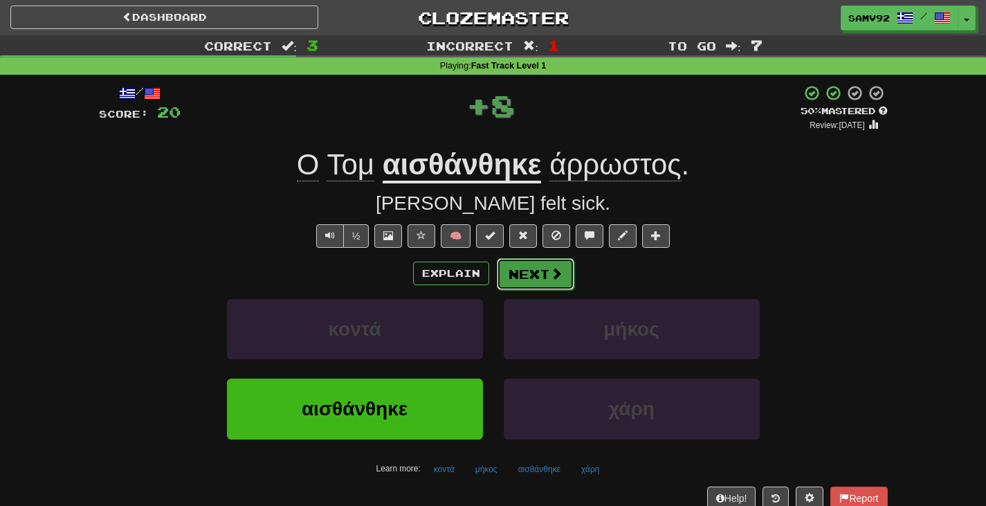
click at [512, 282] on button "Next" at bounding box center [536, 274] width 78 height 32
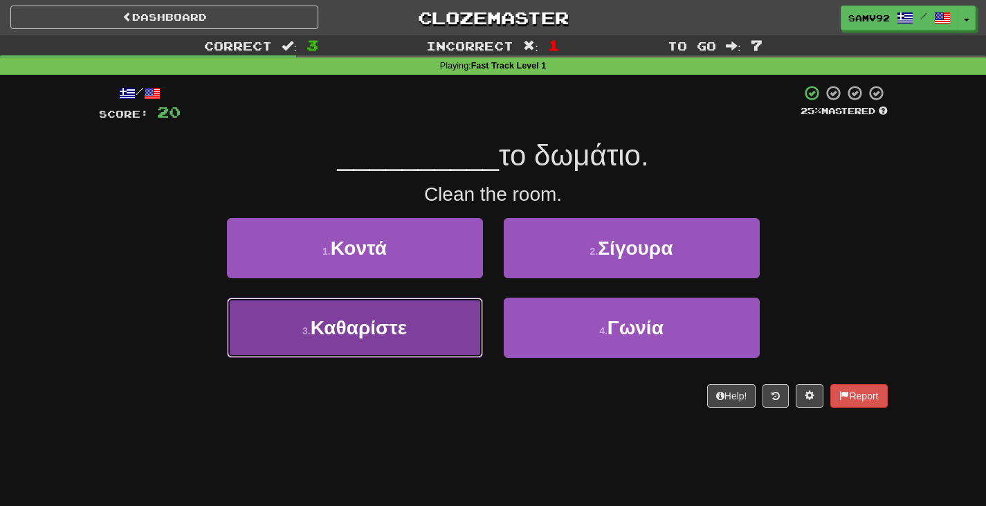
click at [469, 311] on button "3 . Καθαρίστε" at bounding box center [355, 328] width 256 height 60
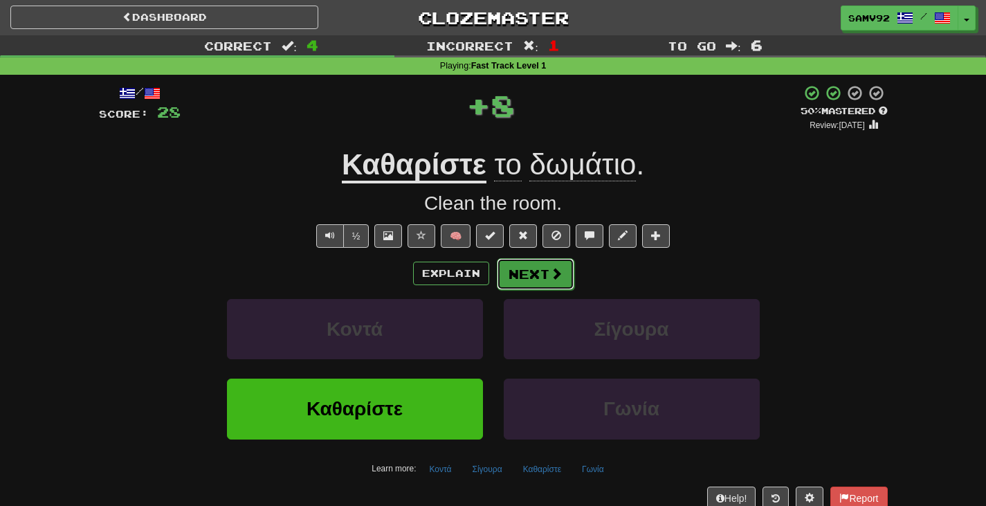
click at [528, 278] on button "Next" at bounding box center [536, 274] width 78 height 32
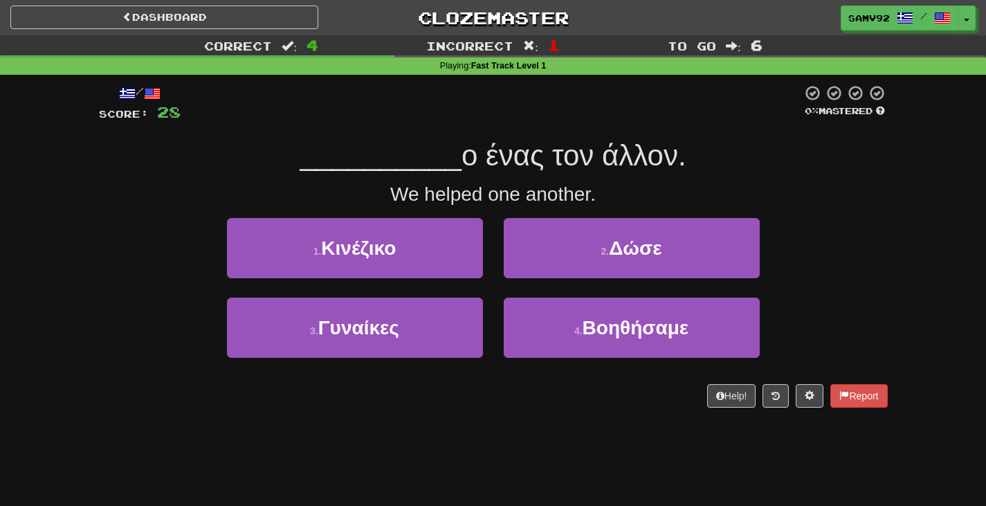
click at [515, 289] on div "2 . Δώσε" at bounding box center [631, 258] width 277 height 80
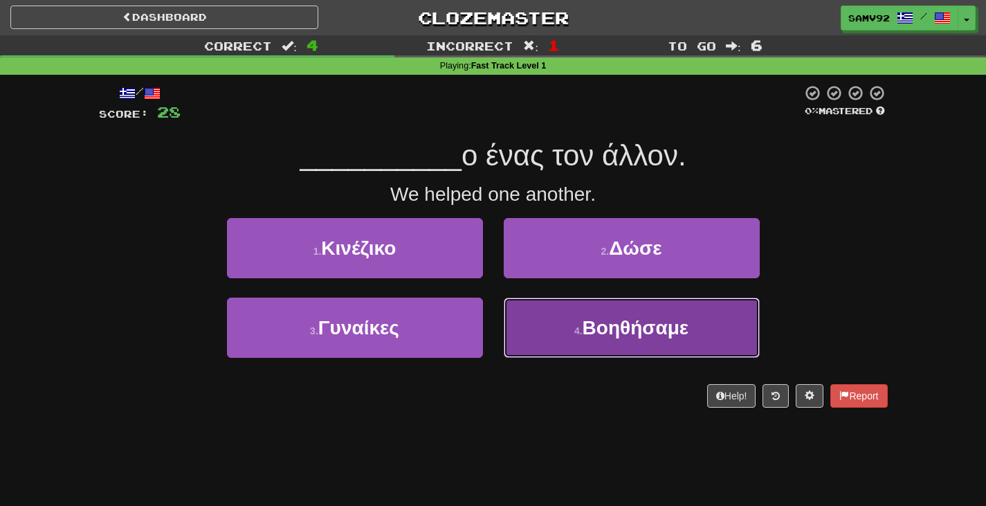
click at [522, 298] on button "4 . Βοηθήσαμε" at bounding box center [632, 328] width 256 height 60
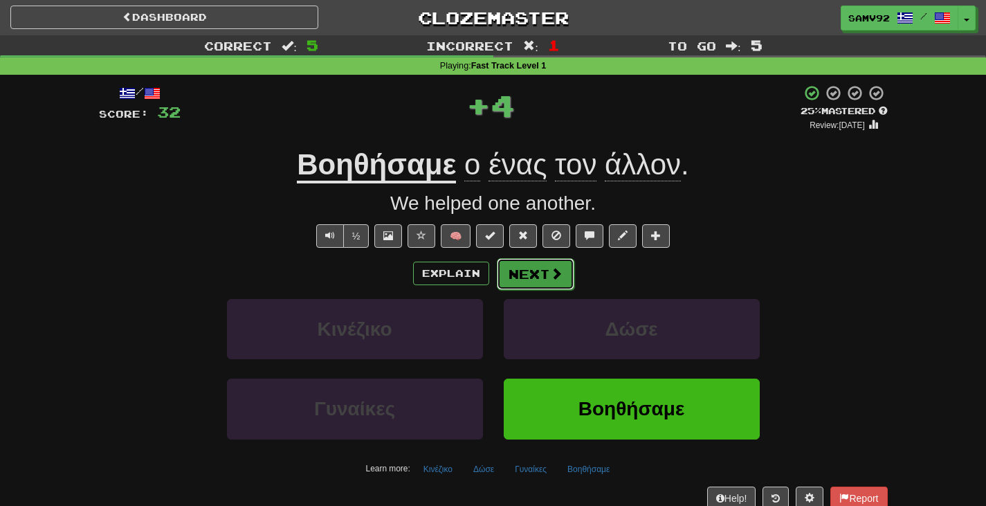
click at [517, 280] on button "Next" at bounding box center [536, 274] width 78 height 32
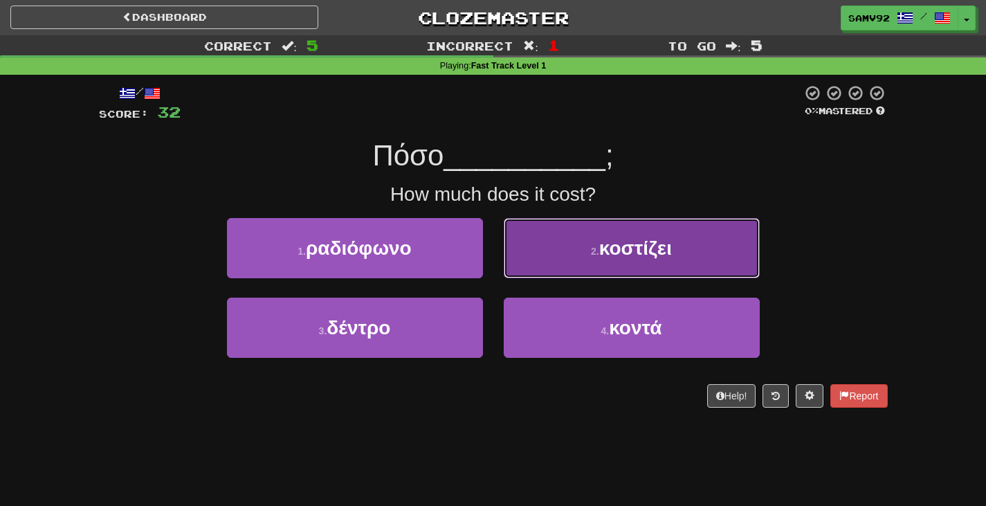
click at [531, 272] on button "2 . κοστίζει" at bounding box center [632, 248] width 256 height 60
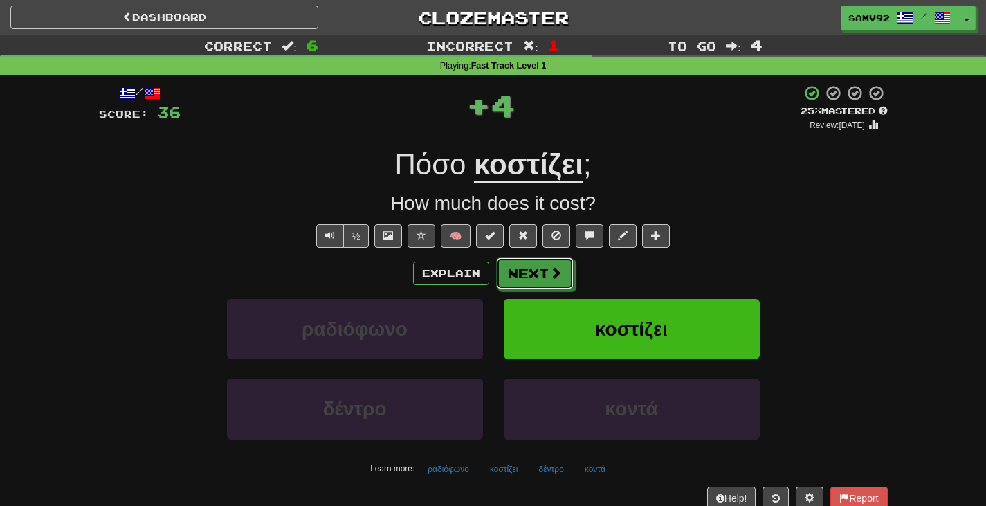
click at [531, 272] on button "Next" at bounding box center [535, 273] width 78 height 32
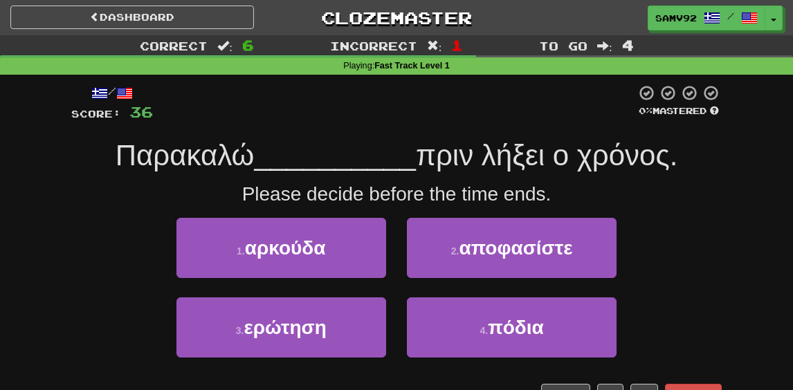
click at [14, 167] on div "Correct : 6 Incorrect : 1 To go : 4 Playing : Fast Track Level 1 / Score: 36 0 …" at bounding box center [396, 231] width 793 height 392
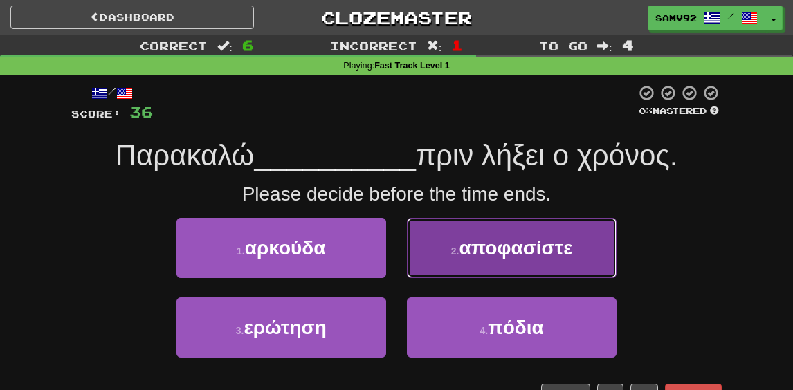
click at [491, 262] on button "2 . αποφασίστε" at bounding box center [512, 248] width 210 height 60
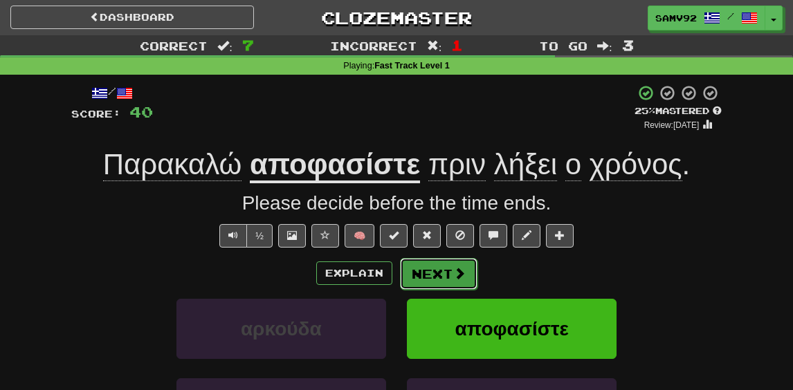
click at [428, 279] on button "Next" at bounding box center [439, 274] width 78 height 32
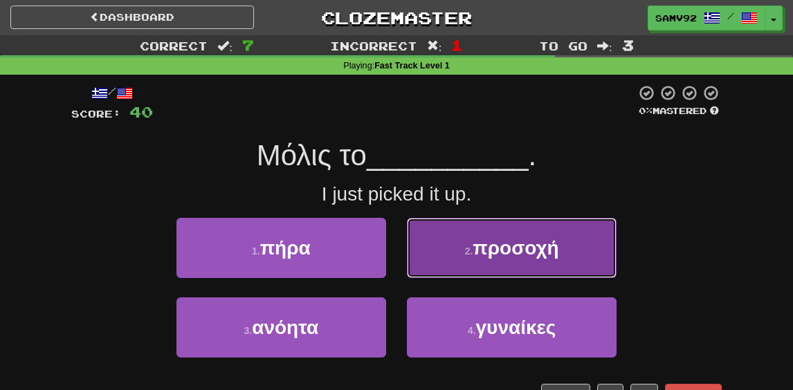
click at [561, 247] on button "2 . προσοχή" at bounding box center [512, 248] width 210 height 60
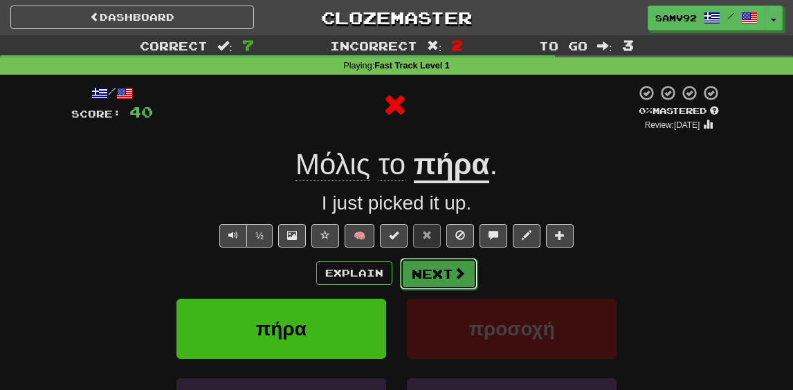
click at [467, 280] on button "Next" at bounding box center [439, 274] width 78 height 32
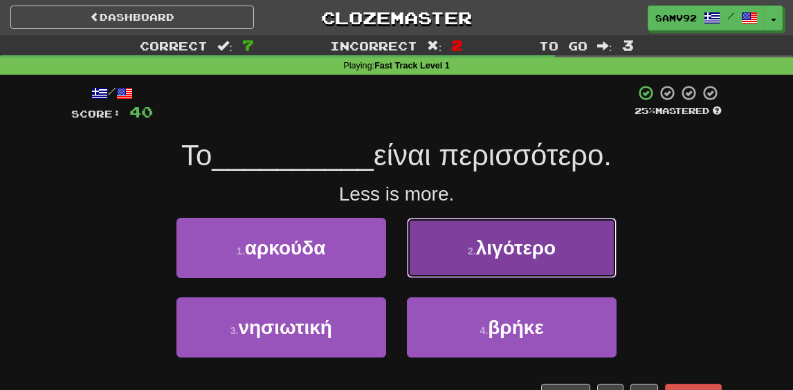
click at [574, 266] on button "2 . λιγότερο" at bounding box center [512, 248] width 210 height 60
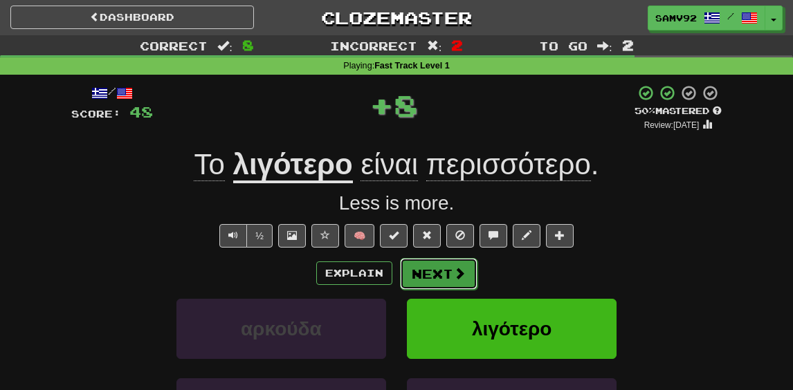
click at [475, 273] on button "Next" at bounding box center [439, 274] width 78 height 32
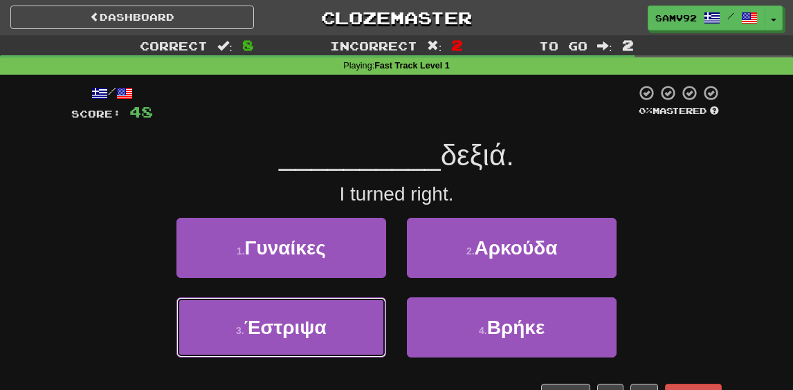
drag, startPoint x: 366, startPoint y: 322, endPoint x: 392, endPoint y: 307, distance: 30.4
click at [369, 318] on button "3 . Έστριψα" at bounding box center [281, 328] width 210 height 60
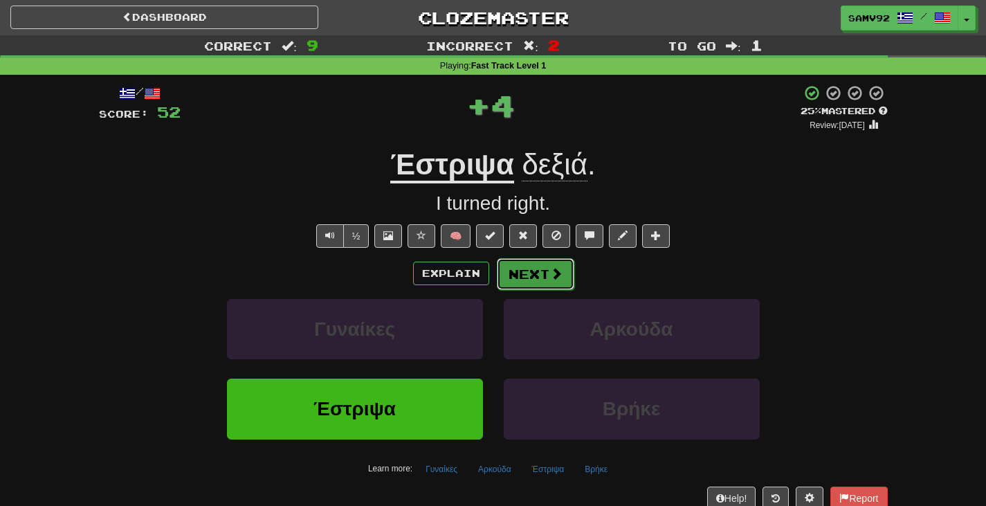
click at [565, 285] on button "Next" at bounding box center [536, 274] width 78 height 32
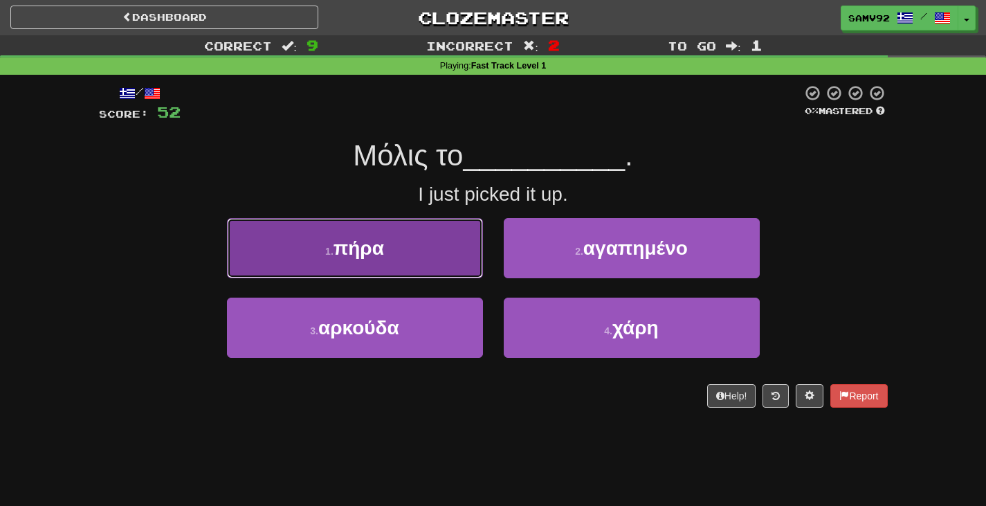
click at [462, 260] on button "1 . πήρα" at bounding box center [355, 248] width 256 height 60
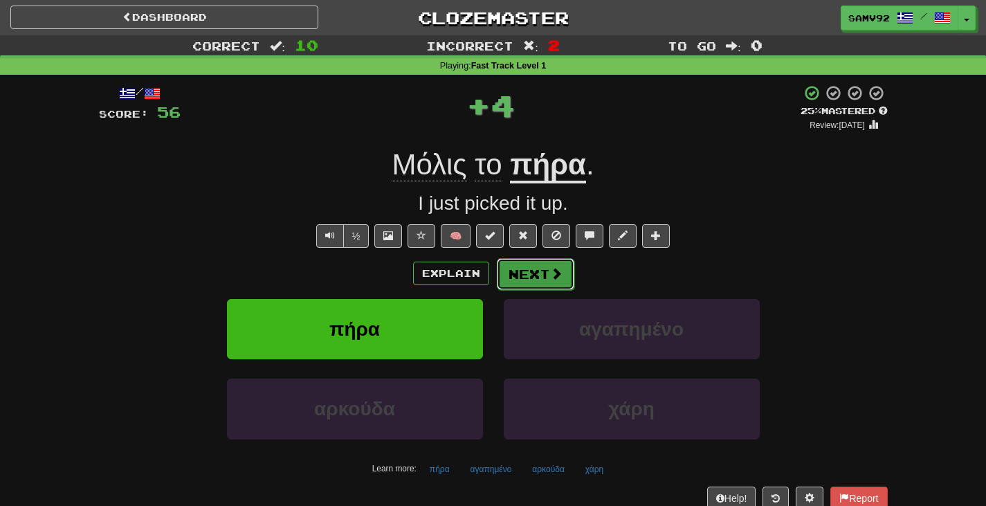
click at [534, 281] on button "Next" at bounding box center [536, 274] width 78 height 32
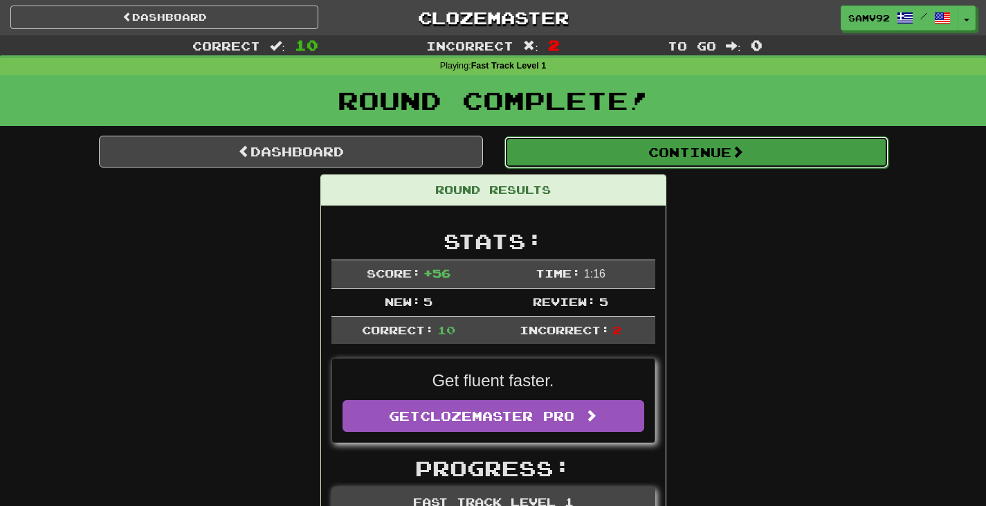
click at [608, 147] on button "Continue" at bounding box center [696, 152] width 384 height 32
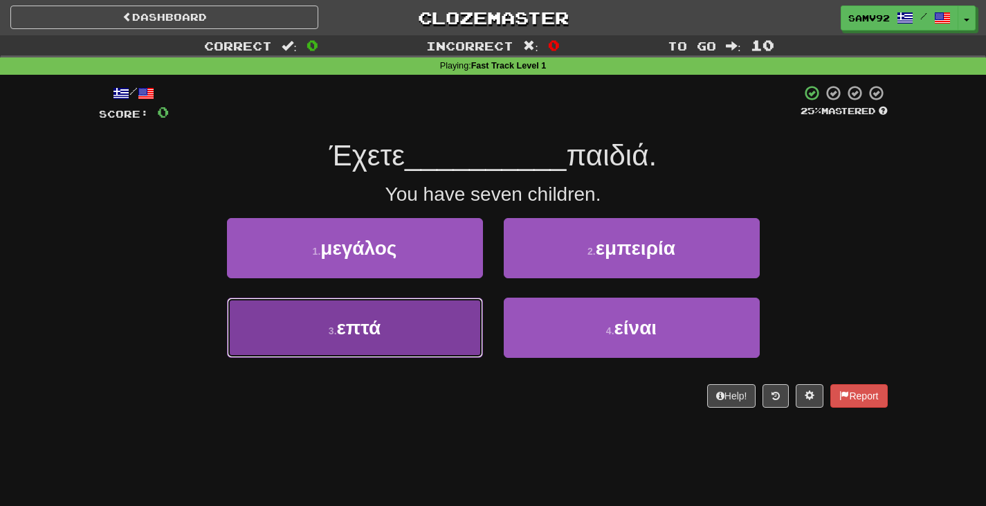
click at [469, 309] on button "3 . επτά" at bounding box center [355, 328] width 256 height 60
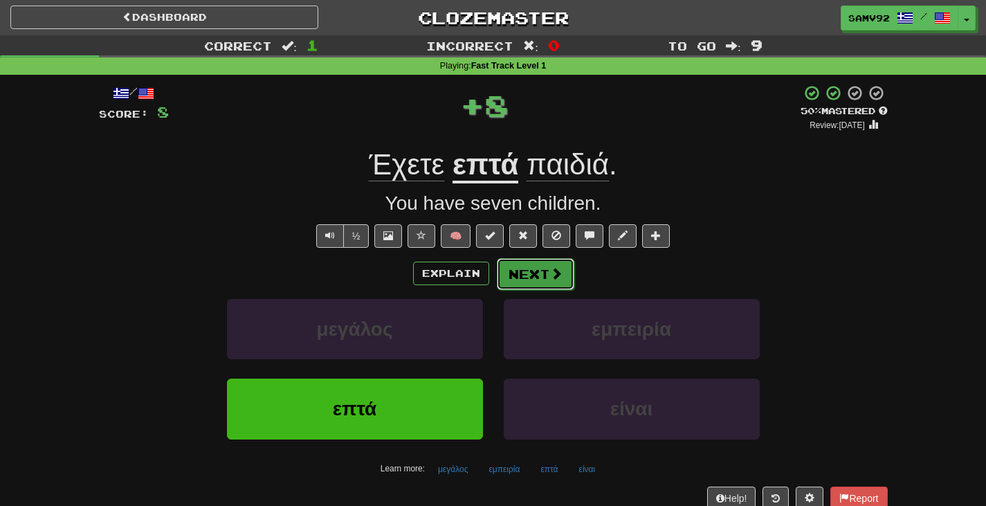
click at [520, 286] on button "Next" at bounding box center [536, 274] width 78 height 32
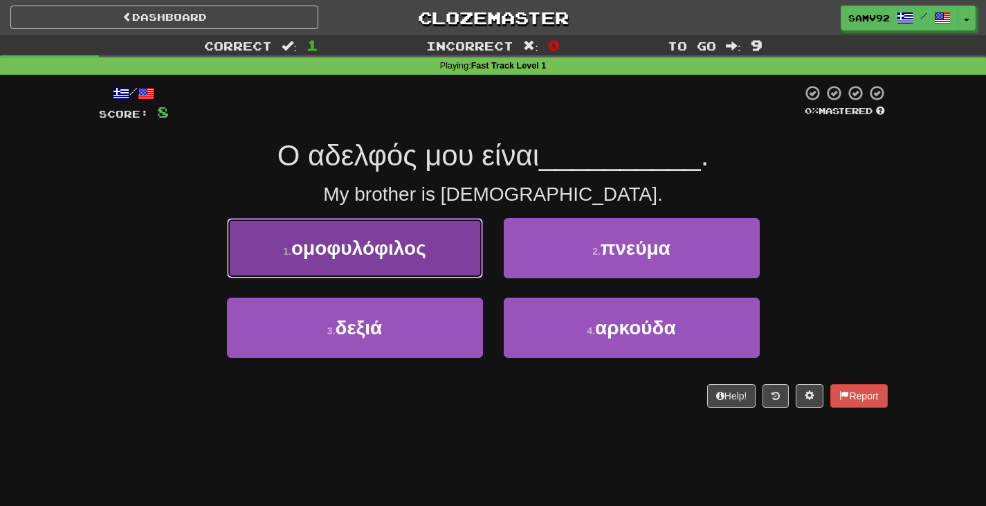
click at [464, 266] on button "1 . ομοφυλόφιλος" at bounding box center [355, 248] width 256 height 60
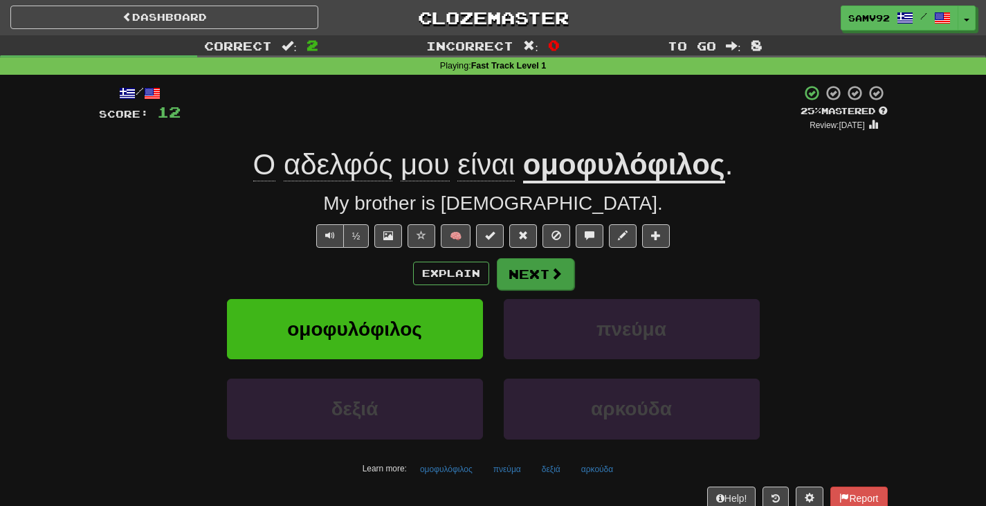
click at [520, 257] on div "/ Score: 12 + 4 25 % Mastered Review: 2025-08-16 Ο αδελφός μου είναι ομοφυλόφιλ…" at bounding box center [493, 296] width 789 height 425
click at [525, 262] on button "Next" at bounding box center [536, 274] width 78 height 32
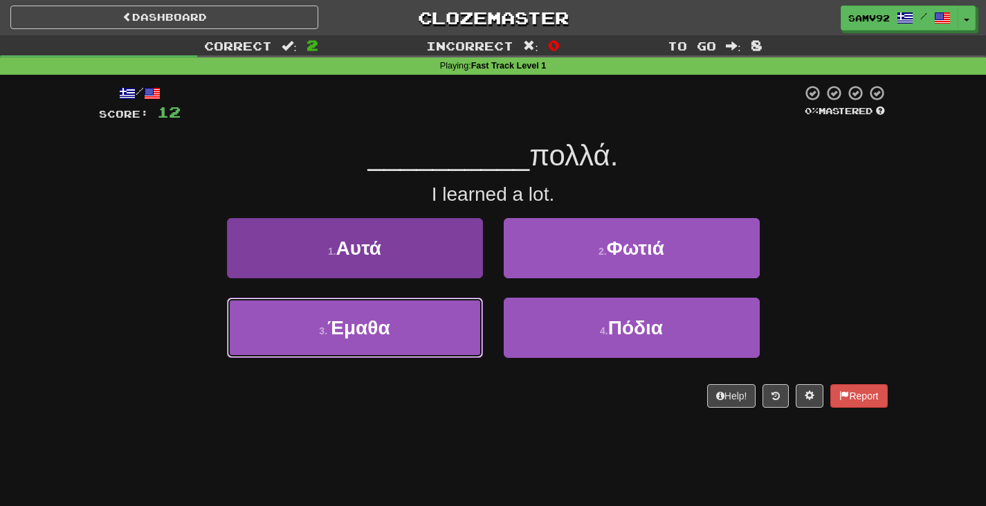
click at [444, 320] on button "3 . Έμαθα" at bounding box center [355, 328] width 256 height 60
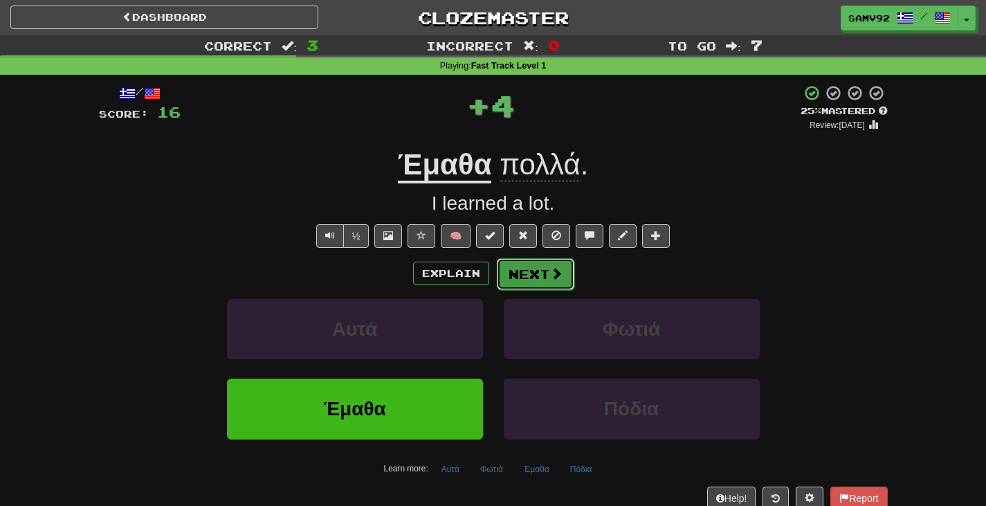
click at [503, 275] on button "Next" at bounding box center [536, 274] width 78 height 32
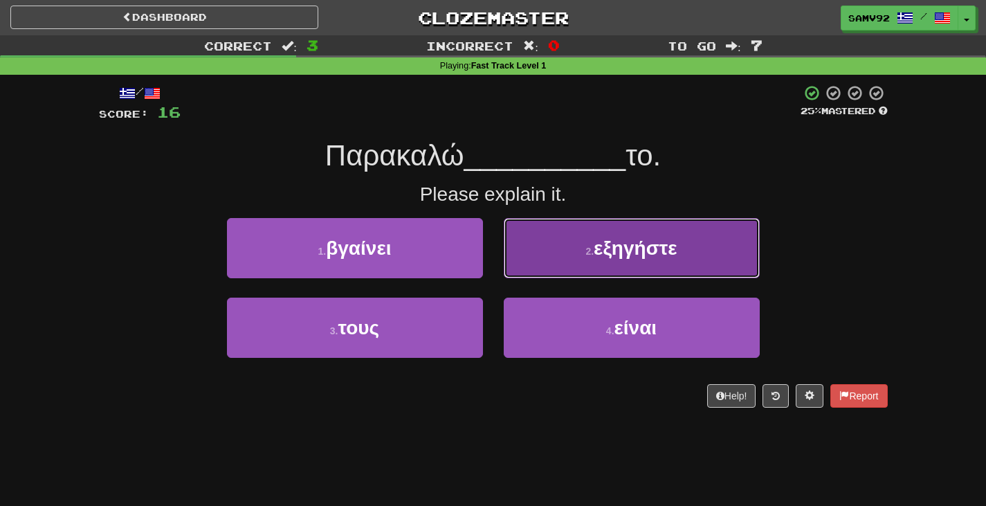
click at [523, 266] on button "2 . εξηγήστε" at bounding box center [632, 248] width 256 height 60
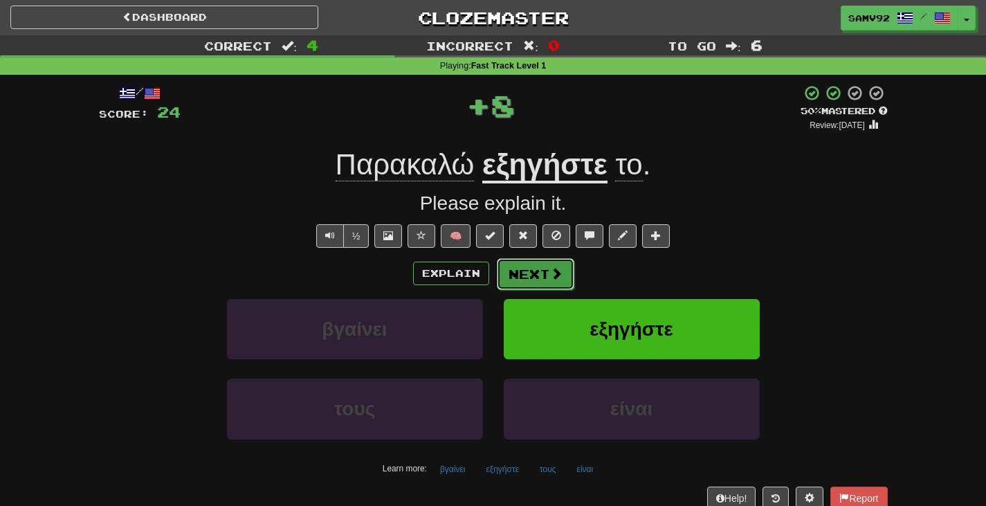
click at [521, 273] on button "Next" at bounding box center [536, 274] width 78 height 32
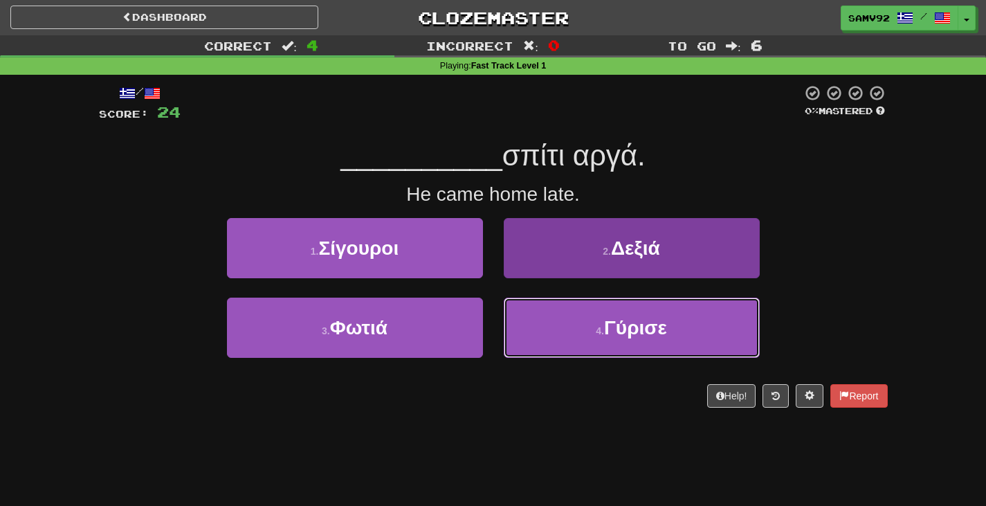
click at [530, 324] on button "4 . Γύρισε" at bounding box center [632, 328] width 256 height 60
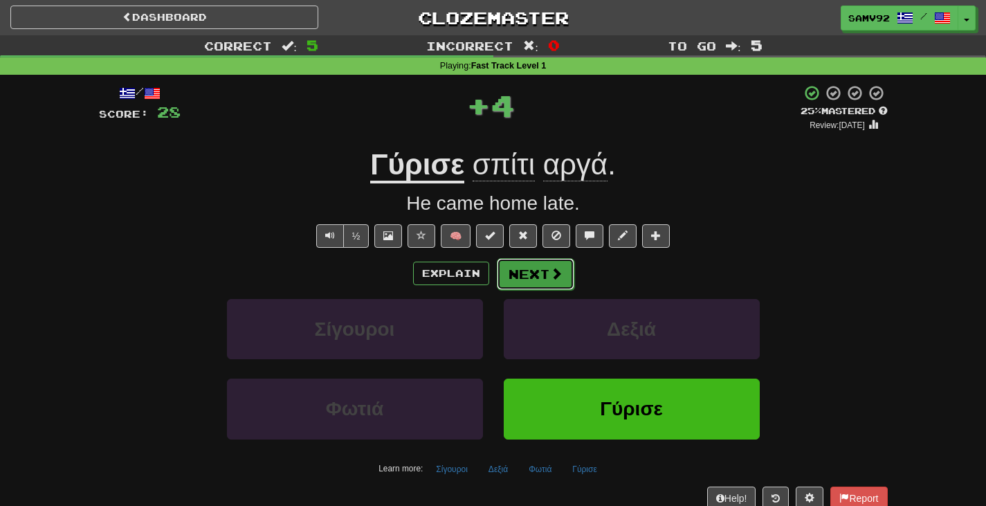
click at [544, 275] on button "Next" at bounding box center [536, 274] width 78 height 32
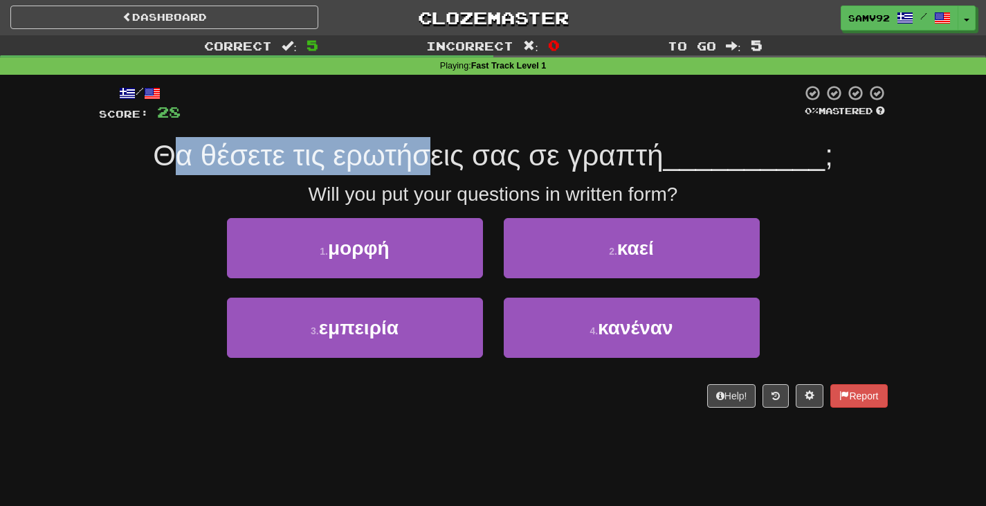
drag, startPoint x: 220, startPoint y: 151, endPoint x: 434, endPoint y: 147, distance: 213.9
click at [434, 147] on span "Θα θέσετε τις ερωτήσεις σας σε γραπτή" at bounding box center [408, 155] width 510 height 33
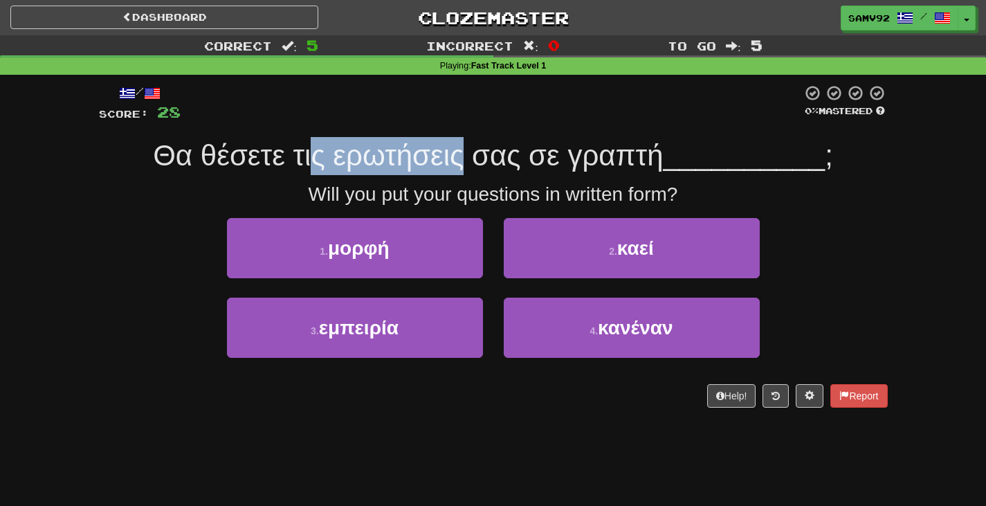
drag, startPoint x: 308, startPoint y: 150, endPoint x: 453, endPoint y: 143, distance: 144.8
click at [453, 143] on span "Θα θέσετε τις ερωτήσεις σας σε γραπτή" at bounding box center [408, 155] width 510 height 33
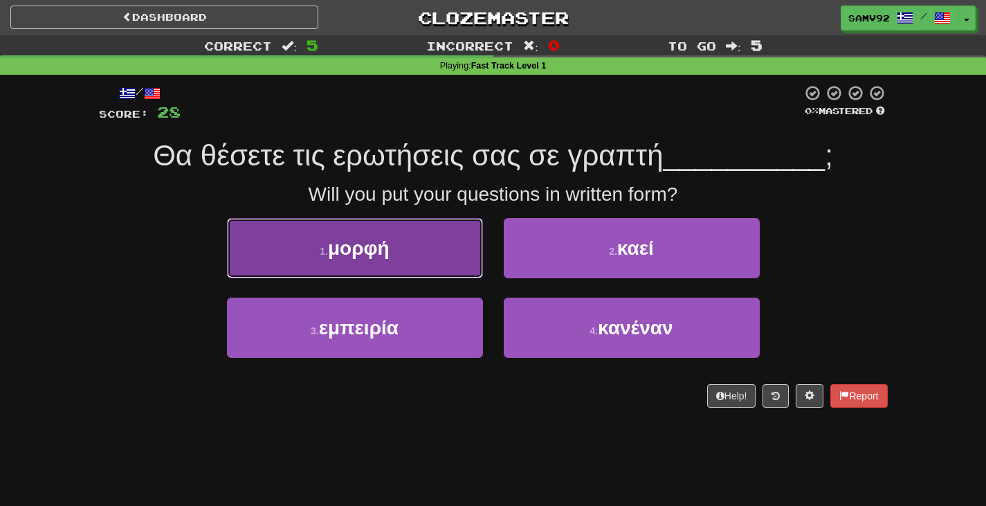
click at [437, 258] on button "1 . μορφή" at bounding box center [355, 248] width 256 height 60
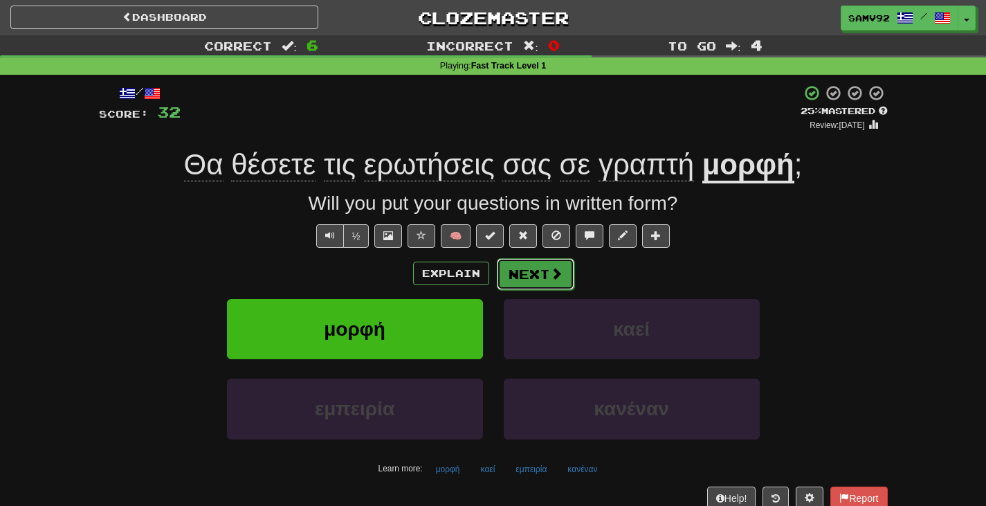
click at [515, 271] on button "Next" at bounding box center [536, 274] width 78 height 32
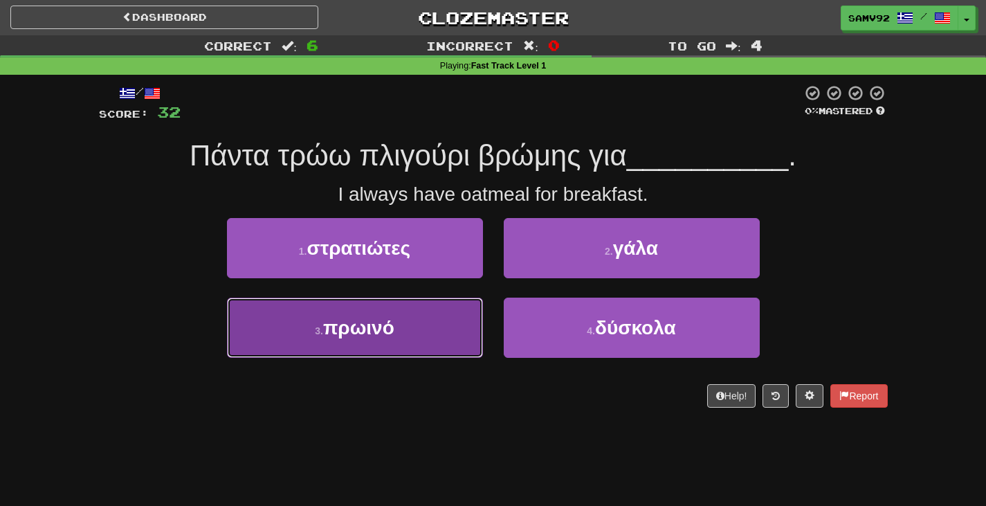
click at [462, 313] on button "3 . πρωινό" at bounding box center [355, 328] width 256 height 60
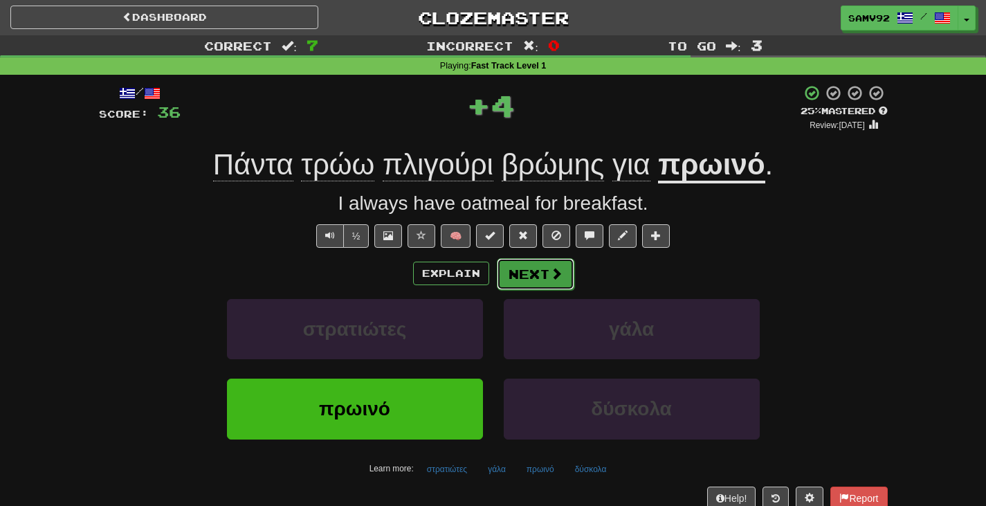
click at [526, 277] on button "Next" at bounding box center [536, 274] width 78 height 32
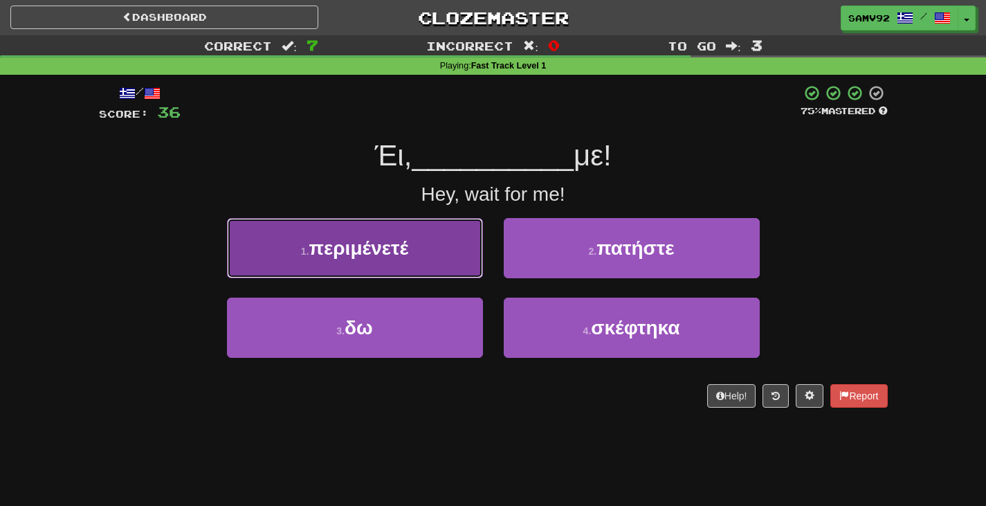
click at [466, 268] on button "1 . περιμένετέ" at bounding box center [355, 248] width 256 height 60
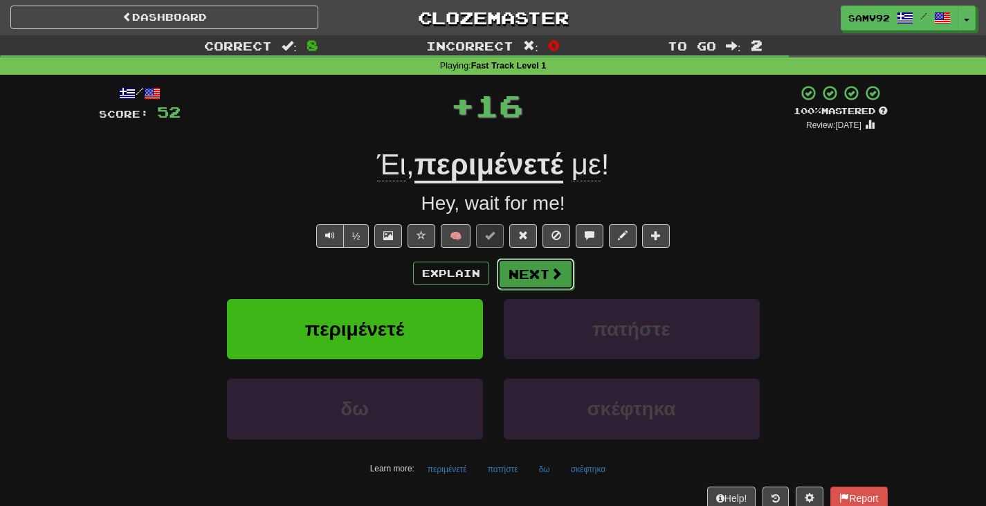
click at [522, 275] on button "Next" at bounding box center [536, 274] width 78 height 32
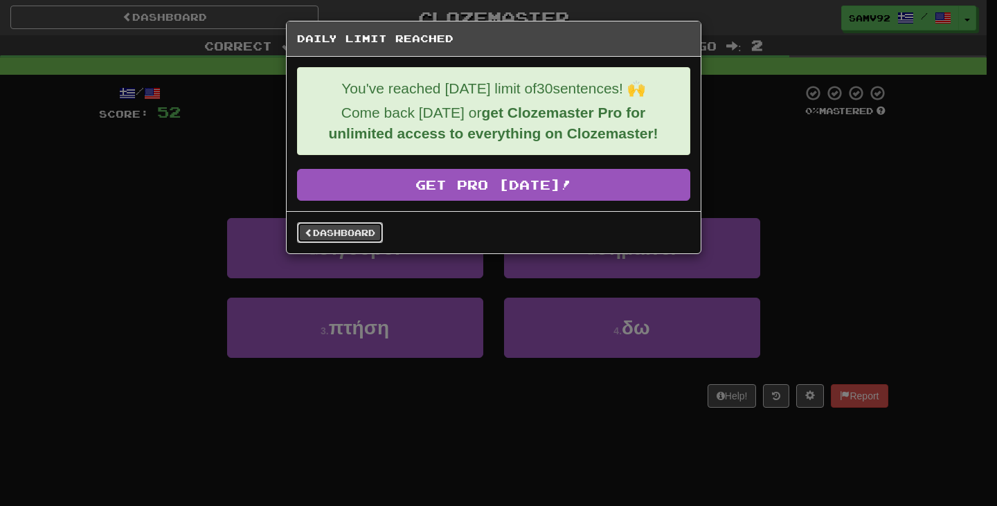
click at [351, 237] on link "Dashboard" at bounding box center [340, 232] width 86 height 21
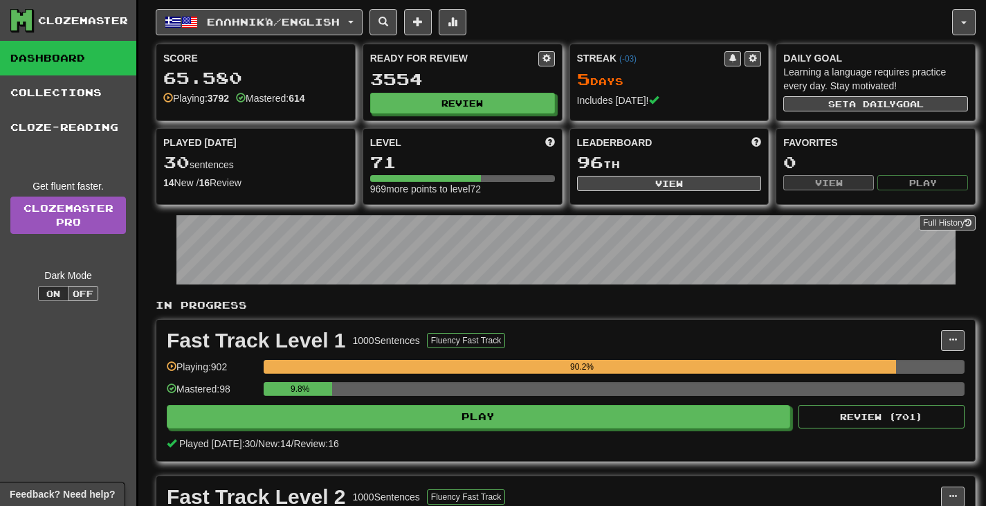
click at [317, 28] on button "Ελληνικά / English" at bounding box center [259, 22] width 207 height 26
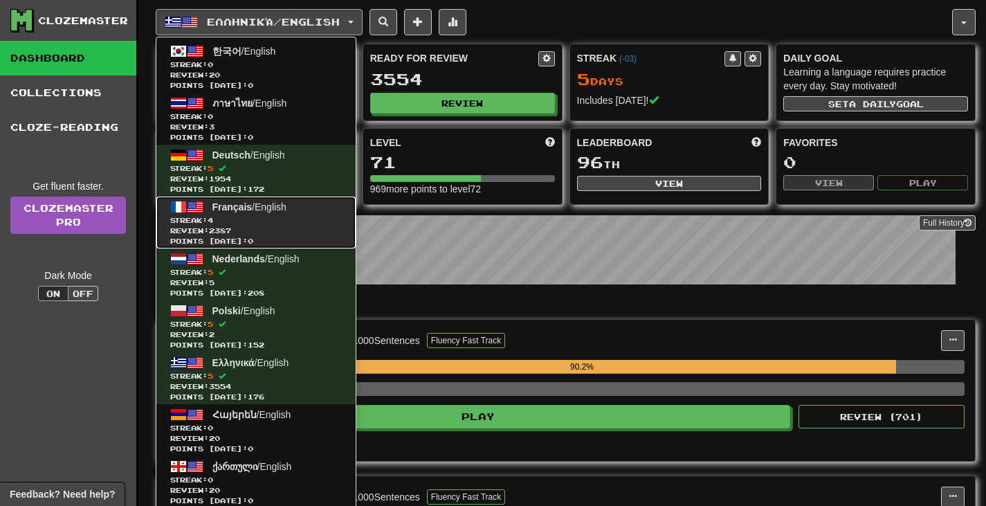
click at [309, 211] on link "Français / English Streak: 4 Review: 2387 Points [DATE]: 0" at bounding box center [255, 223] width 199 height 52
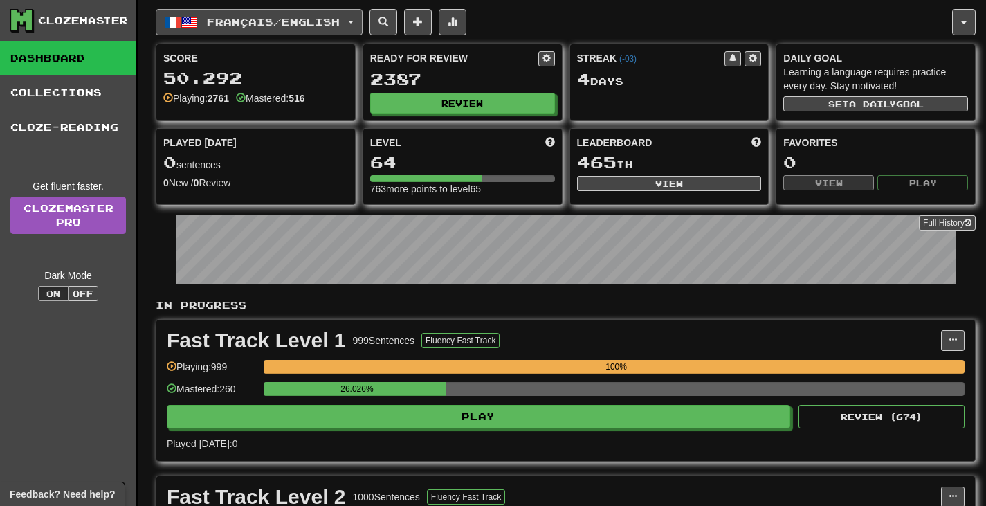
click at [219, 22] on span "Français / English" at bounding box center [273, 22] width 133 height 12
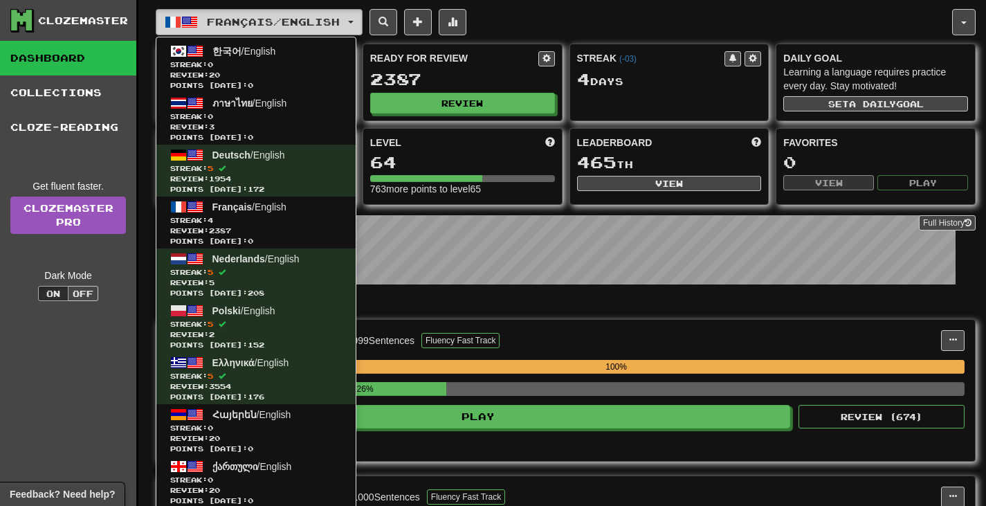
click at [355, 24] on button "Français / English" at bounding box center [259, 22] width 207 height 26
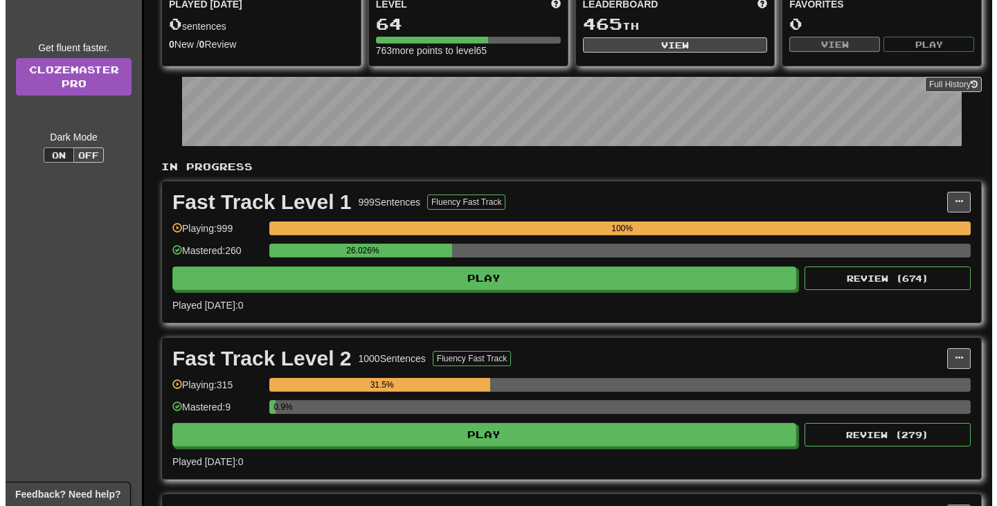
scroll to position [346, 0]
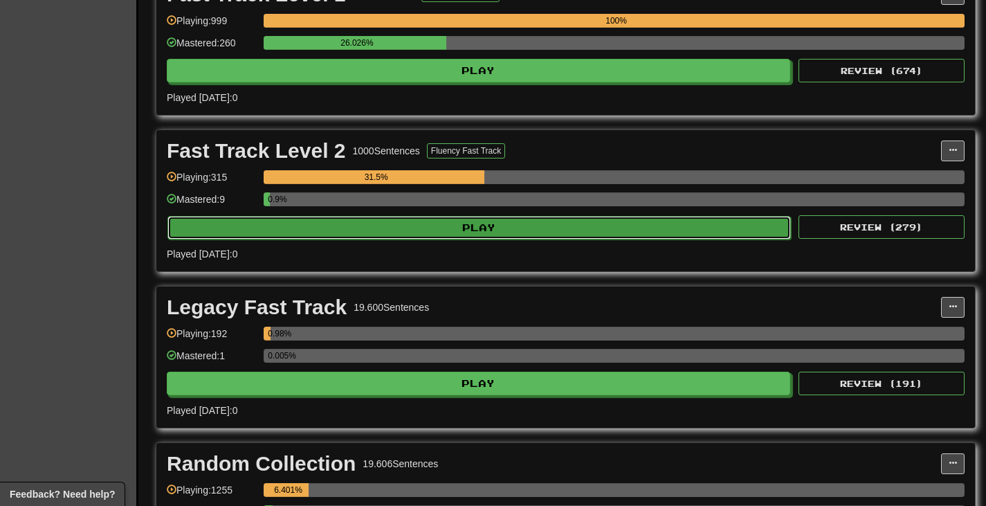
click at [484, 223] on button "Play" at bounding box center [479, 228] width 624 height 24
select select "**"
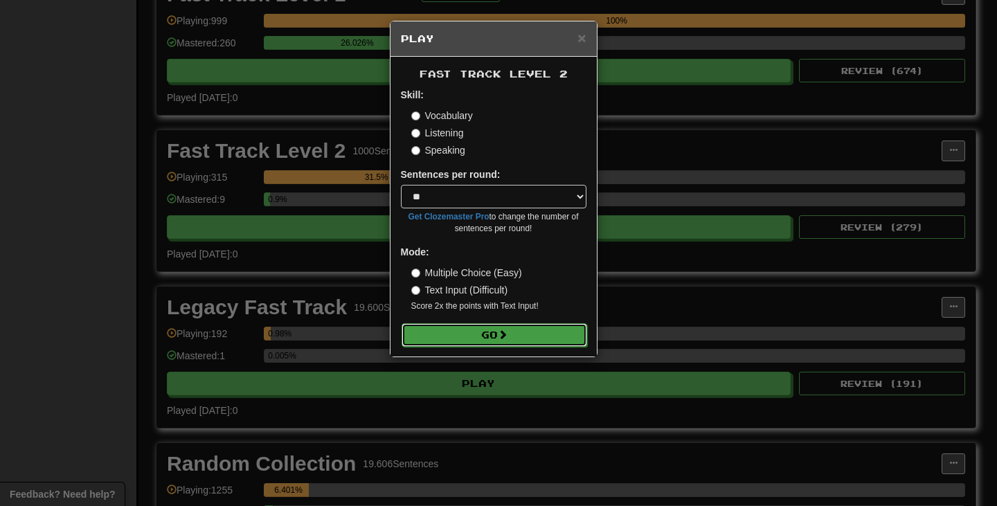
click at [502, 339] on span at bounding box center [503, 334] width 10 height 10
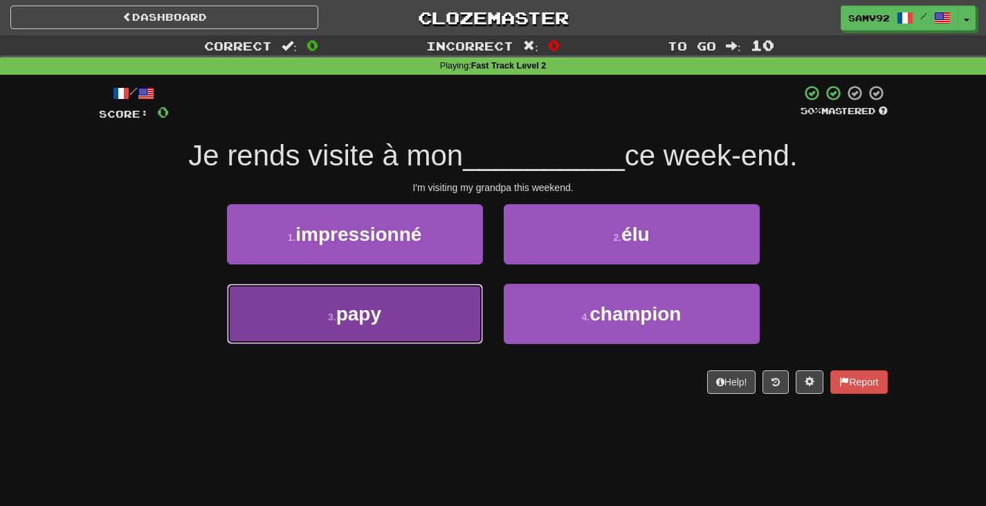
click at [458, 324] on button "3 . papy" at bounding box center [355, 314] width 256 height 60
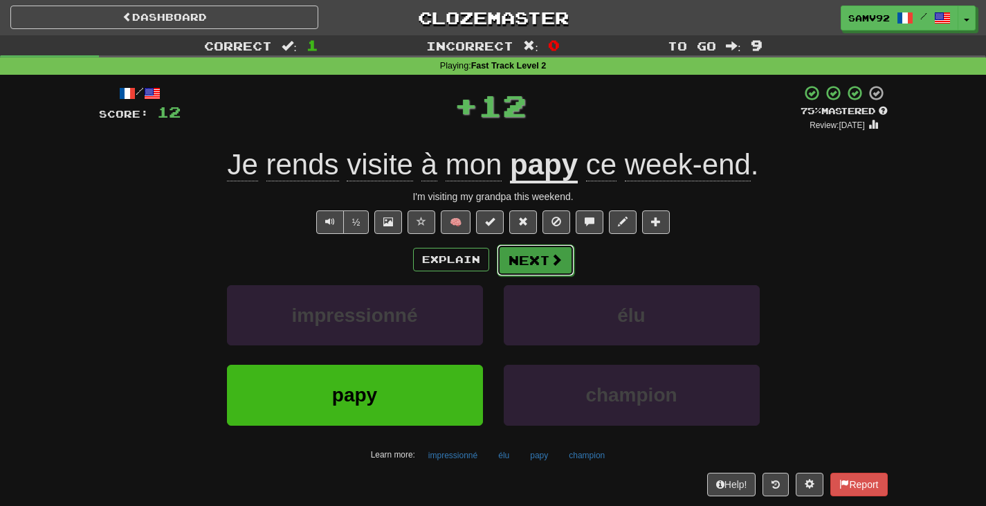
click at [547, 263] on button "Next" at bounding box center [536, 260] width 78 height 32
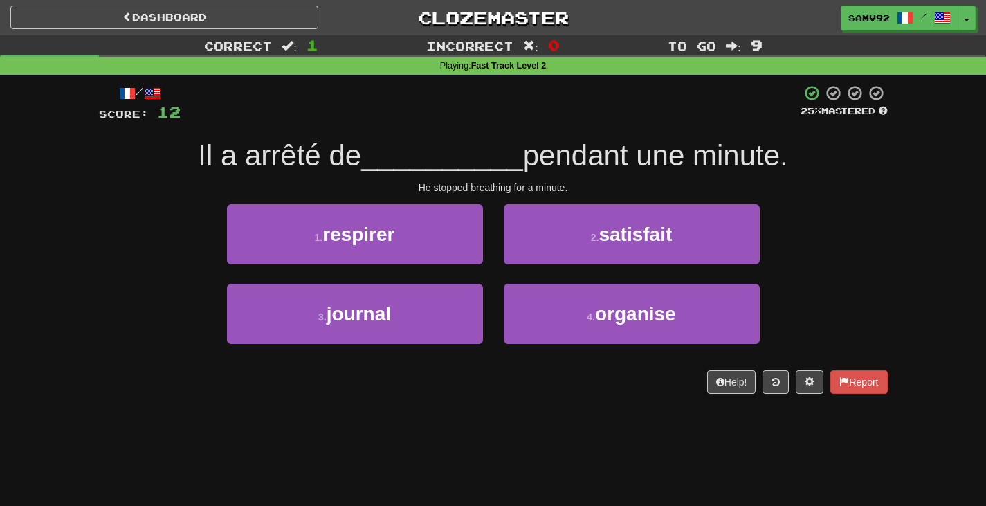
drag, startPoint x: 465, startPoint y: 280, endPoint x: 465, endPoint y: 271, distance: 8.3
click at [465, 279] on div "1 . respirer" at bounding box center [355, 244] width 277 height 80
click at [465, 271] on div "1 . respirer" at bounding box center [355, 244] width 277 height 80
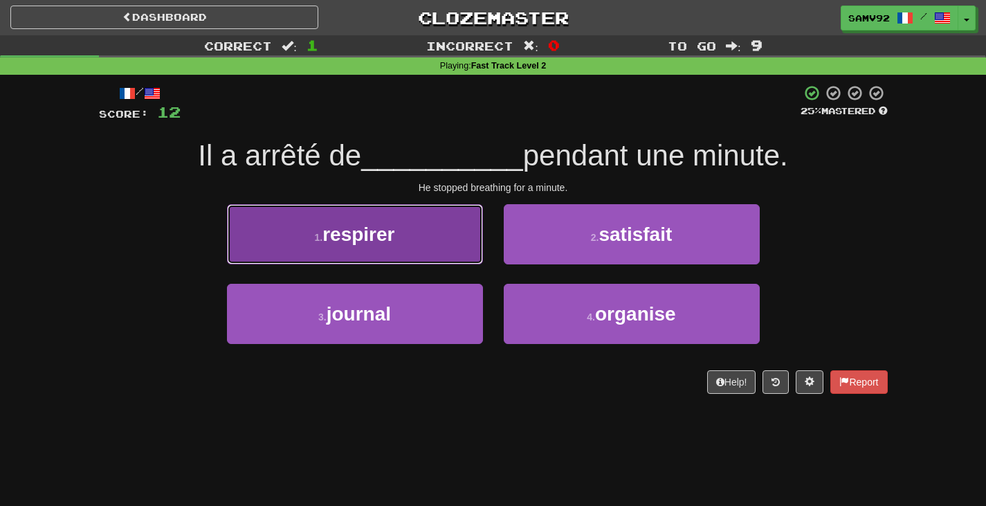
click at [464, 245] on button "1 . respirer" at bounding box center [355, 234] width 256 height 60
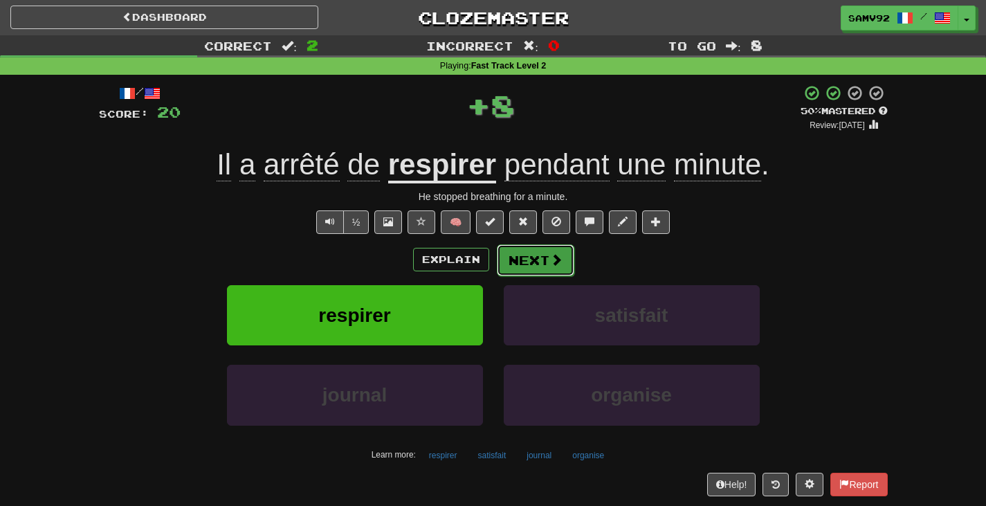
click at [543, 251] on button "Next" at bounding box center [536, 260] width 78 height 32
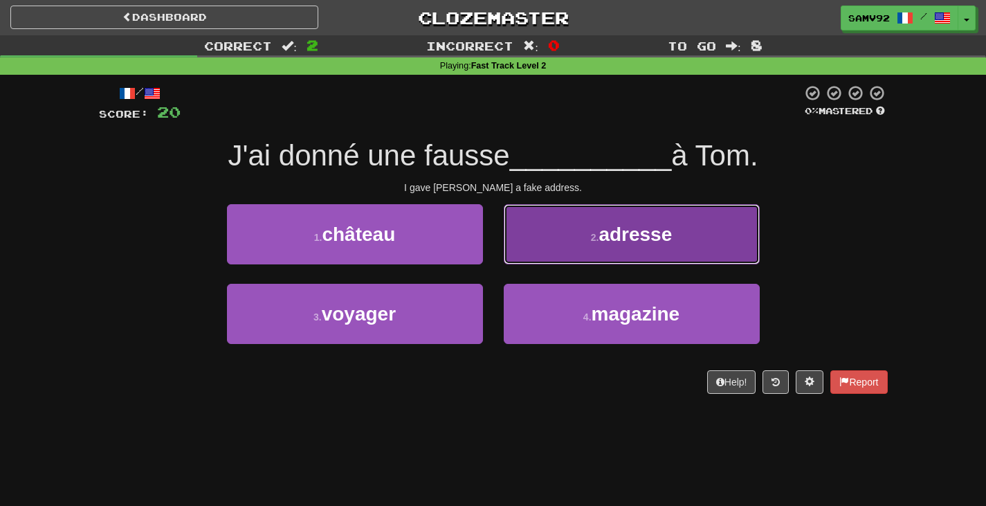
click at [564, 235] on button "2 . adresse" at bounding box center [632, 234] width 256 height 60
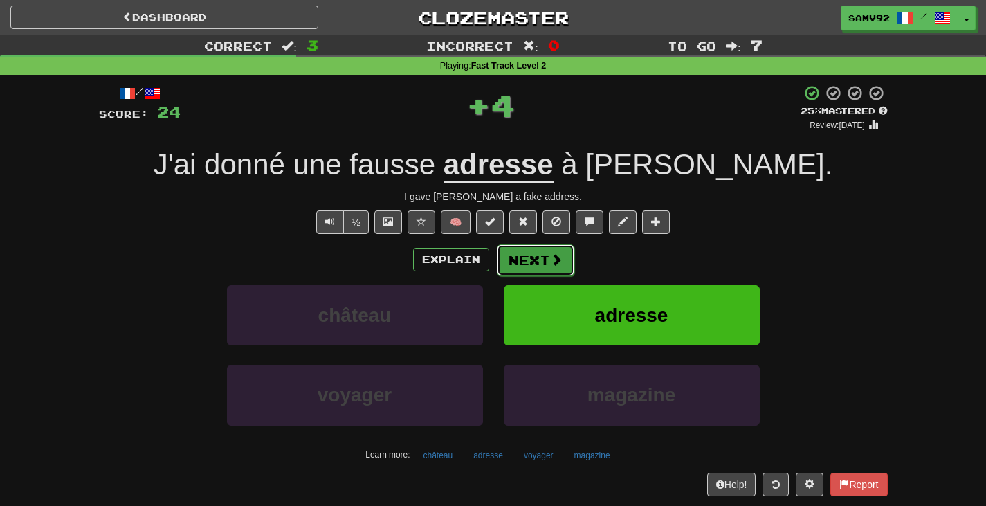
click at [550, 261] on span at bounding box center [556, 259] width 12 height 12
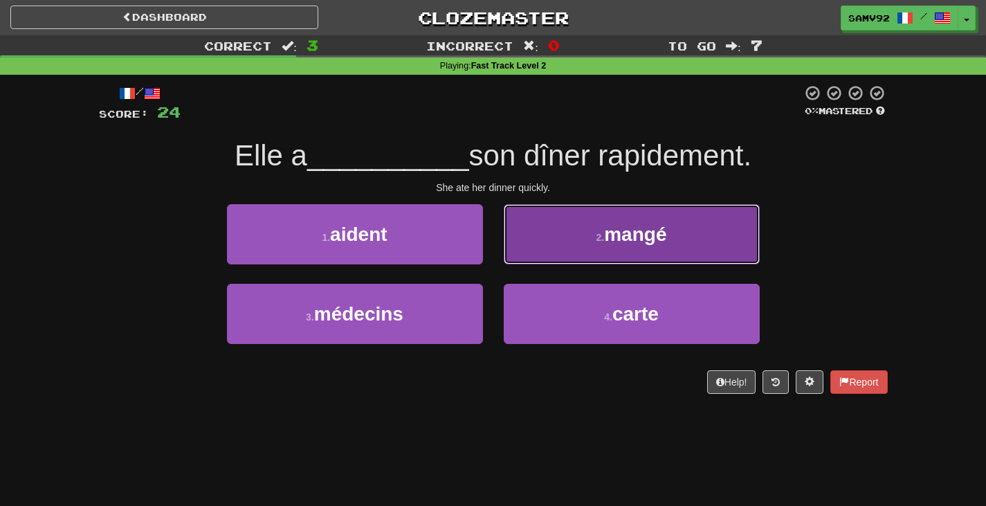
click at [570, 253] on button "2 . mangé" at bounding box center [632, 234] width 256 height 60
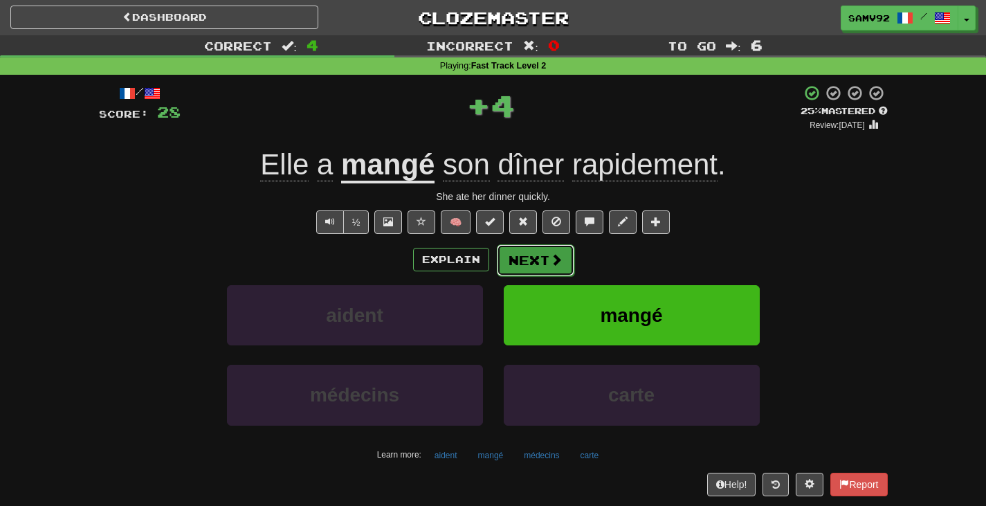
click at [540, 257] on button "Next" at bounding box center [536, 260] width 78 height 32
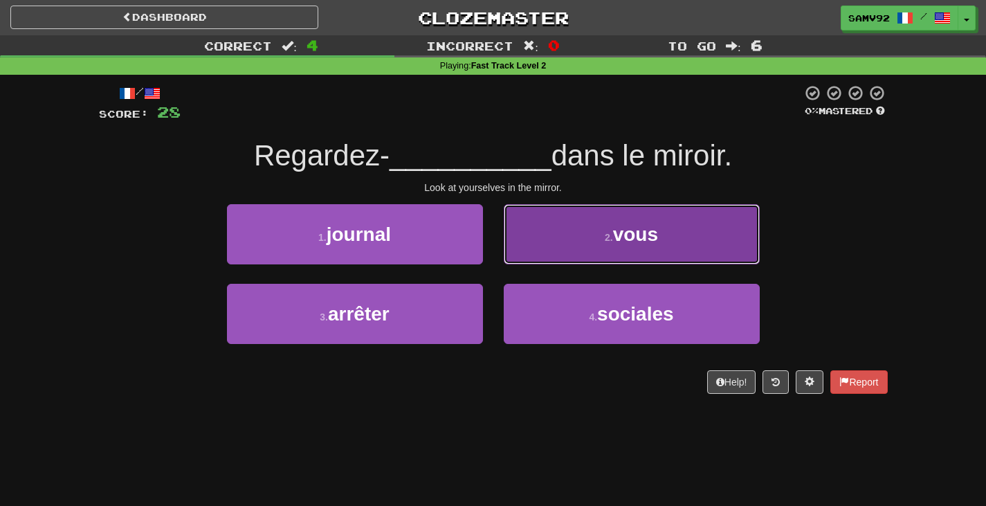
click at [511, 248] on button "2 . vous" at bounding box center [632, 234] width 256 height 60
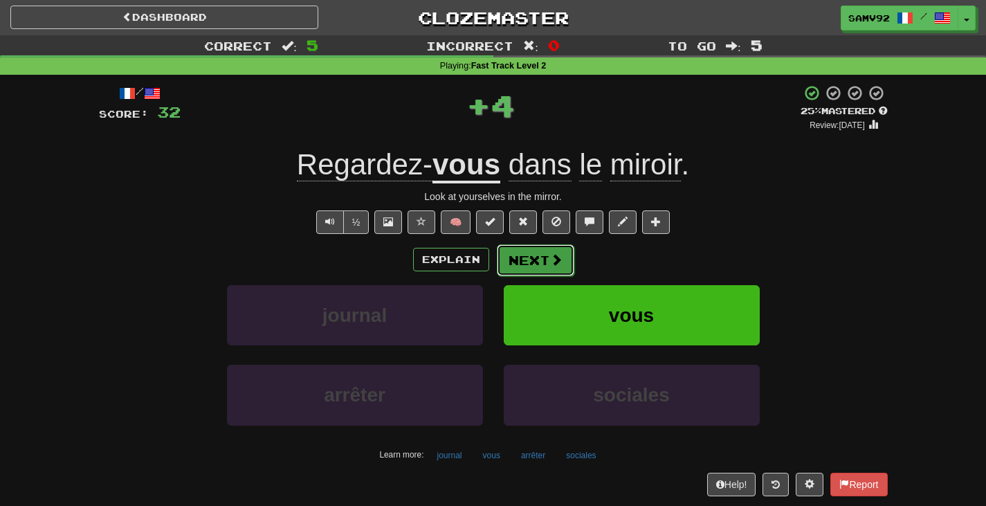
click at [511, 263] on button "Next" at bounding box center [536, 260] width 78 height 32
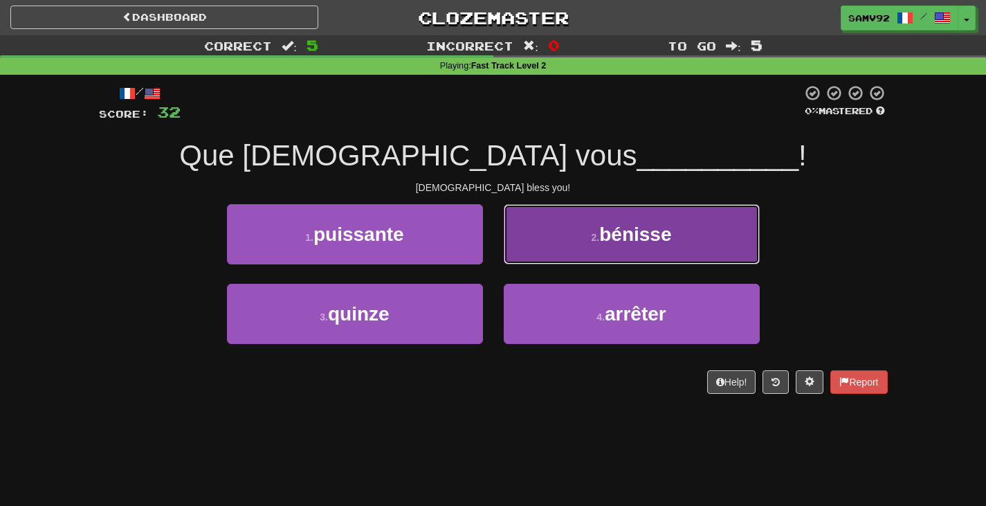
click at [547, 248] on button "2 . [GEOGRAPHIC_DATA]" at bounding box center [632, 234] width 256 height 60
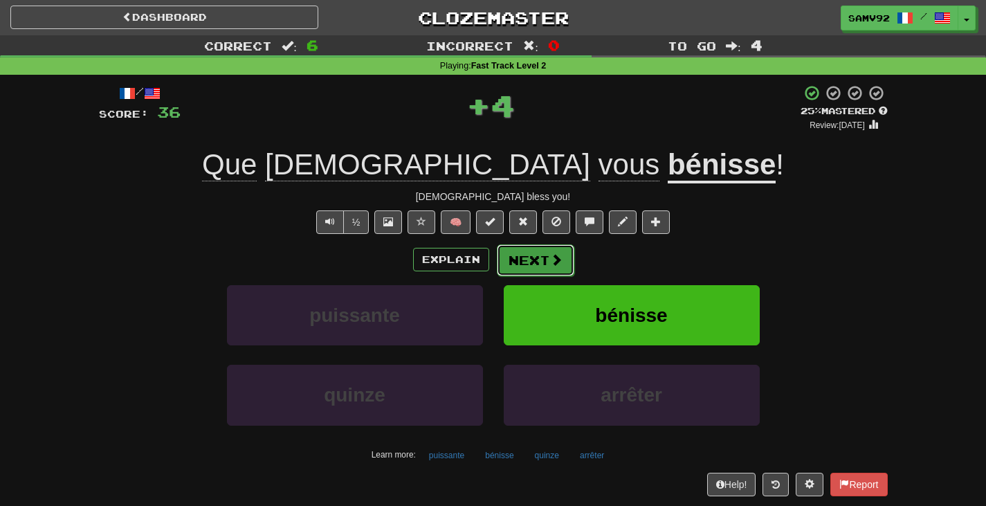
click at [545, 260] on button "Next" at bounding box center [536, 260] width 78 height 32
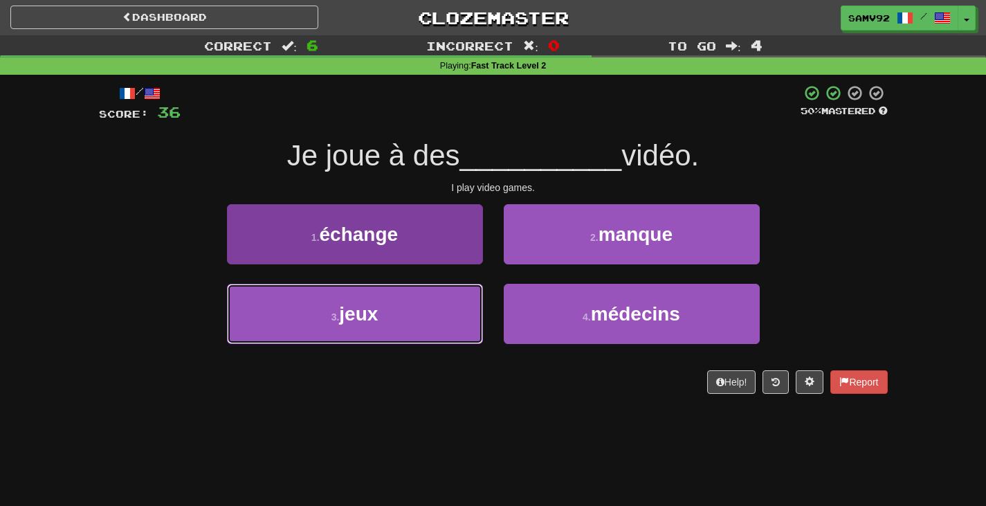
click at [463, 292] on button "3 . jeux" at bounding box center [355, 314] width 256 height 60
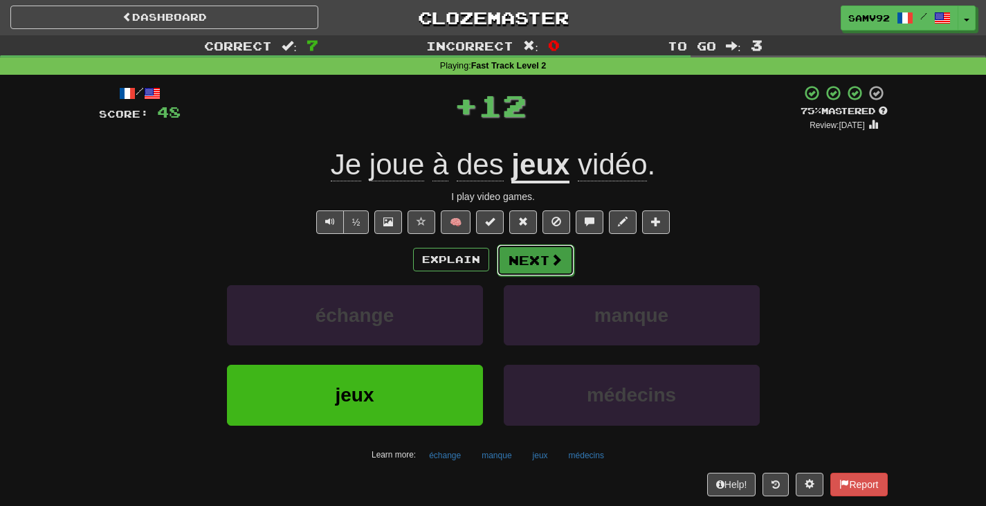
click at [511, 259] on button "Next" at bounding box center [536, 260] width 78 height 32
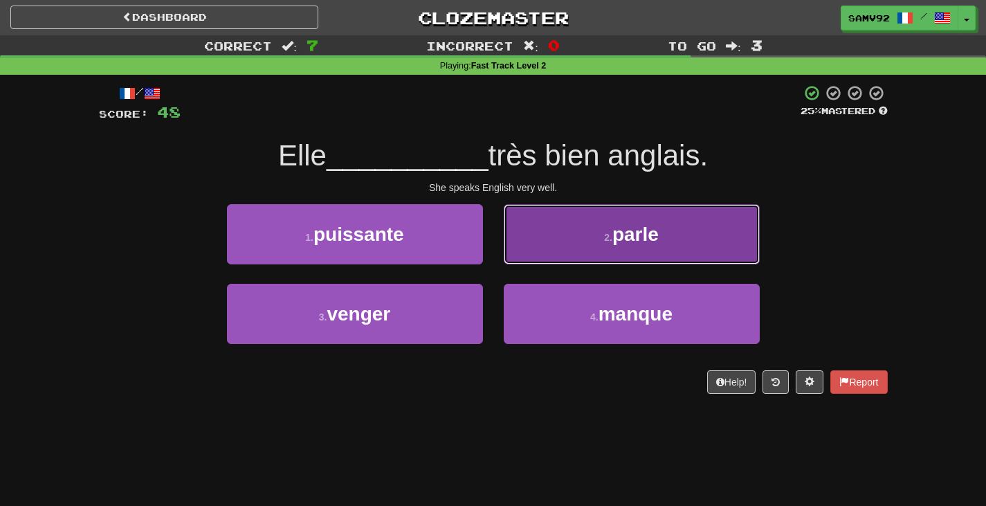
click at [530, 242] on button "2 . parle" at bounding box center [632, 234] width 256 height 60
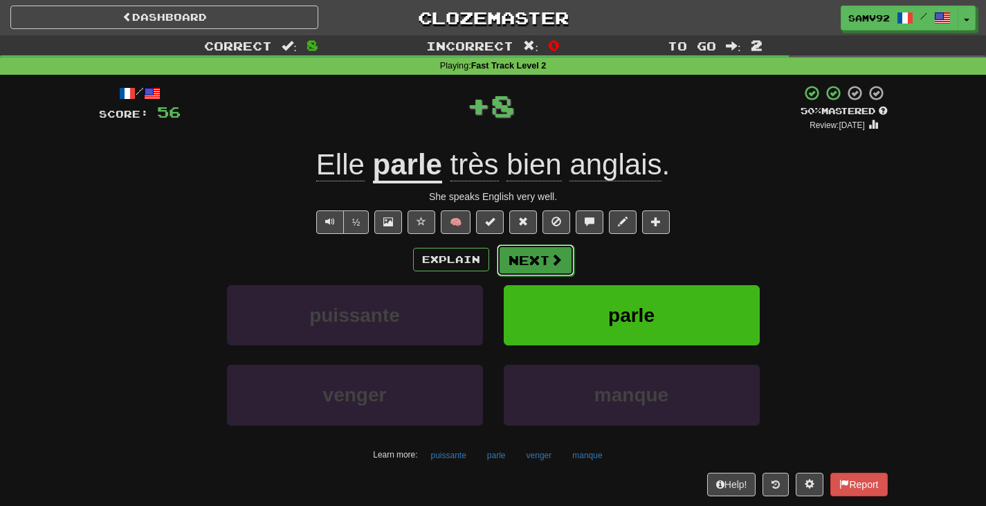
click at [542, 257] on button "Next" at bounding box center [536, 260] width 78 height 32
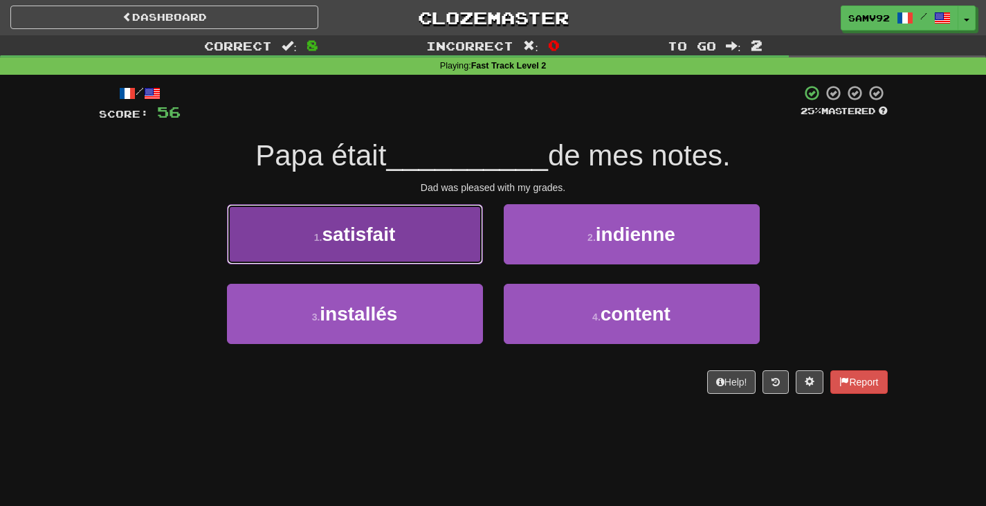
click at [467, 209] on button "1 . satisfait" at bounding box center [355, 234] width 256 height 60
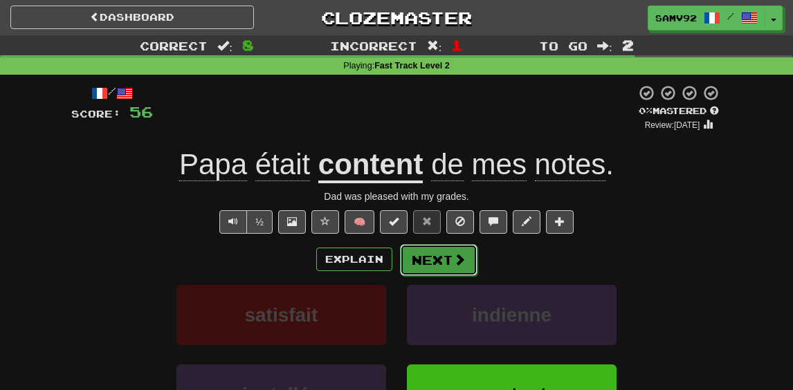
click at [445, 262] on button "Next" at bounding box center [439, 260] width 78 height 32
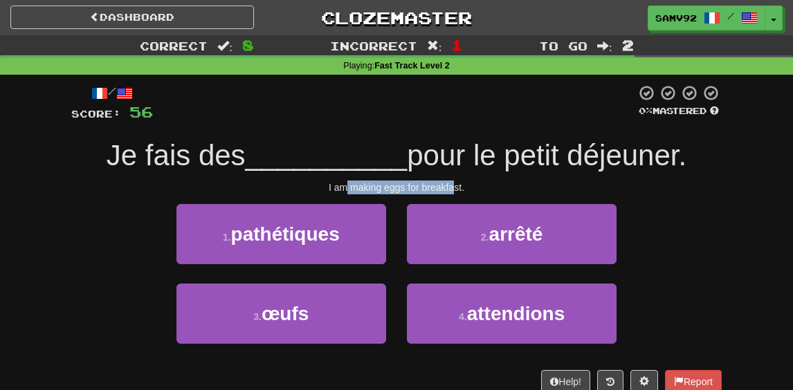
drag, startPoint x: 383, startPoint y: 185, endPoint x: 494, endPoint y: 183, distance: 110.7
click at [491, 183] on div "I am making eggs for breakfast." at bounding box center [396, 188] width 651 height 14
click at [494, 183] on div "I am making eggs for breakfast." at bounding box center [396, 188] width 651 height 14
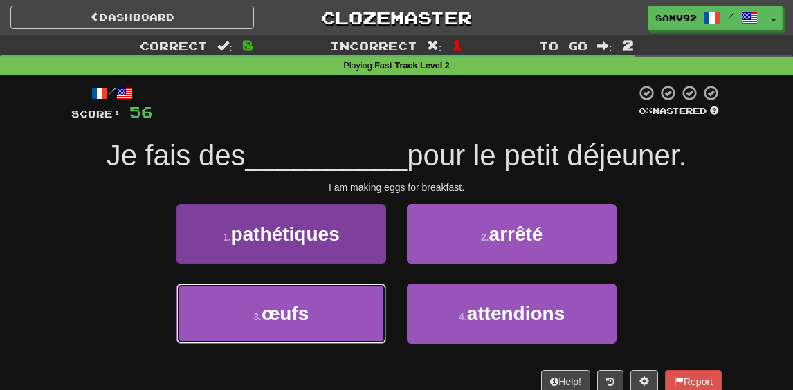
click at [349, 318] on button "3 . œufs" at bounding box center [281, 314] width 210 height 60
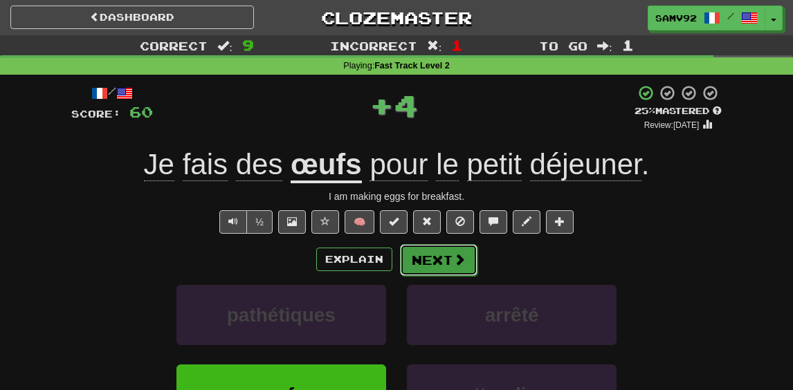
click at [444, 257] on button "Next" at bounding box center [439, 260] width 78 height 32
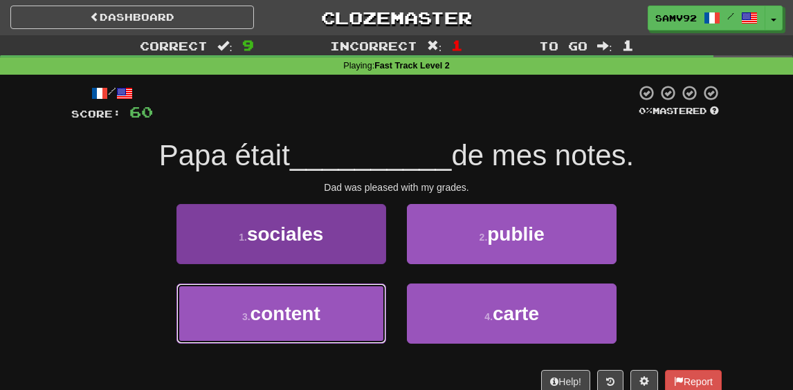
click at [342, 304] on button "3 . content" at bounding box center [281, 314] width 210 height 60
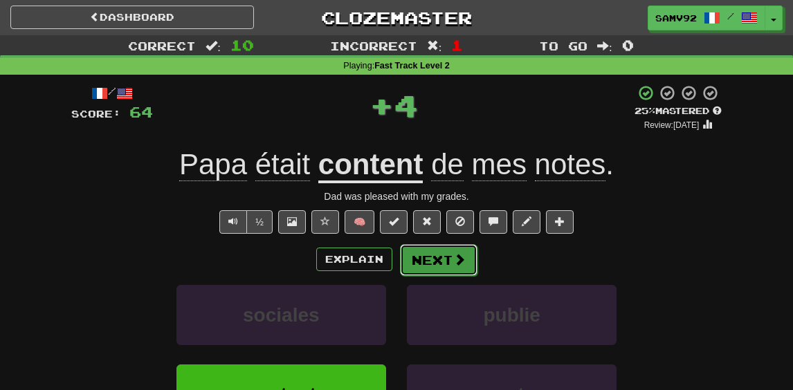
click at [426, 254] on button "Next" at bounding box center [439, 260] width 78 height 32
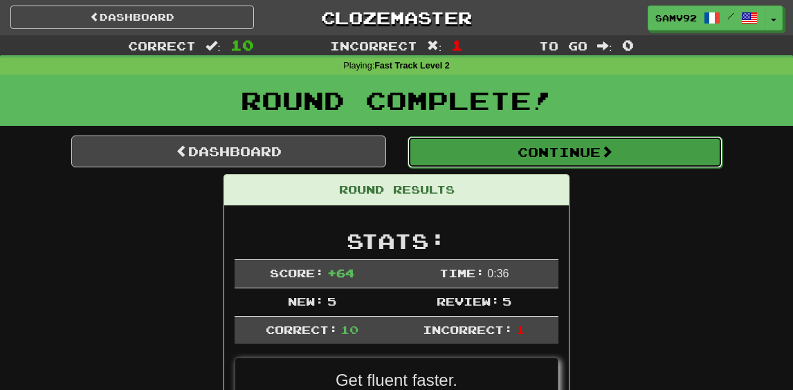
click at [460, 143] on button "Continue" at bounding box center [565, 152] width 315 height 32
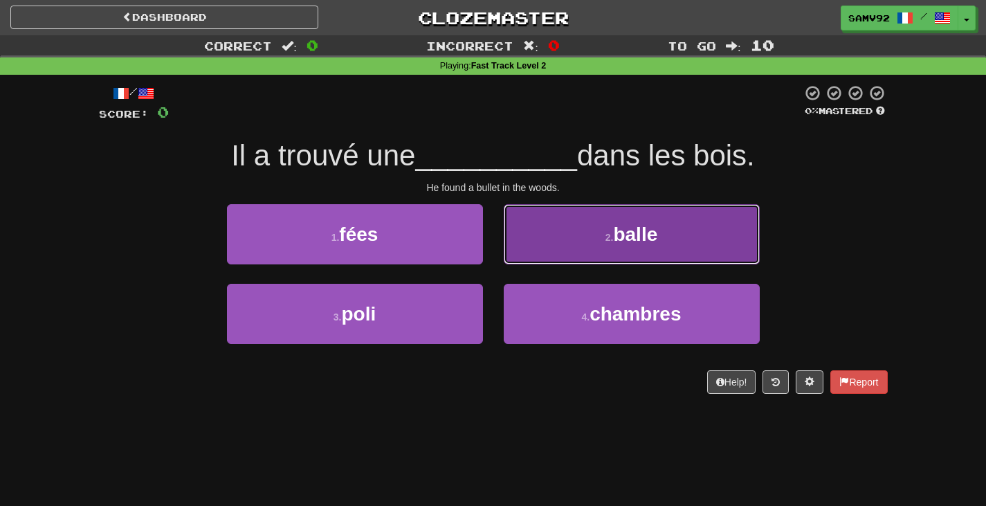
click at [612, 224] on button "2 . balle" at bounding box center [632, 234] width 256 height 60
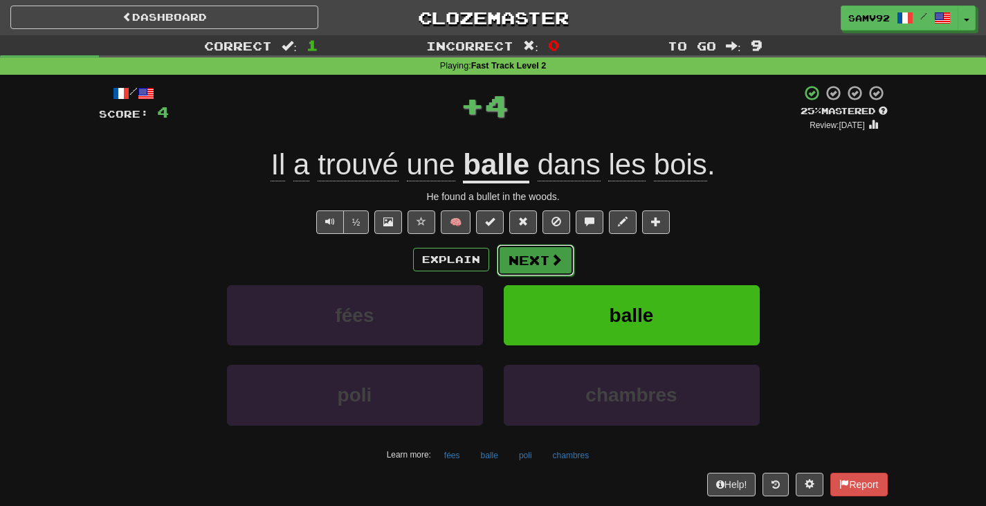
click at [561, 260] on button "Next" at bounding box center [536, 260] width 78 height 32
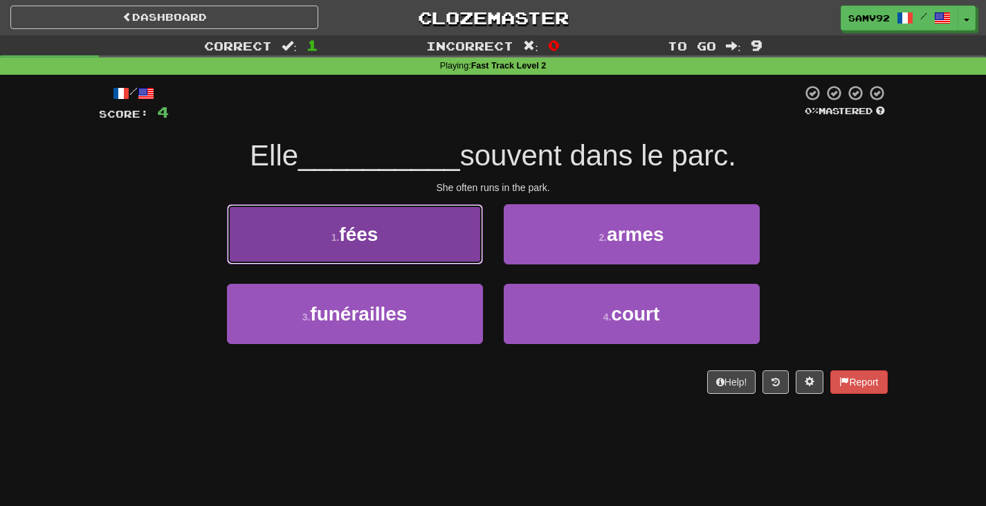
click at [399, 264] on button "1 . fées" at bounding box center [355, 234] width 256 height 60
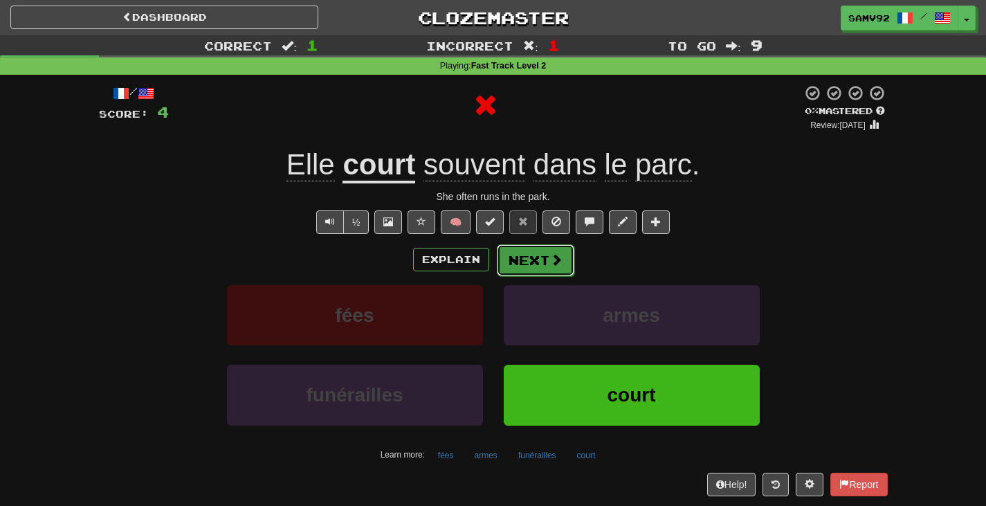
click at [545, 265] on button "Next" at bounding box center [536, 260] width 78 height 32
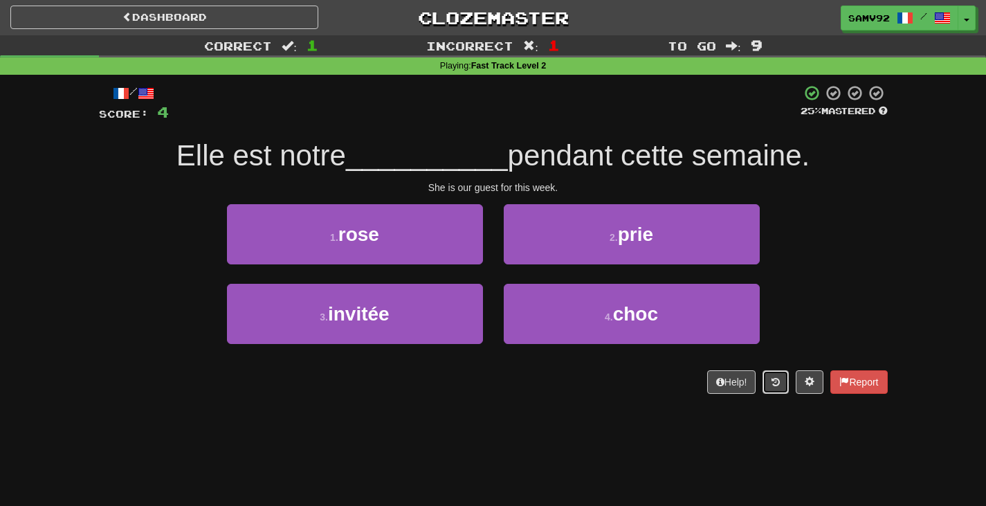
click at [767, 378] on button at bounding box center [776, 382] width 26 height 24
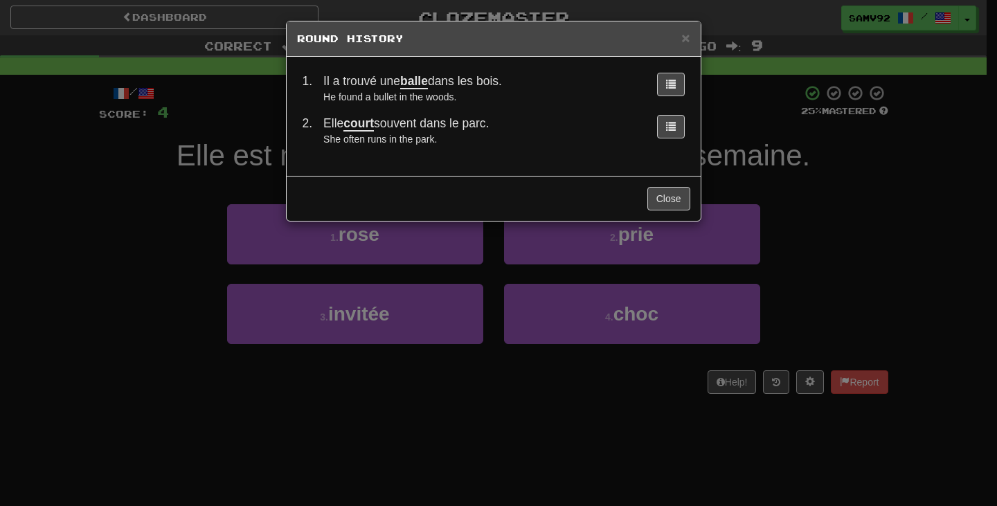
drag, startPoint x: 796, startPoint y: 286, endPoint x: 776, endPoint y: 289, distance: 19.6
click at [794, 286] on div "× Round History 1 . Il a trouvé une balle dans les bois. He found a bullet in t…" at bounding box center [498, 253] width 997 height 506
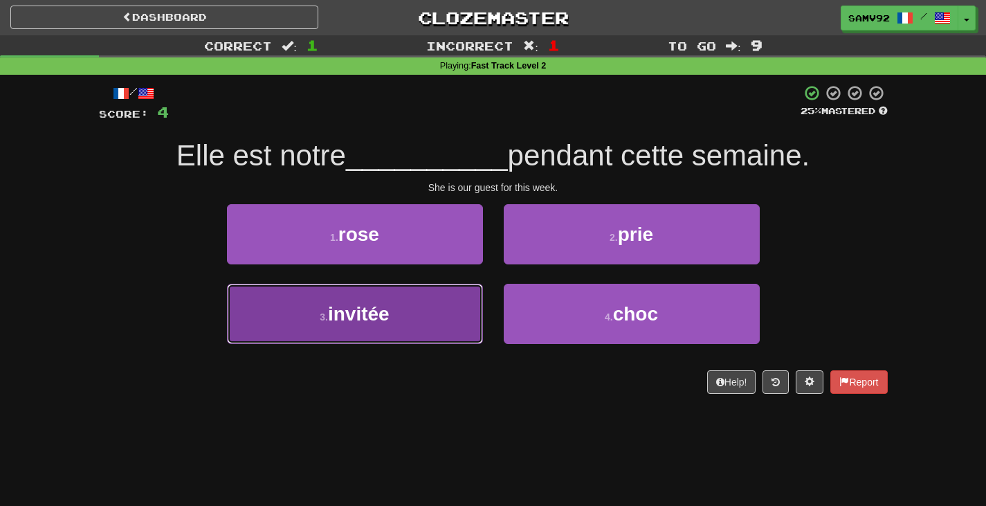
click at [376, 332] on button "3 . invitée" at bounding box center [355, 314] width 256 height 60
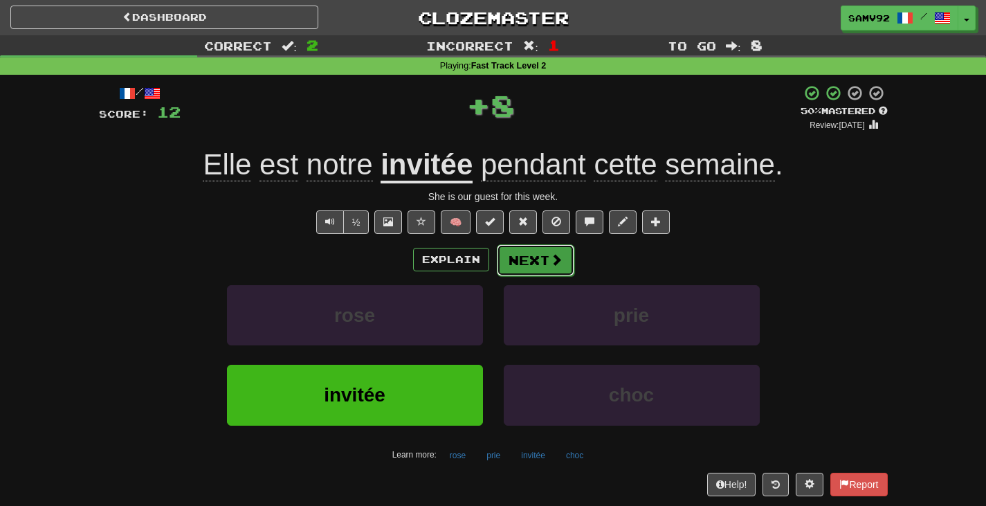
click at [552, 270] on button "Next" at bounding box center [536, 260] width 78 height 32
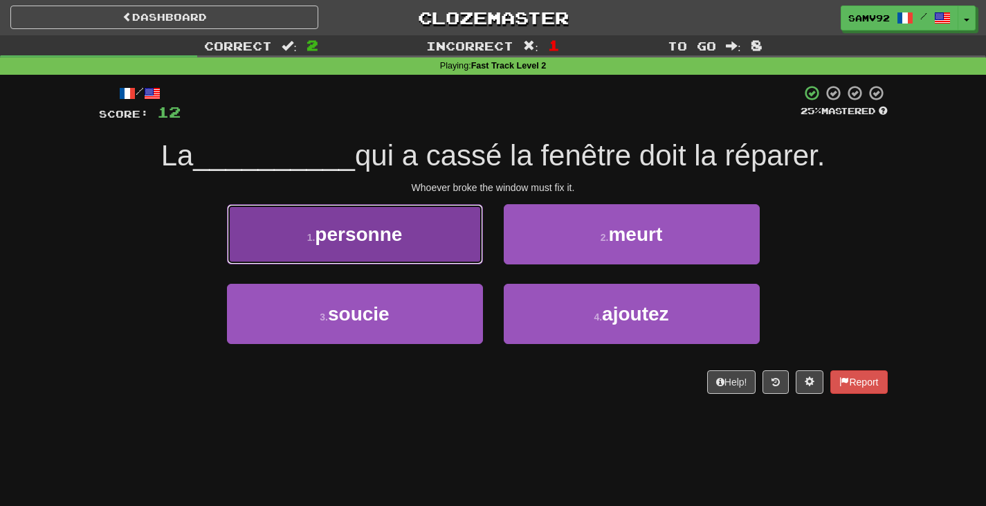
click at [457, 248] on button "1 . personne" at bounding box center [355, 234] width 256 height 60
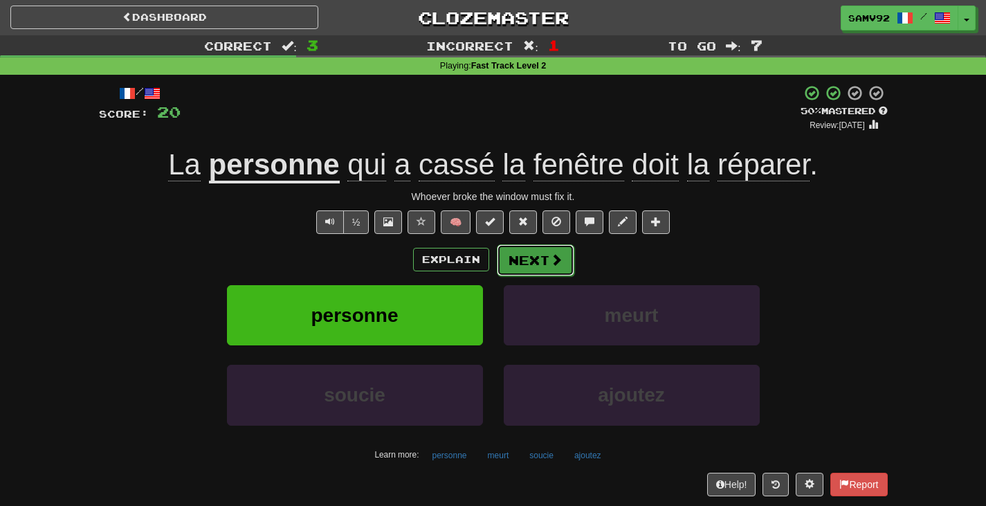
click at [520, 262] on button "Next" at bounding box center [536, 260] width 78 height 32
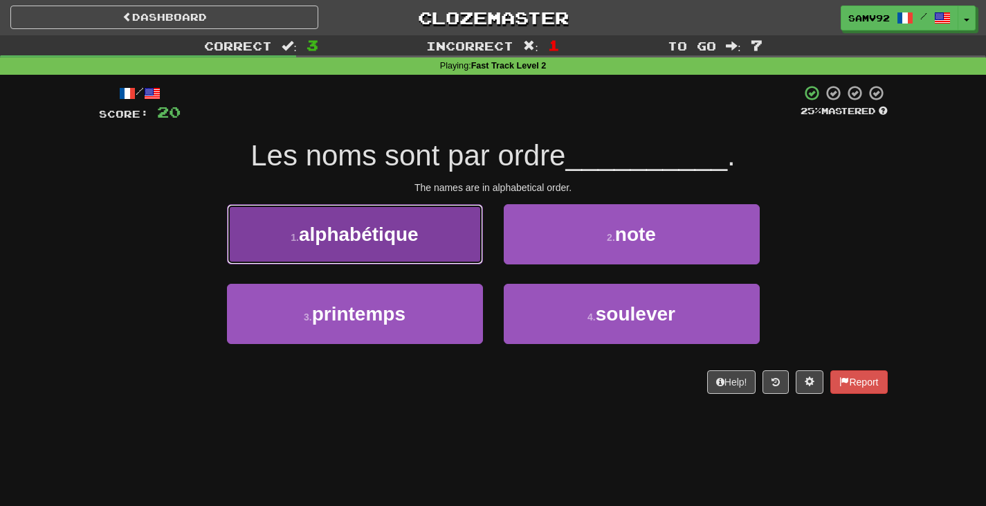
click at [467, 255] on button "1 . alphabétique" at bounding box center [355, 234] width 256 height 60
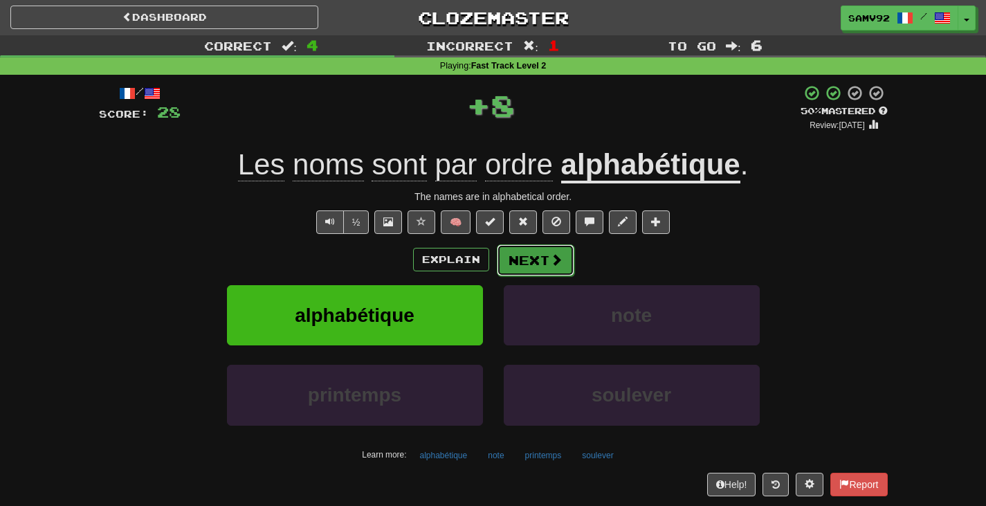
click at [545, 271] on button "Next" at bounding box center [536, 260] width 78 height 32
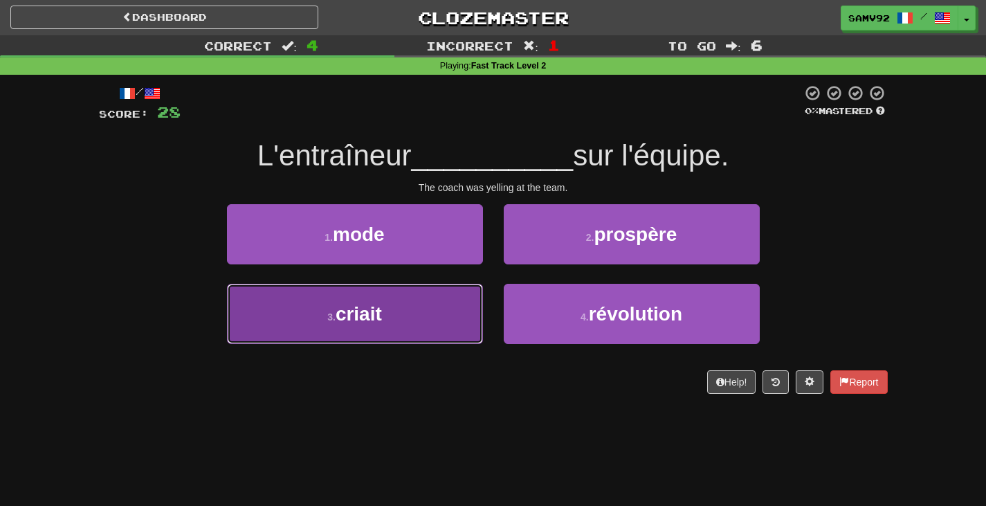
click at [455, 305] on button "3 . criait" at bounding box center [355, 314] width 256 height 60
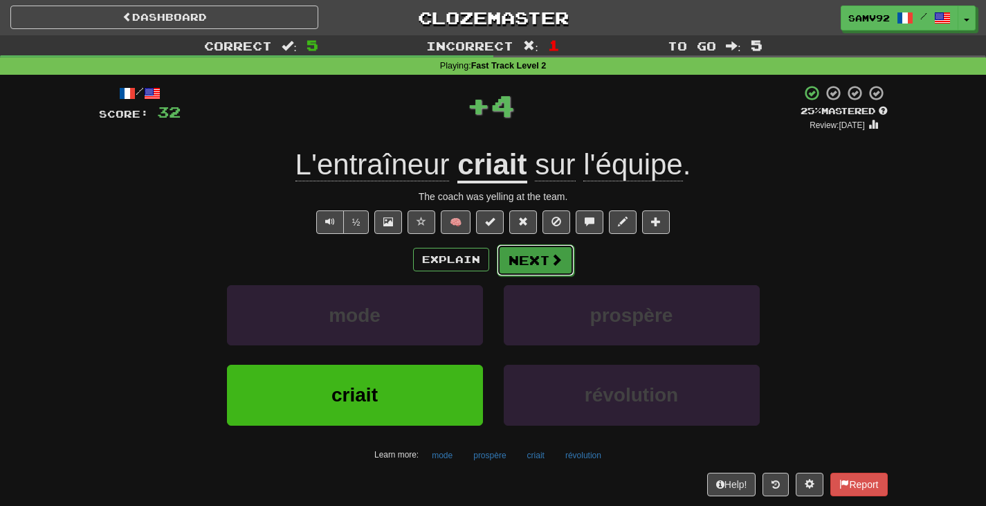
click at [498, 262] on button "Next" at bounding box center [536, 260] width 78 height 32
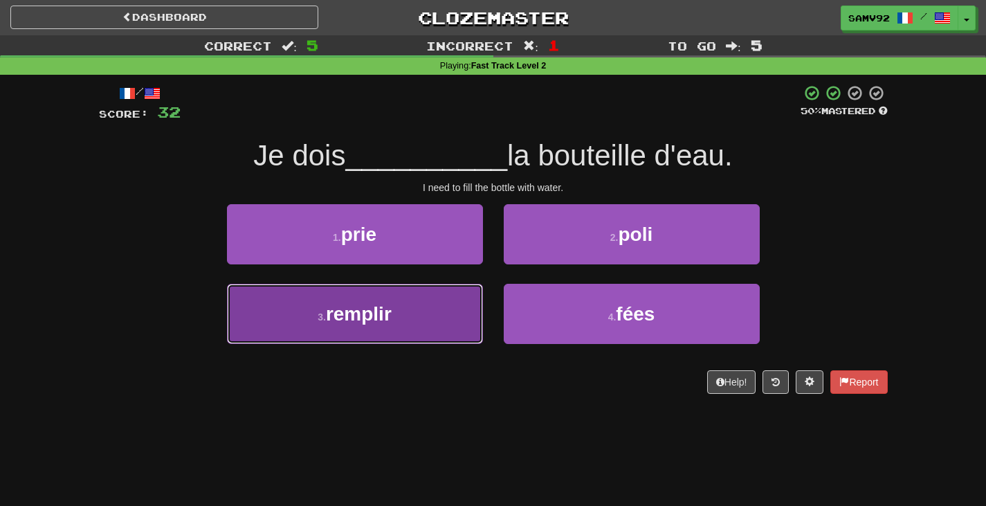
click at [463, 298] on button "3 . remplir" at bounding box center [355, 314] width 256 height 60
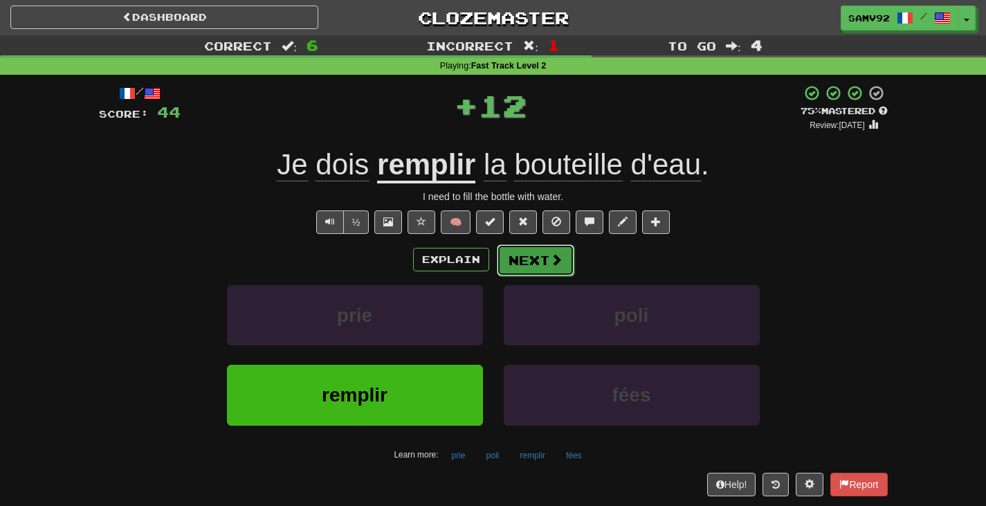
click at [535, 267] on button "Next" at bounding box center [536, 260] width 78 height 32
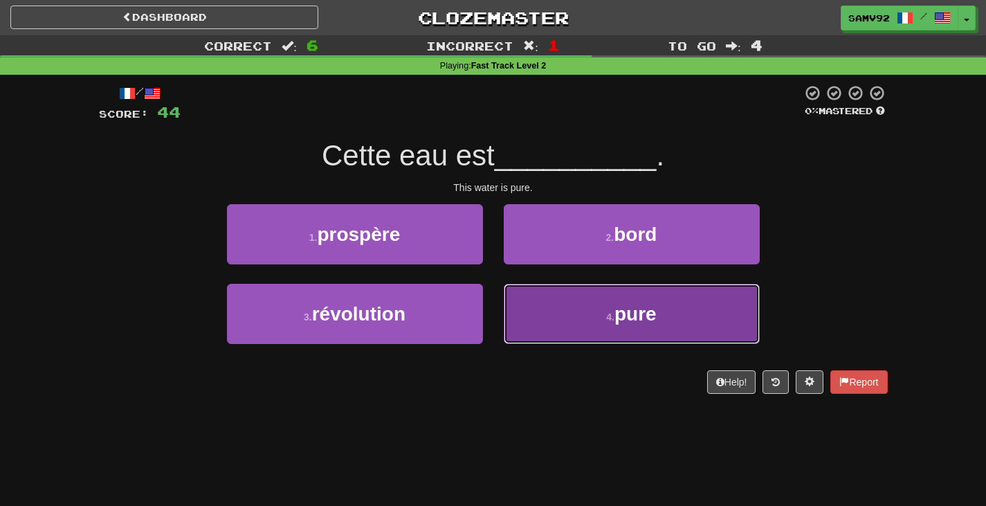
click at [529, 290] on button "4 . pure" at bounding box center [632, 314] width 256 height 60
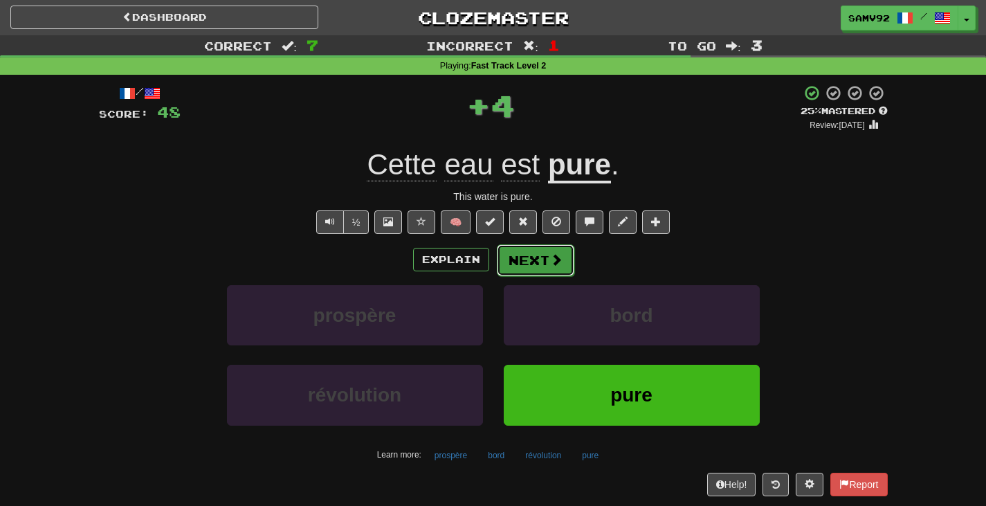
click at [532, 255] on button "Next" at bounding box center [536, 260] width 78 height 32
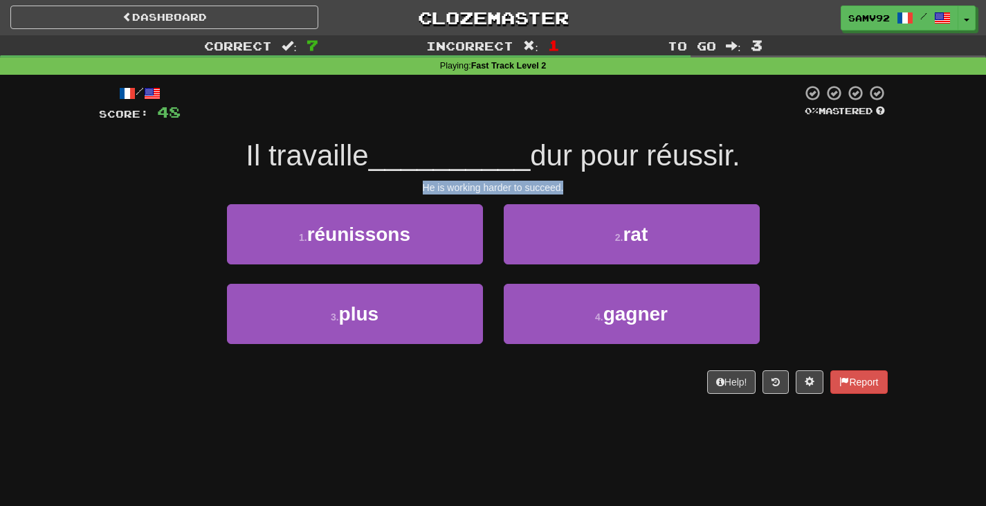
drag, startPoint x: 423, startPoint y: 181, endPoint x: 636, endPoint y: 184, distance: 213.2
click at [636, 184] on div "He is working harder to succeed." at bounding box center [493, 188] width 789 height 14
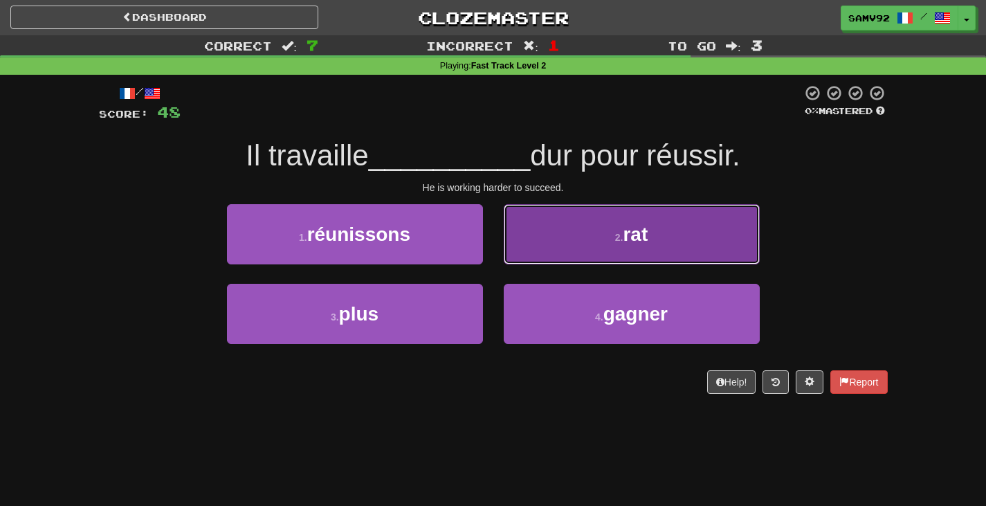
click at [606, 263] on button "2 . rat" at bounding box center [632, 234] width 256 height 60
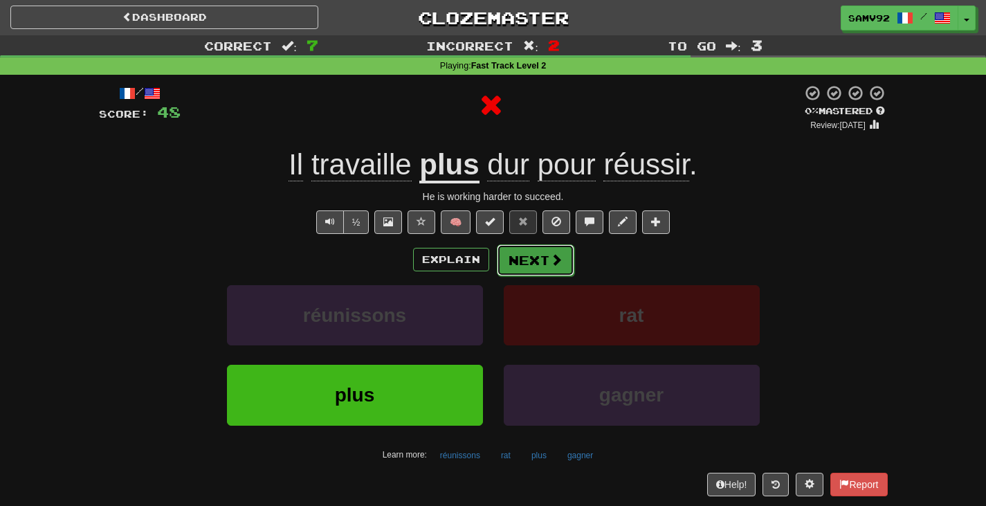
click at [551, 262] on span at bounding box center [556, 259] width 12 height 12
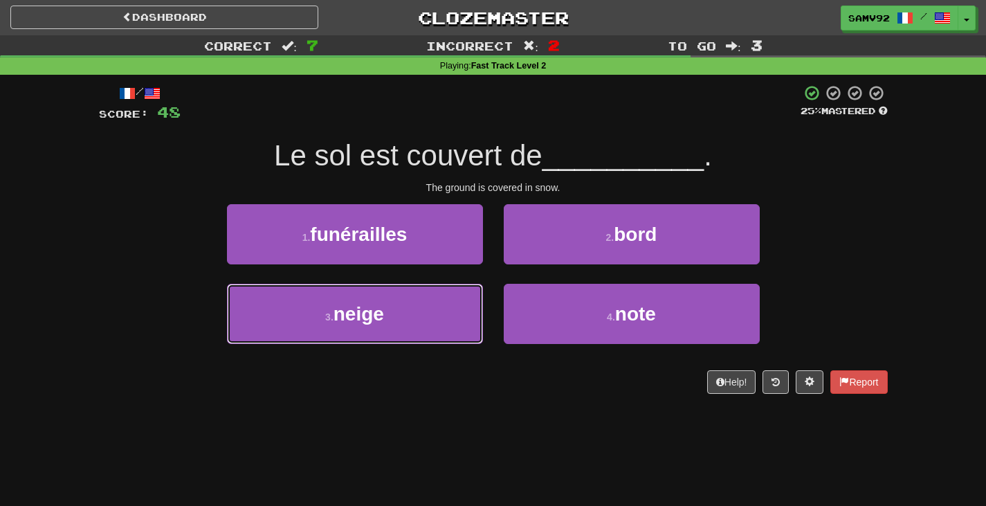
drag, startPoint x: 460, startPoint y: 299, endPoint x: 491, endPoint y: 282, distance: 35.6
click at [461, 299] on button "3 . neige" at bounding box center [355, 314] width 256 height 60
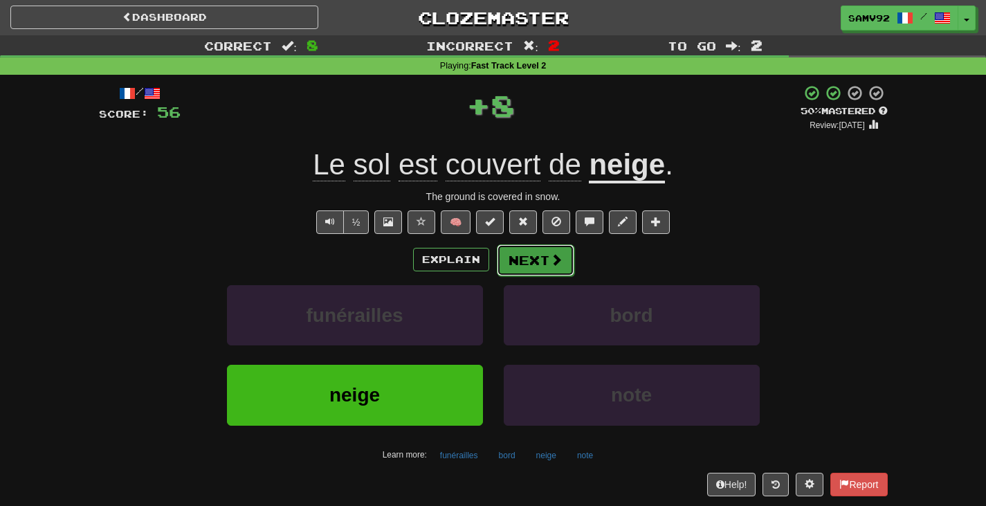
click at [541, 263] on button "Next" at bounding box center [536, 260] width 78 height 32
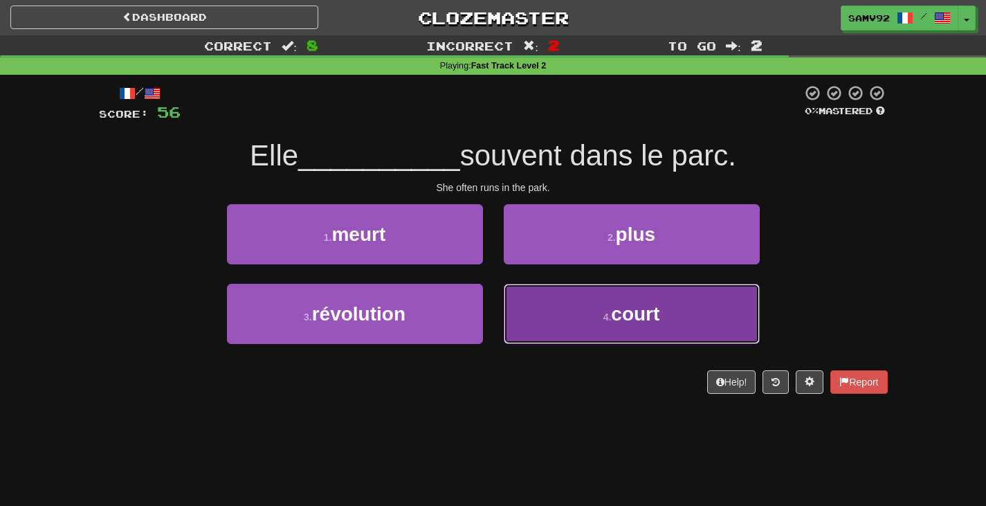
click at [590, 301] on button "4 . court" at bounding box center [632, 314] width 256 height 60
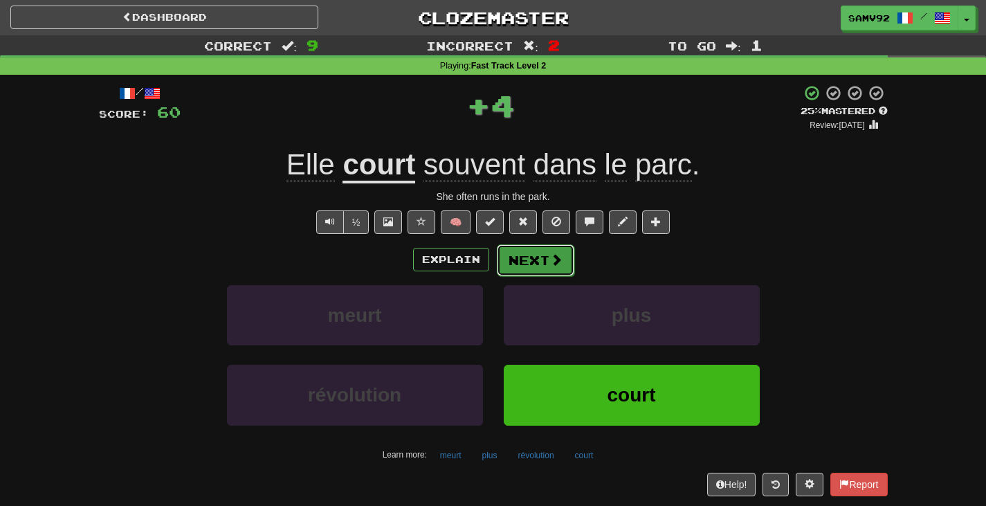
click at [559, 250] on button "Next" at bounding box center [536, 260] width 78 height 32
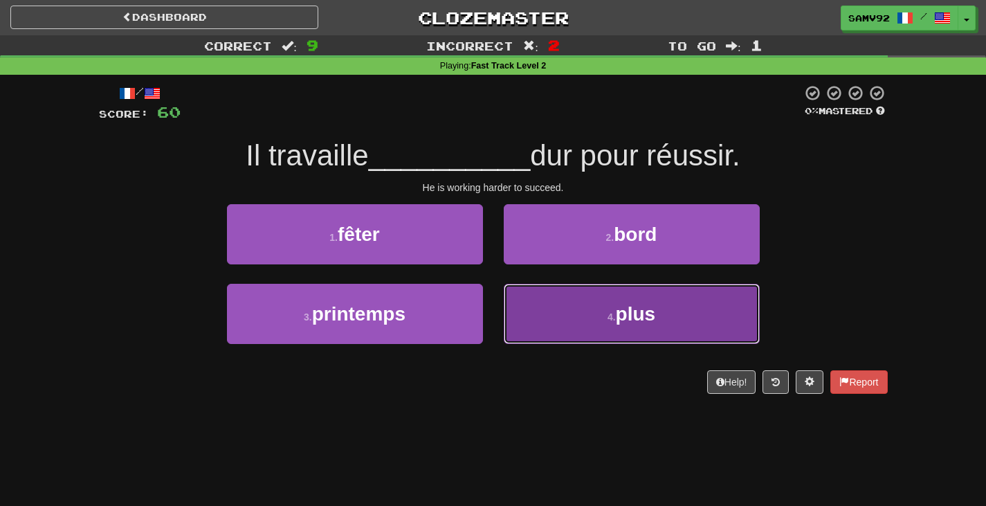
click at [539, 300] on button "4 . plus" at bounding box center [632, 314] width 256 height 60
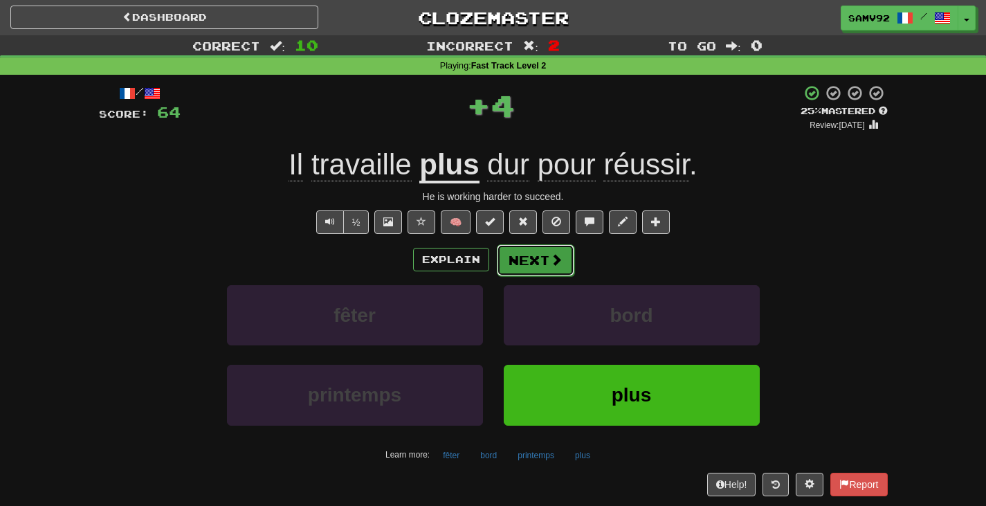
click at [550, 265] on span at bounding box center [556, 259] width 12 height 12
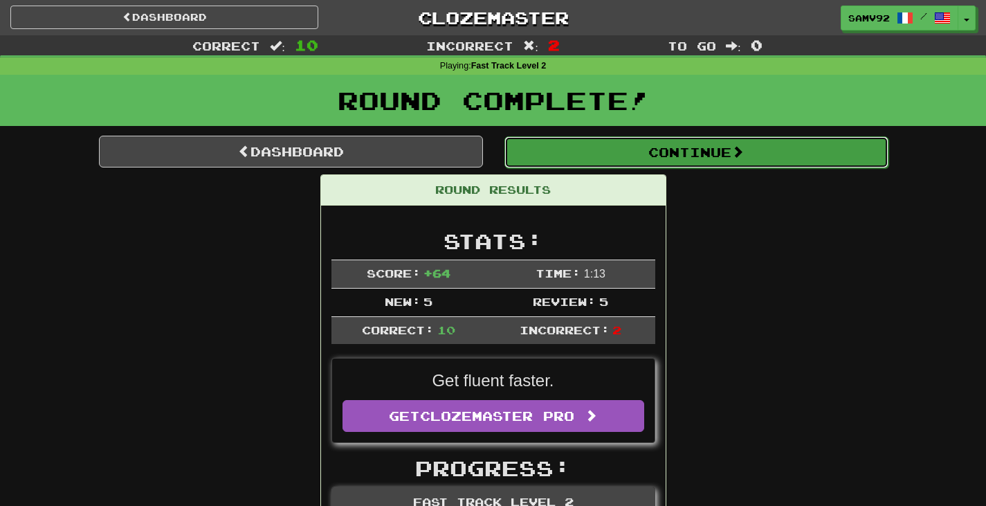
click at [599, 165] on button "Continue" at bounding box center [696, 152] width 384 height 32
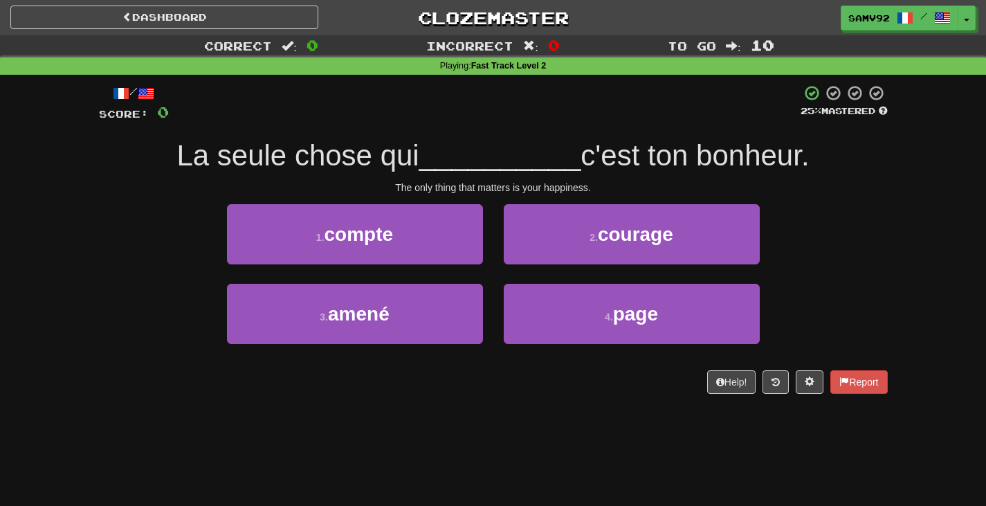
drag, startPoint x: 604, startPoint y: 181, endPoint x: 541, endPoint y: 120, distance: 87.1
click at [543, 120] on div at bounding box center [485, 103] width 632 height 38
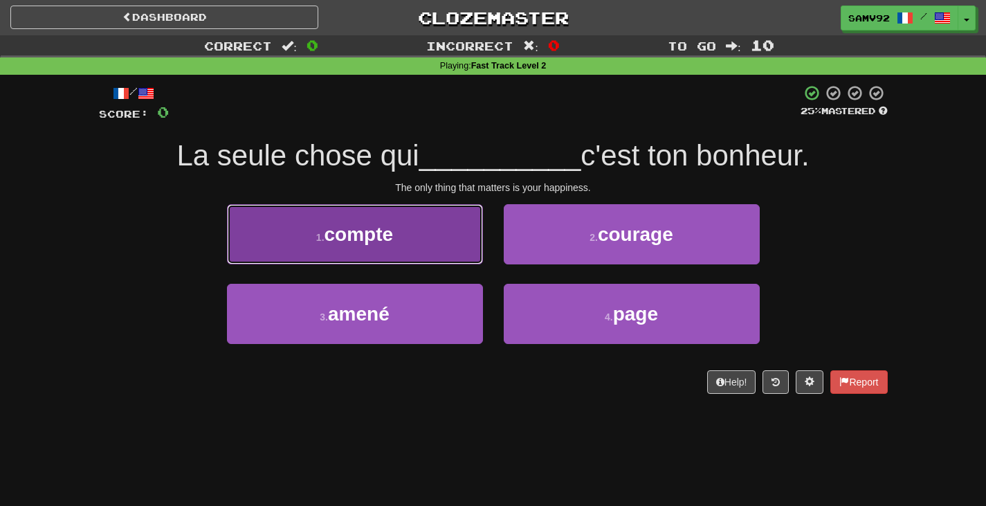
click at [446, 242] on button "1 . compte" at bounding box center [355, 234] width 256 height 60
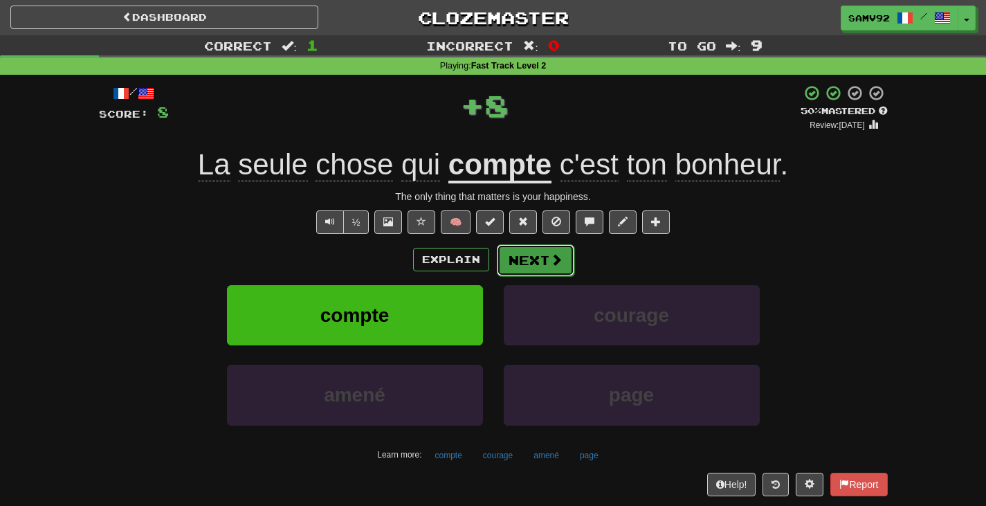
click at [530, 265] on button "Next" at bounding box center [536, 260] width 78 height 32
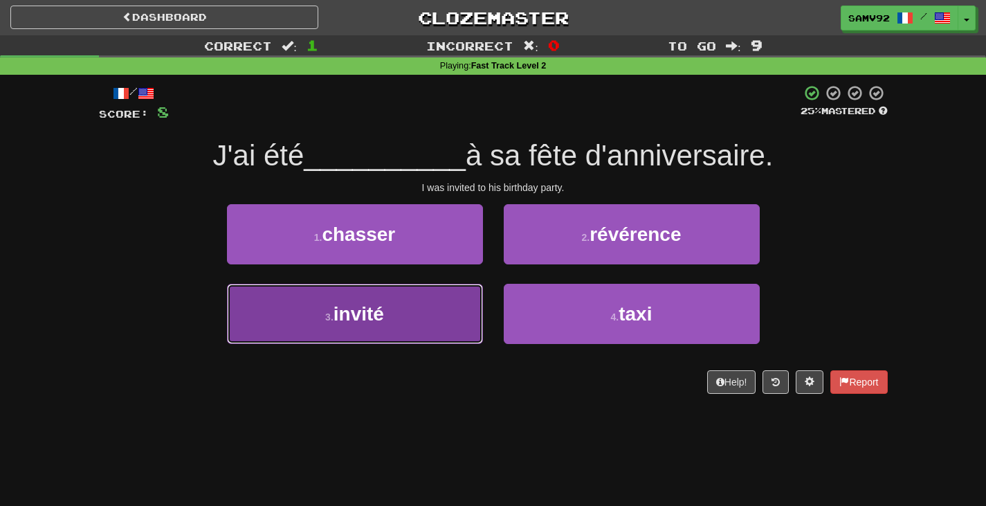
click at [473, 300] on button "3 . invité" at bounding box center [355, 314] width 256 height 60
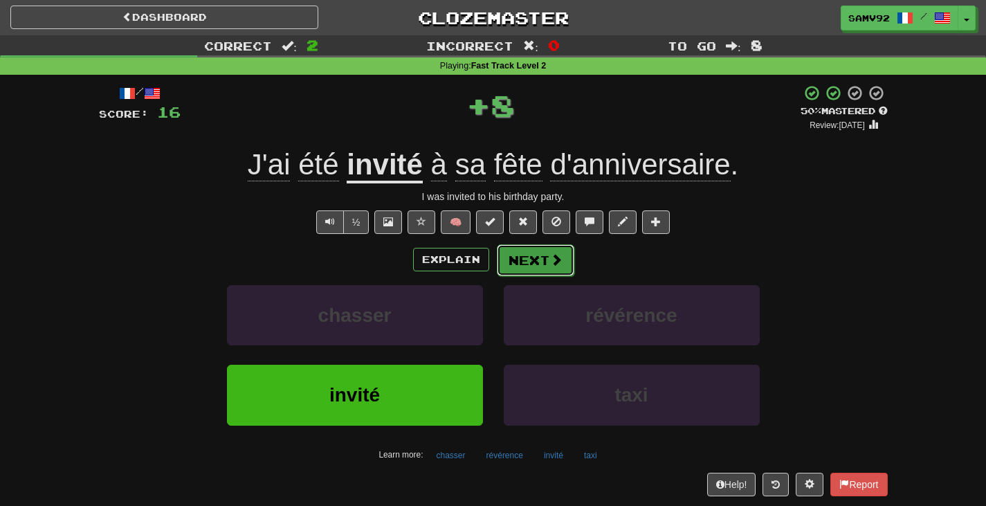
click at [522, 267] on button "Next" at bounding box center [536, 260] width 78 height 32
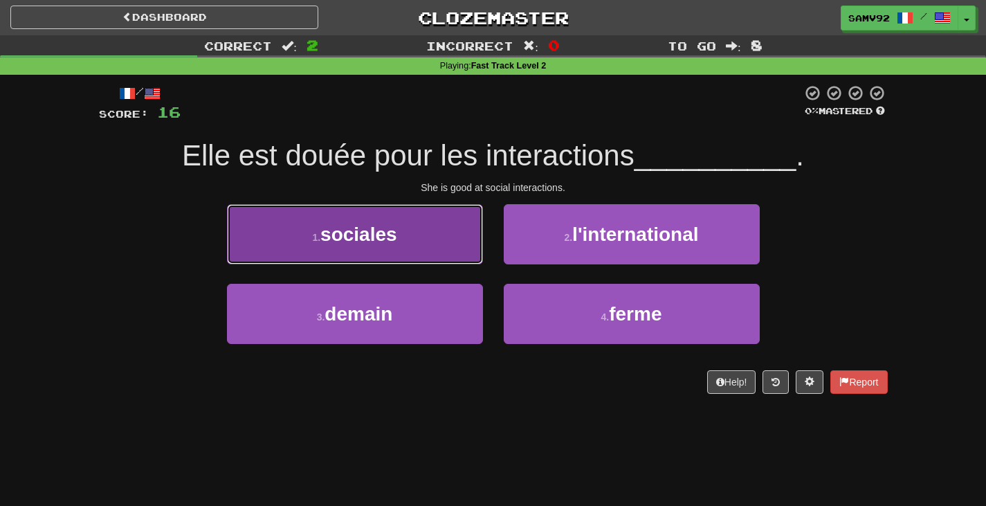
click at [459, 256] on button "1 . sociales" at bounding box center [355, 234] width 256 height 60
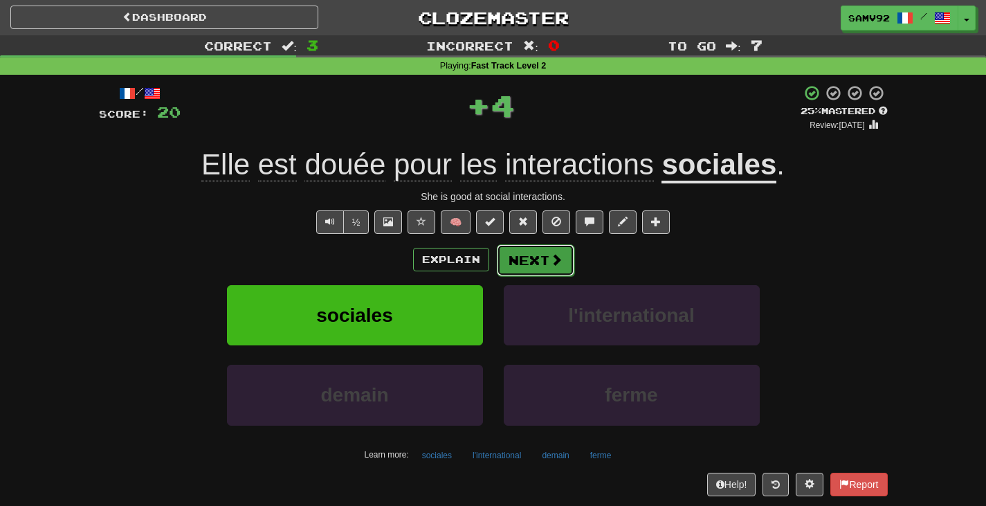
click at [522, 267] on button "Next" at bounding box center [536, 260] width 78 height 32
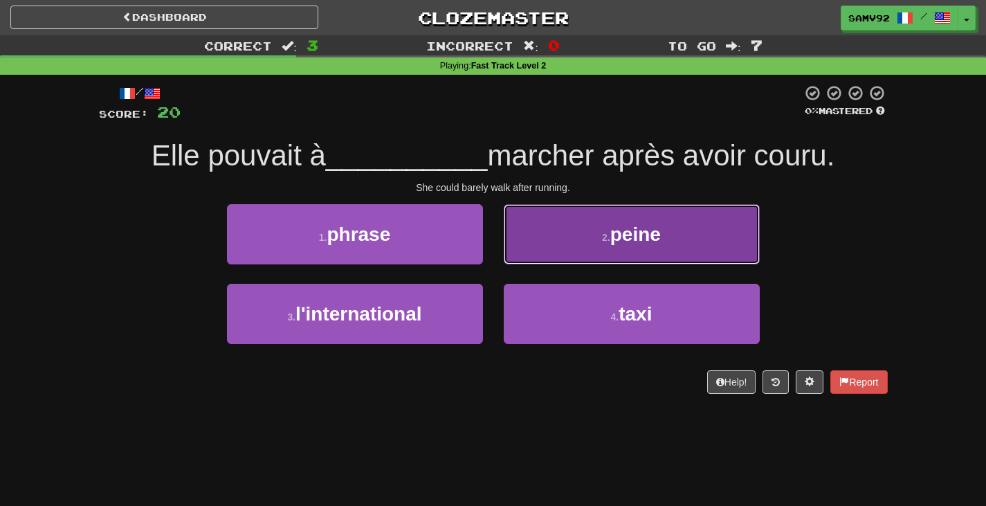
click at [522, 260] on button "2 . peine" at bounding box center [632, 234] width 256 height 60
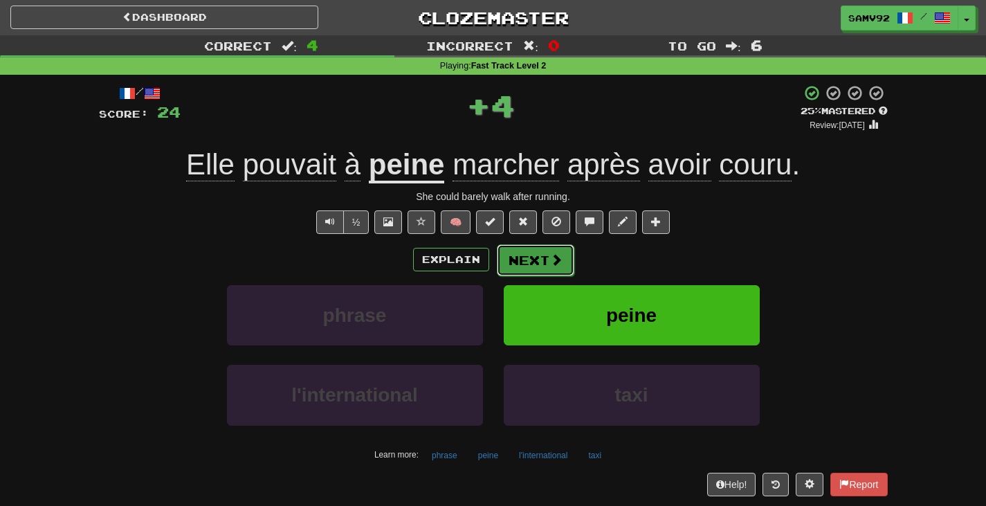
click at [520, 257] on button "Next" at bounding box center [536, 260] width 78 height 32
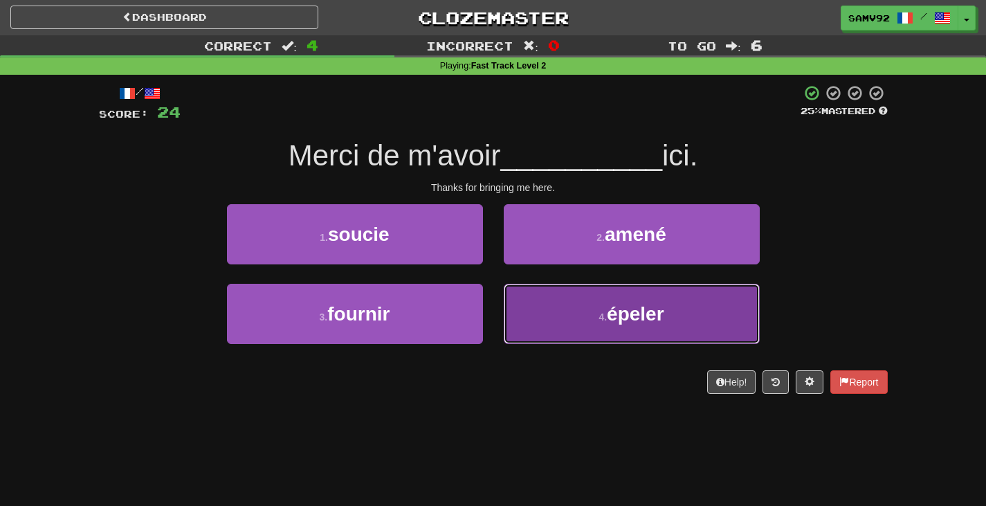
click at [528, 300] on button "4 . épeler" at bounding box center [632, 314] width 256 height 60
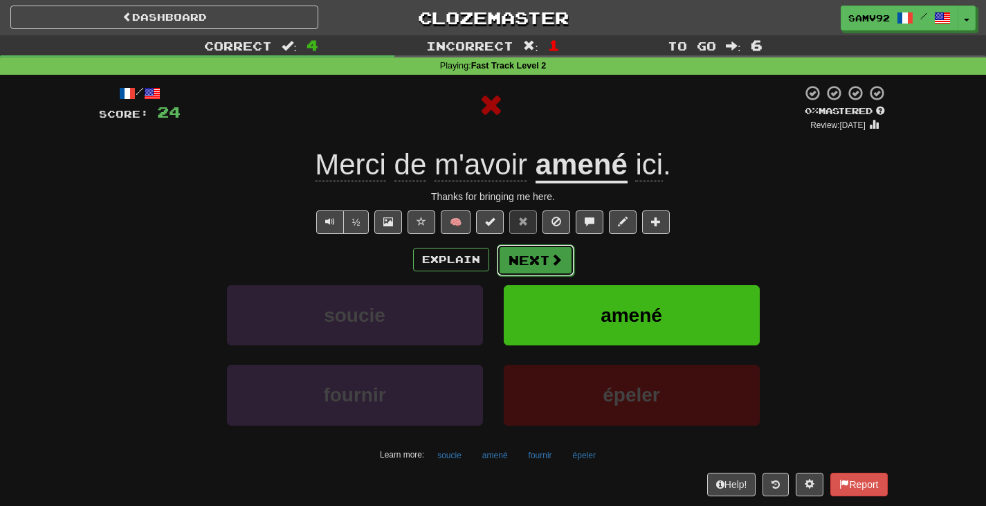
click at [532, 266] on button "Next" at bounding box center [536, 260] width 78 height 32
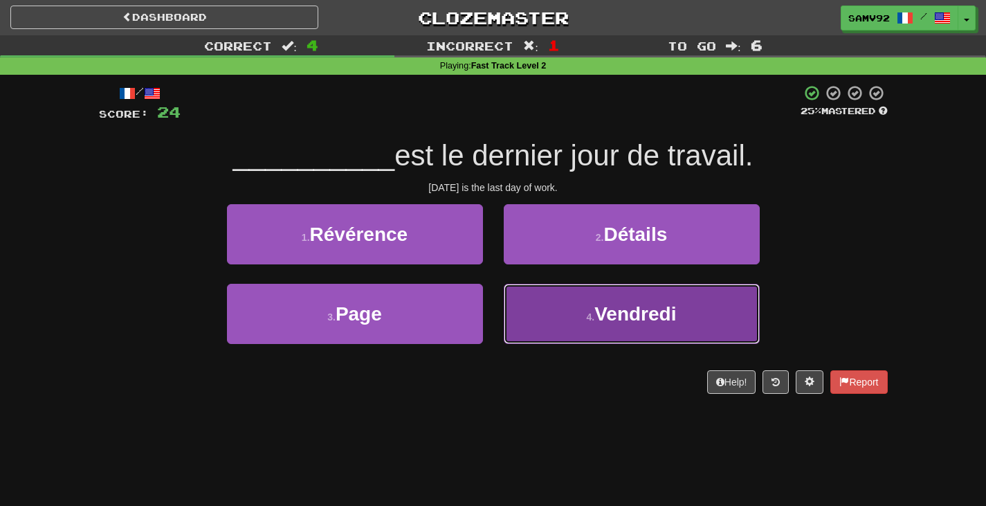
click at [537, 300] on button "4 . Vendredi" at bounding box center [632, 314] width 256 height 60
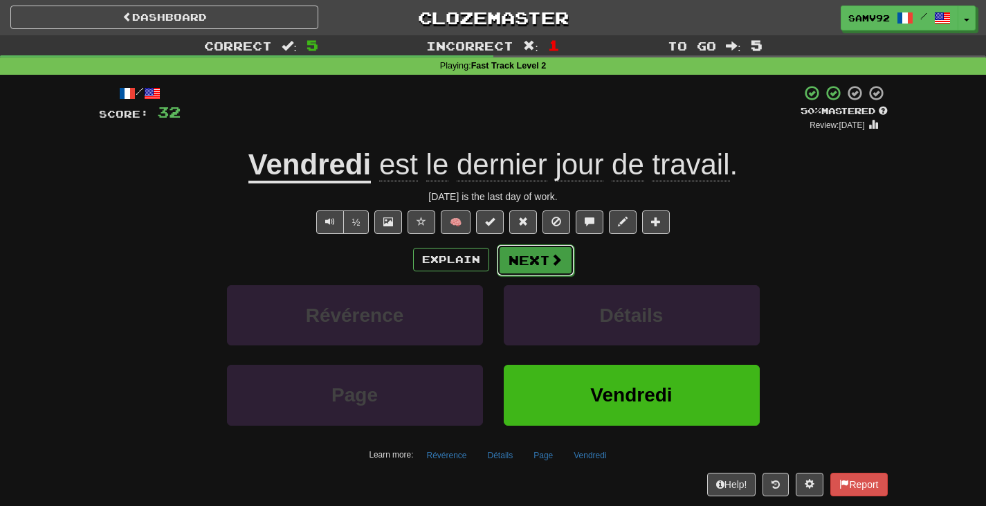
click at [536, 266] on button "Next" at bounding box center [536, 260] width 78 height 32
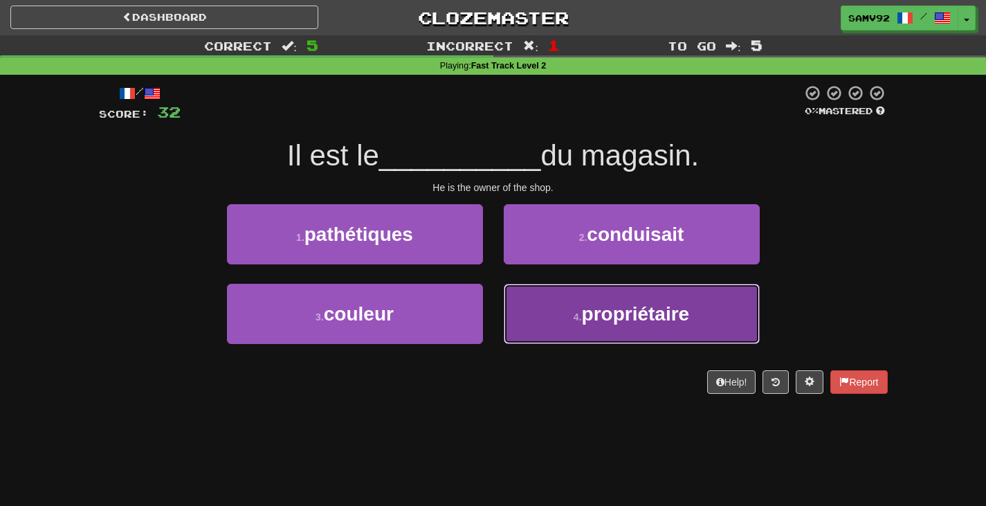
click at [527, 303] on button "4 . propriétaire" at bounding box center [632, 314] width 256 height 60
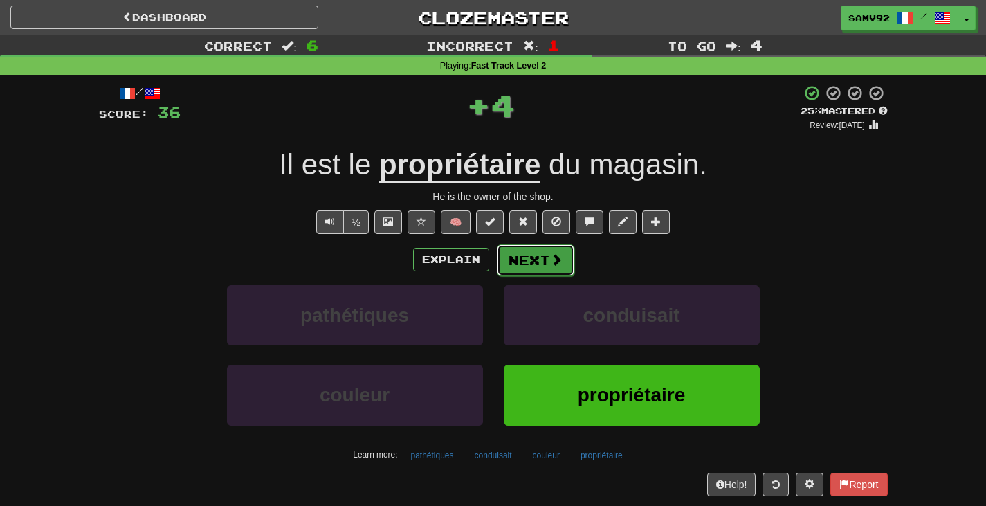
click at [539, 255] on button "Next" at bounding box center [536, 260] width 78 height 32
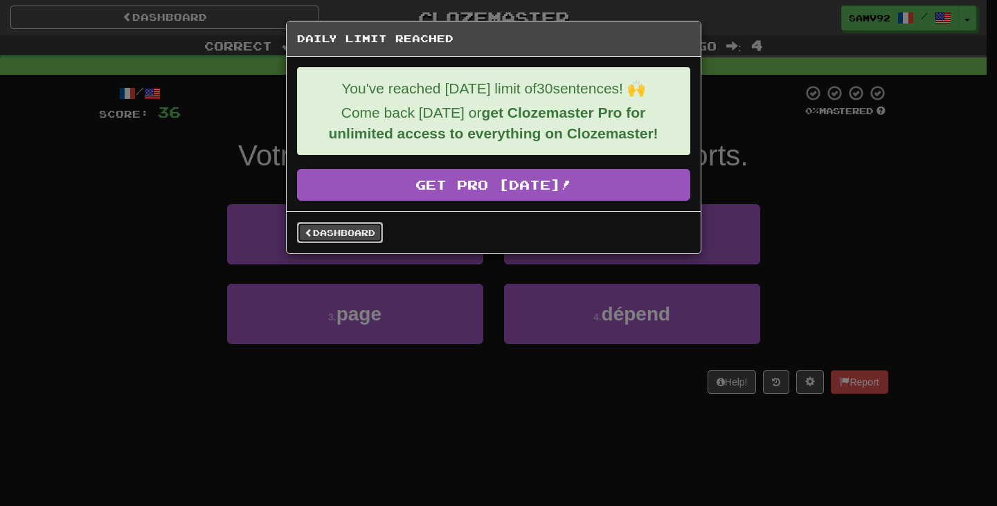
click at [367, 234] on link "Dashboard" at bounding box center [340, 232] width 86 height 21
